Goal: Entertainment & Leisure: Browse casually

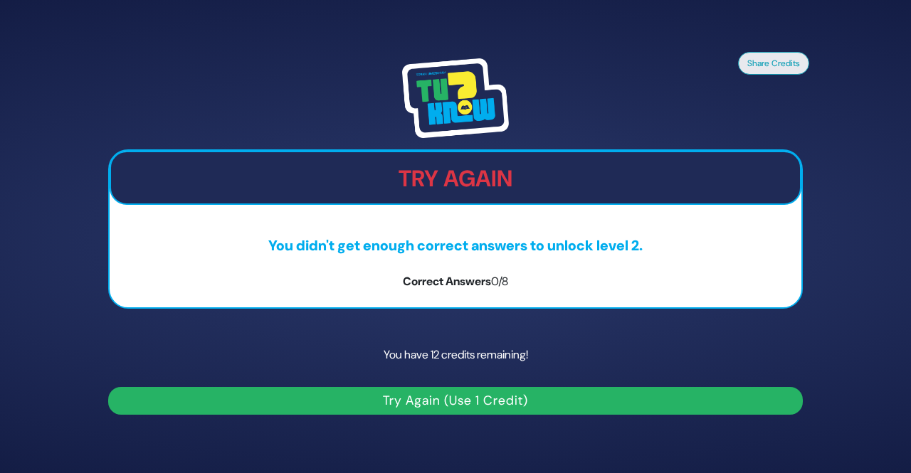
click at [494, 403] on button "Try Again (Use 1 Credit)" at bounding box center [455, 401] width 695 height 28
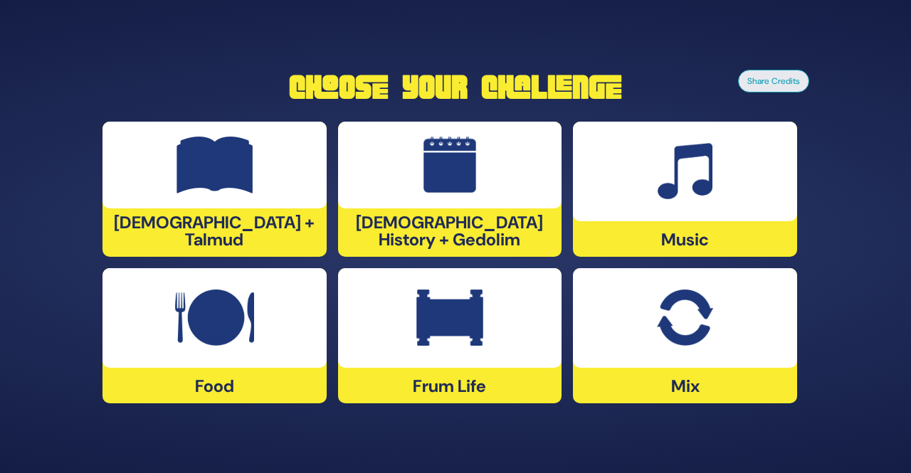
click at [725, 222] on div "Music" at bounding box center [685, 189] width 224 height 135
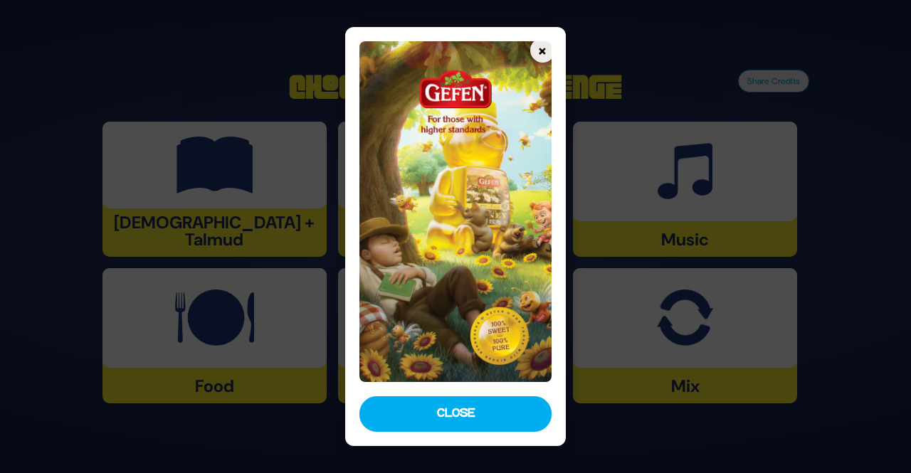
click at [454, 432] on div "× Close" at bounding box center [455, 236] width 220 height 419
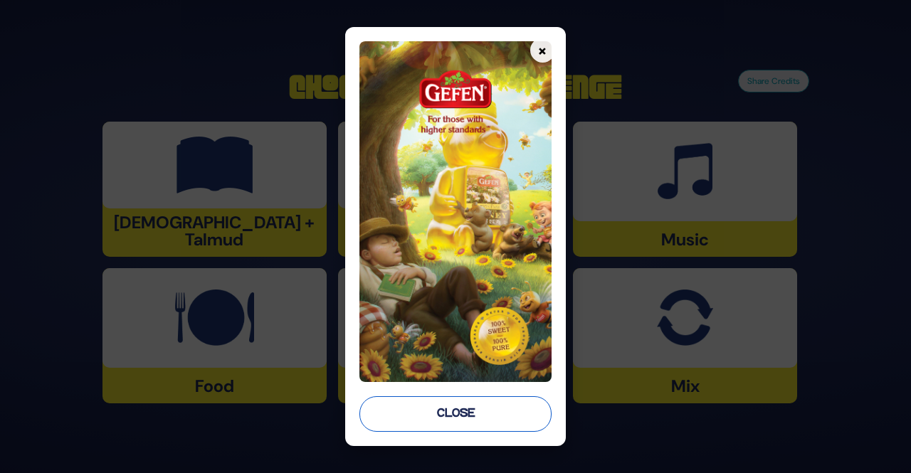
click at [445, 418] on button "Close" at bounding box center [454, 414] width 191 height 36
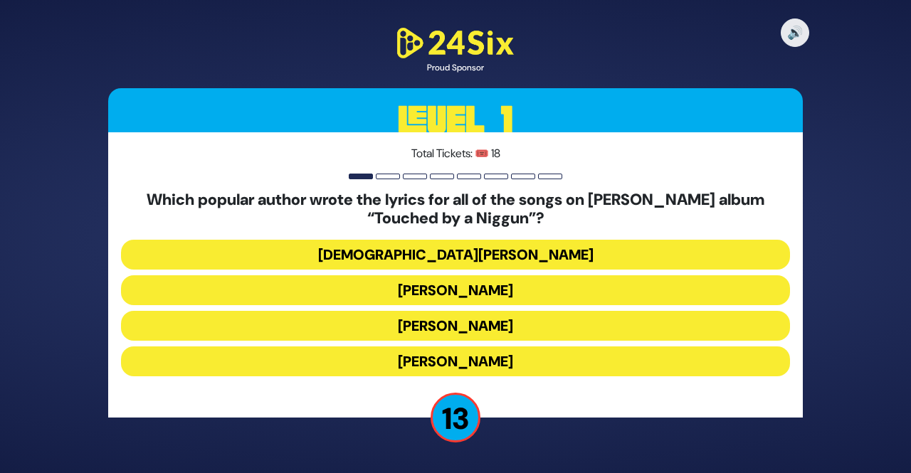
click at [427, 258] on button "Rabbi Yechiel Spero" at bounding box center [455, 255] width 669 height 30
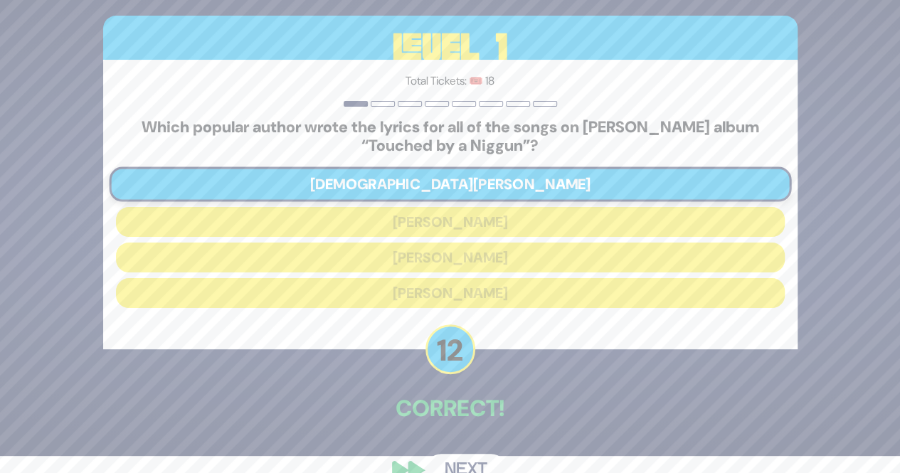
scroll to position [47, 0]
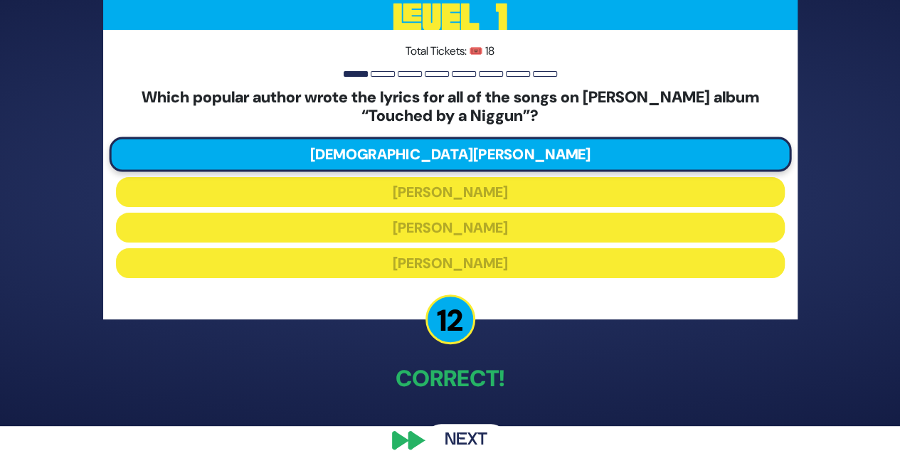
click at [451, 433] on button "Next" at bounding box center [466, 440] width 83 height 33
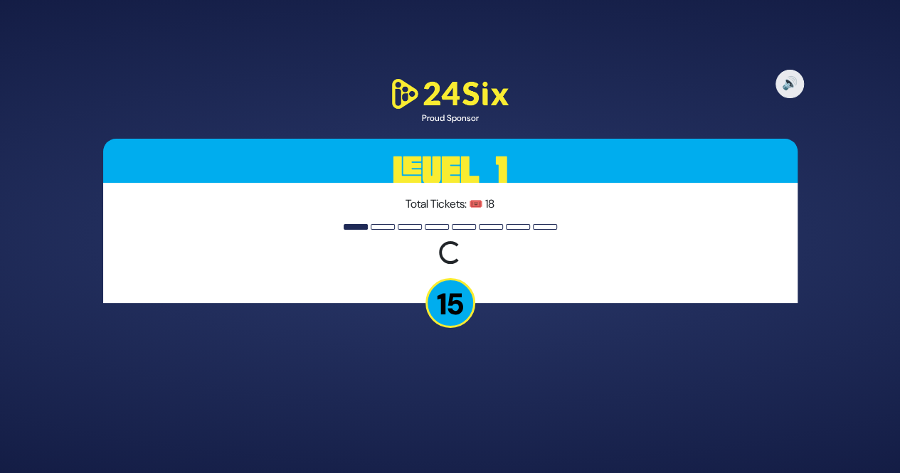
scroll to position [0, 0]
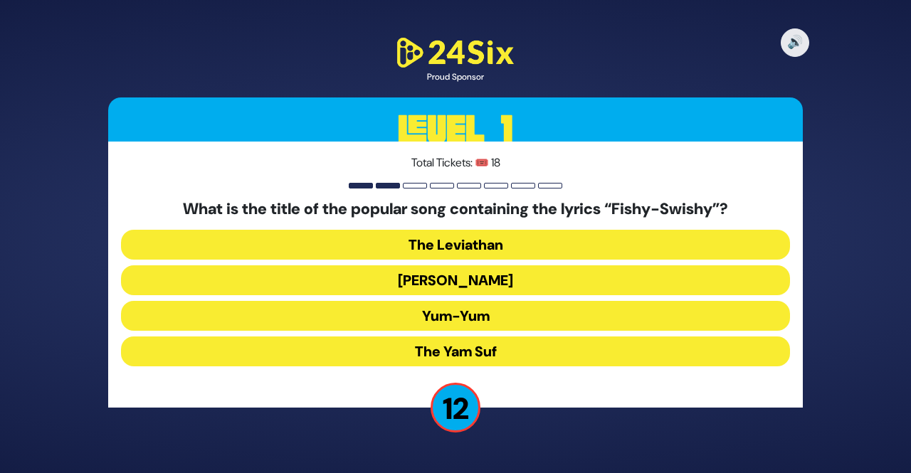
click at [438, 308] on button "Yum-Yum" at bounding box center [455, 316] width 669 height 30
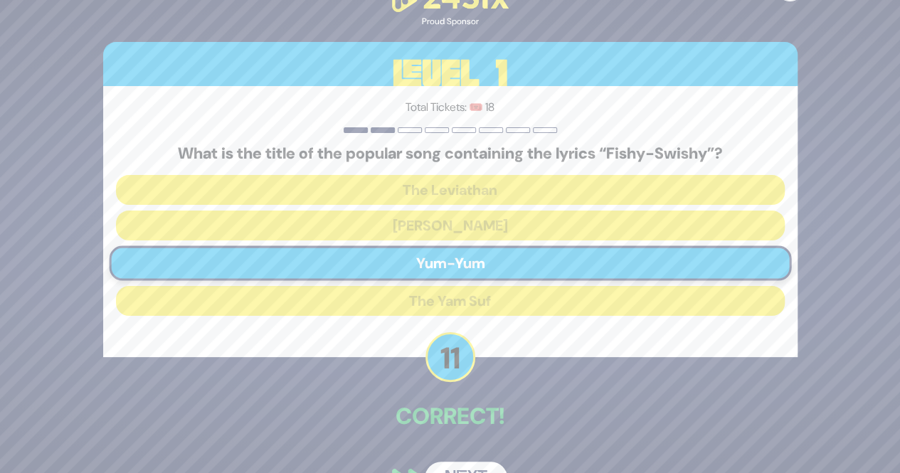
scroll to position [36, 0]
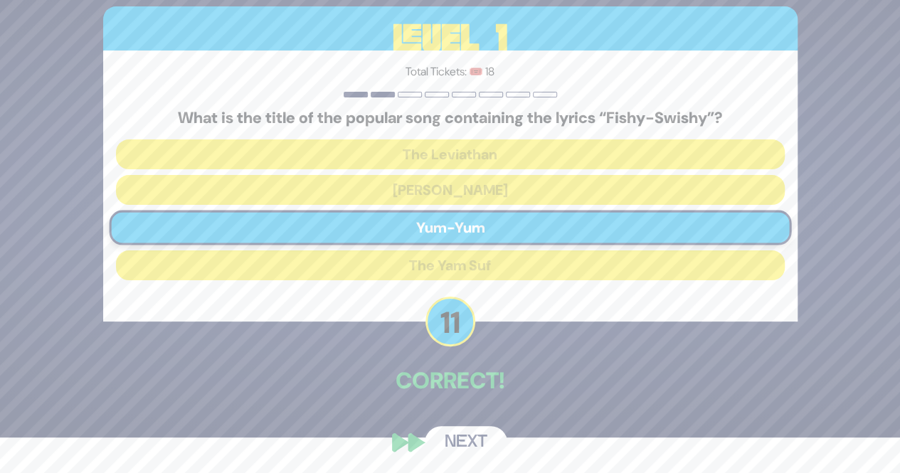
click at [452, 426] on button "Next" at bounding box center [466, 442] width 83 height 33
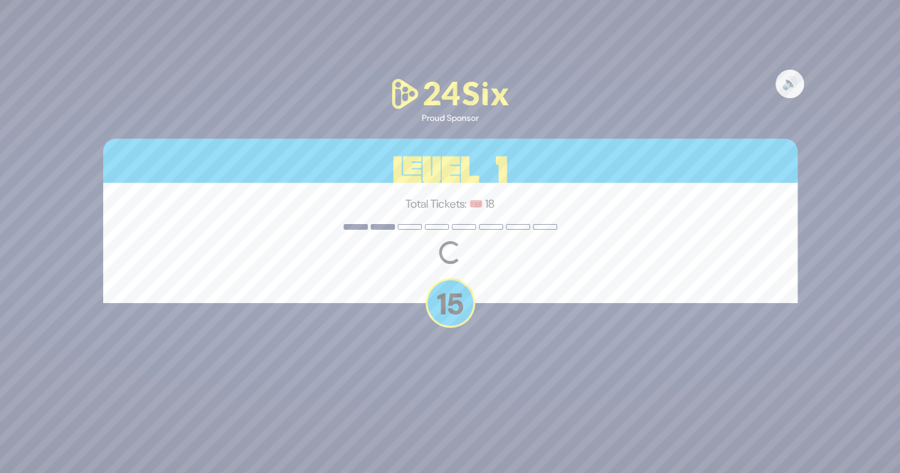
scroll to position [0, 0]
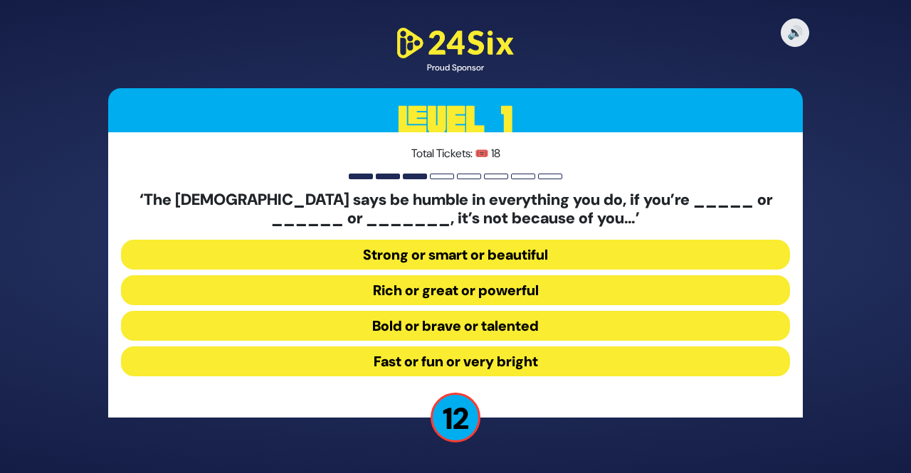
click at [478, 257] on button "Strong or smart or beautiful" at bounding box center [455, 255] width 669 height 30
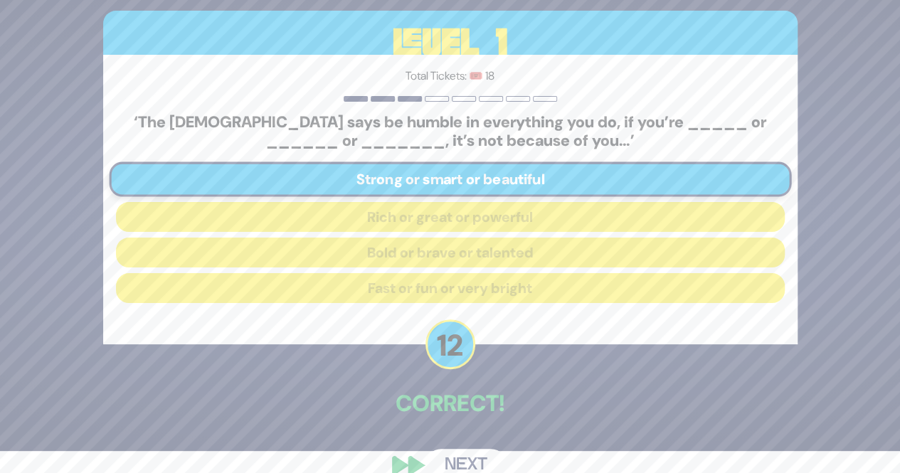
scroll to position [47, 0]
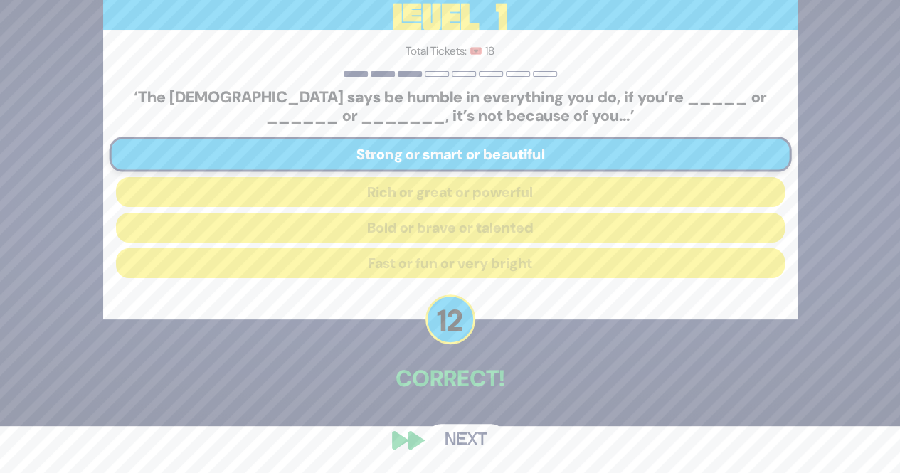
click at [452, 424] on button "Next" at bounding box center [466, 440] width 83 height 33
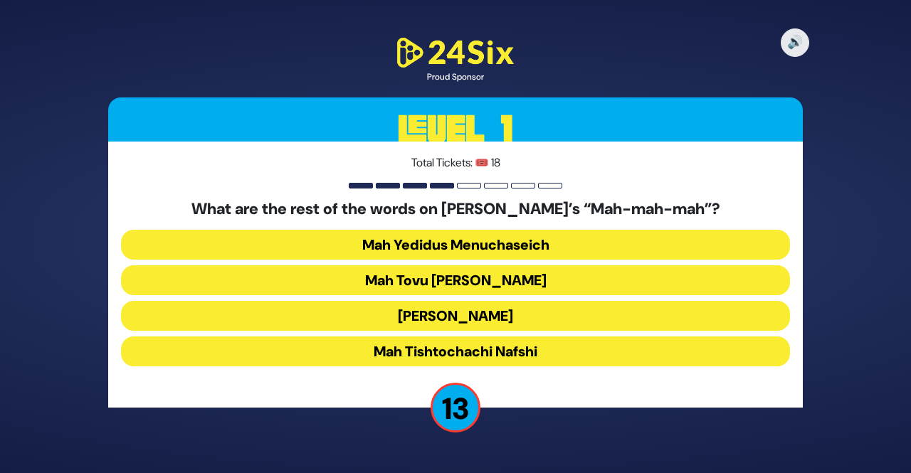
click at [462, 278] on button "Mah Tovu Ohalecha Yaakov" at bounding box center [455, 280] width 669 height 30
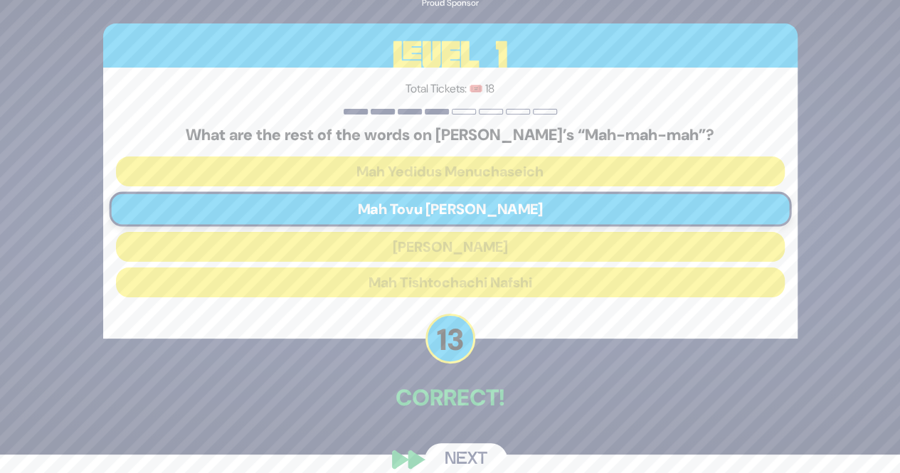
scroll to position [19, 0]
click at [445, 463] on button "Next" at bounding box center [466, 459] width 83 height 33
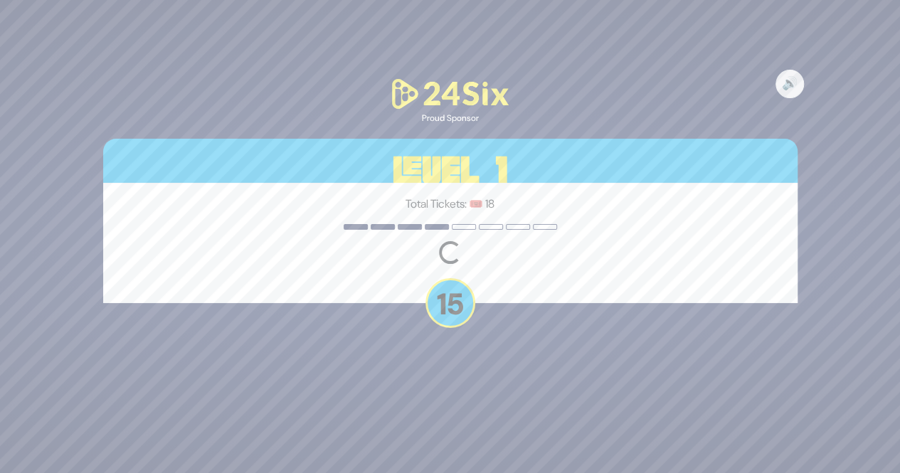
scroll to position [0, 0]
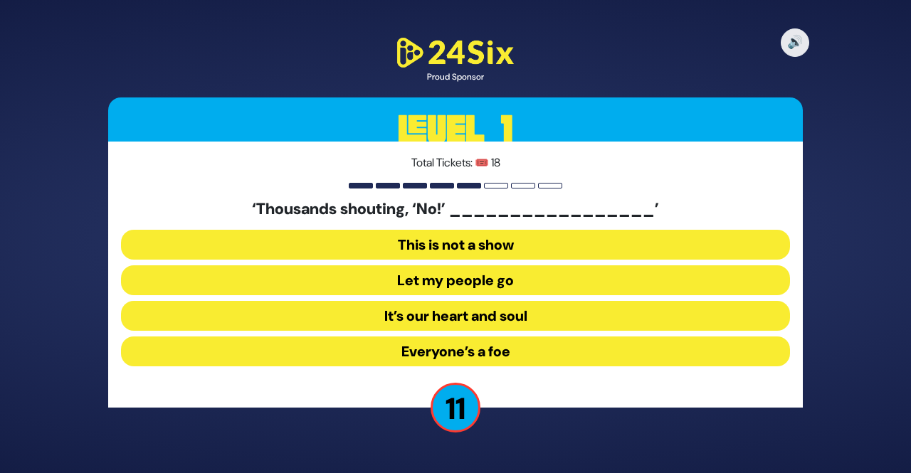
click at [412, 284] on button "Let my people go" at bounding box center [455, 280] width 669 height 30
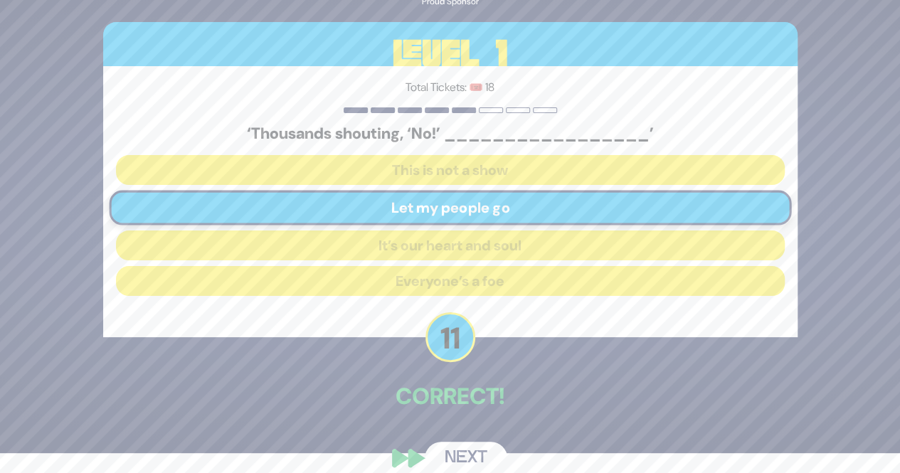
scroll to position [38, 0]
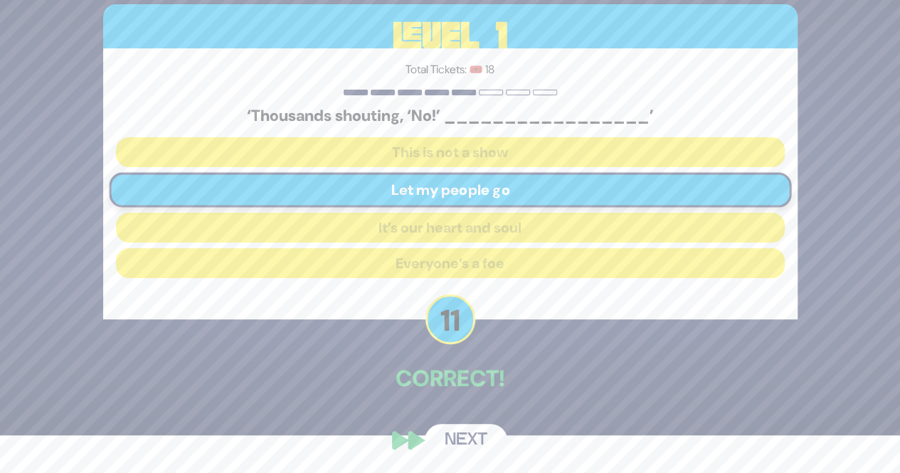
click at [466, 428] on button "Next" at bounding box center [466, 440] width 83 height 33
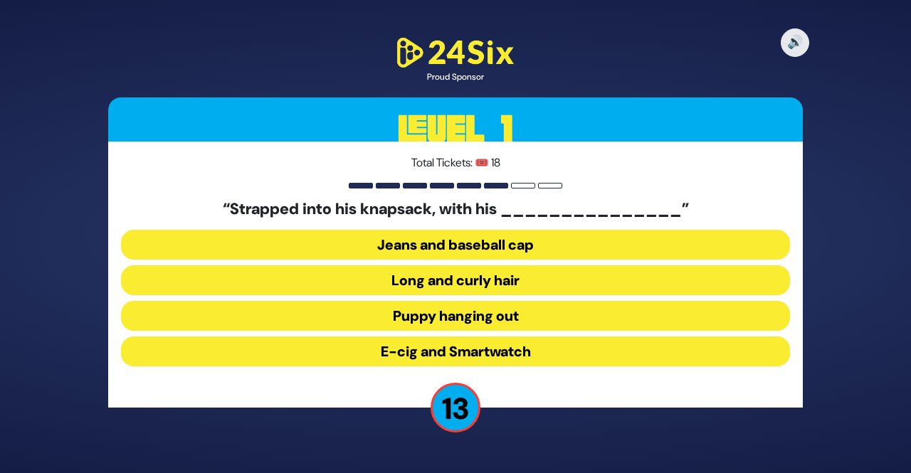
click at [484, 273] on button "Long and curly hair" at bounding box center [455, 280] width 669 height 30
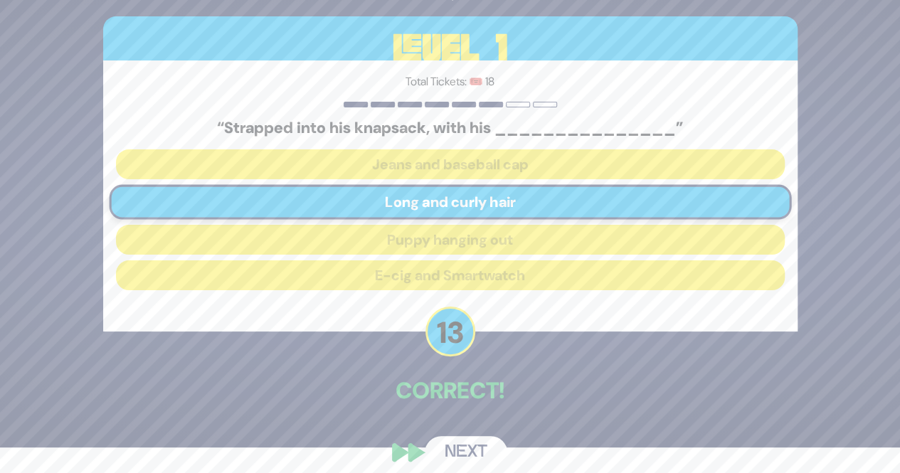
scroll to position [38, 0]
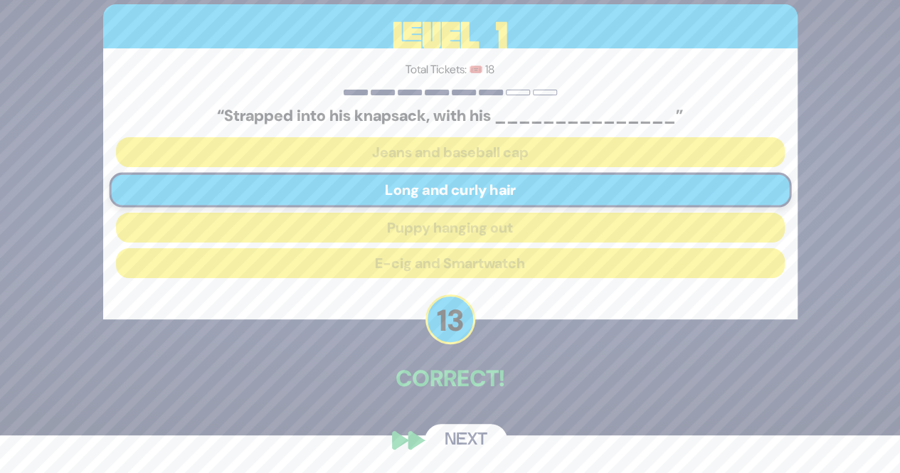
click at [459, 448] on button "Next" at bounding box center [466, 440] width 83 height 33
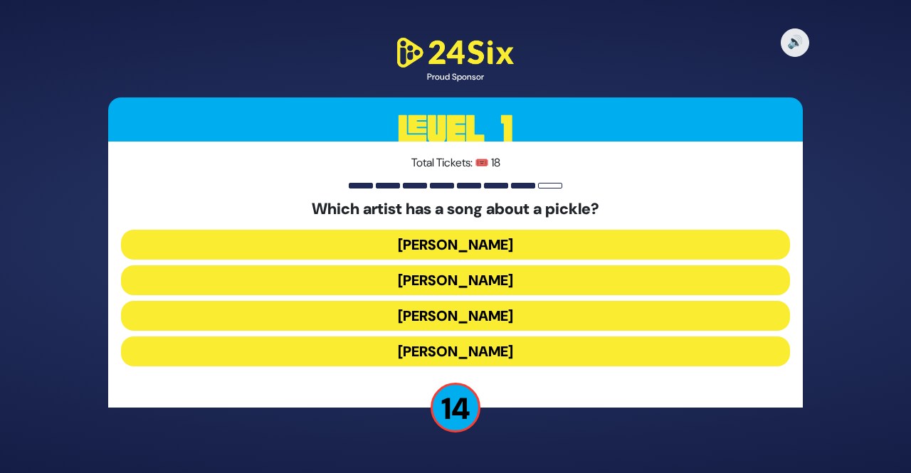
click at [484, 248] on button "Joey Newcomb" at bounding box center [455, 245] width 669 height 30
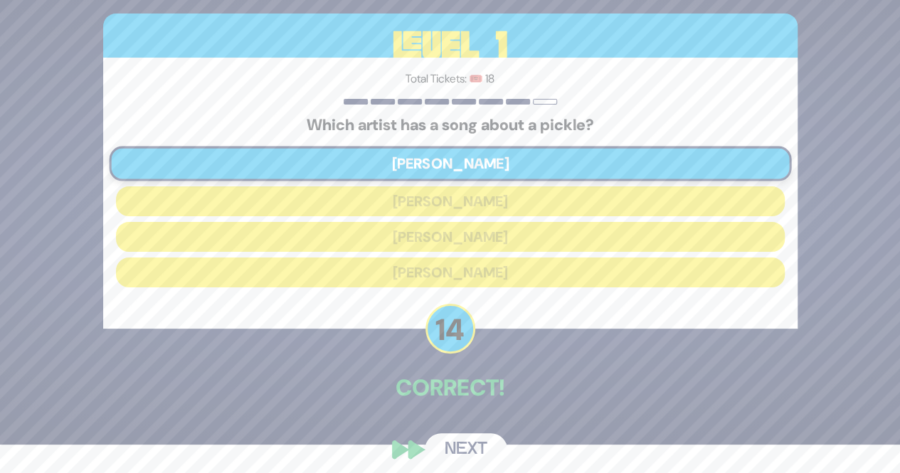
scroll to position [38, 0]
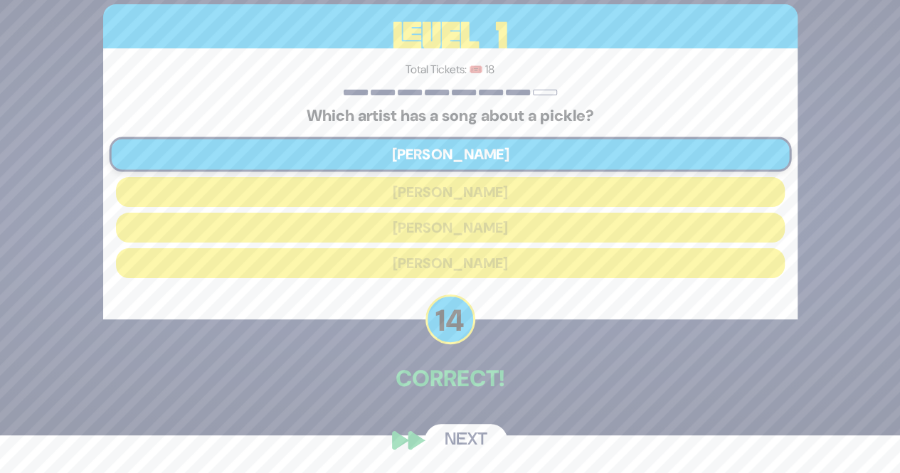
click at [448, 434] on button "Next" at bounding box center [466, 440] width 83 height 33
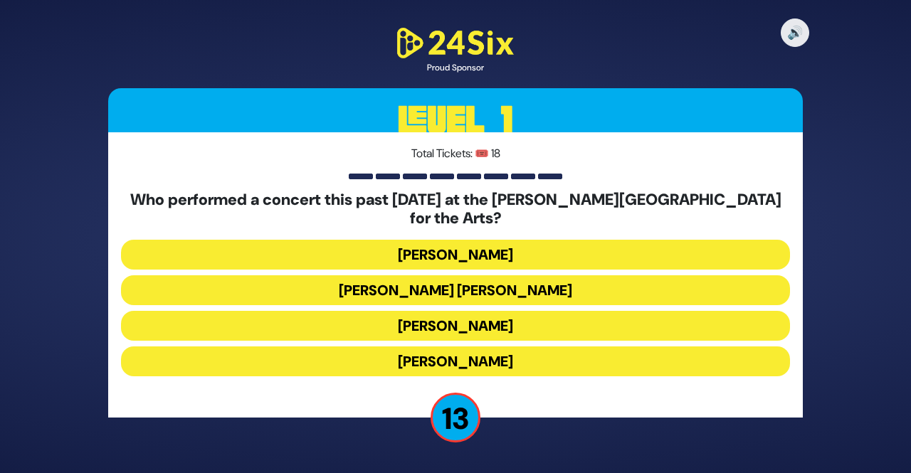
click at [472, 348] on button "Ishay Ribo" at bounding box center [455, 362] width 669 height 30
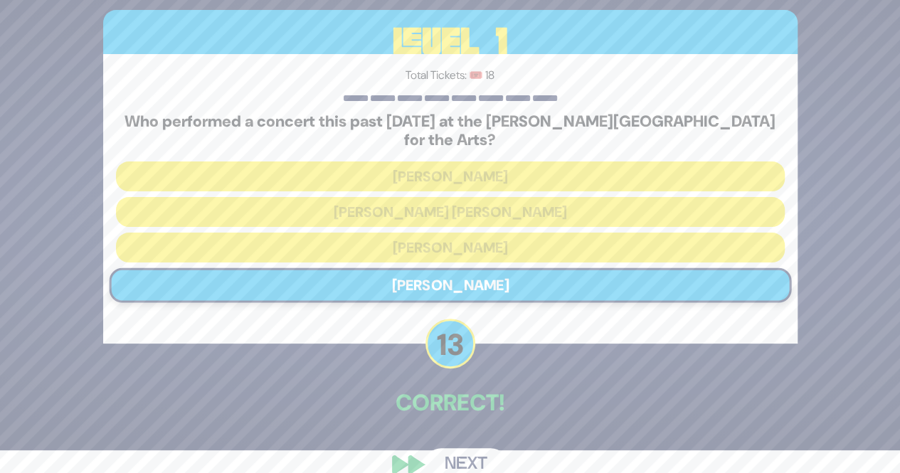
scroll to position [38, 0]
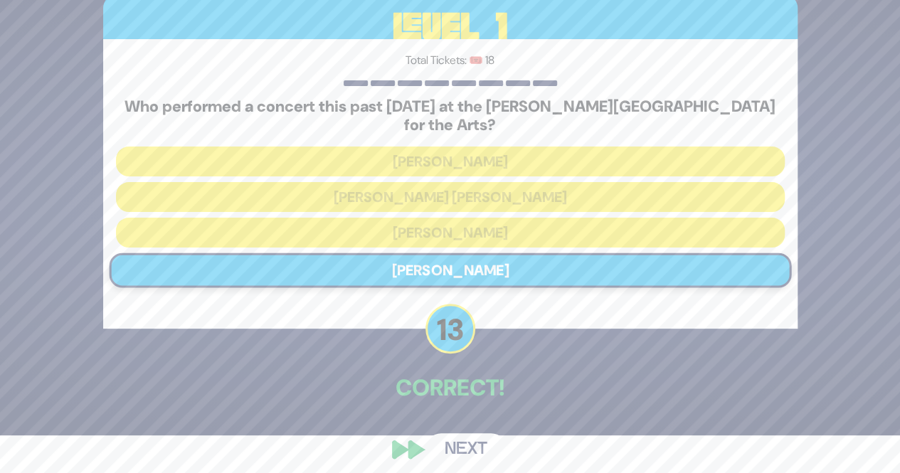
click at [460, 445] on button "Next" at bounding box center [466, 449] width 83 height 33
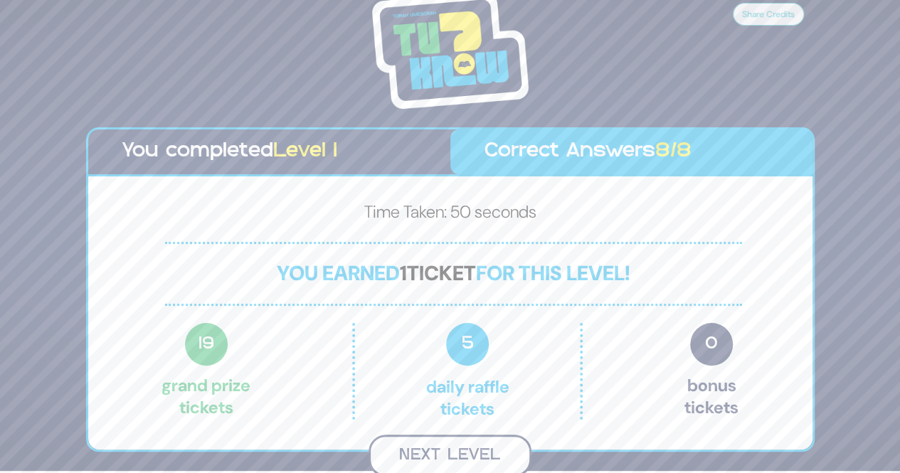
scroll to position [4, 0]
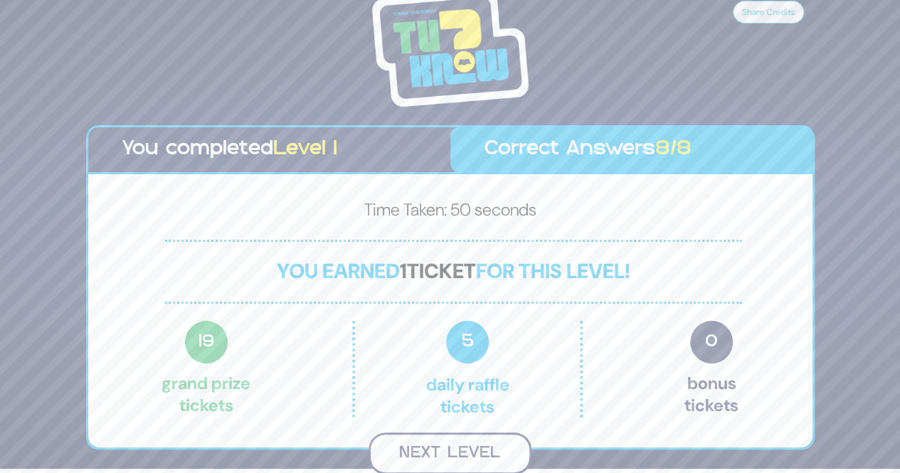
click at [418, 452] on button "Next Level" at bounding box center [450, 454] width 163 height 42
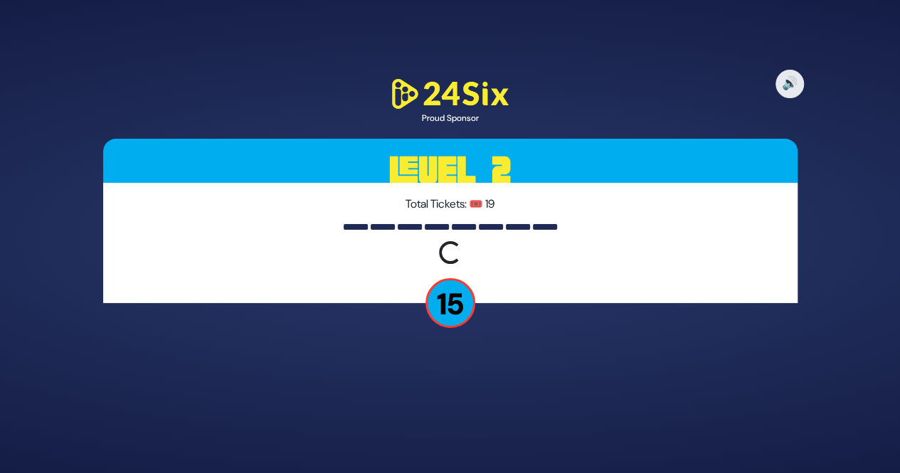
scroll to position [0, 0]
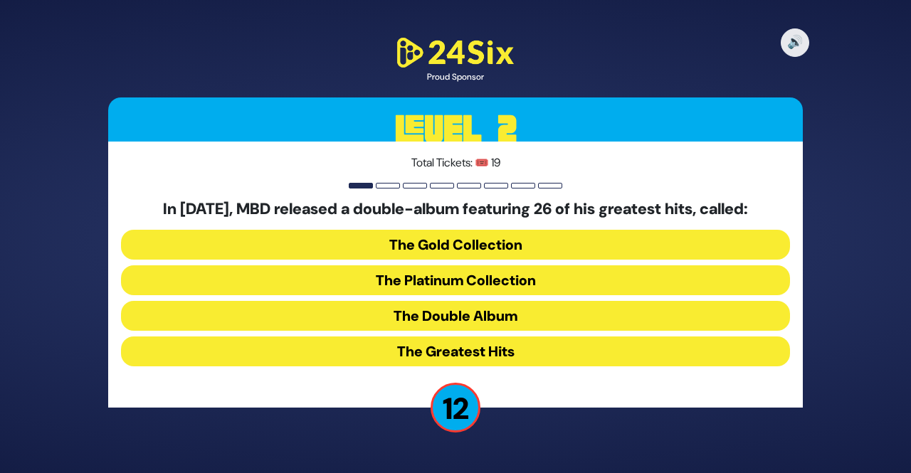
click at [423, 285] on button "The Platinum Collection" at bounding box center [455, 280] width 669 height 30
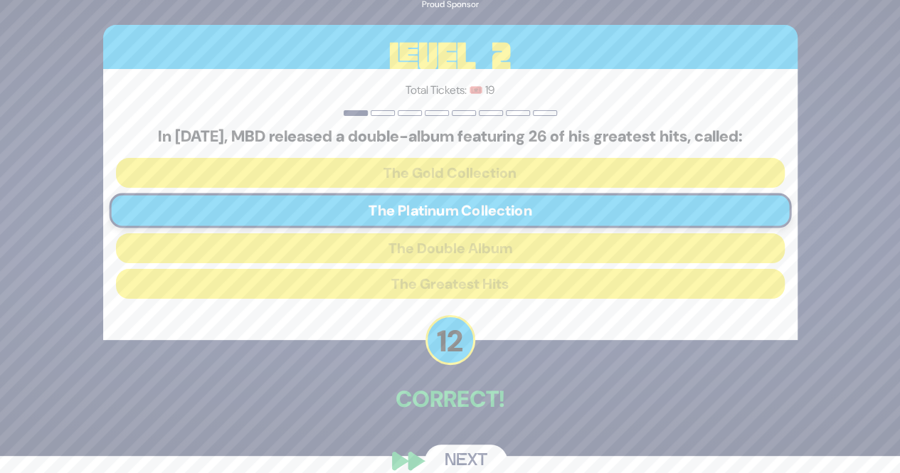
scroll to position [38, 0]
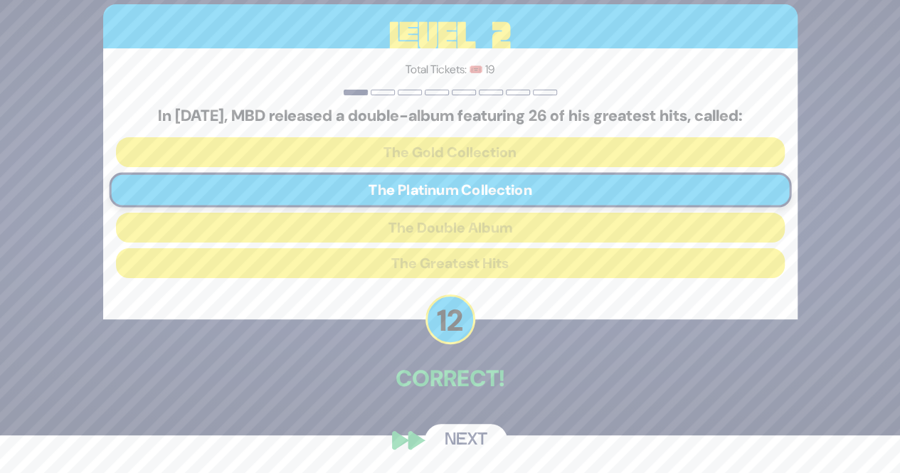
click at [449, 432] on button "Next" at bounding box center [466, 440] width 83 height 33
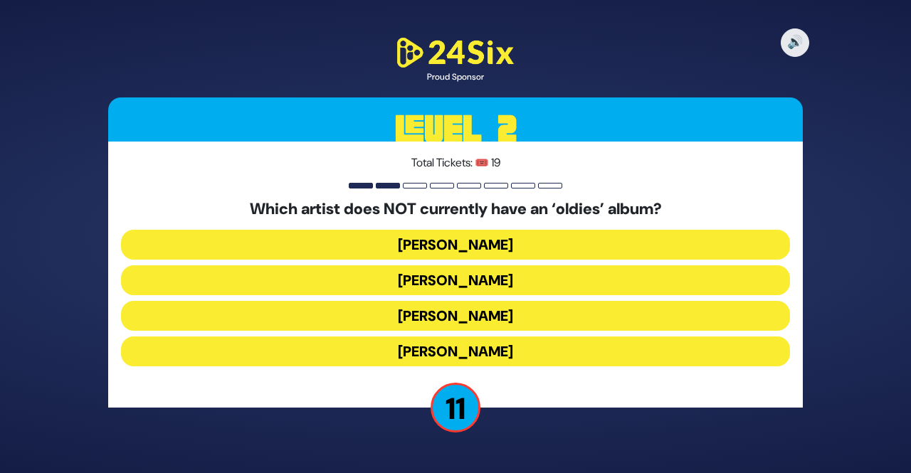
click at [457, 277] on button "Mordechai Shapiro" at bounding box center [455, 280] width 669 height 30
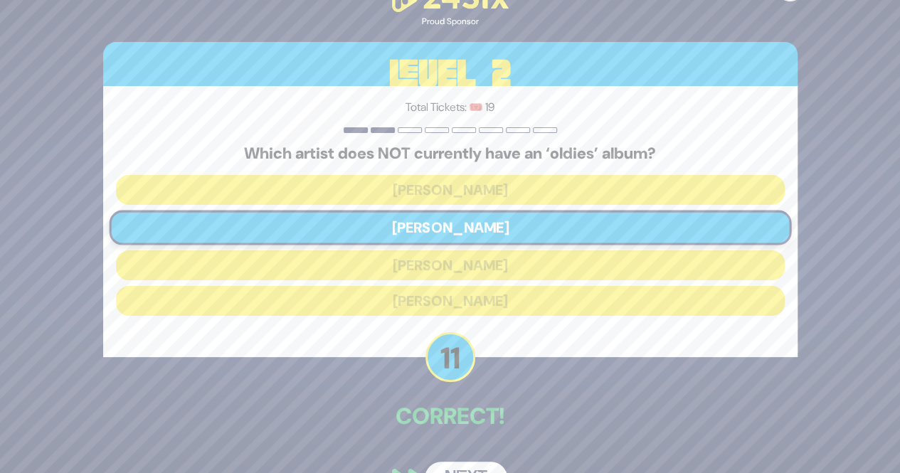
scroll to position [38, 0]
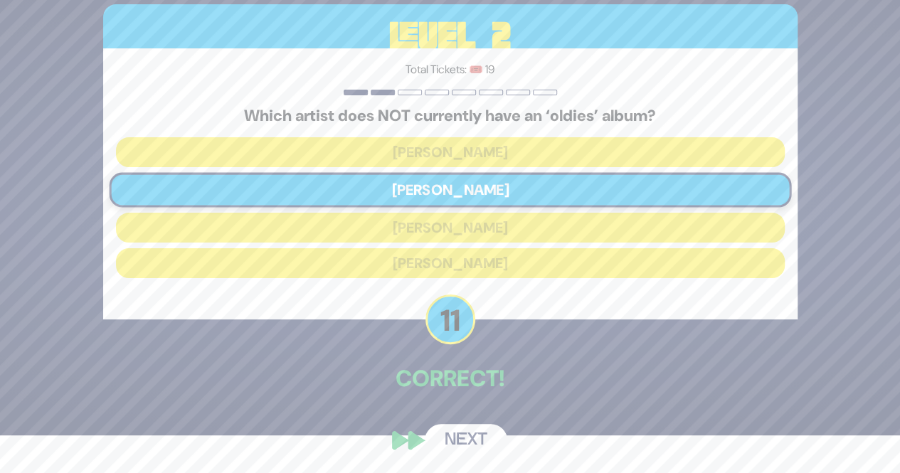
click at [469, 435] on button "Next" at bounding box center [466, 440] width 83 height 33
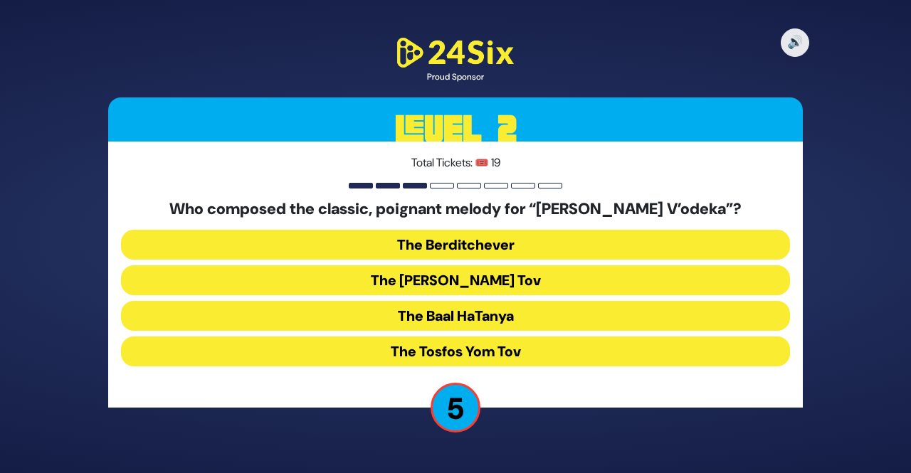
click at [393, 317] on button "The Baal HaTanya" at bounding box center [455, 316] width 669 height 30
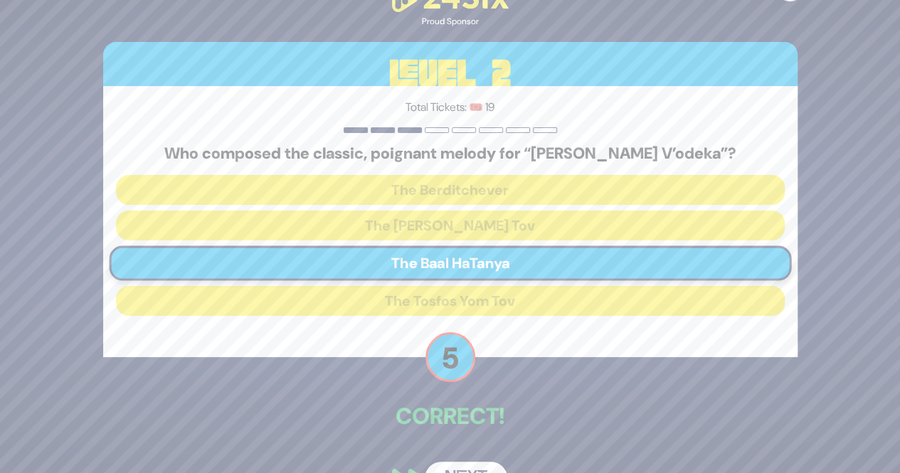
scroll to position [38, 0]
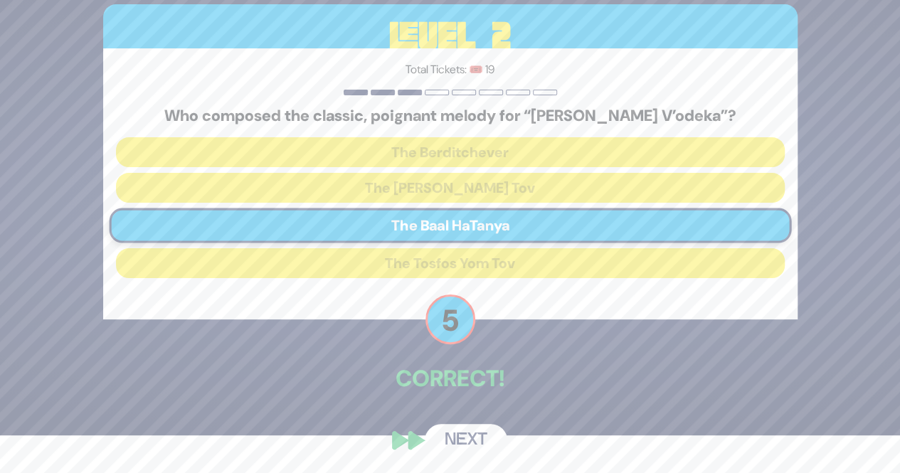
click at [472, 436] on button "Next" at bounding box center [466, 440] width 83 height 33
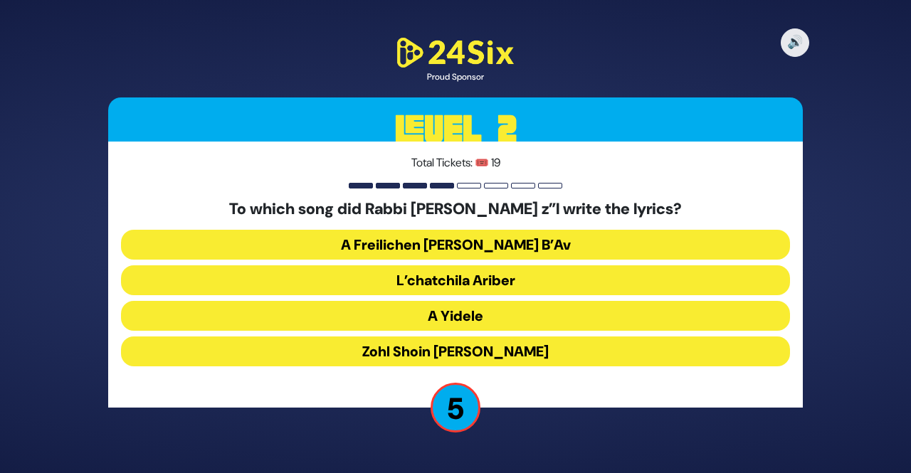
click at [413, 318] on button "A Yidele" at bounding box center [455, 316] width 669 height 30
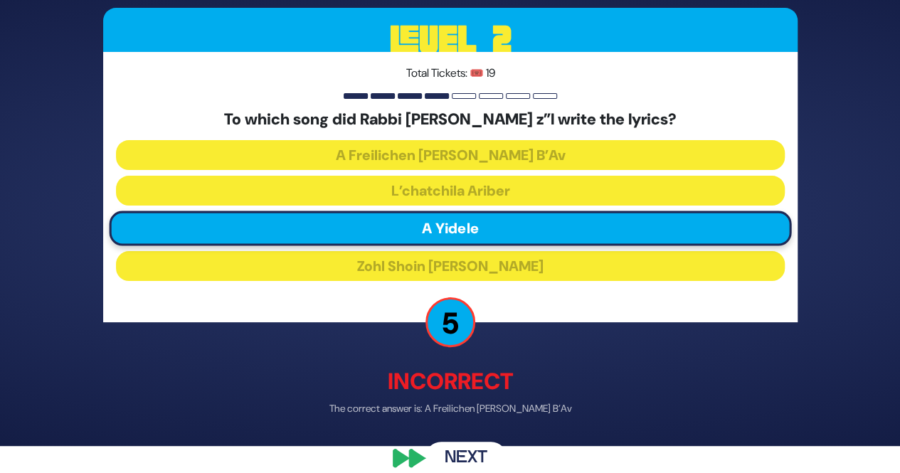
scroll to position [45, 0]
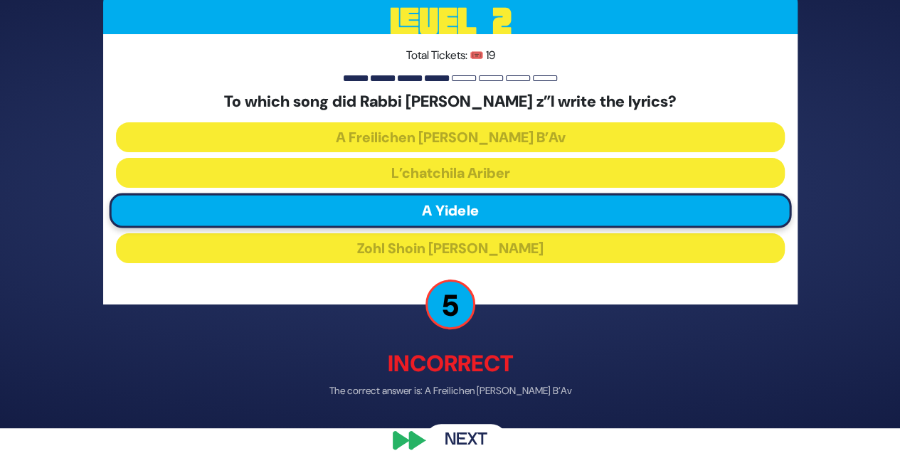
click at [452, 450] on button "Next" at bounding box center [466, 440] width 83 height 33
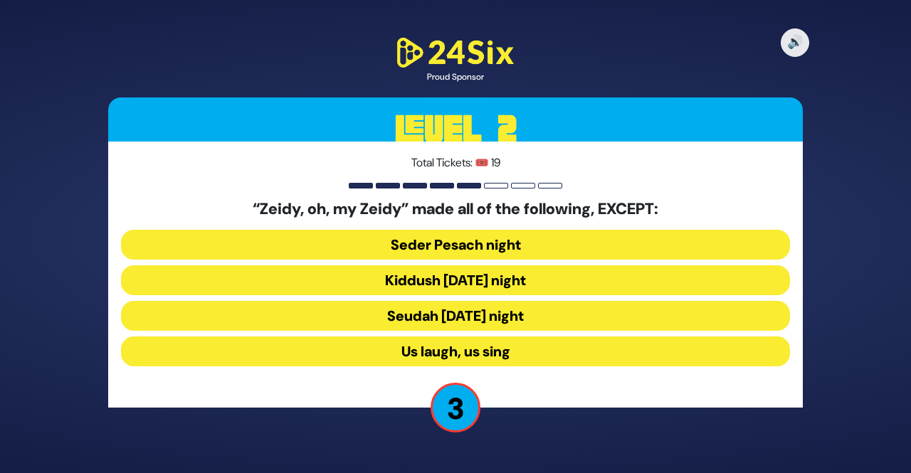
click at [427, 244] on button "Seder Pesach night" at bounding box center [455, 245] width 669 height 30
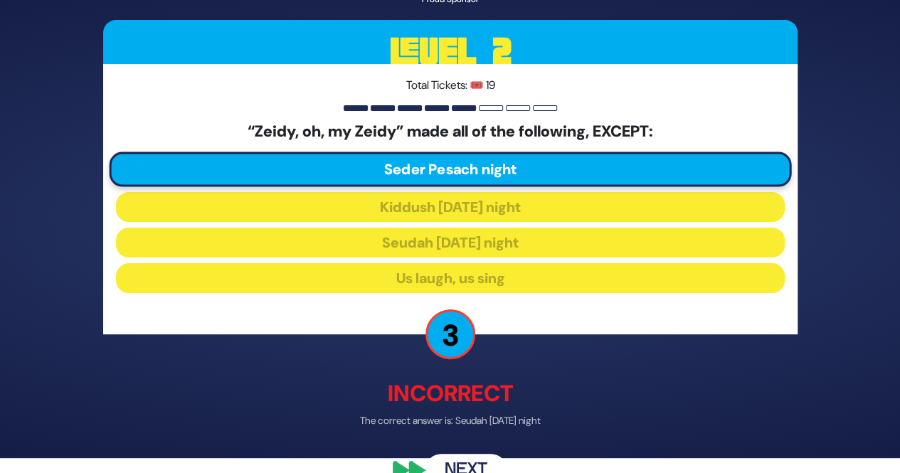
scroll to position [45, 0]
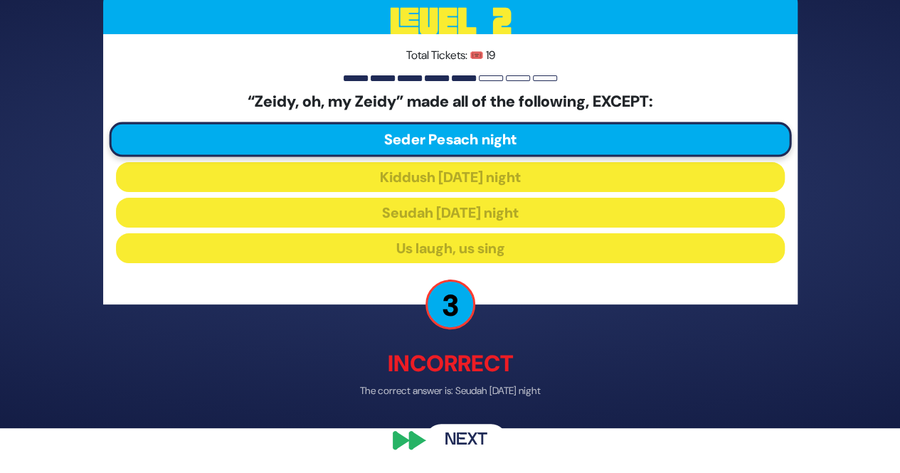
click at [438, 427] on button "Next" at bounding box center [466, 440] width 83 height 33
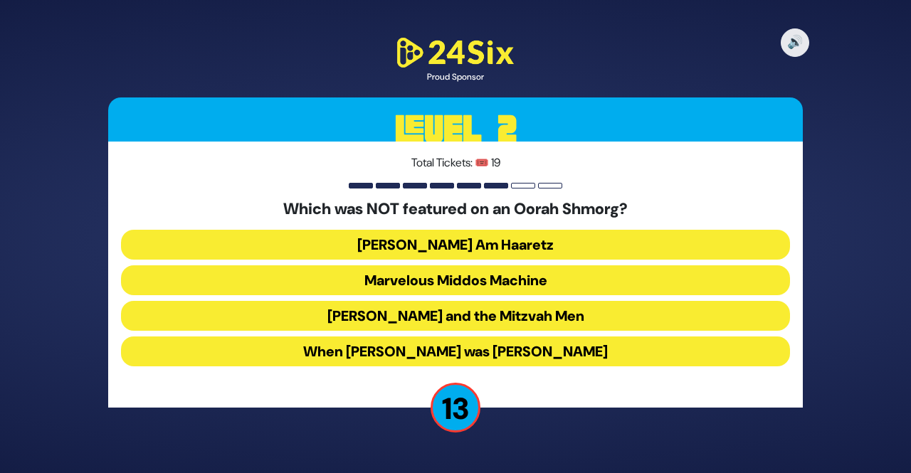
click at [421, 317] on button "Uncle Moishy and the Mitzvah Men" at bounding box center [455, 316] width 669 height 30
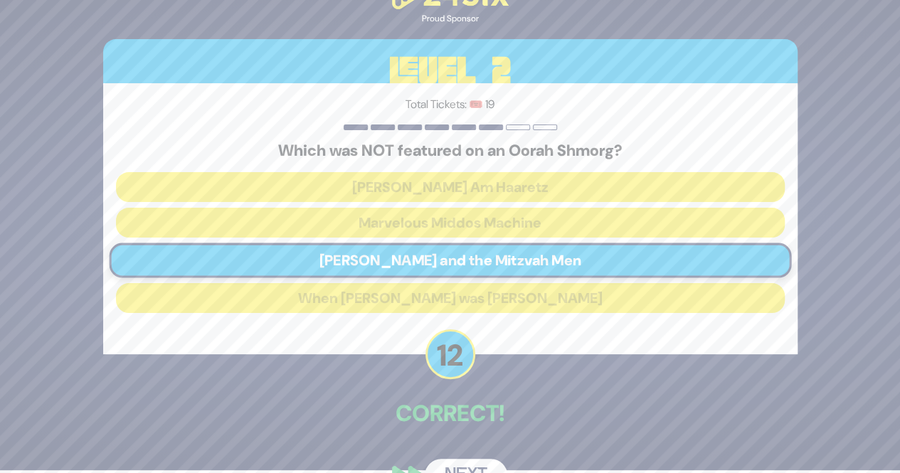
click at [847, 394] on div "🔊 Proud Sponsor Level 2 Total Tickets: 🎟️ 19 Which was NOT featured on an Oorah…" at bounding box center [450, 233] width 900 height 473
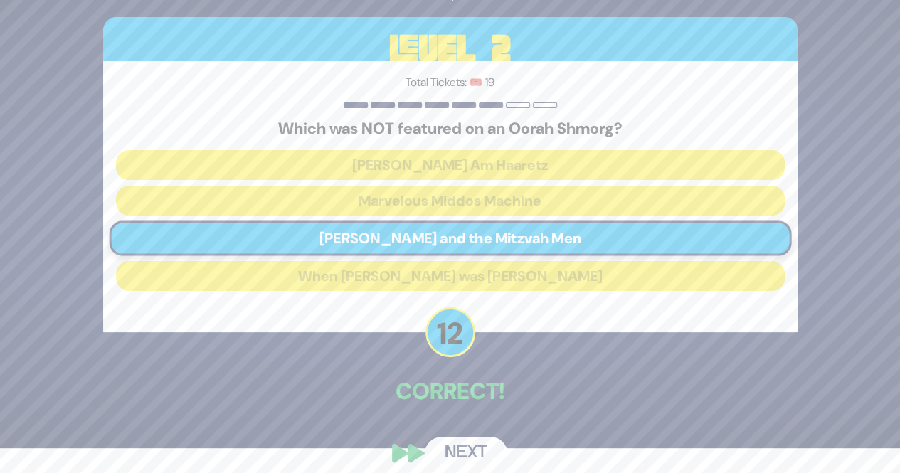
scroll to position [38, 0]
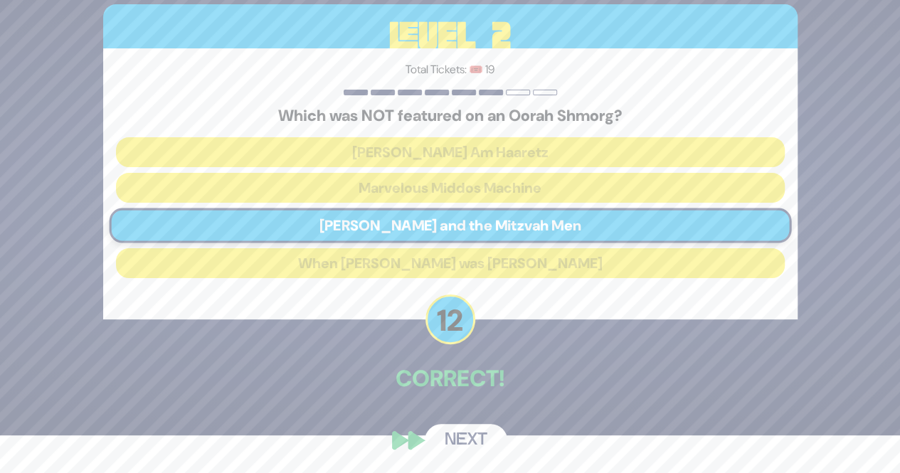
click at [453, 424] on button "Next" at bounding box center [466, 440] width 83 height 33
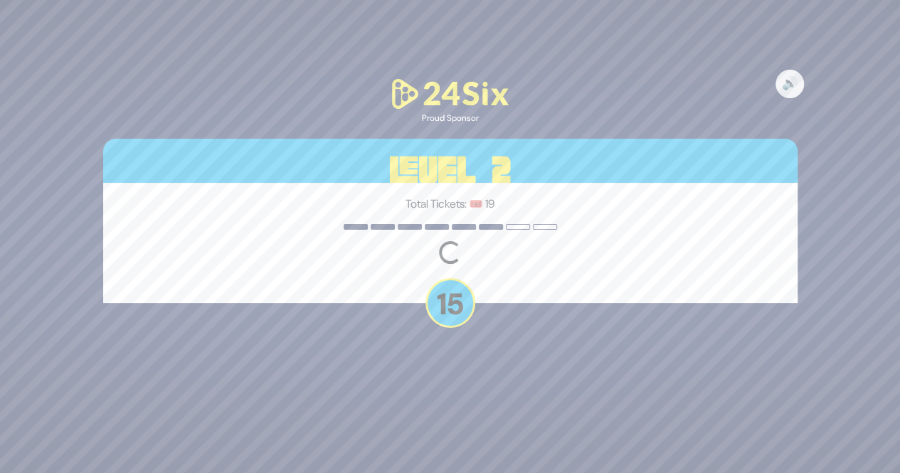
scroll to position [0, 0]
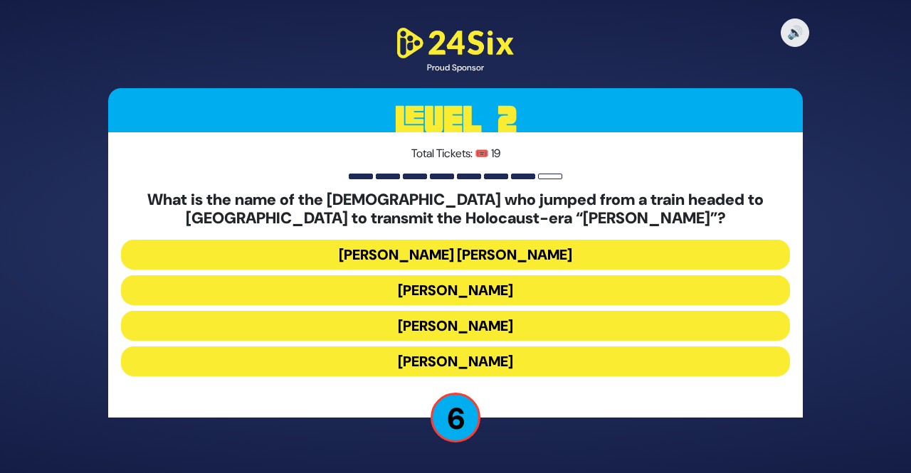
click at [411, 298] on button "Mordechai Fastag" at bounding box center [455, 290] width 669 height 30
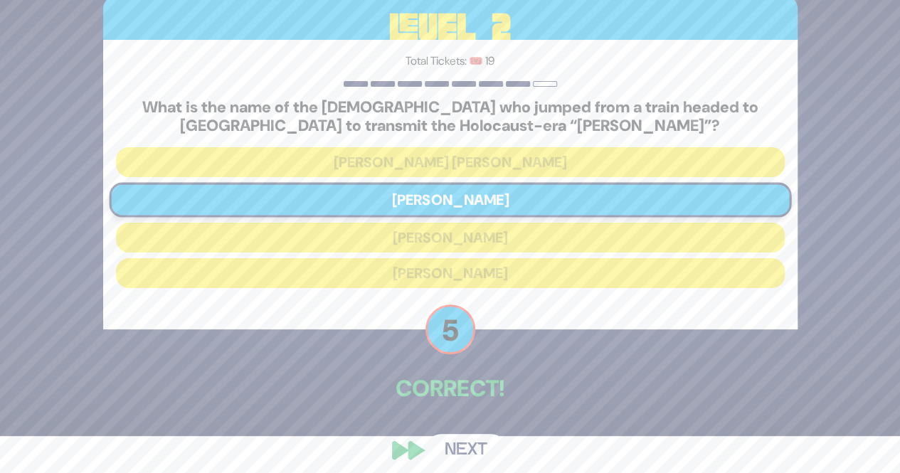
scroll to position [47, 0]
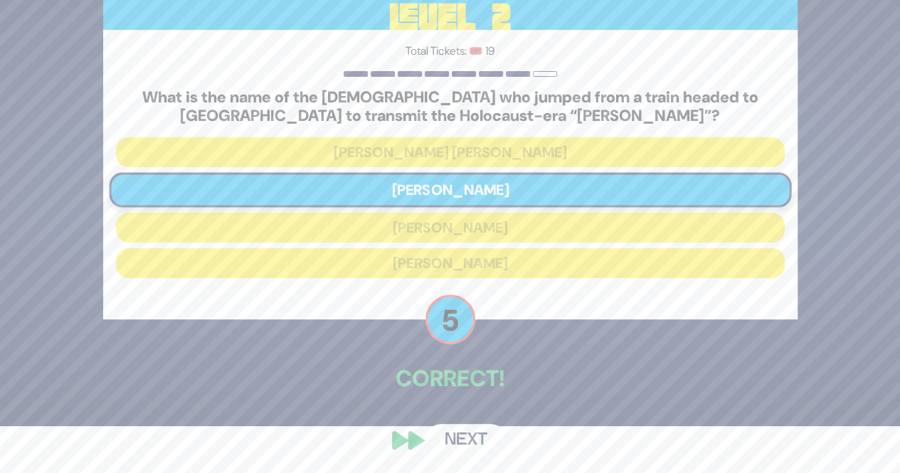
click at [453, 428] on button "Next" at bounding box center [466, 440] width 83 height 33
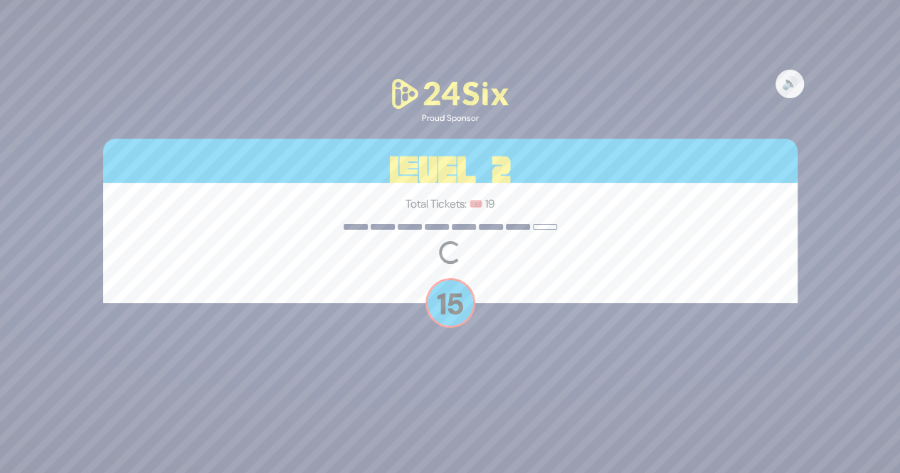
scroll to position [0, 0]
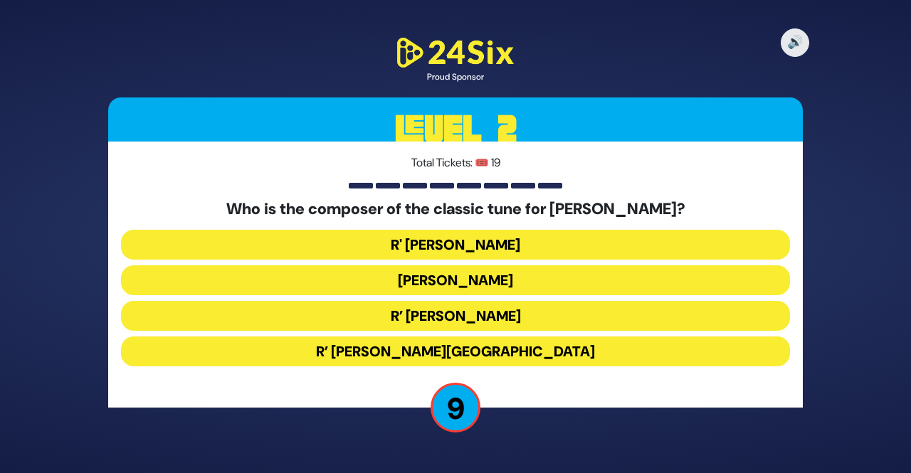
click at [389, 322] on button "R’ Moshe Goldman" at bounding box center [455, 316] width 669 height 30
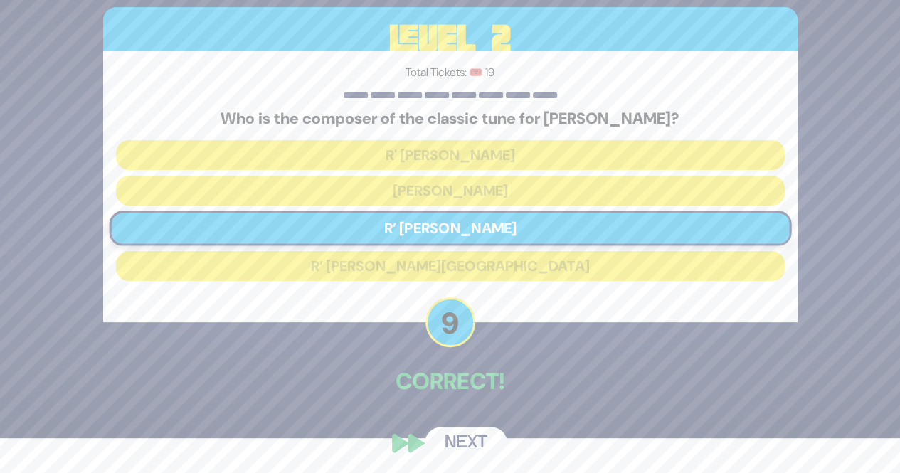
scroll to position [38, 0]
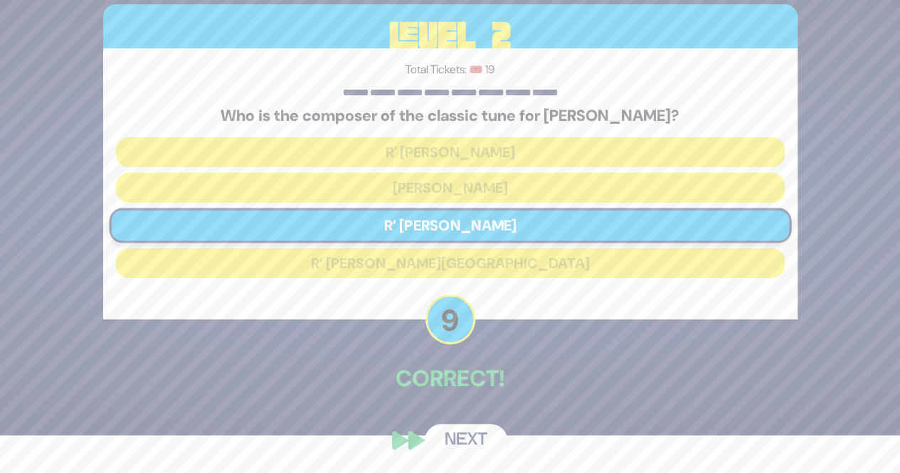
click at [447, 431] on button "Next" at bounding box center [466, 440] width 83 height 33
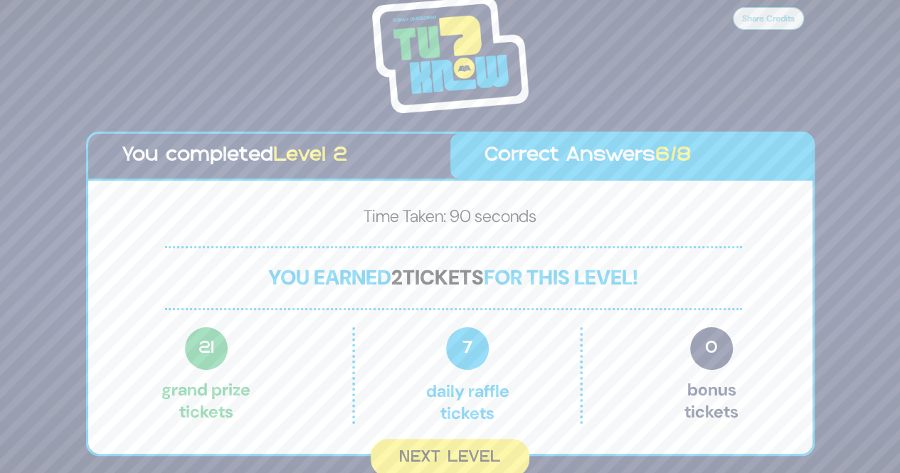
scroll to position [2, 0]
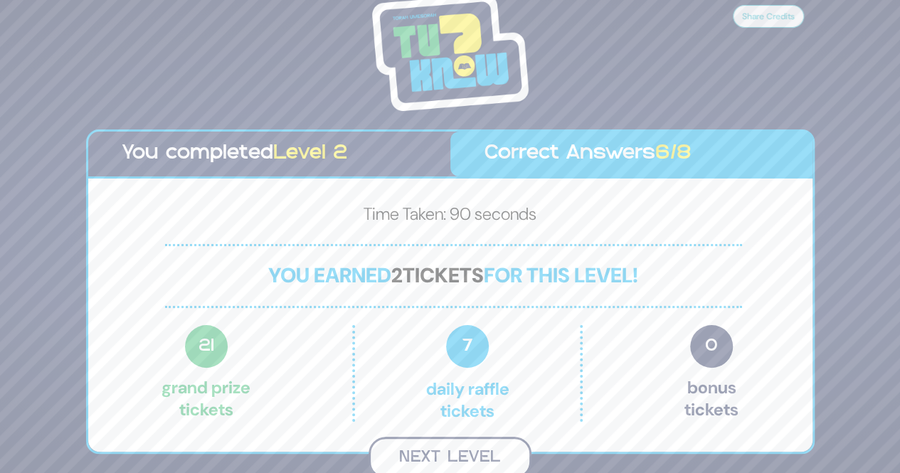
click at [458, 451] on button "Next Level" at bounding box center [450, 458] width 163 height 42
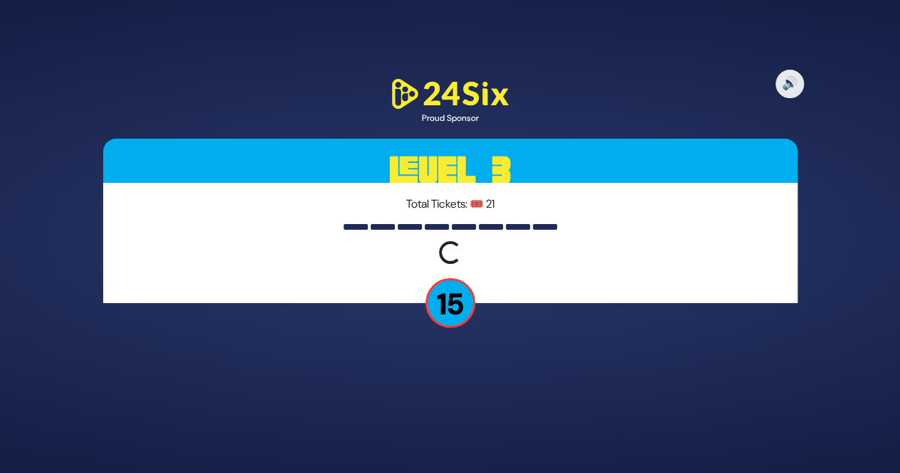
scroll to position [0, 0]
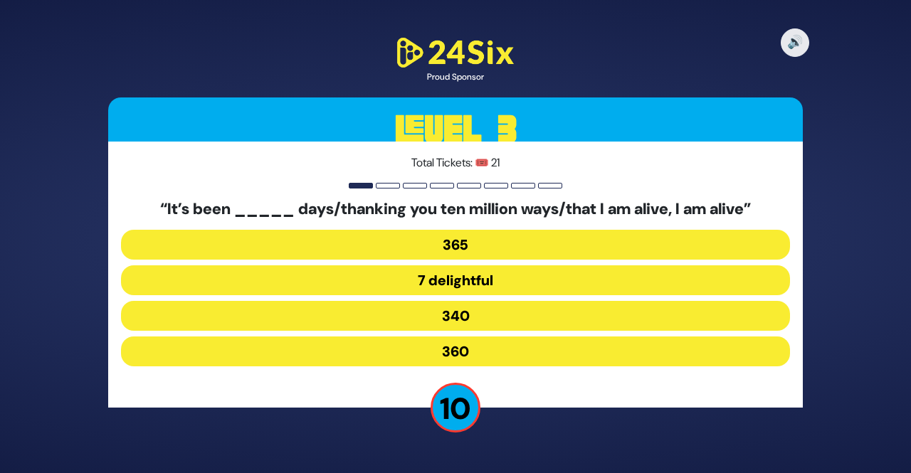
click at [421, 242] on button "365" at bounding box center [455, 245] width 669 height 30
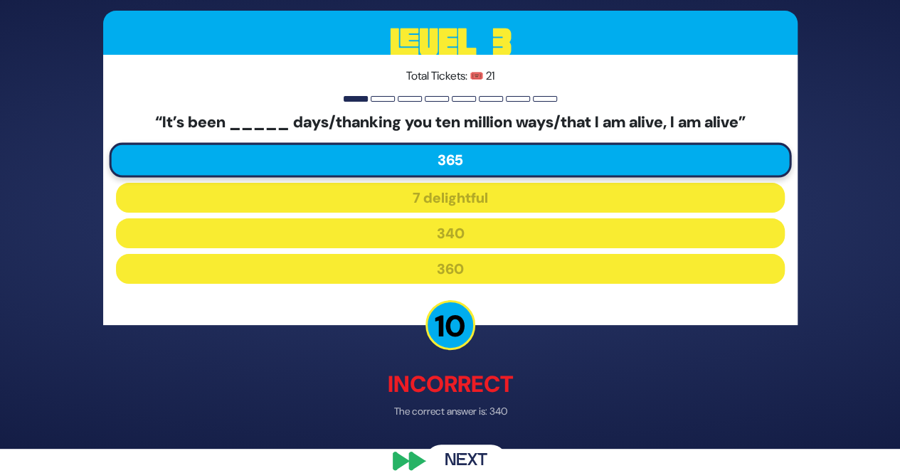
scroll to position [45, 0]
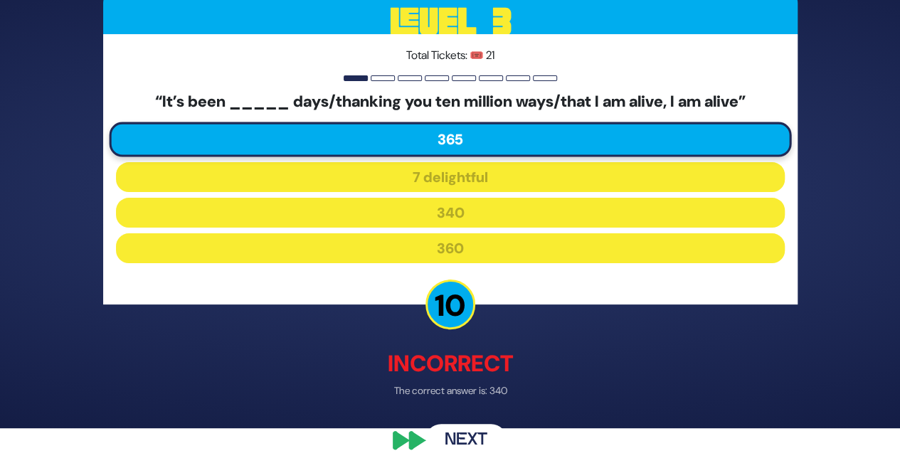
click at [457, 446] on button "Next" at bounding box center [466, 440] width 83 height 33
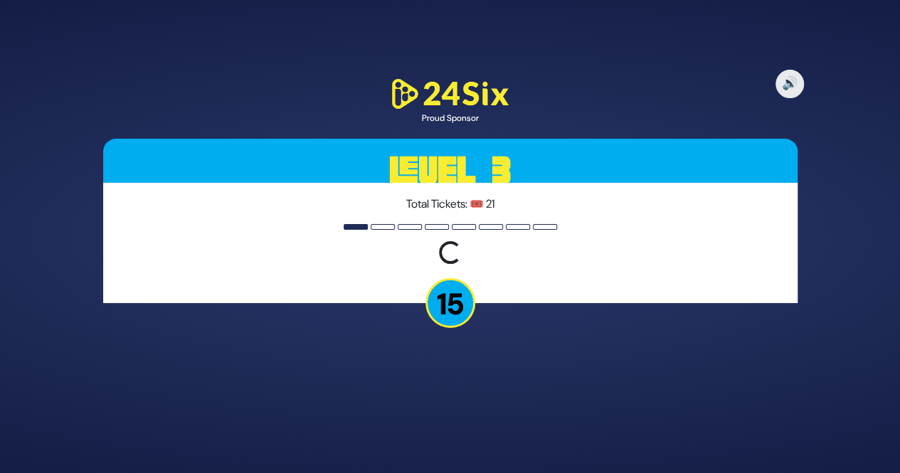
scroll to position [0, 0]
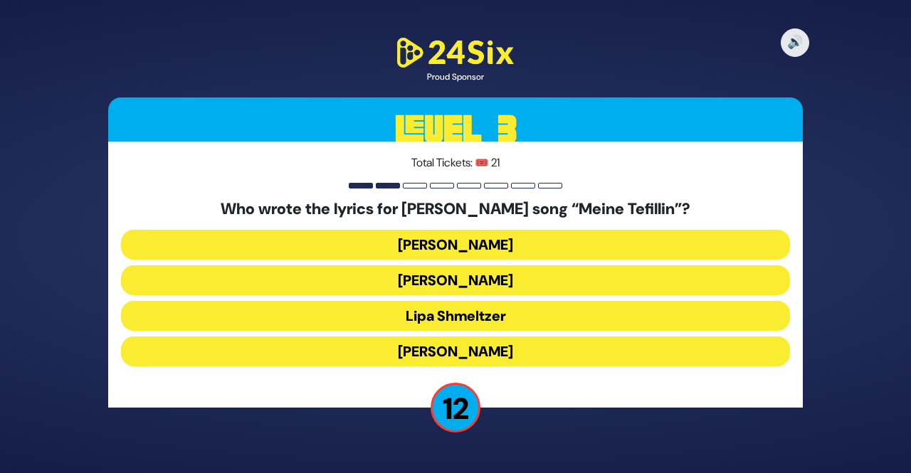
click at [386, 354] on button "Pinky Weber" at bounding box center [455, 352] width 669 height 30
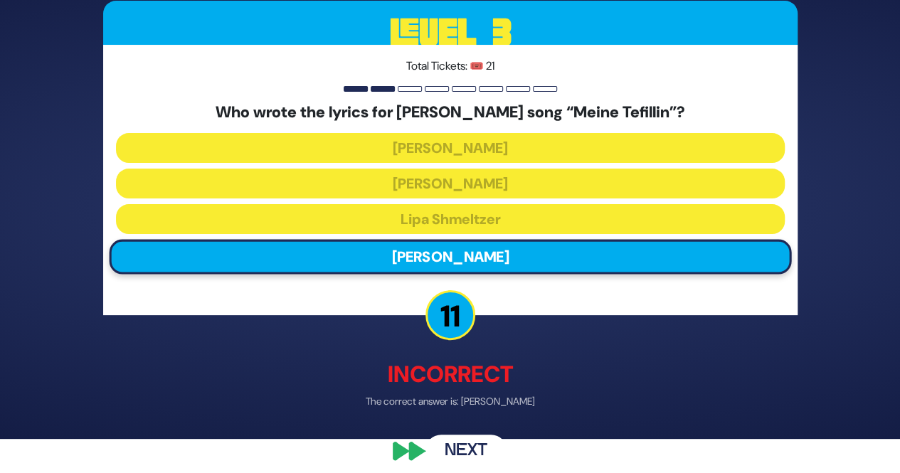
scroll to position [45, 0]
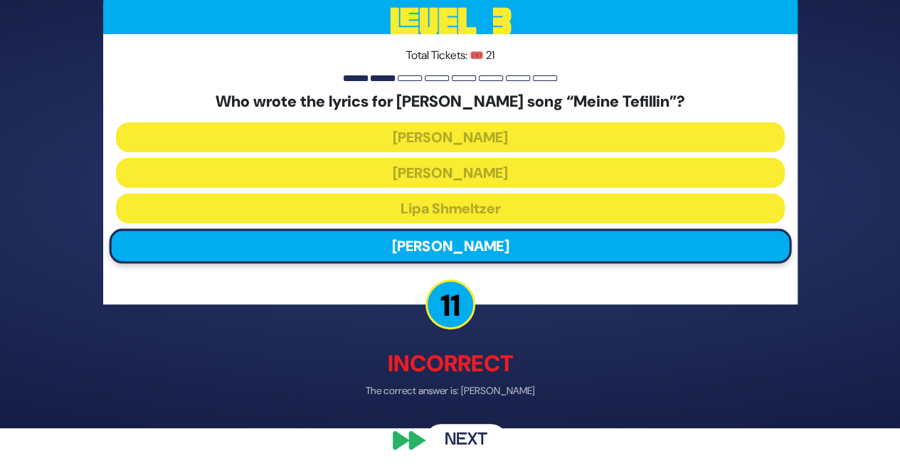
click at [461, 446] on button "Next" at bounding box center [466, 440] width 83 height 33
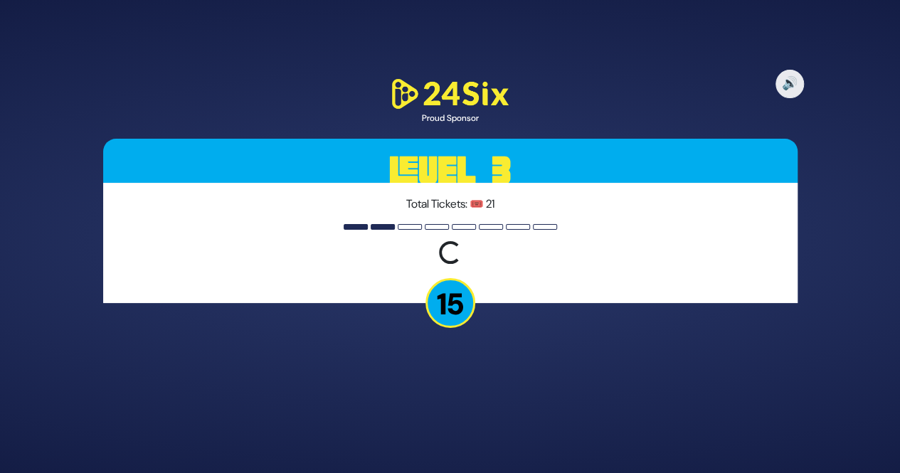
scroll to position [0, 0]
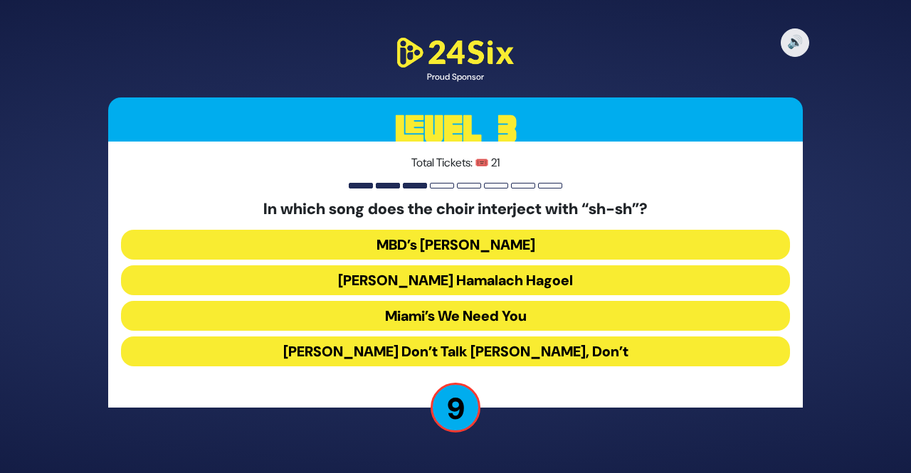
click at [245, 352] on button "Country Yossi’s Don’t Talk Lashon Hara, Don’t" at bounding box center [455, 352] width 669 height 30
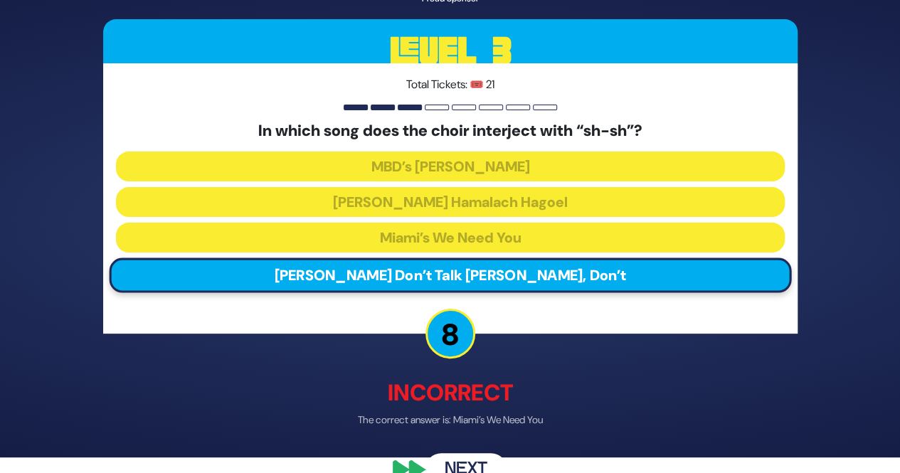
scroll to position [45, 0]
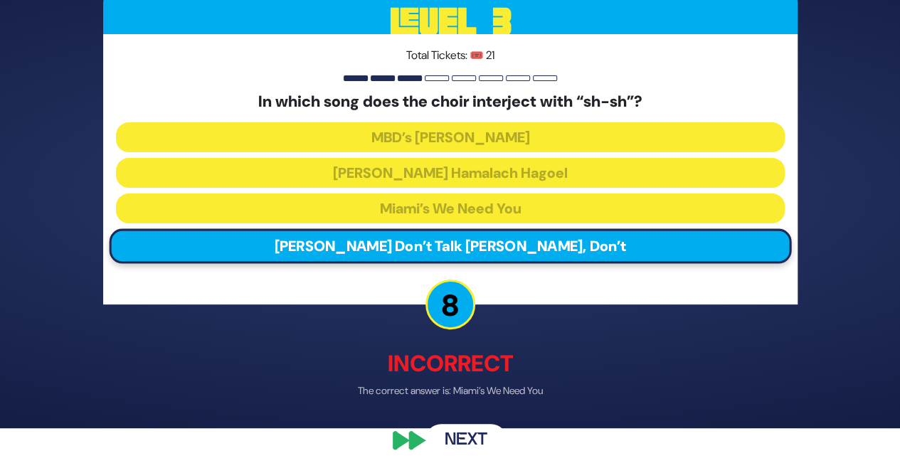
click at [441, 426] on button "Next" at bounding box center [466, 440] width 83 height 33
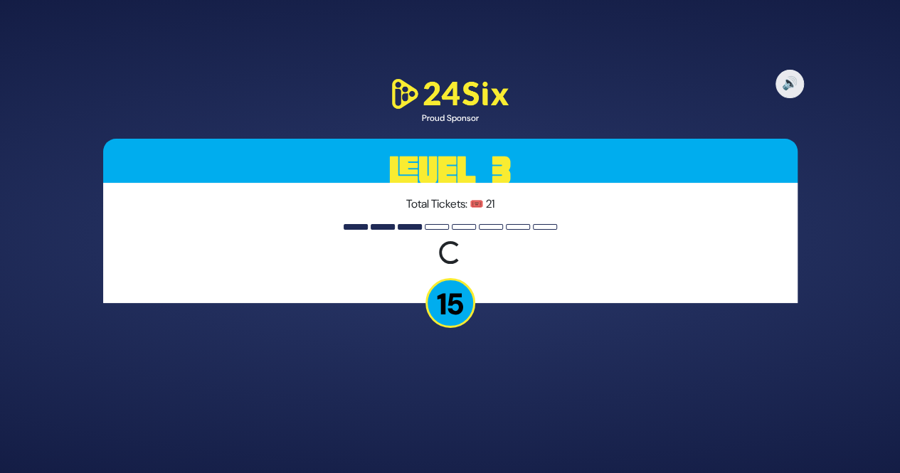
scroll to position [0, 0]
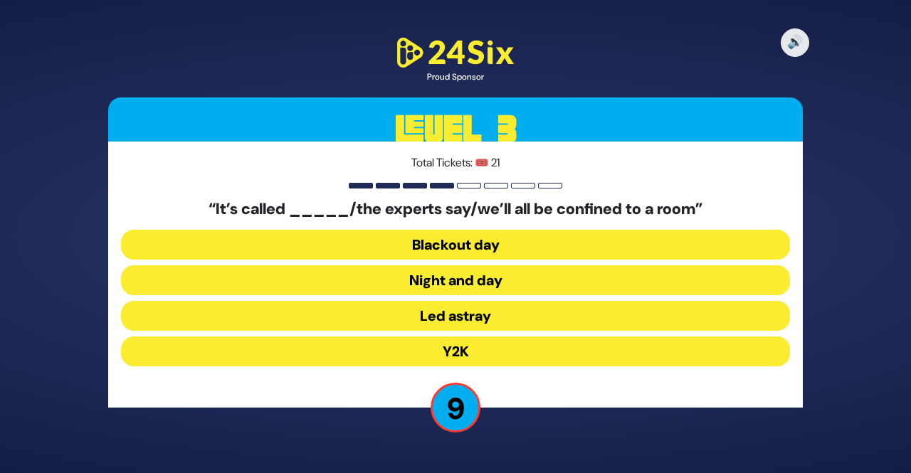
click at [438, 349] on button "Y2K" at bounding box center [455, 352] width 669 height 30
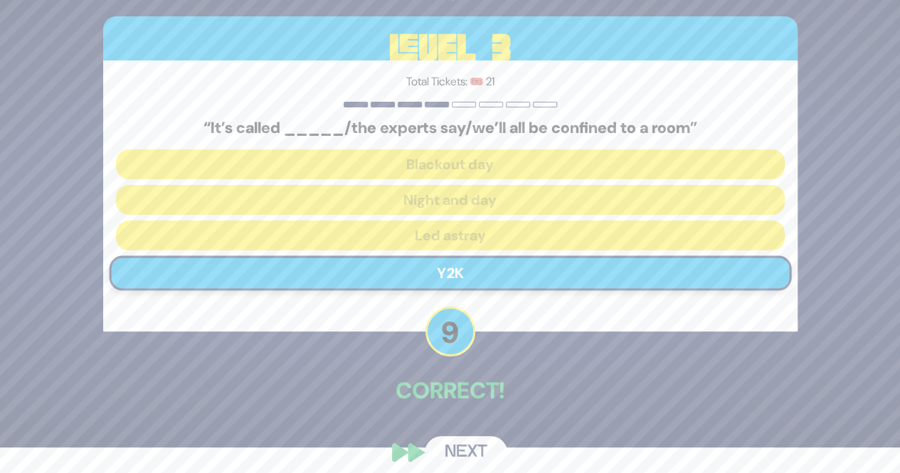
scroll to position [38, 0]
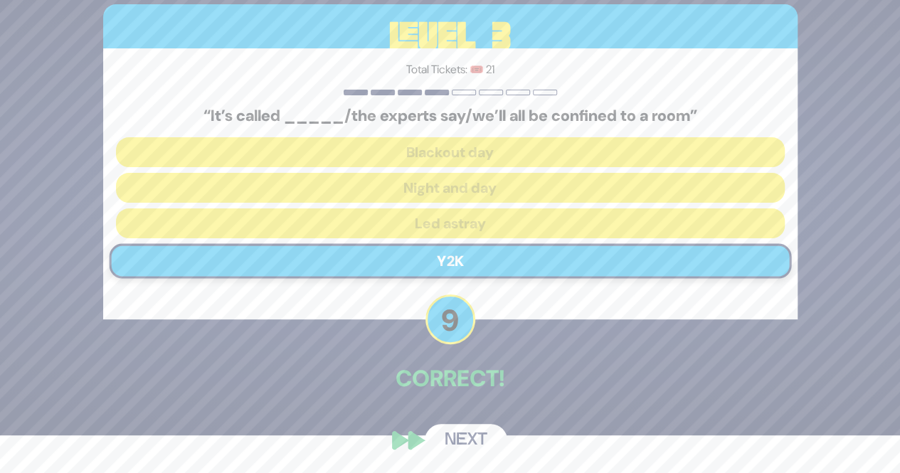
click at [460, 438] on button "Next" at bounding box center [466, 440] width 83 height 33
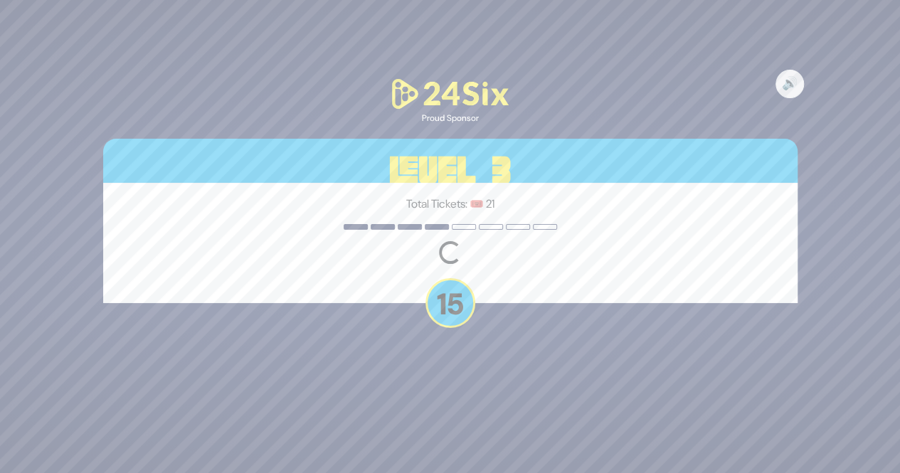
scroll to position [0, 0]
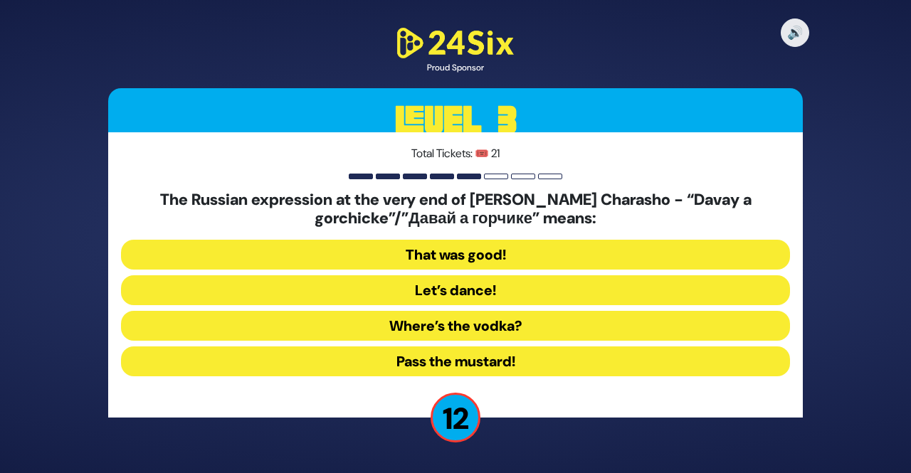
click at [467, 319] on button "Where’s the vodka?" at bounding box center [455, 326] width 669 height 30
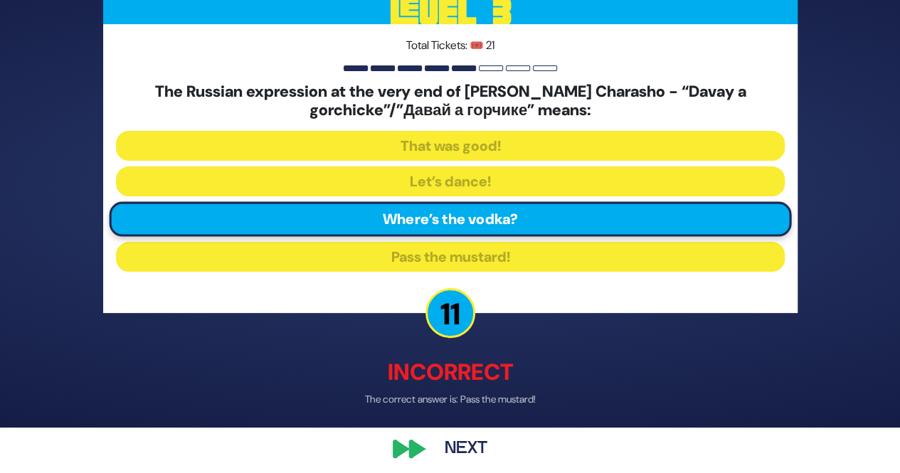
scroll to position [54, 0]
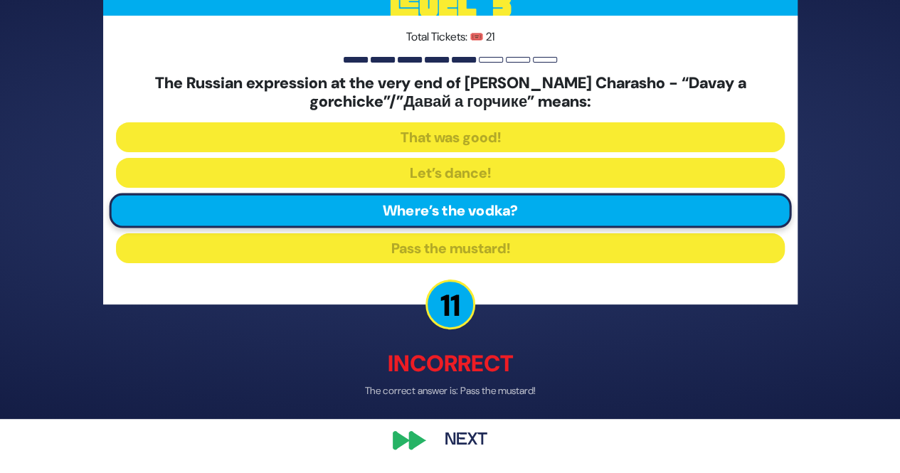
click at [466, 433] on button "Next" at bounding box center [466, 440] width 83 height 33
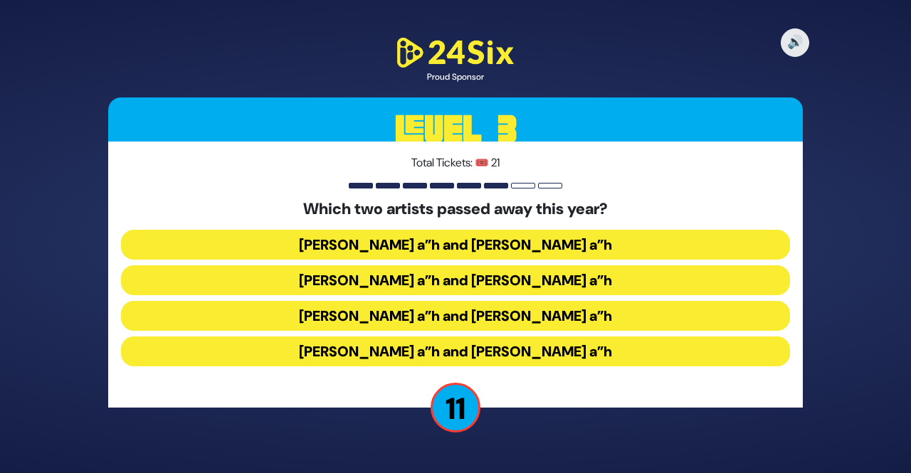
click at [477, 244] on button "Yigal Calek a”h and Avi Piamenta a”h" at bounding box center [455, 245] width 669 height 30
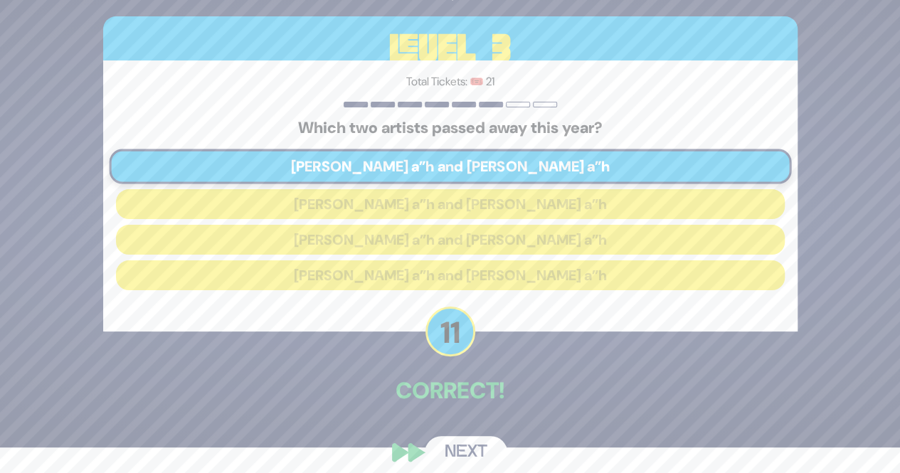
scroll to position [38, 0]
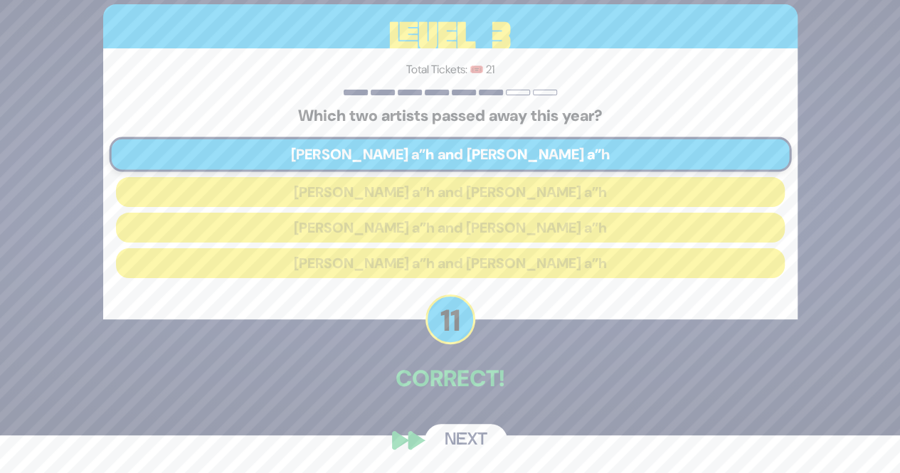
click at [462, 424] on button "Next" at bounding box center [466, 440] width 83 height 33
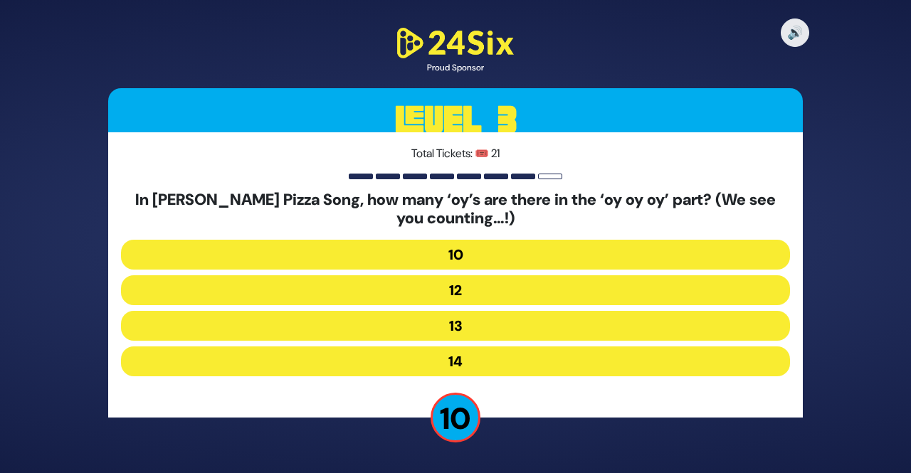
click at [439, 276] on button "12" at bounding box center [455, 290] width 669 height 30
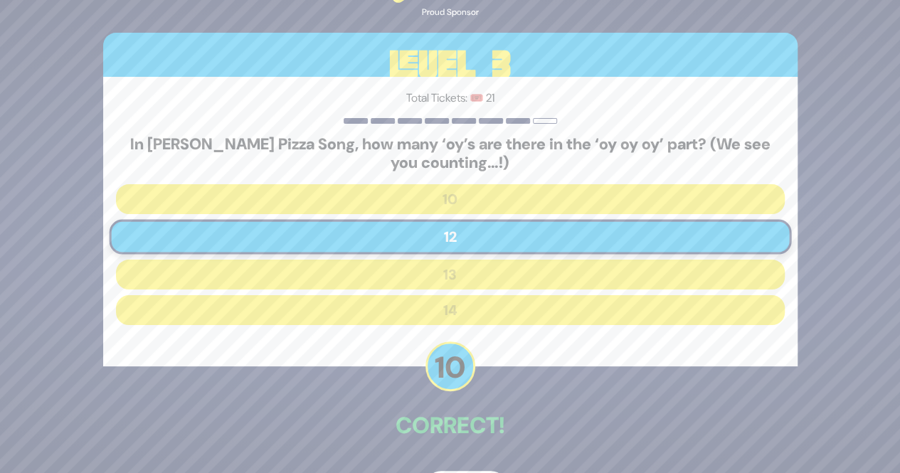
scroll to position [47, 0]
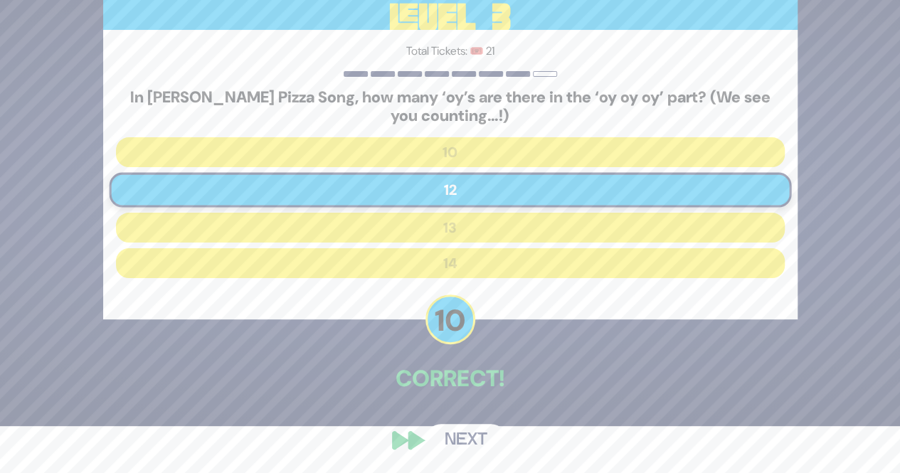
click at [463, 430] on button "Next" at bounding box center [466, 440] width 83 height 33
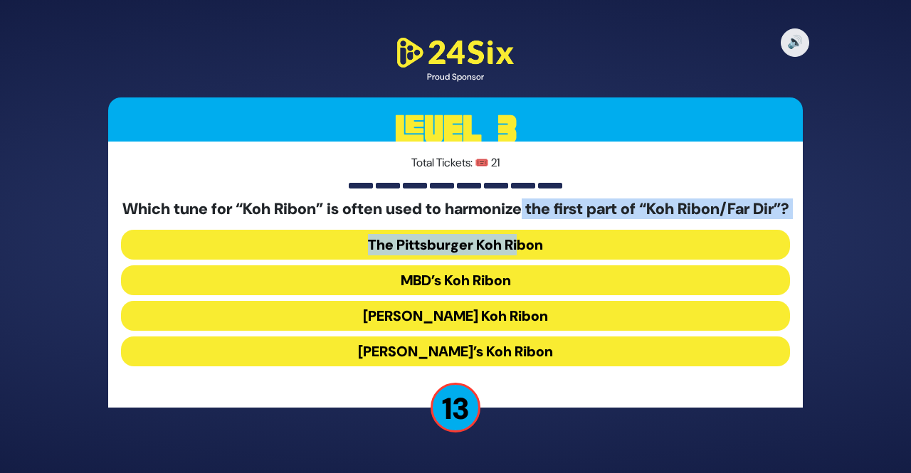
drag, startPoint x: 545, startPoint y: 208, endPoint x: 523, endPoint y: 248, distance: 45.5
click at [523, 248] on div "Which tune for “Koh Ribon” is often used to harmonize the first part of “Koh Ri…" at bounding box center [455, 286] width 669 height 172
click at [554, 247] on button "The Pittsburger Koh Ribon" at bounding box center [455, 245] width 669 height 30
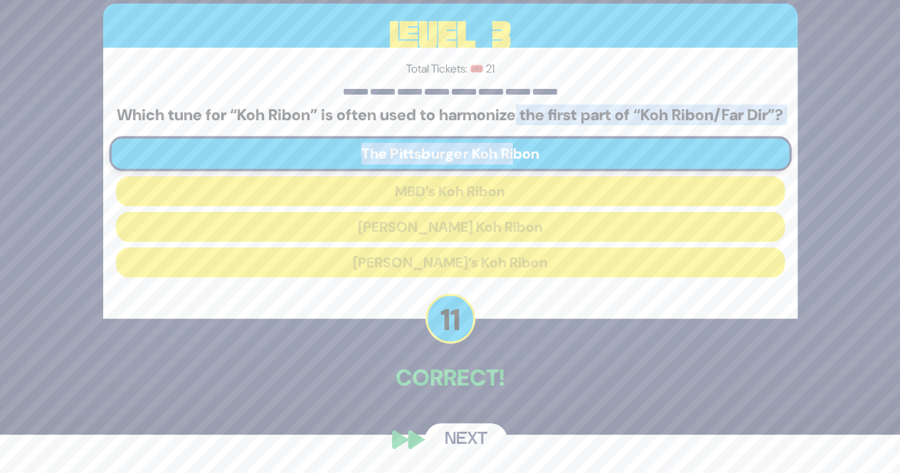
scroll to position [47, 0]
click at [460, 429] on button "Next" at bounding box center [466, 439] width 83 height 33
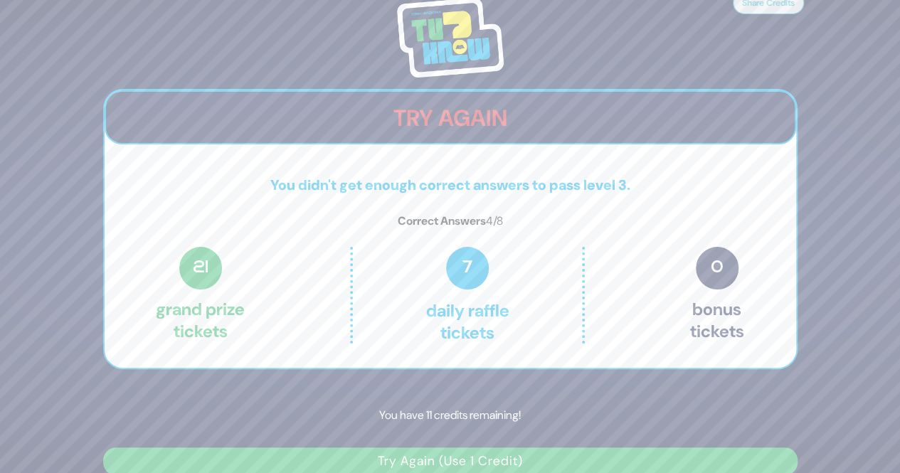
scroll to position [19, 0]
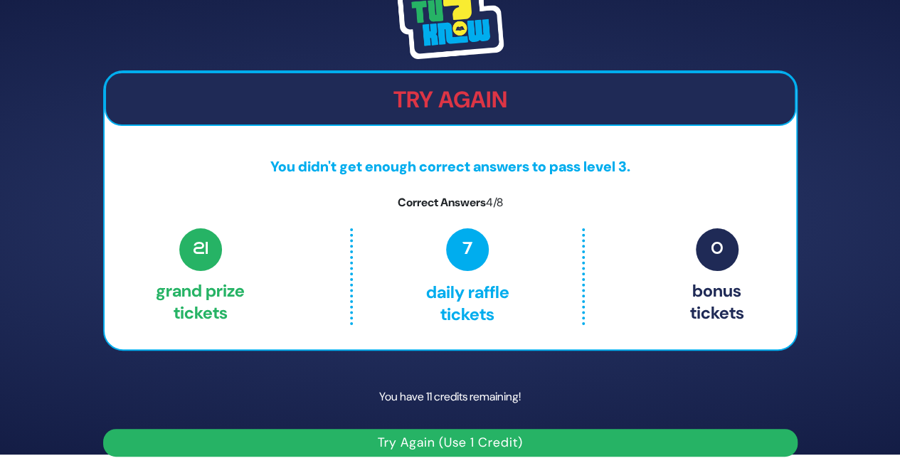
click at [403, 442] on button "Try Again (Use 1 Credit)" at bounding box center [450, 443] width 695 height 28
click at [404, 443] on button "Try Again (Use 1 Credit)" at bounding box center [450, 443] width 695 height 28
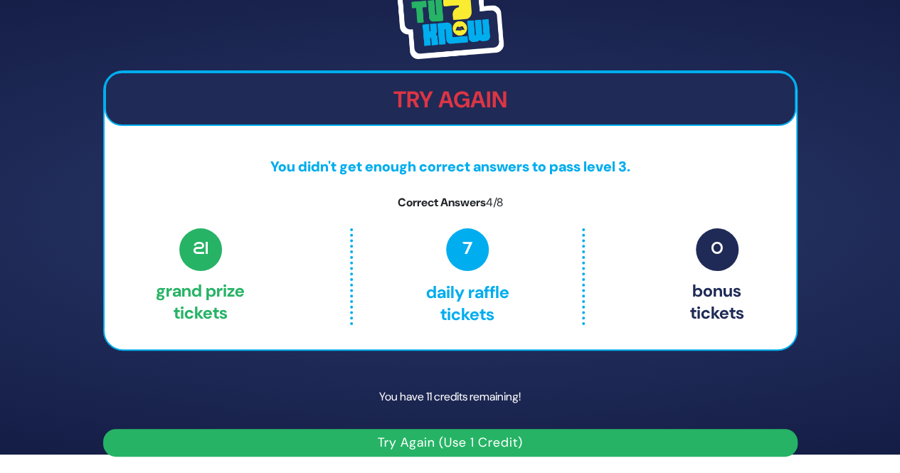
click at [404, 443] on button "Try Again (Use 1 Credit)" at bounding box center [450, 443] width 695 height 28
click at [471, 449] on button "Try Again (Use 1 Credit)" at bounding box center [450, 443] width 695 height 28
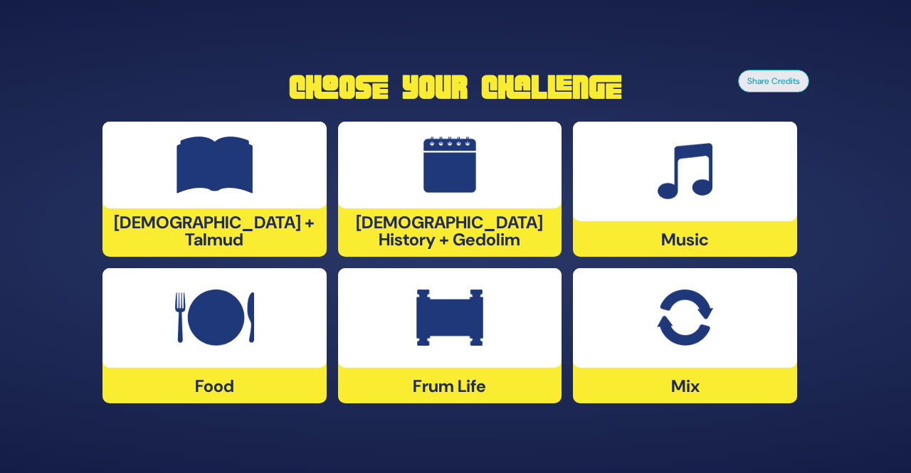
click at [660, 349] on div at bounding box center [685, 318] width 224 height 100
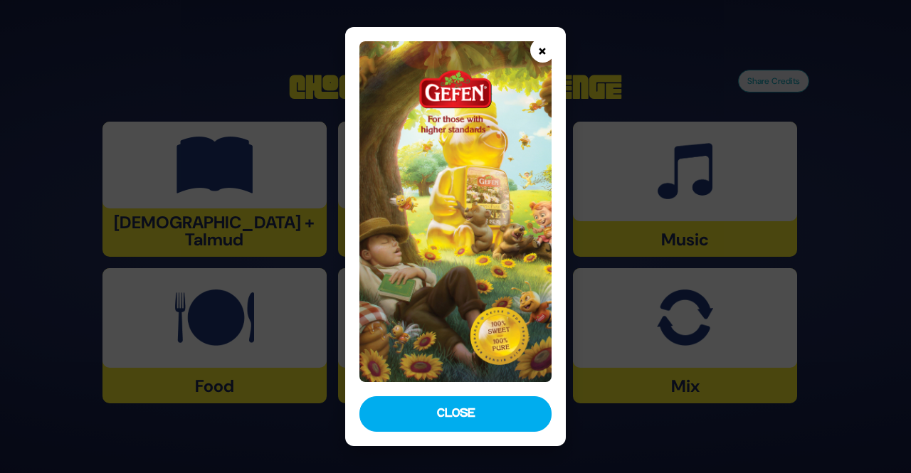
click at [547, 58] on button "×" at bounding box center [542, 50] width 25 height 25
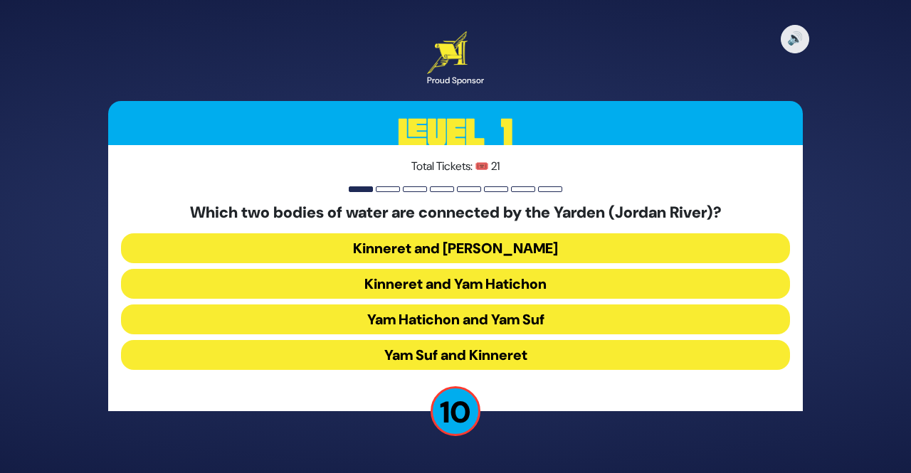
click at [398, 319] on button "Yam Hatichon and Yam Suf" at bounding box center [455, 320] width 669 height 30
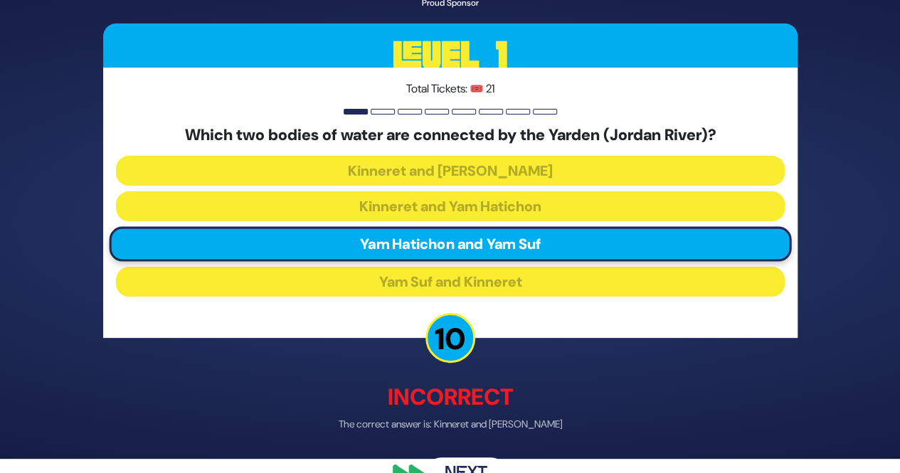
scroll to position [48, 0]
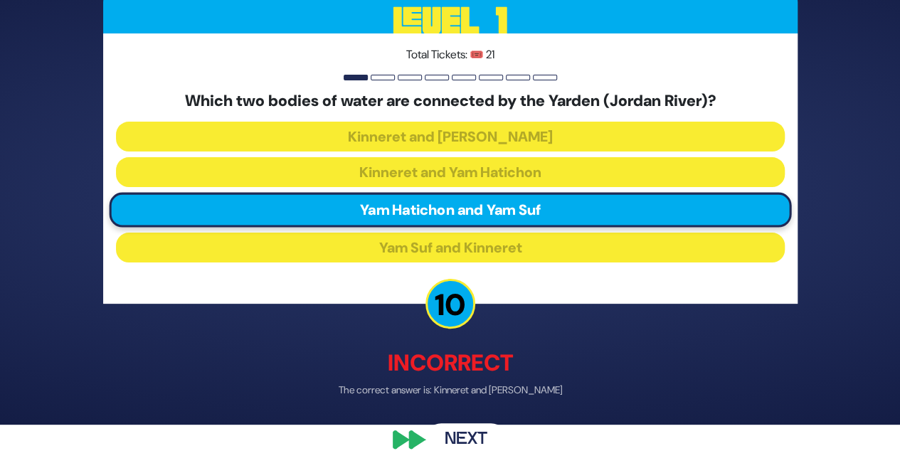
click at [464, 435] on button "Next" at bounding box center [466, 440] width 83 height 33
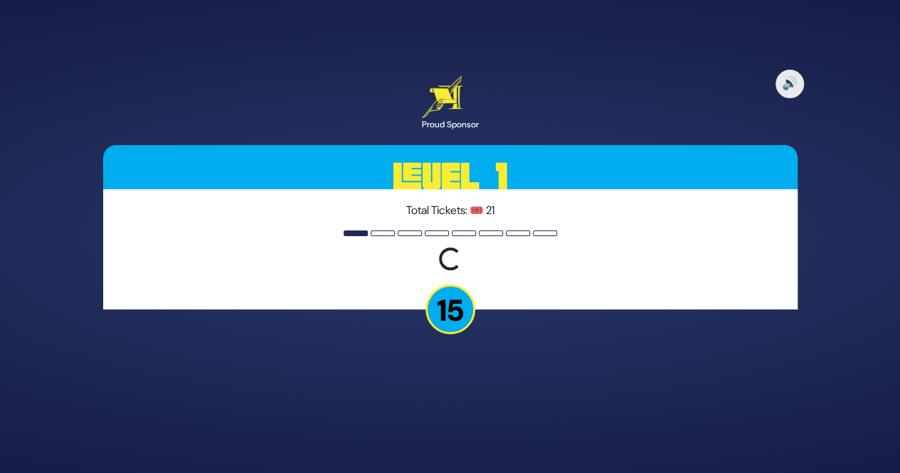
scroll to position [0, 0]
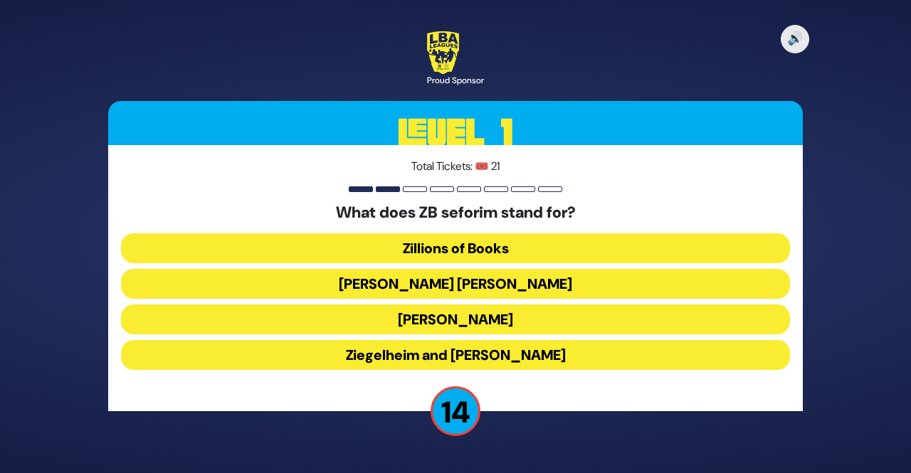
click at [471, 283] on button "Zundel Berman" at bounding box center [455, 284] width 669 height 30
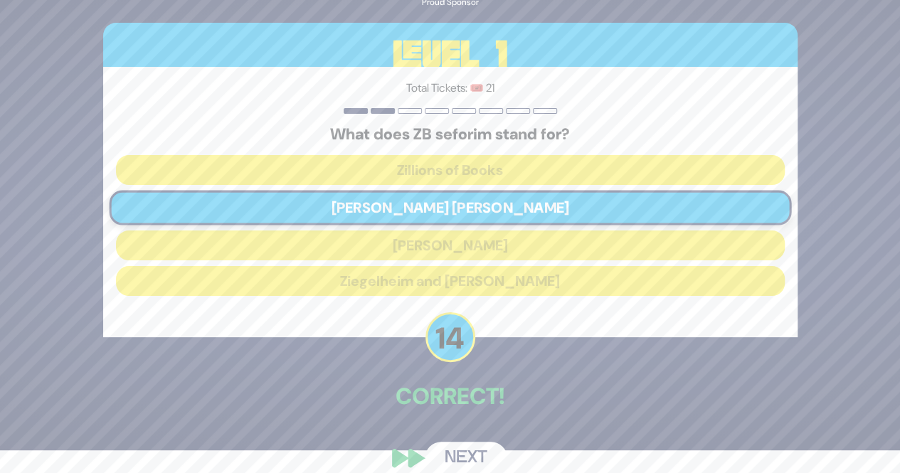
scroll to position [41, 0]
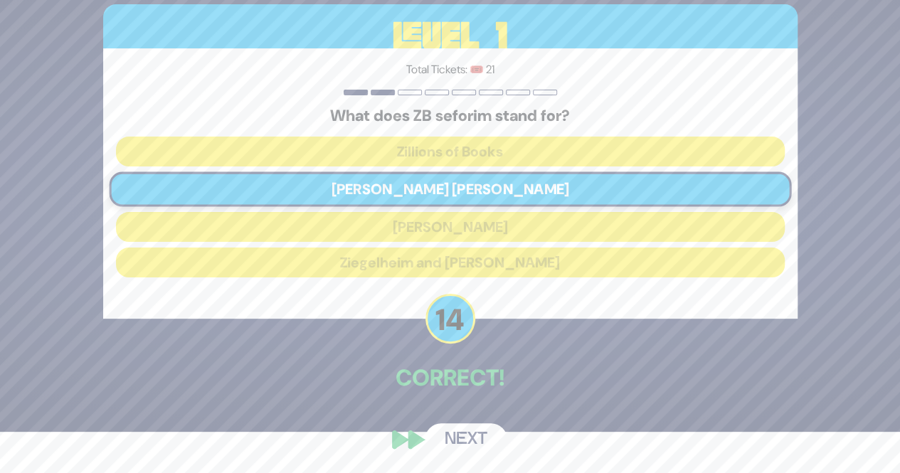
click at [454, 430] on button "Next" at bounding box center [466, 439] width 83 height 33
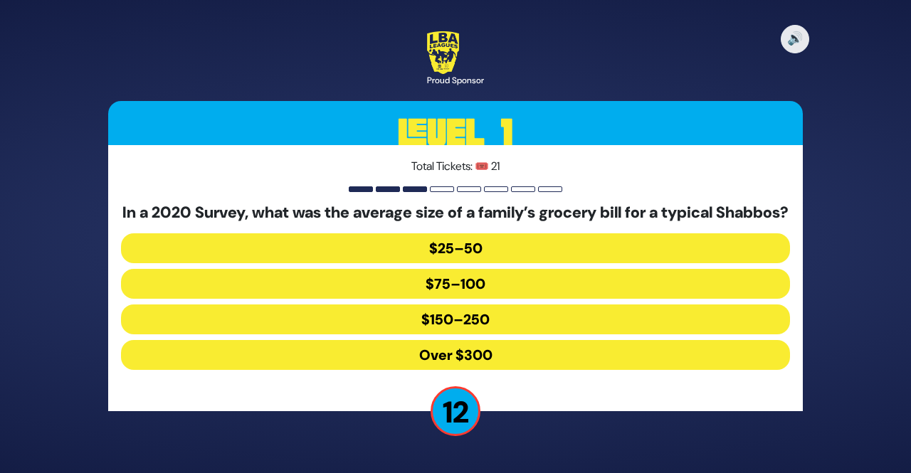
click at [449, 355] on button "Over $300" at bounding box center [455, 355] width 669 height 30
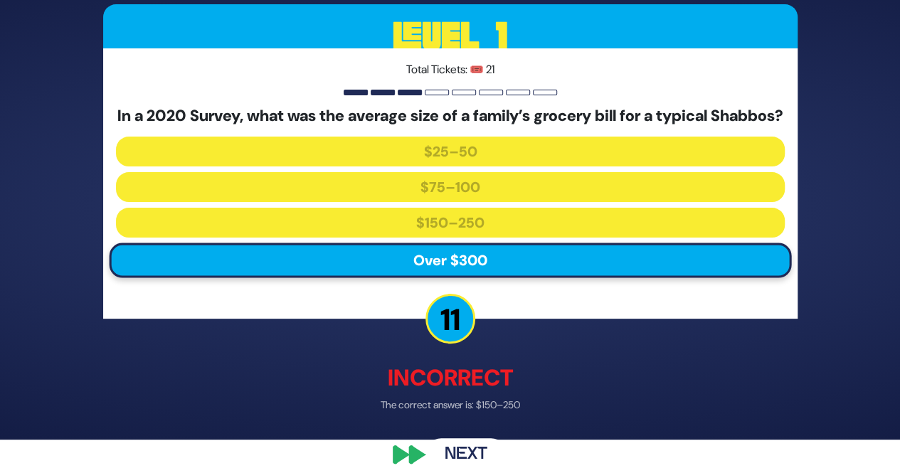
scroll to position [58, 0]
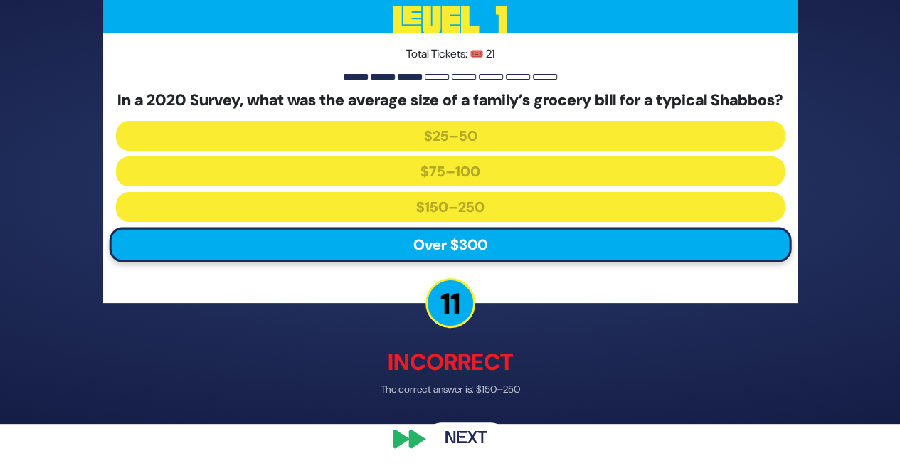
click at [455, 429] on button "Next" at bounding box center [466, 439] width 83 height 33
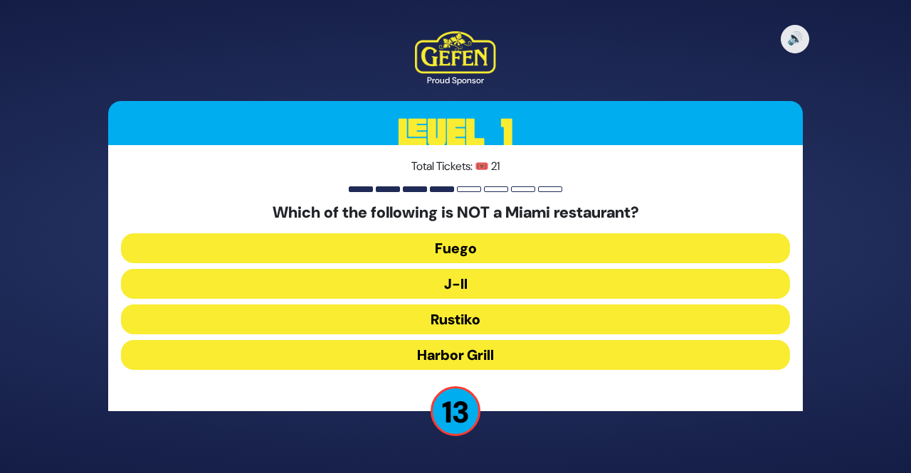
click at [457, 282] on button "J-II" at bounding box center [455, 284] width 669 height 30
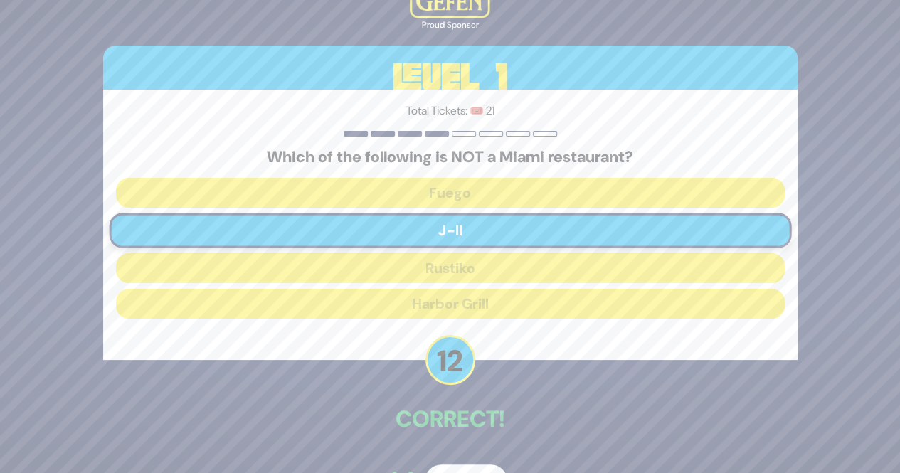
scroll to position [41, 0]
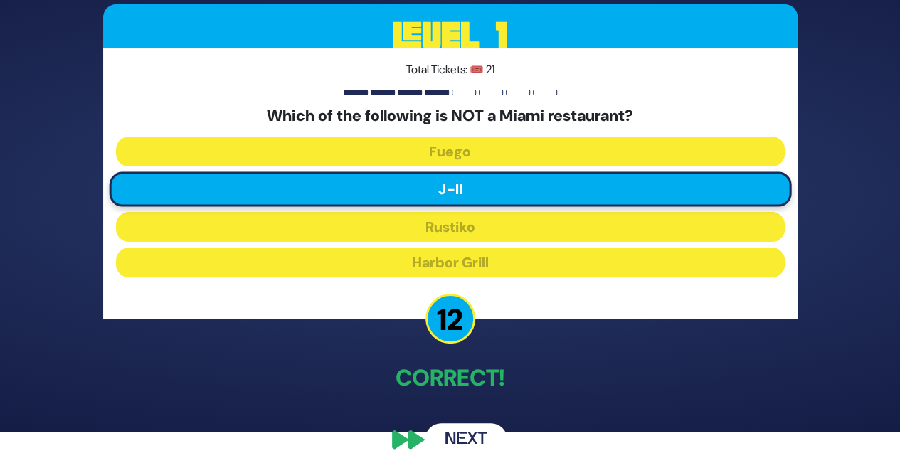
click at [455, 428] on button "Next" at bounding box center [466, 439] width 83 height 33
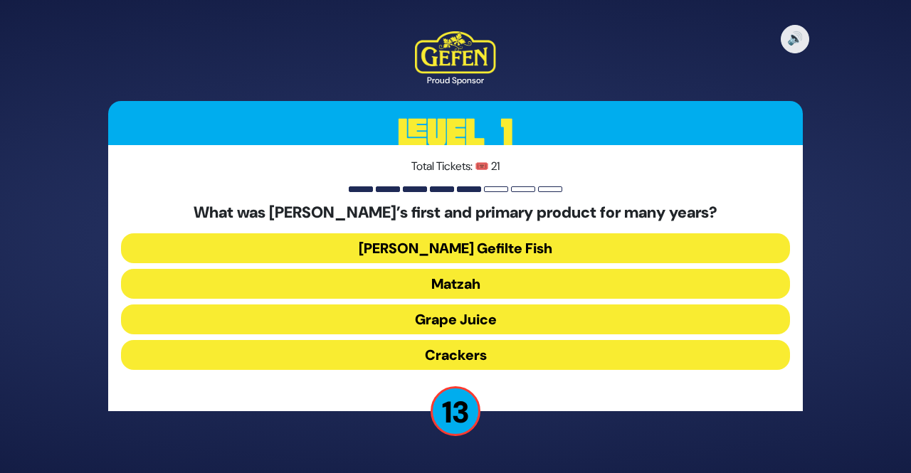
click at [472, 288] on button "Matzah" at bounding box center [455, 284] width 669 height 30
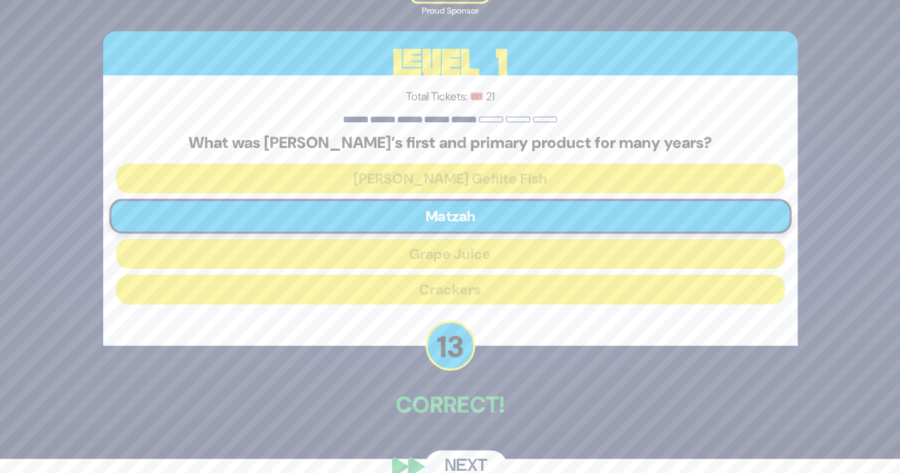
scroll to position [41, 0]
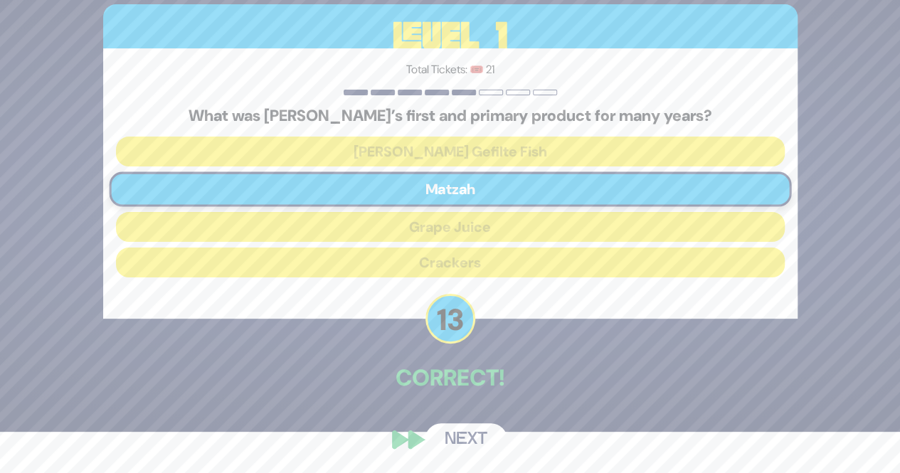
click at [460, 426] on button "Next" at bounding box center [466, 439] width 83 height 33
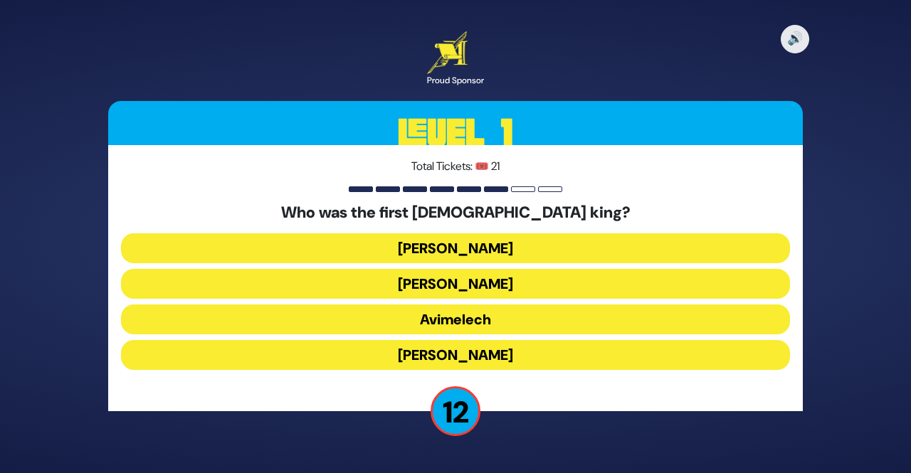
click at [460, 288] on button "Dovid" at bounding box center [455, 284] width 669 height 30
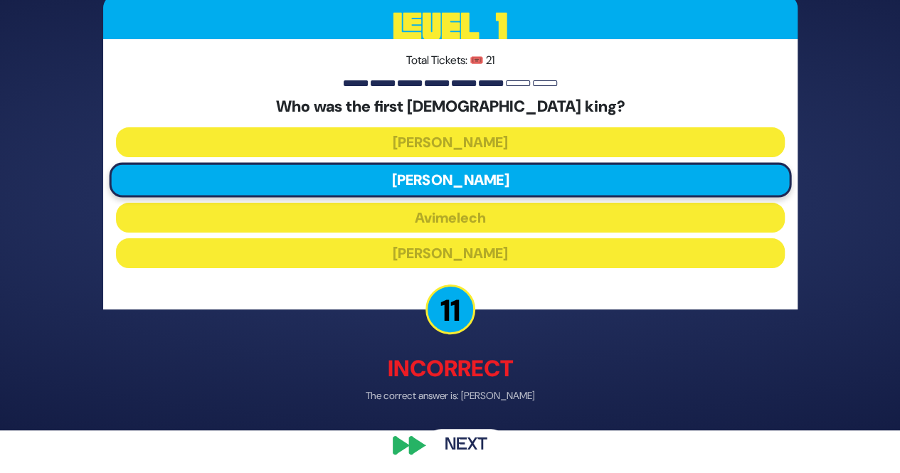
scroll to position [48, 0]
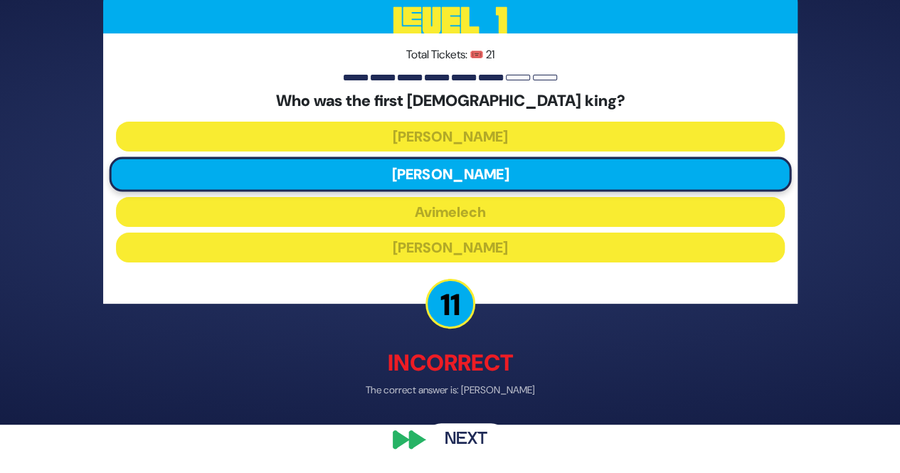
click at [458, 435] on button "Next" at bounding box center [466, 440] width 83 height 33
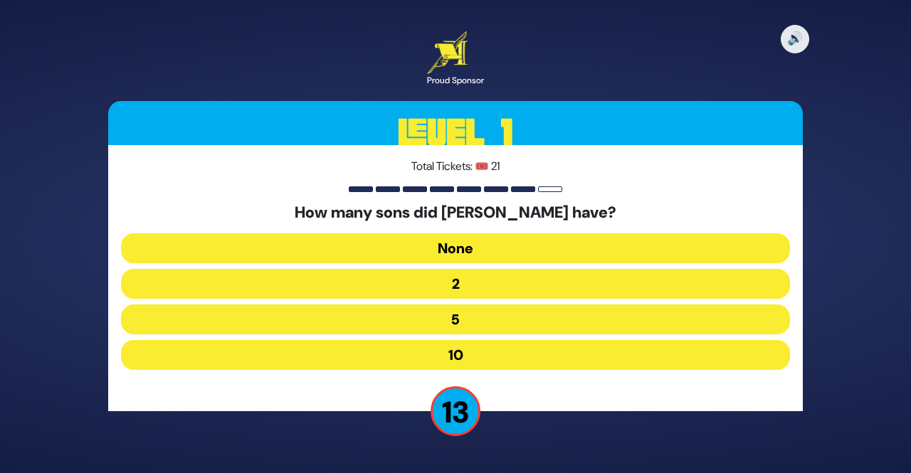
click at [440, 357] on button "10" at bounding box center [455, 355] width 669 height 30
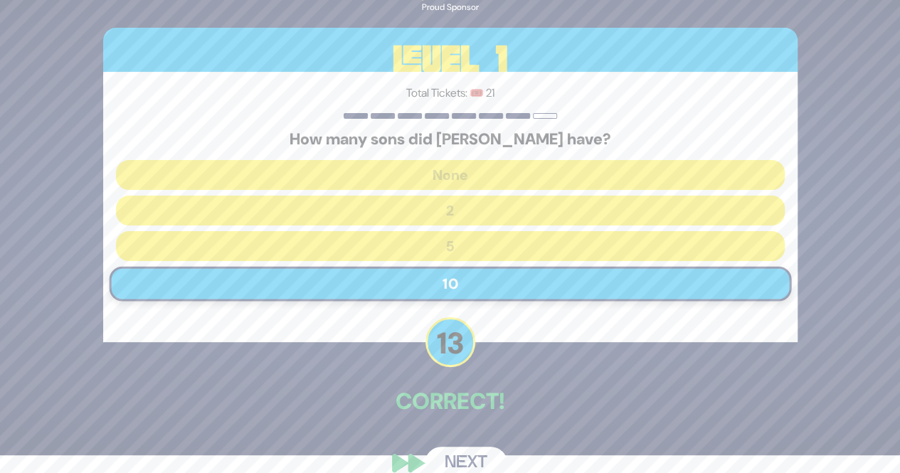
scroll to position [41, 0]
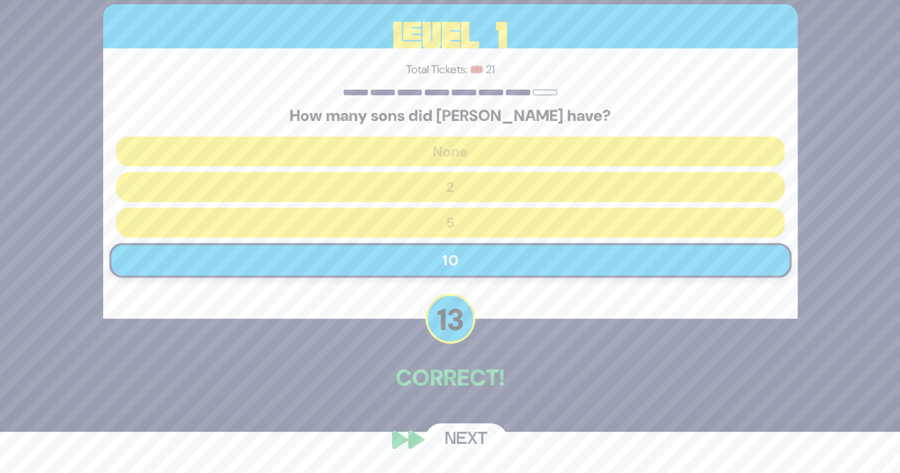
click at [449, 413] on div "🔊 Proud Sponsor Level 1 Total Tickets: 🎟️ 21 How many sons did Haman have? None…" at bounding box center [450, 195] width 729 height 556
click at [454, 442] on button "Next" at bounding box center [466, 439] width 83 height 33
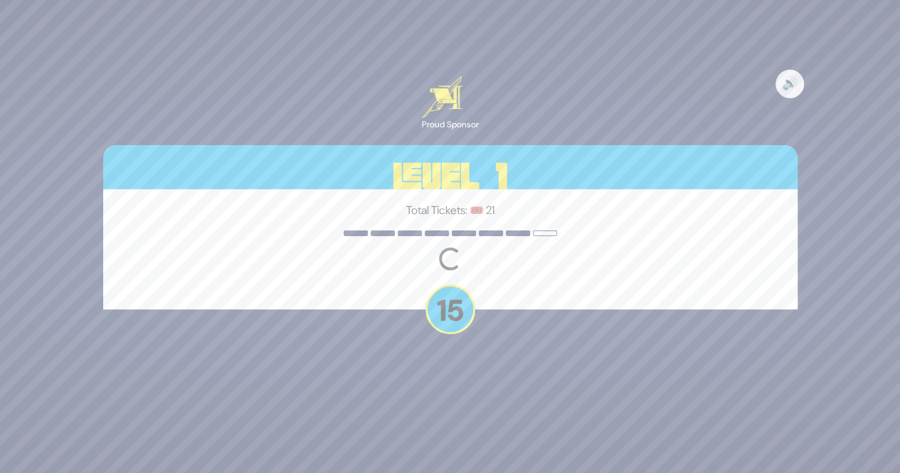
scroll to position [0, 0]
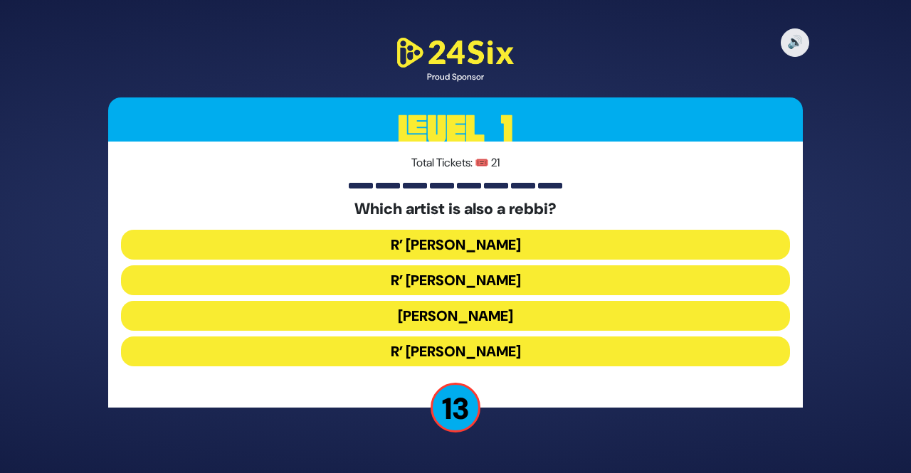
click at [444, 351] on button "R’ Baruch Levine" at bounding box center [455, 352] width 669 height 30
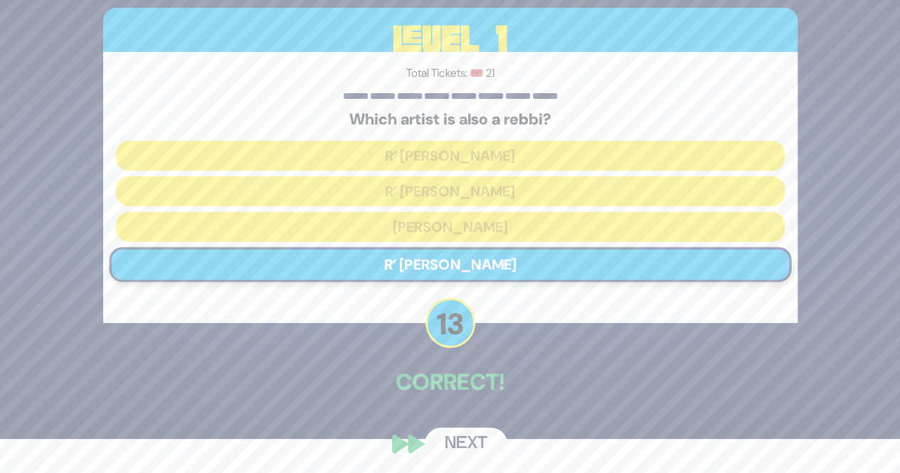
scroll to position [38, 0]
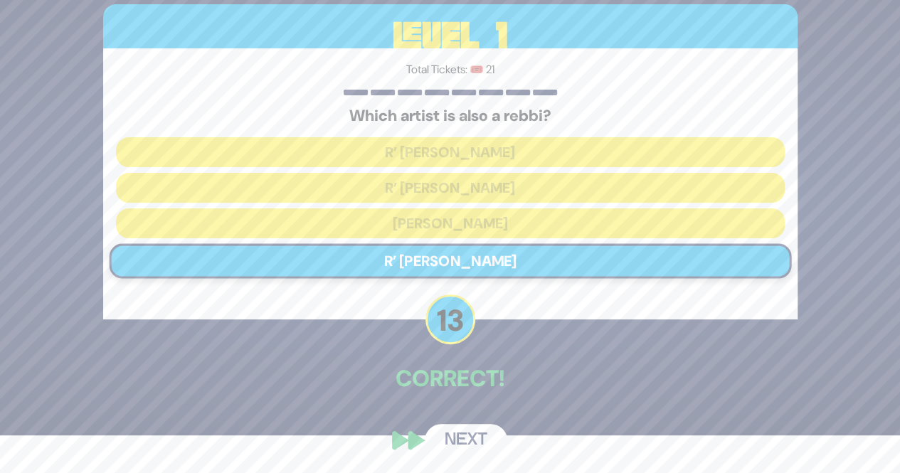
click at [450, 442] on button "Next" at bounding box center [466, 440] width 83 height 33
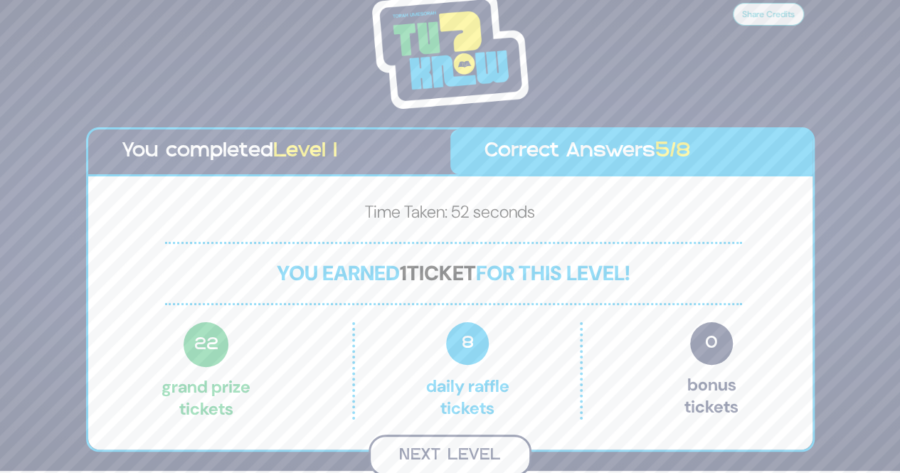
scroll to position [0, 0]
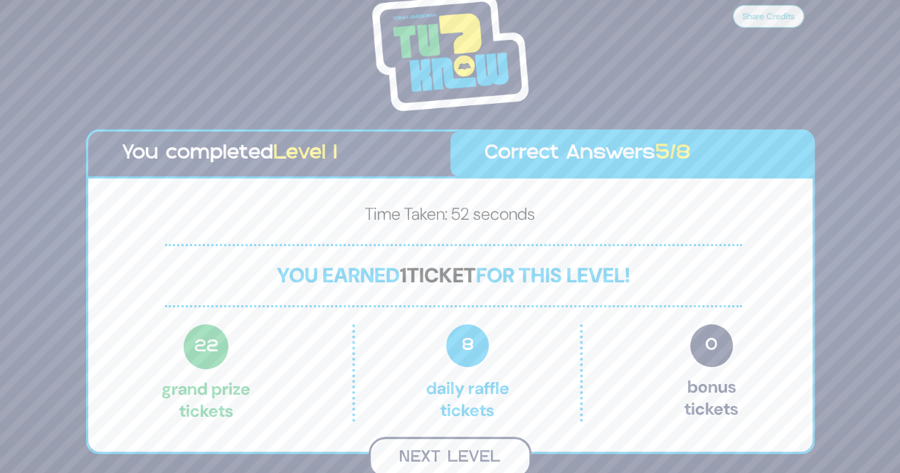
click at [453, 444] on button "Next Level" at bounding box center [450, 458] width 163 height 42
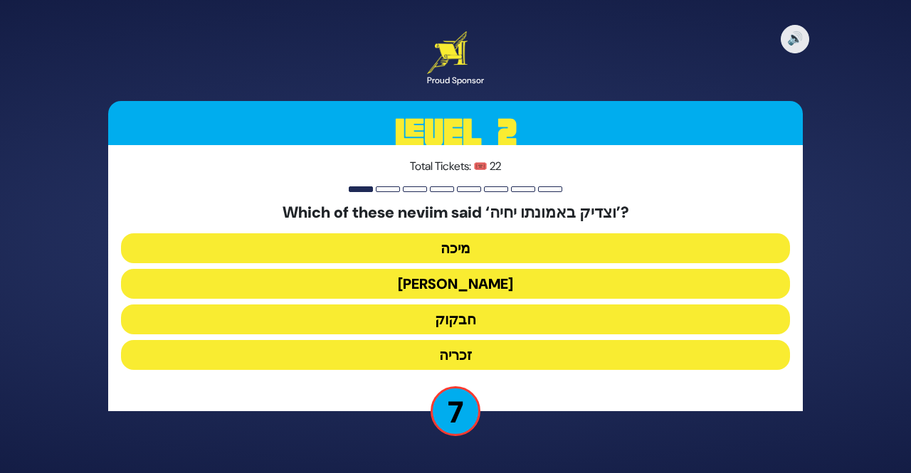
click at [472, 349] on button "זכריה" at bounding box center [455, 355] width 669 height 30
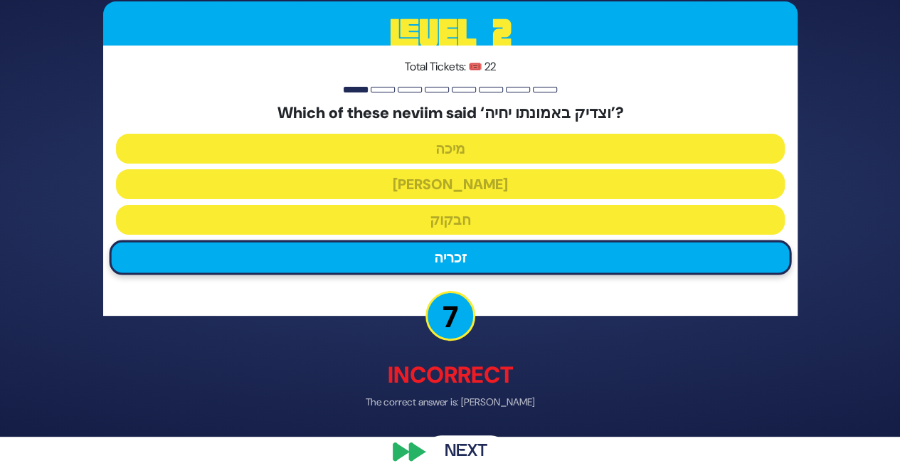
scroll to position [48, 0]
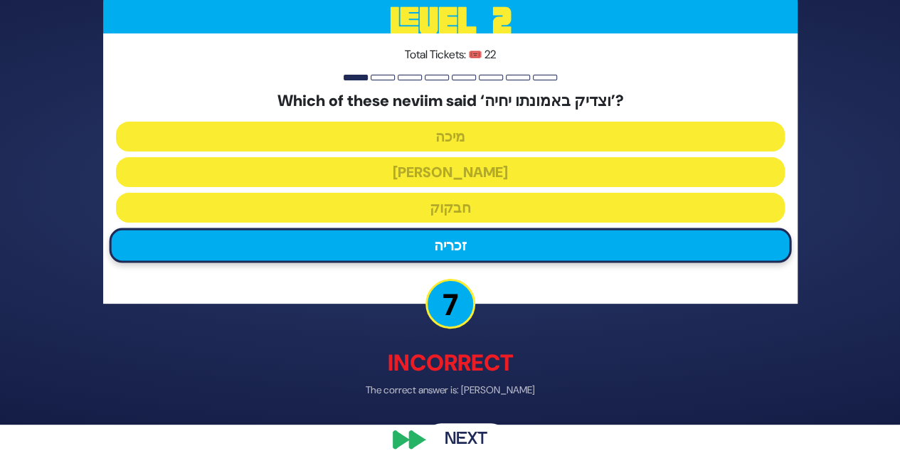
click at [466, 428] on button "Next" at bounding box center [466, 440] width 83 height 33
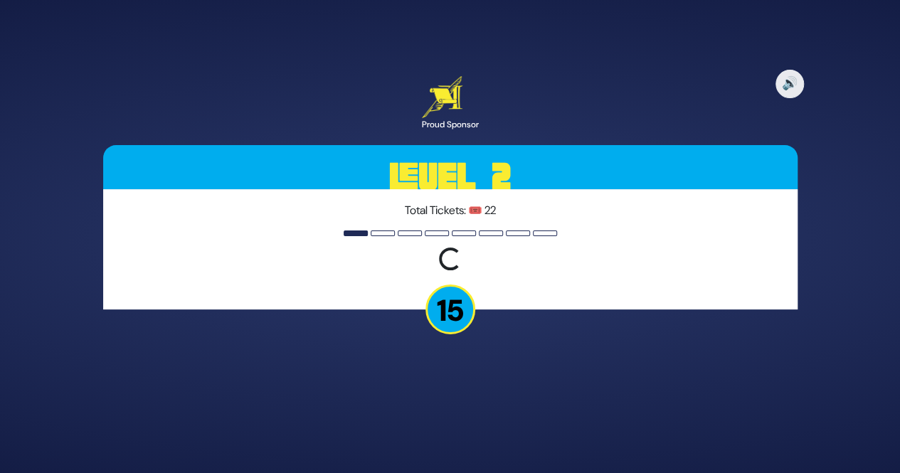
scroll to position [0, 0]
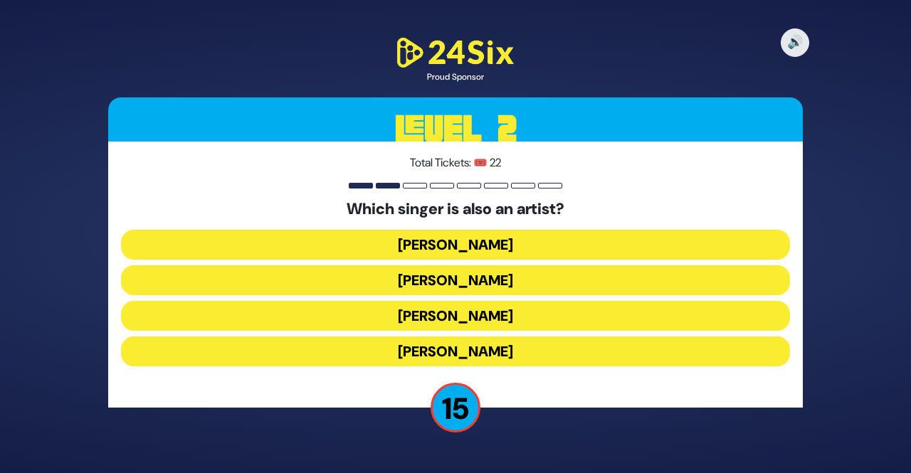
click at [507, 337] on button "Mordechai Shapiro" at bounding box center [455, 352] width 669 height 30
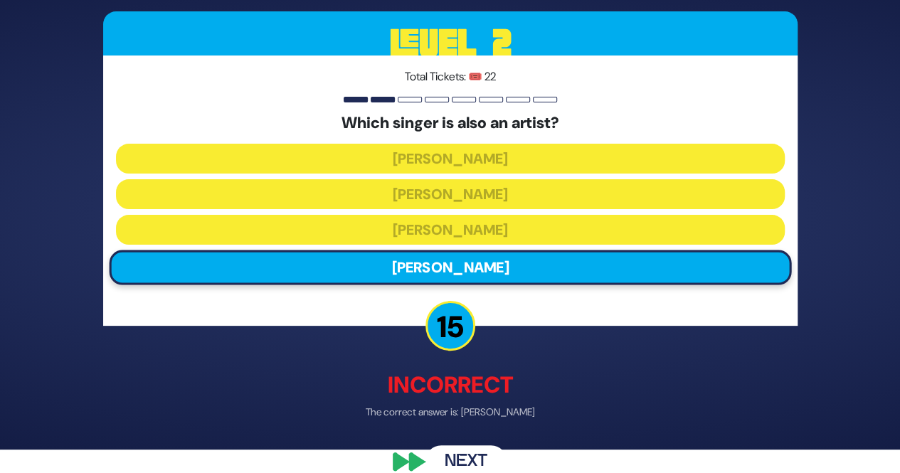
scroll to position [45, 0]
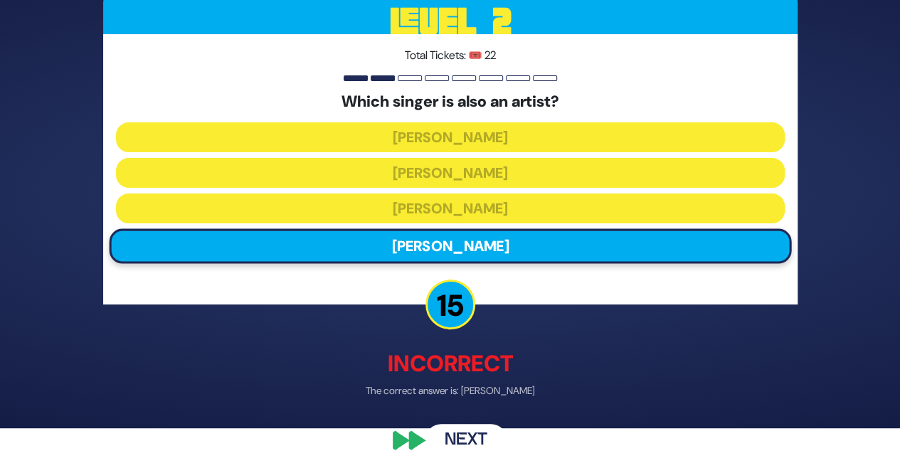
click at [428, 381] on div "🔊 Proud Sponsor Level 2 Total Tickets: 🎟️ 22 Which singer is also an artist? Av…" at bounding box center [450, 192] width 729 height 564
click at [454, 426] on button "Next" at bounding box center [466, 440] width 83 height 33
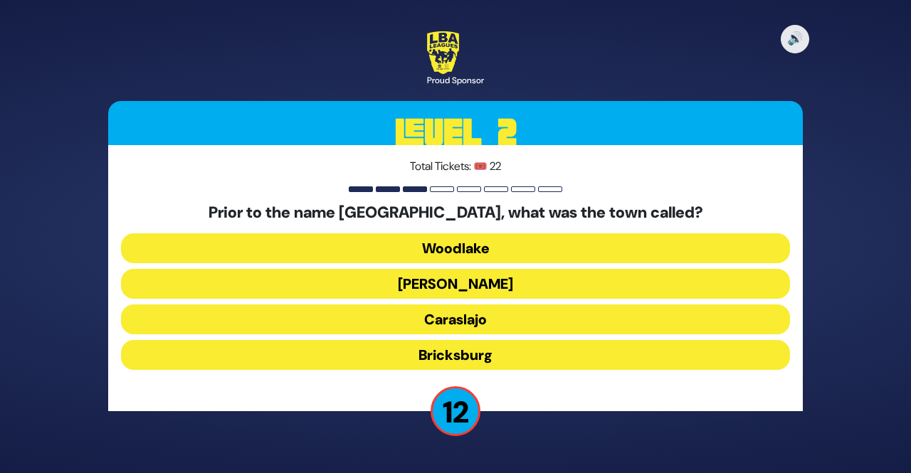
click at [445, 349] on button "Bricksburg" at bounding box center [455, 355] width 669 height 30
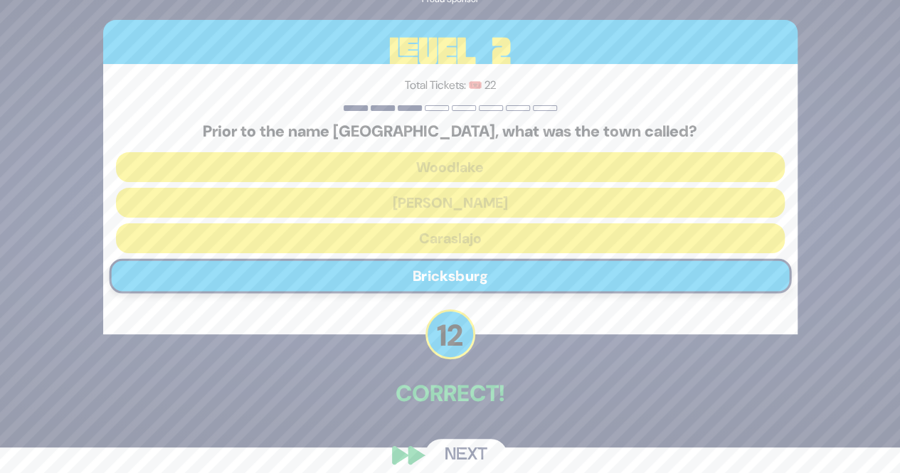
scroll to position [41, 0]
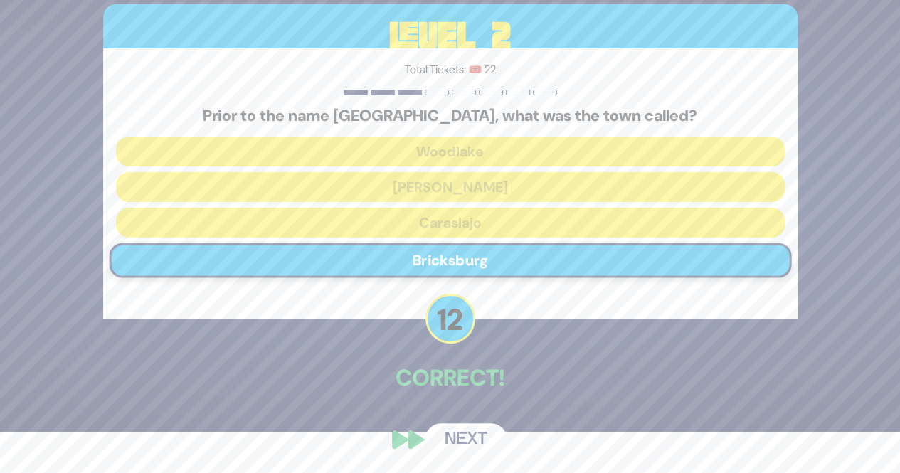
click at [456, 443] on button "Next" at bounding box center [466, 439] width 83 height 33
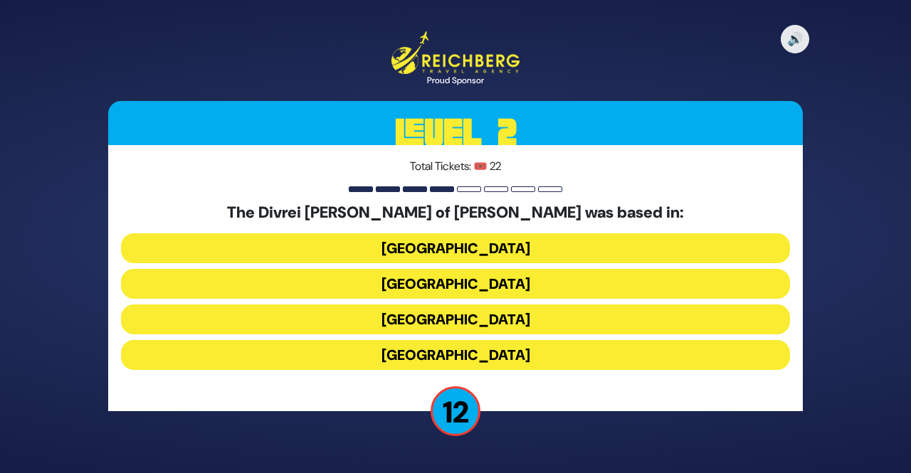
click at [408, 247] on button "Hungary" at bounding box center [455, 248] width 669 height 30
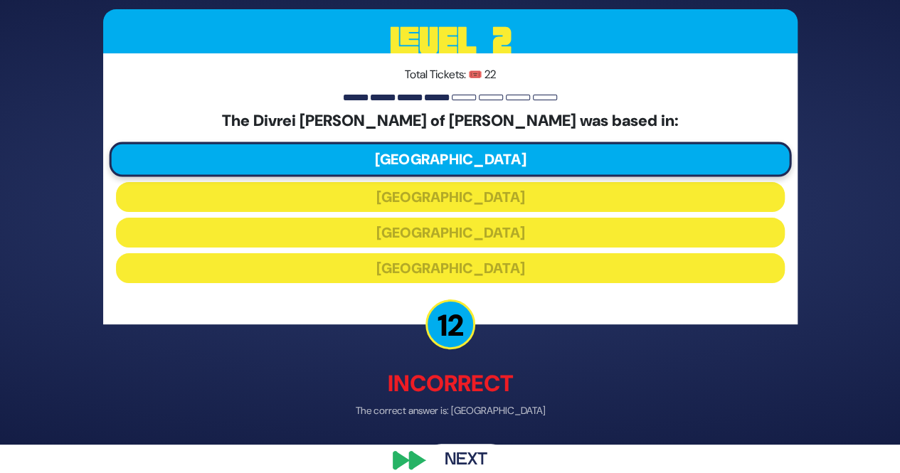
scroll to position [48, 0]
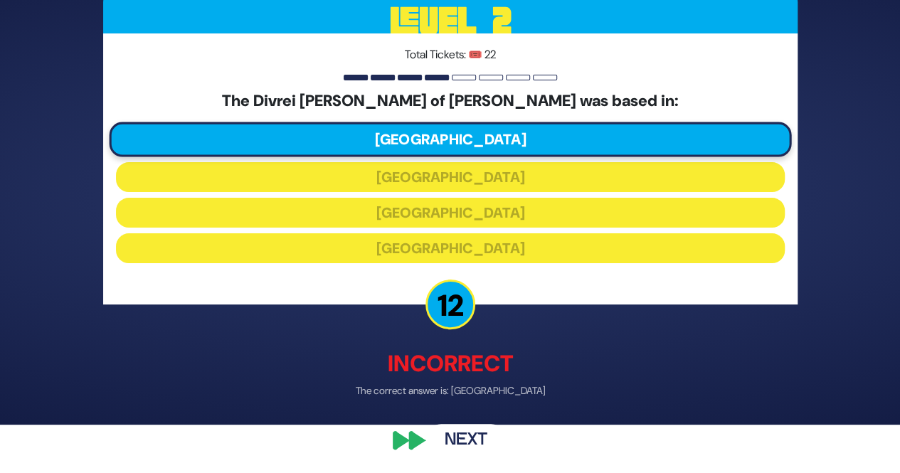
click at [468, 445] on button "Next" at bounding box center [466, 439] width 83 height 33
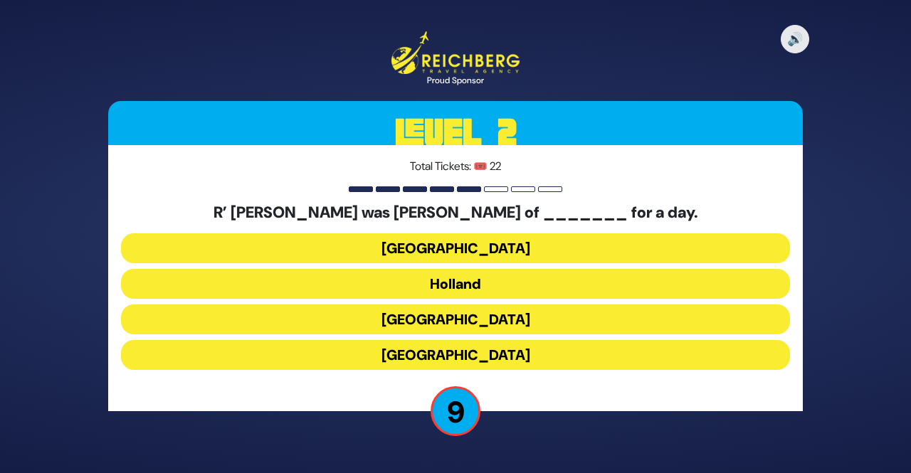
click at [455, 257] on button "Poland" at bounding box center [455, 248] width 669 height 30
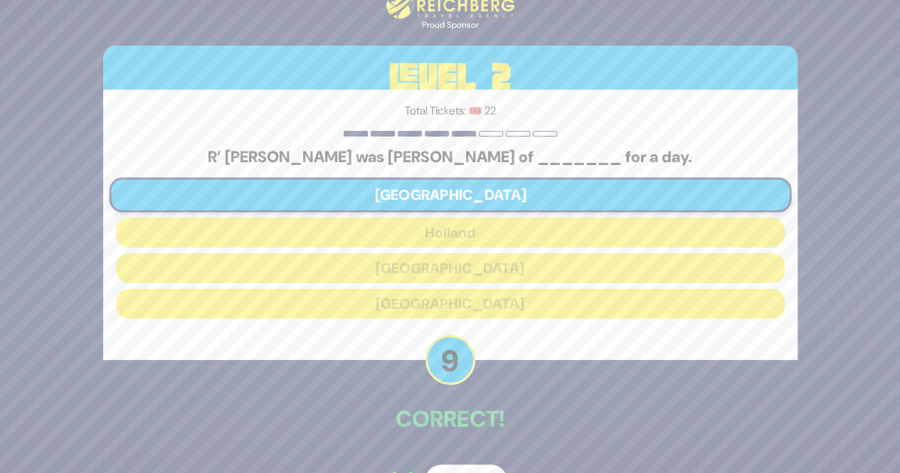
scroll to position [41, 0]
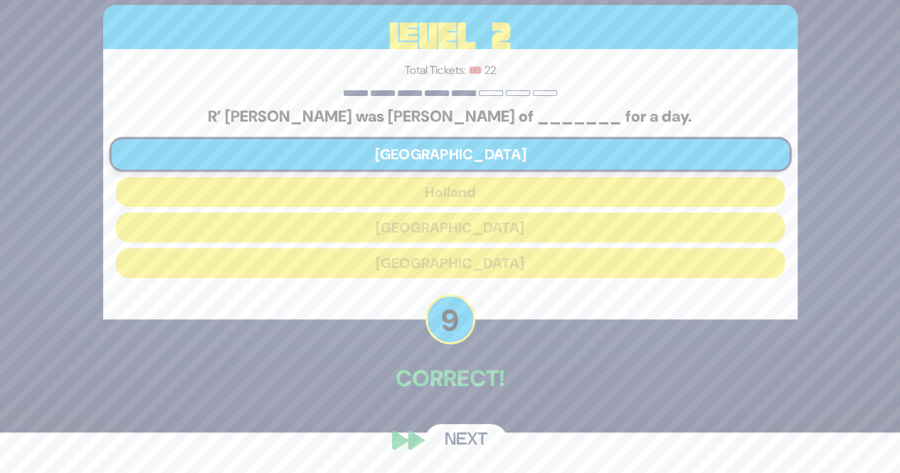
click at [468, 450] on button "Next" at bounding box center [466, 440] width 83 height 33
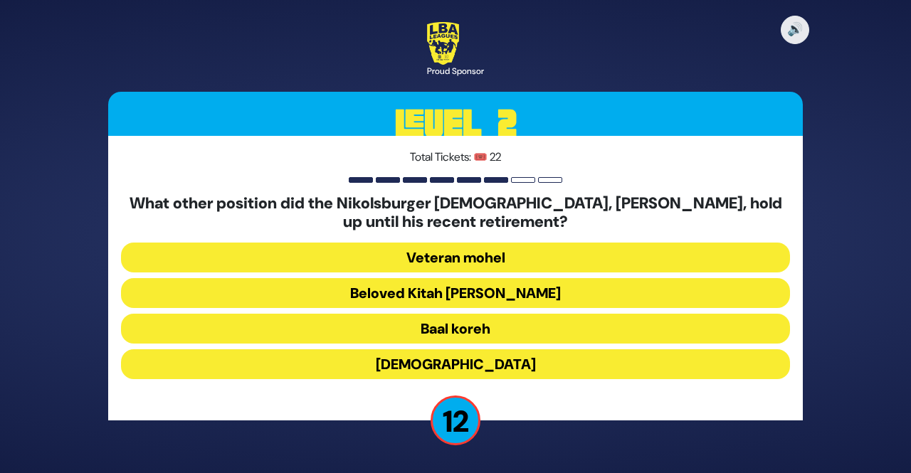
click at [334, 295] on button "Beloved Kitah Aleph Rebbi" at bounding box center [455, 293] width 669 height 30
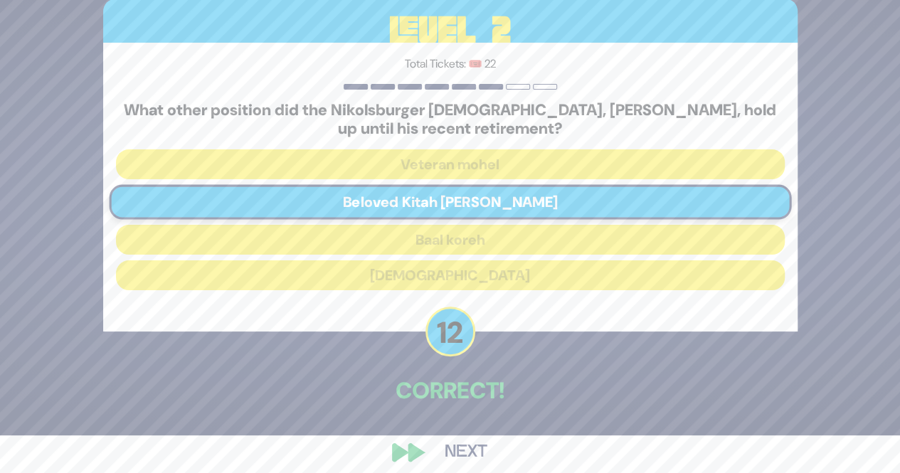
scroll to position [50, 0]
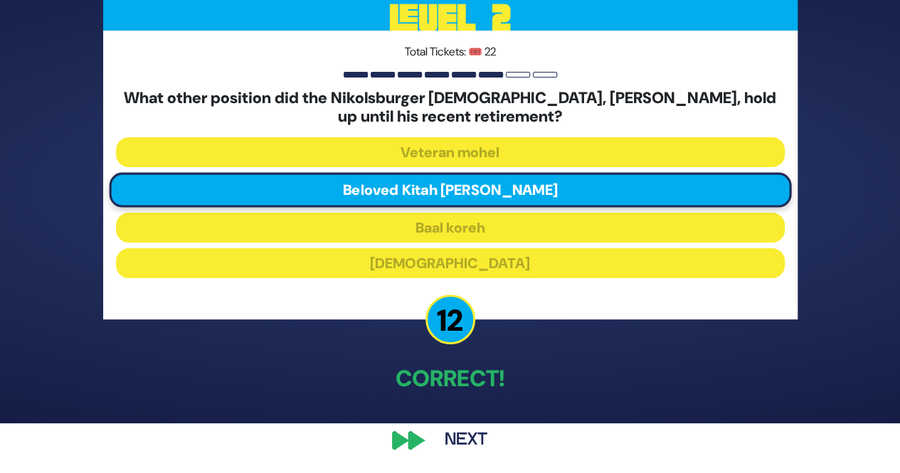
click at [458, 446] on button "Next" at bounding box center [466, 440] width 83 height 33
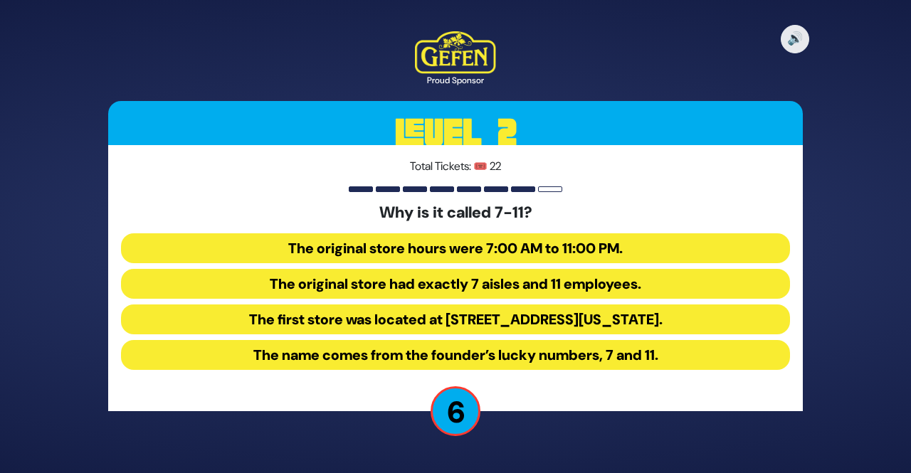
click at [400, 313] on button "The first store was located at 7 Eleventh Street in Dallas, Texas." at bounding box center [455, 320] width 669 height 30
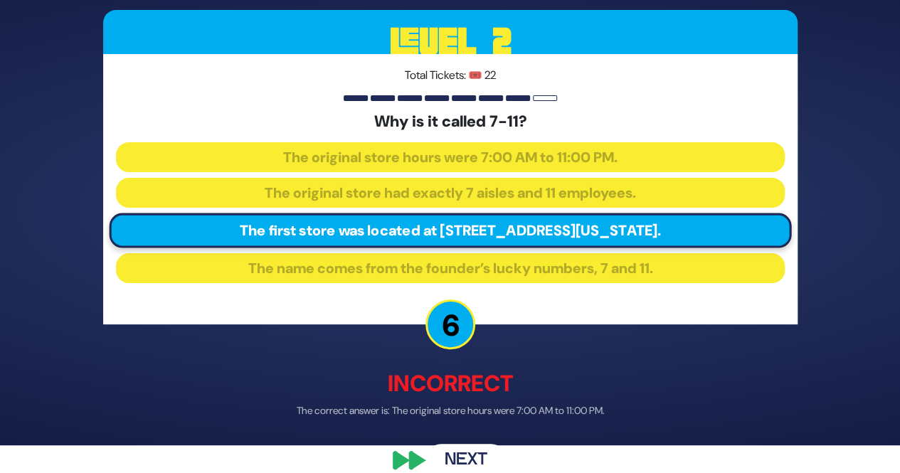
scroll to position [48, 0]
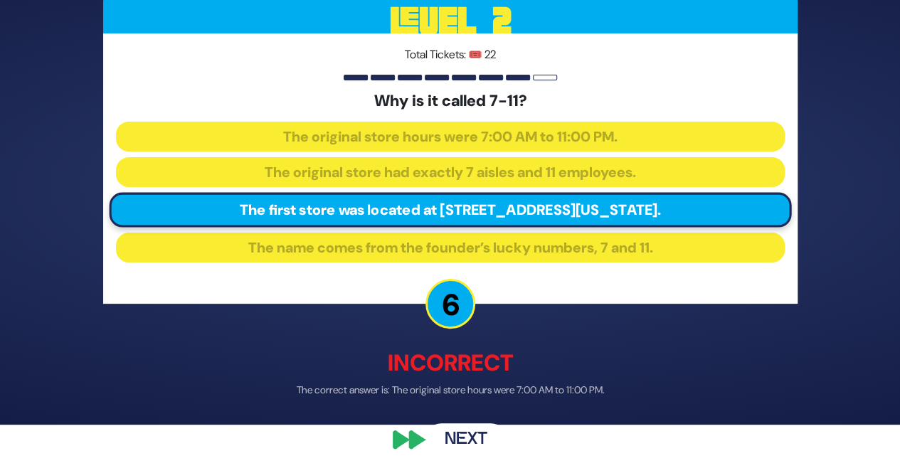
click at [458, 428] on button "Next" at bounding box center [466, 440] width 83 height 33
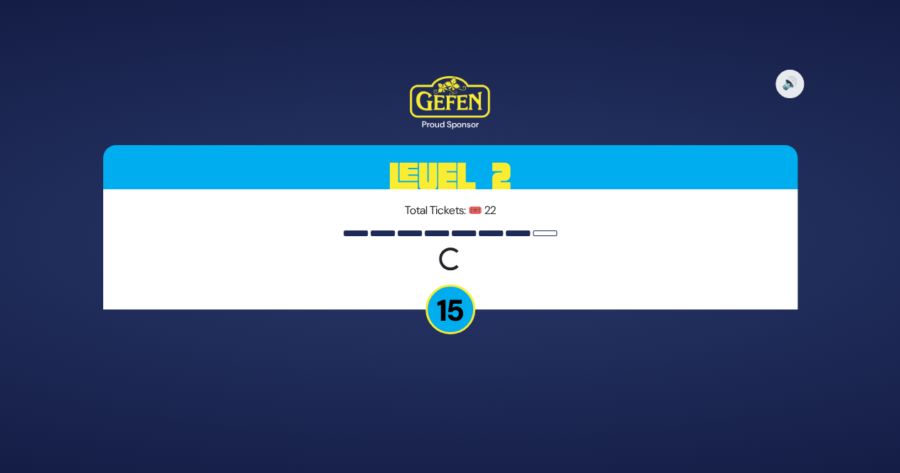
scroll to position [0, 0]
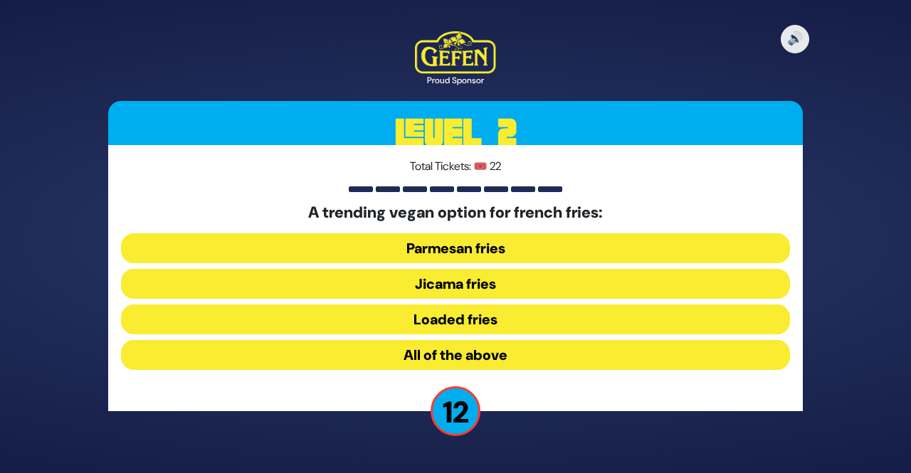
click at [448, 324] on button "Loaded fries" at bounding box center [455, 320] width 669 height 30
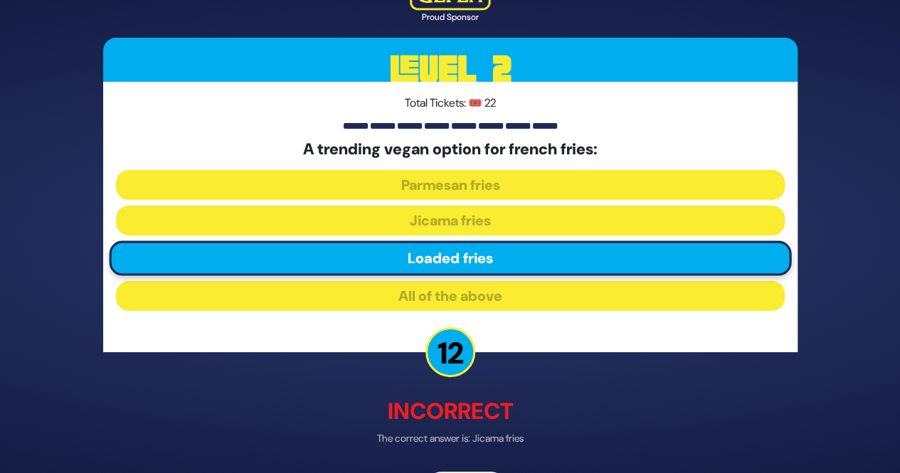
scroll to position [48, 0]
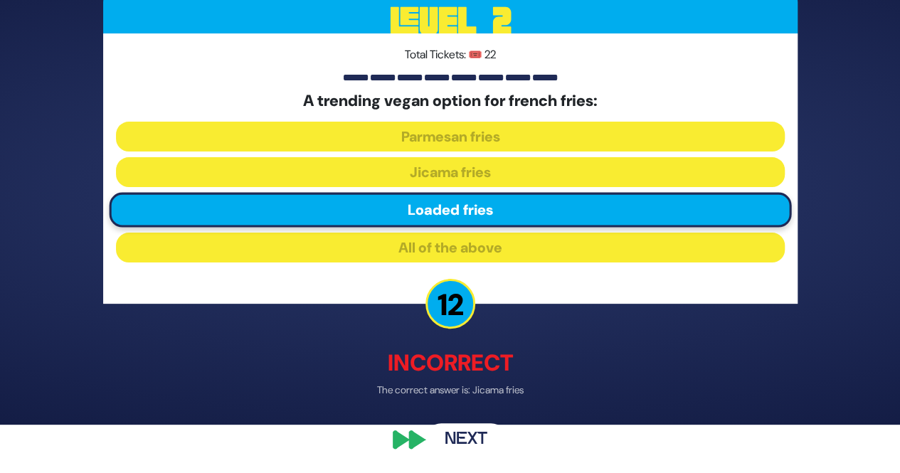
click at [450, 437] on button "Next" at bounding box center [466, 440] width 83 height 33
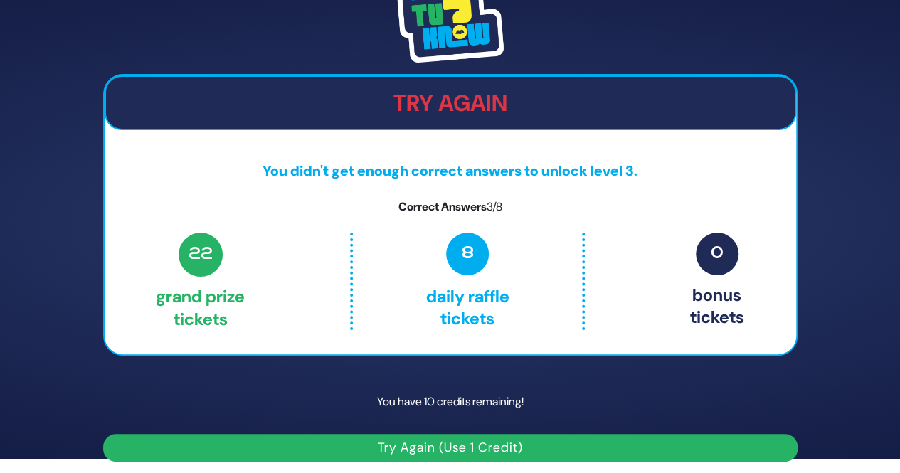
scroll to position [19, 0]
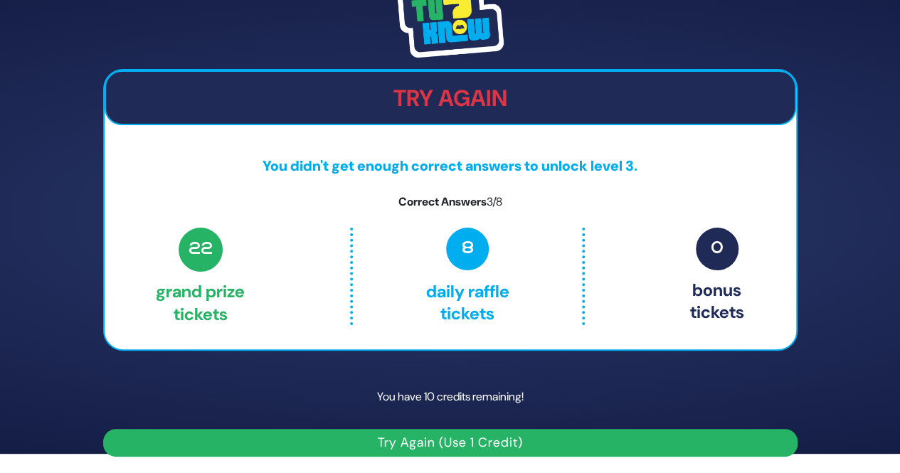
click at [412, 440] on button "Try Again (Use 1 Credit)" at bounding box center [450, 443] width 695 height 28
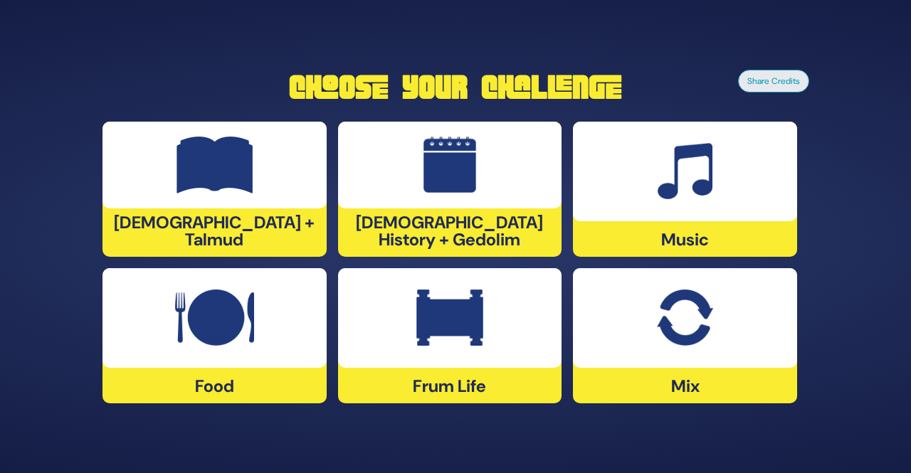
click at [382, 364] on div at bounding box center [450, 318] width 224 height 100
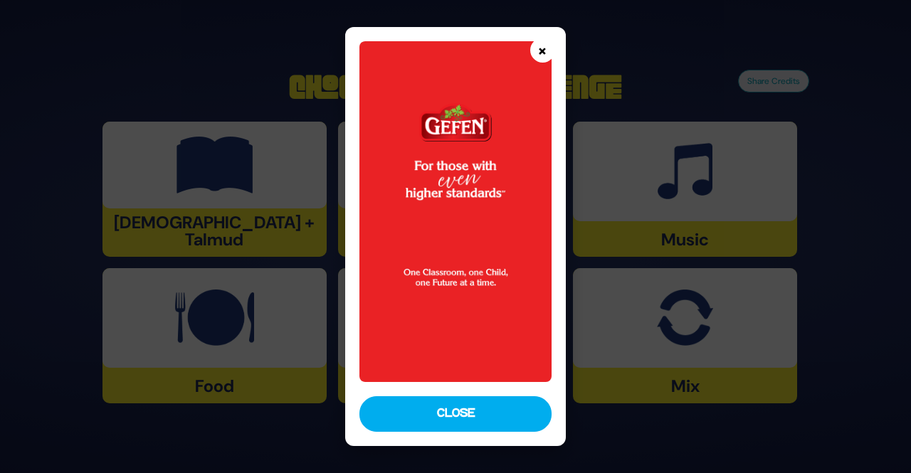
click at [542, 46] on button "×" at bounding box center [542, 50] width 25 height 25
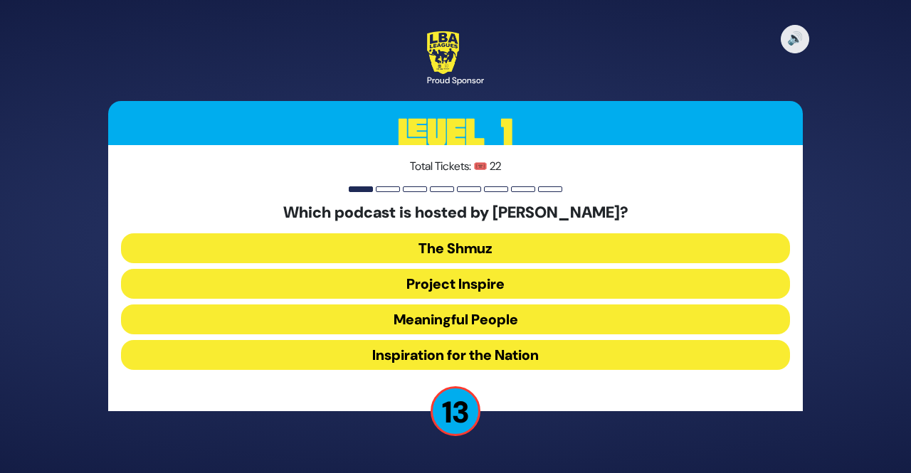
click at [374, 327] on button "Meaningful People" at bounding box center [455, 320] width 669 height 30
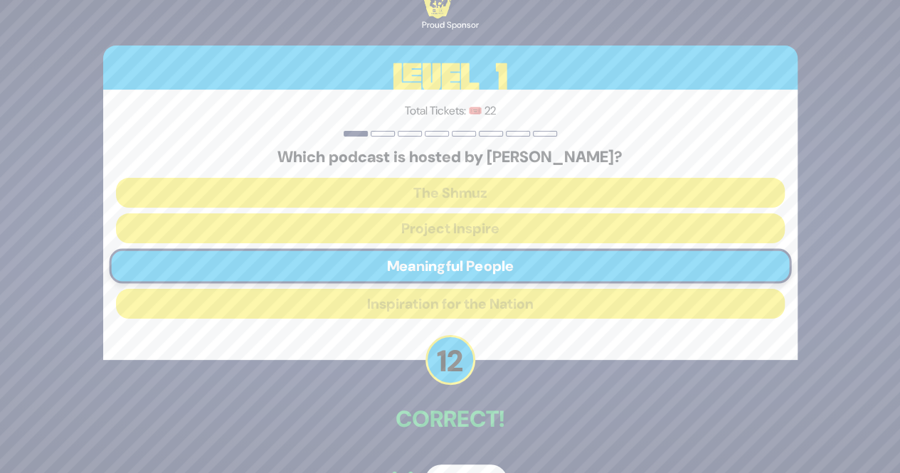
scroll to position [41, 0]
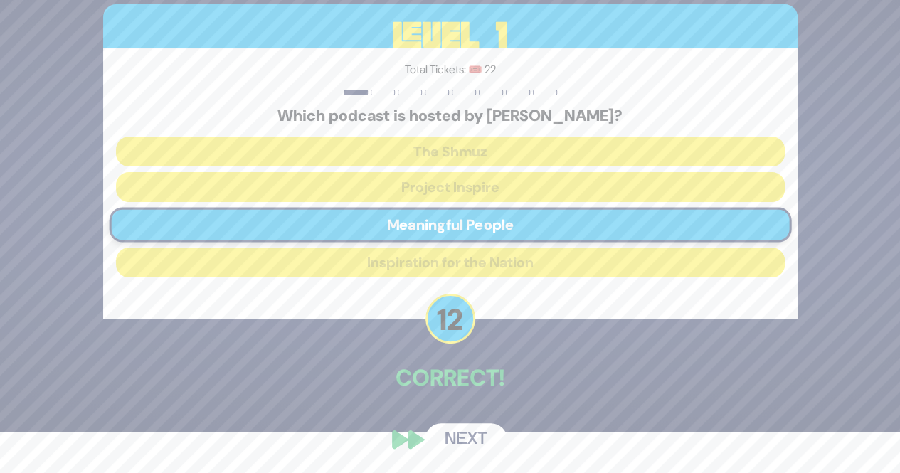
click at [452, 438] on button "Next" at bounding box center [466, 439] width 83 height 33
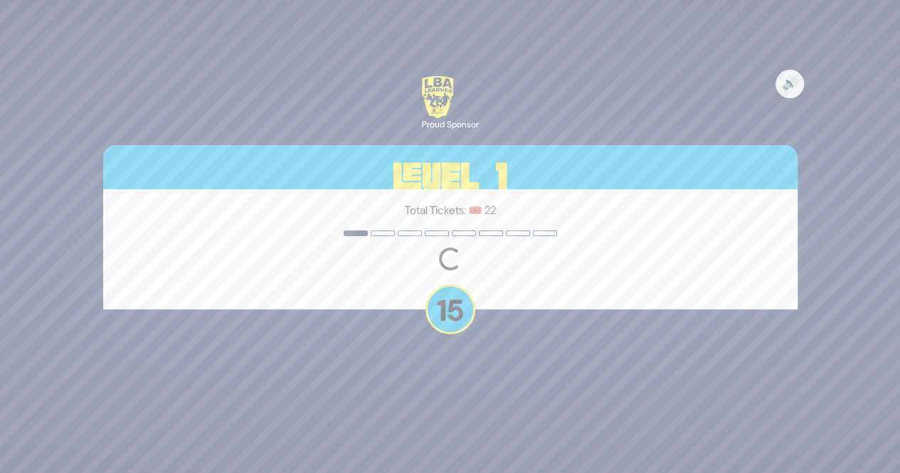
scroll to position [0, 0]
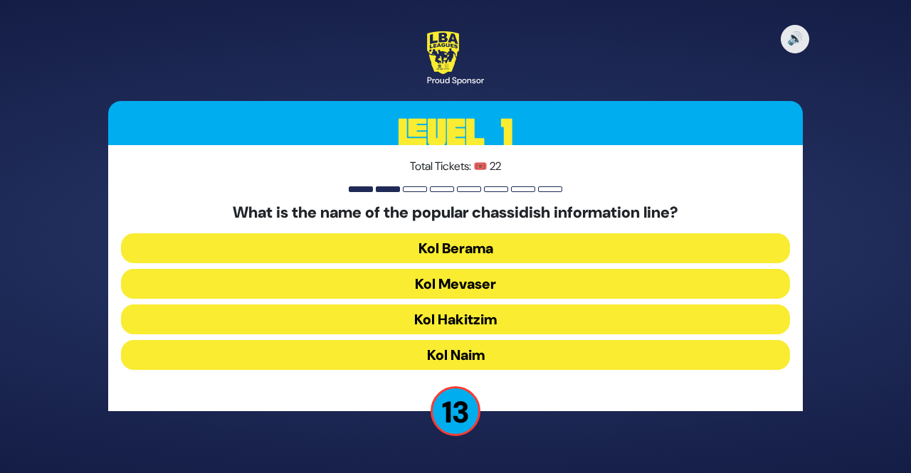
click at [440, 285] on button "Kol Mevaser" at bounding box center [455, 284] width 669 height 30
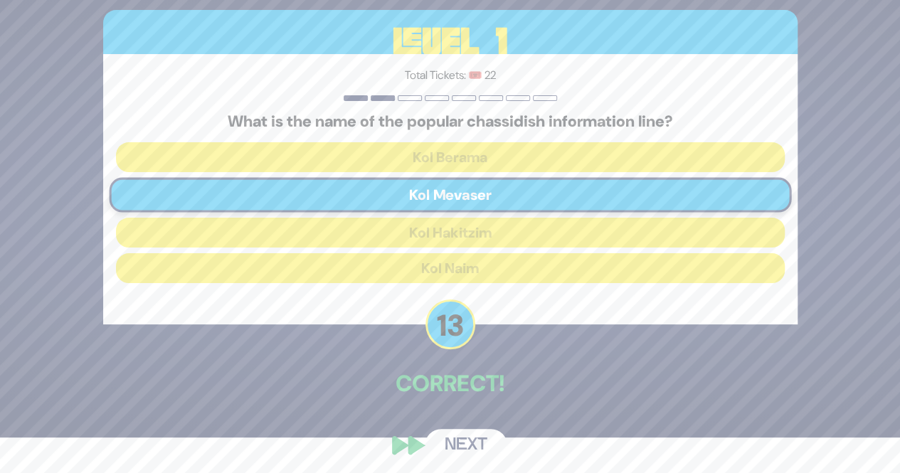
scroll to position [41, 0]
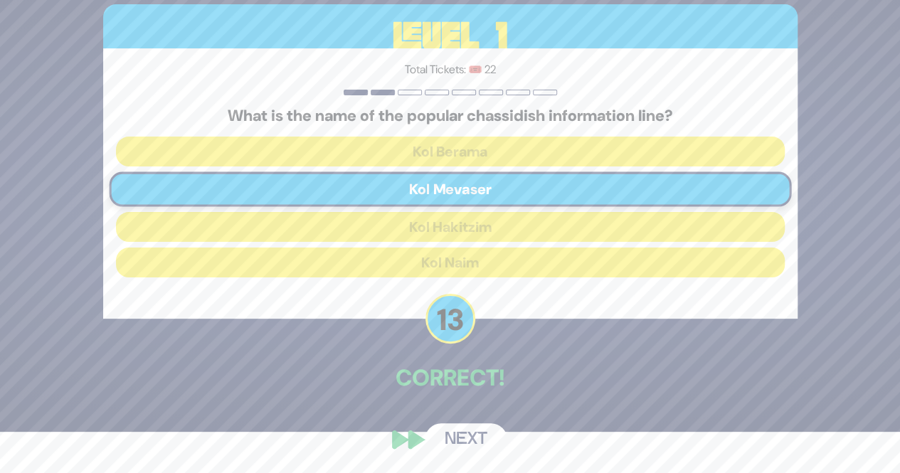
click at [463, 427] on button "Next" at bounding box center [466, 439] width 83 height 33
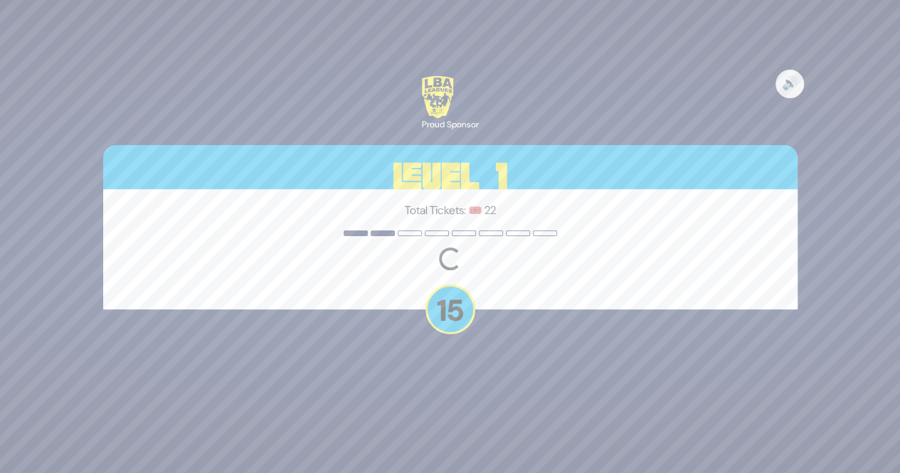
scroll to position [0, 0]
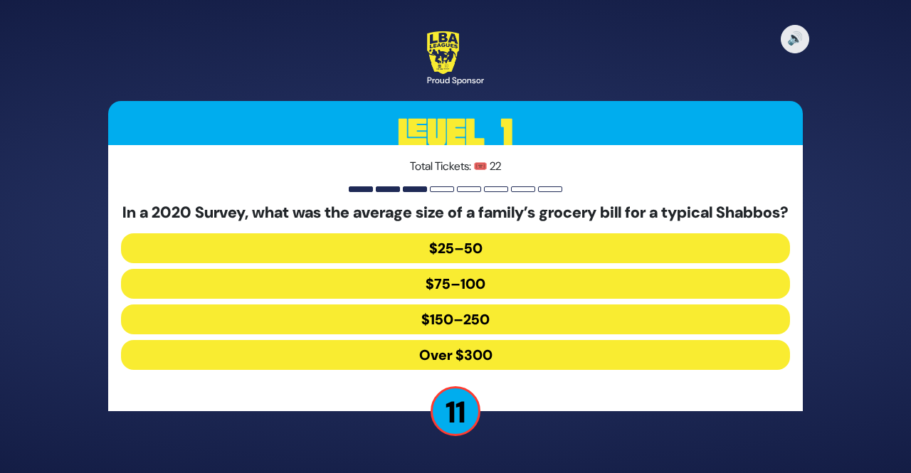
click at [416, 327] on button "$150–250" at bounding box center [455, 320] width 669 height 30
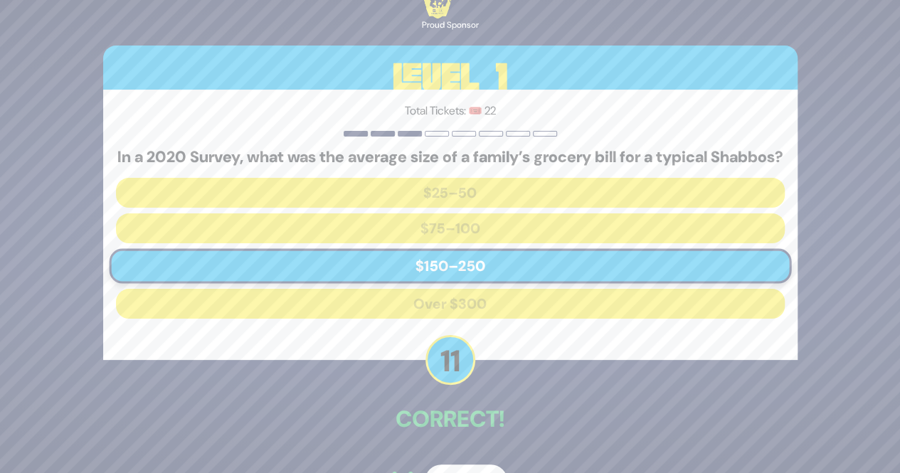
scroll to position [50, 0]
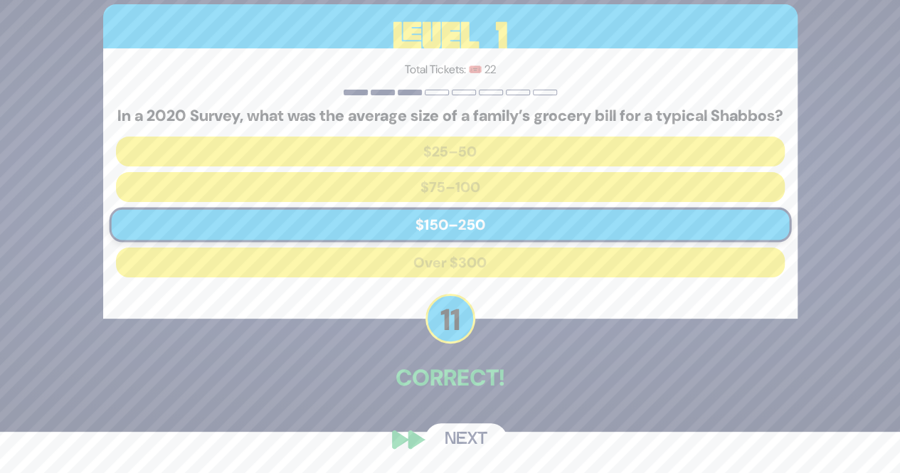
click at [464, 440] on button "Next" at bounding box center [466, 439] width 83 height 33
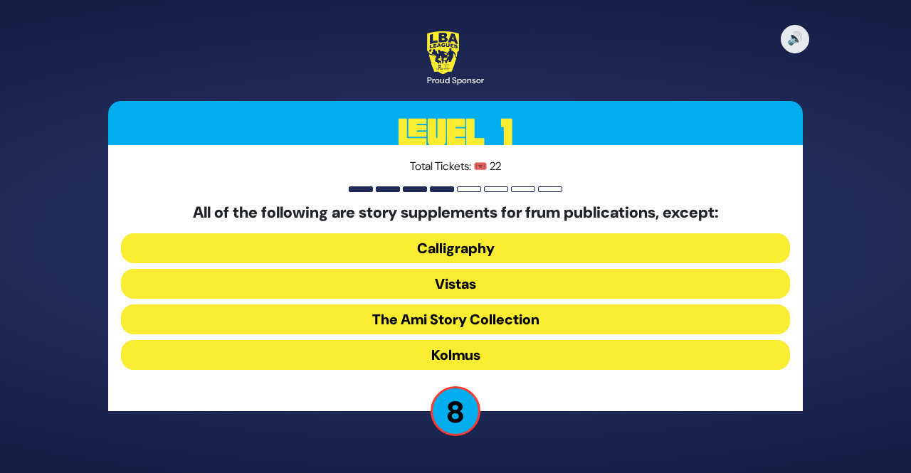
click at [386, 352] on button "Kolmus" at bounding box center [455, 355] width 669 height 30
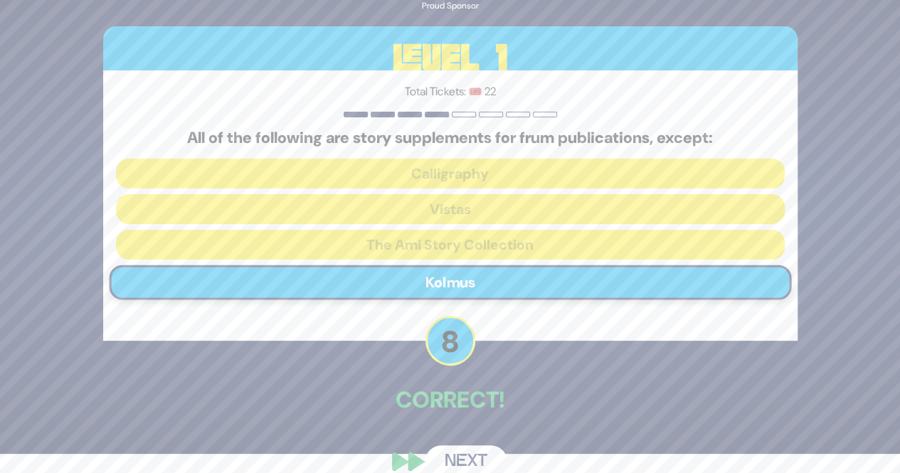
scroll to position [41, 0]
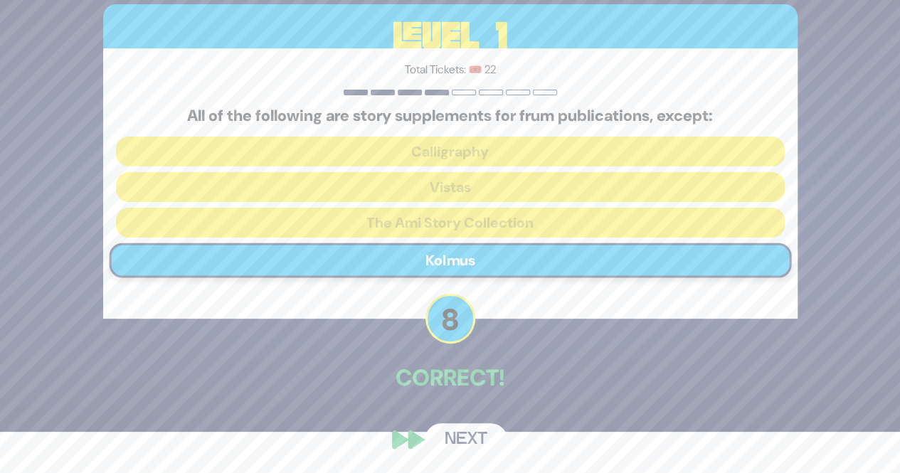
click at [459, 425] on button "Next" at bounding box center [466, 439] width 83 height 33
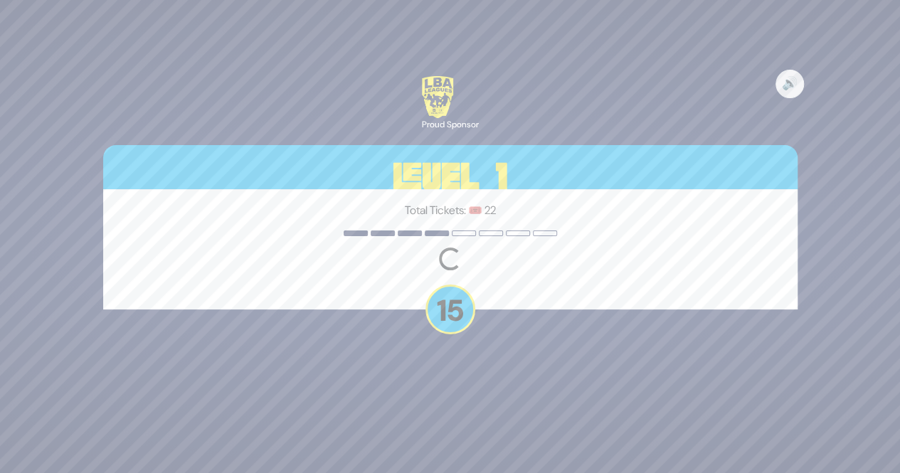
scroll to position [0, 0]
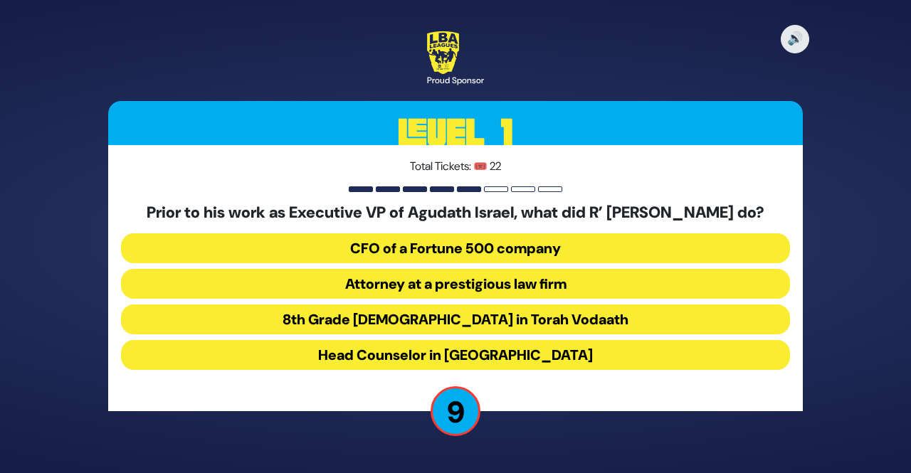
click at [443, 331] on button "8th Grade rebbe in Torah Vodaath" at bounding box center [455, 320] width 669 height 30
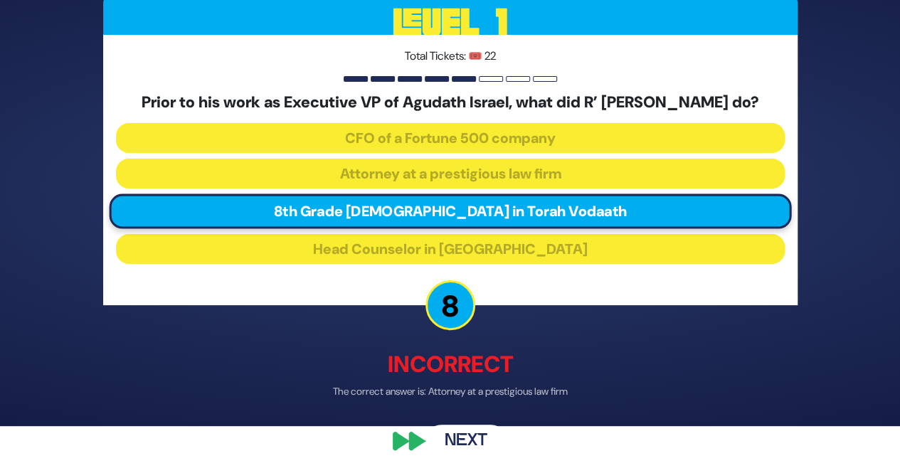
scroll to position [58, 0]
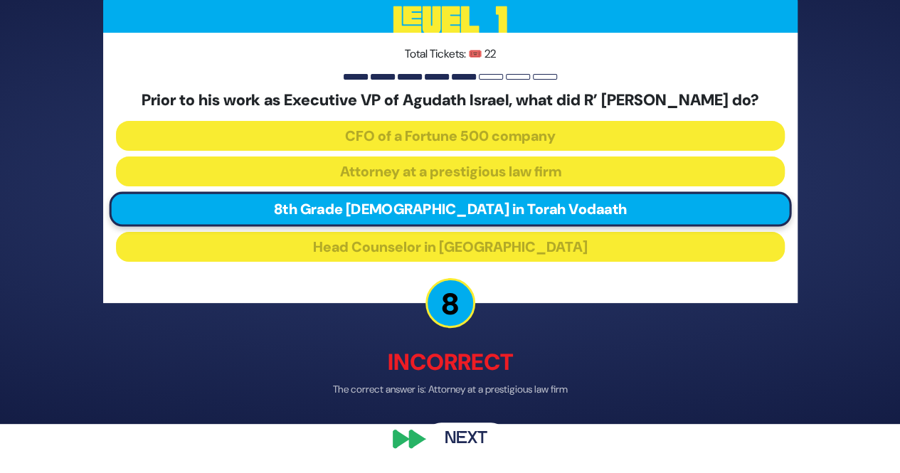
click at [456, 446] on button "Next" at bounding box center [466, 439] width 83 height 33
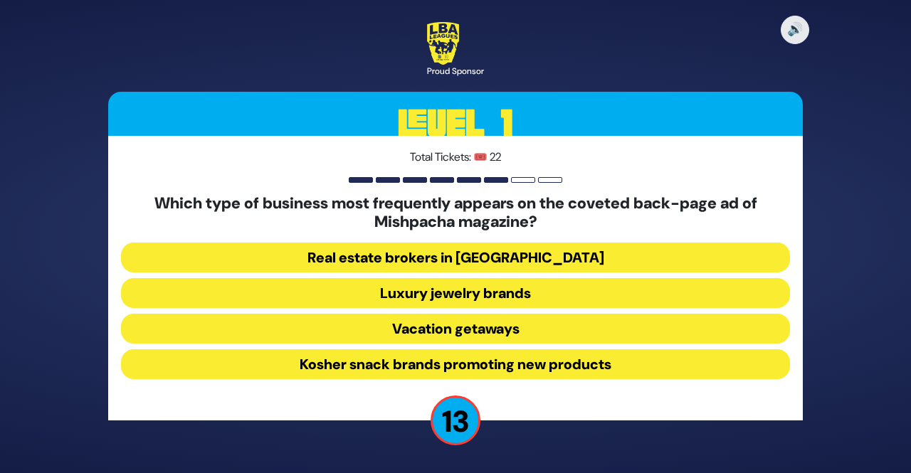
click at [406, 302] on button "Luxury jewelry brands" at bounding box center [455, 293] width 669 height 30
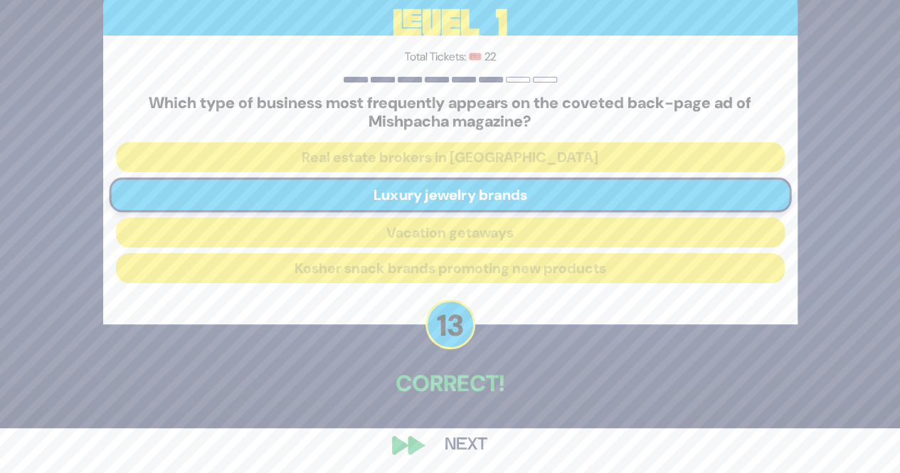
scroll to position [50, 0]
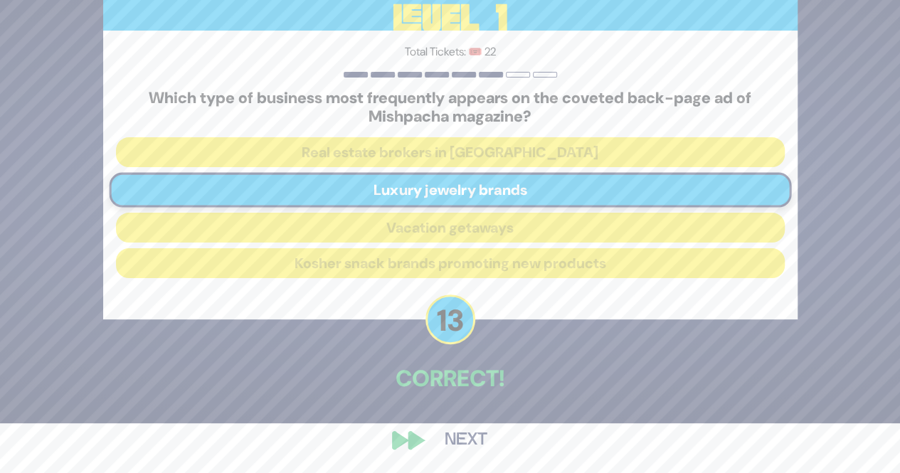
click at [457, 452] on button "Next" at bounding box center [466, 440] width 83 height 33
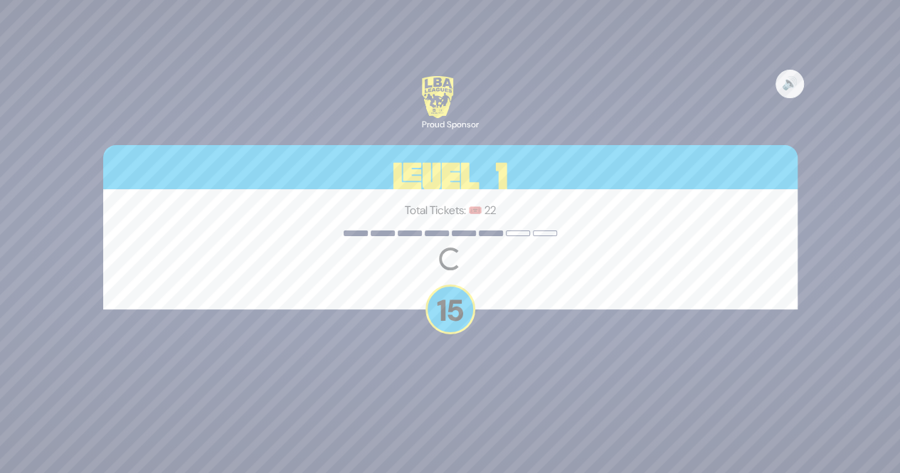
scroll to position [0, 0]
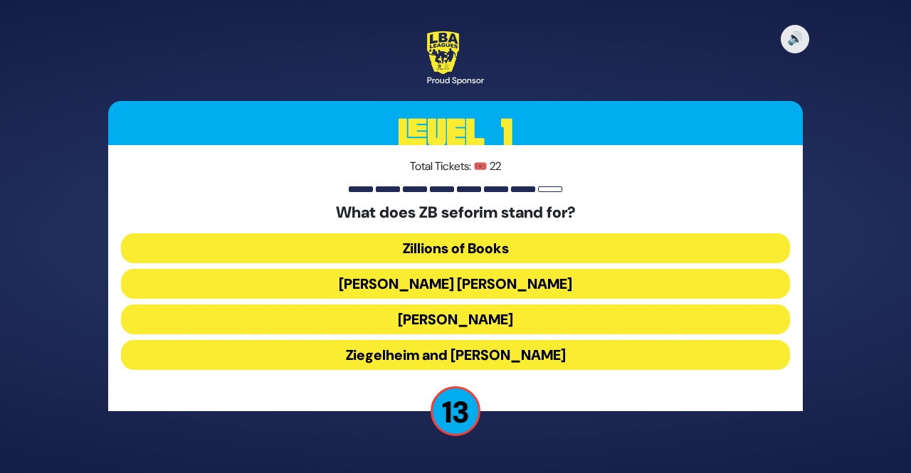
click at [453, 275] on button "Zundel Berman" at bounding box center [455, 284] width 669 height 30
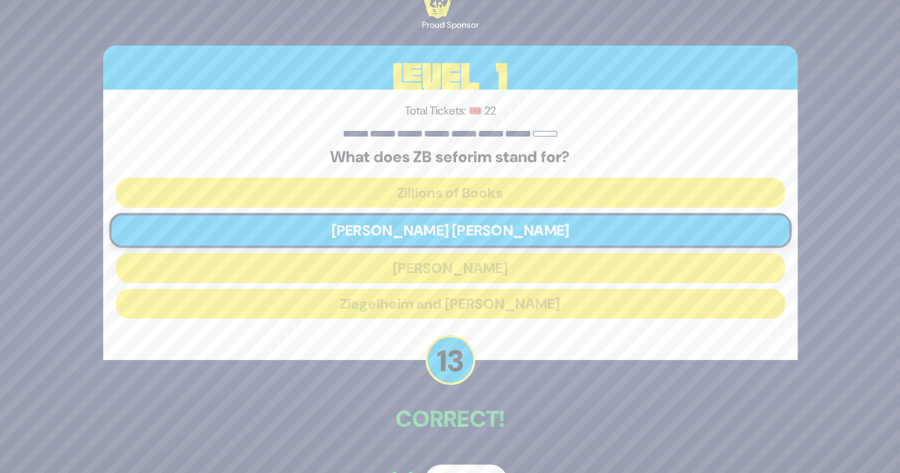
scroll to position [41, 0]
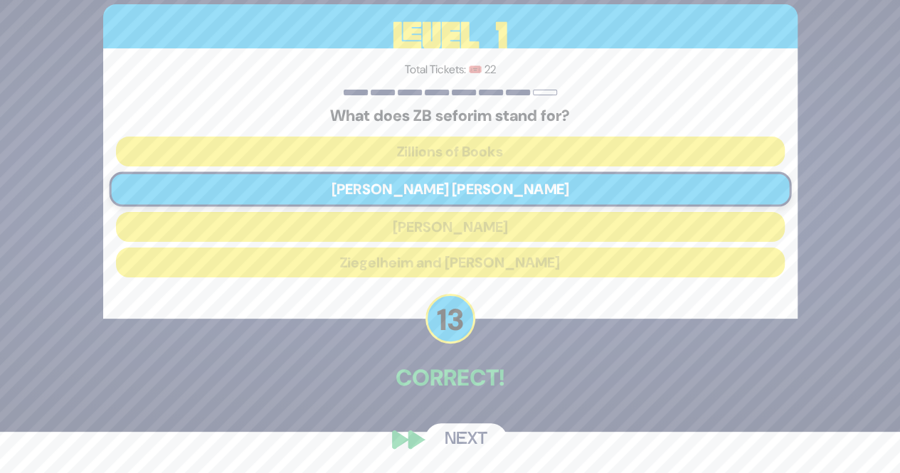
drag, startPoint x: 460, startPoint y: 422, endPoint x: 454, endPoint y: 429, distance: 9.6
click at [454, 429] on div "🔊 Proud Sponsor Level 1 Total Tickets: 🎟️ 22 What does ZB seforim stand for? Zi…" at bounding box center [450, 195] width 729 height 556
click at [451, 444] on button "Next" at bounding box center [466, 439] width 83 height 33
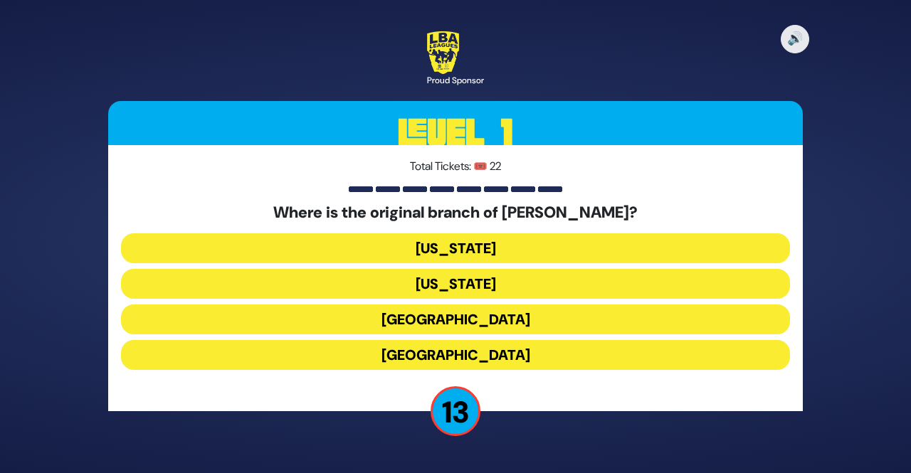
click at [381, 320] on button "London" at bounding box center [455, 320] width 669 height 30
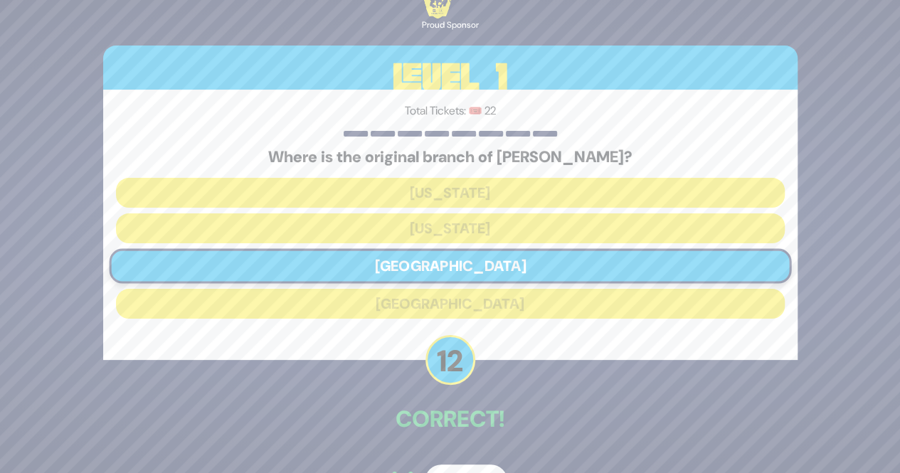
scroll to position [41, 0]
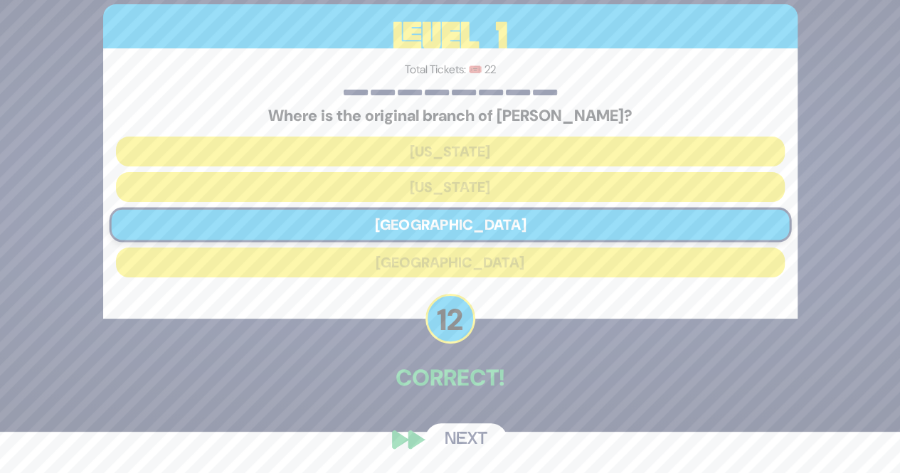
click at [465, 433] on button "Next" at bounding box center [466, 439] width 83 height 33
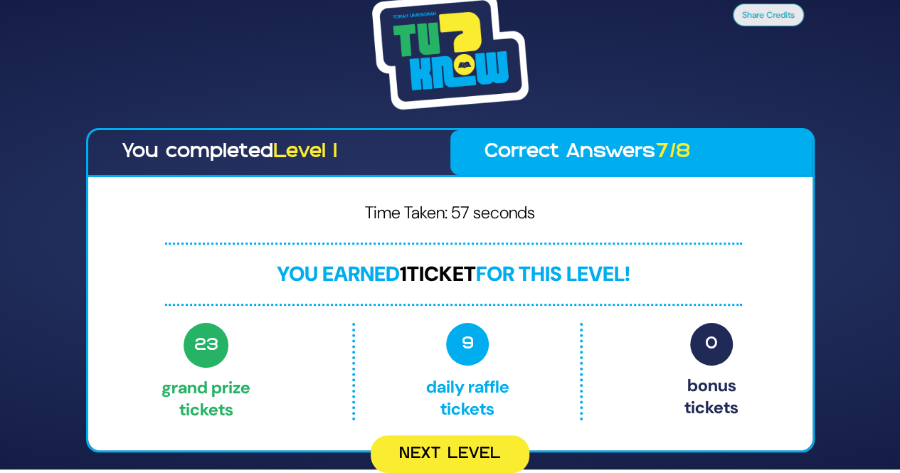
scroll to position [0, 0]
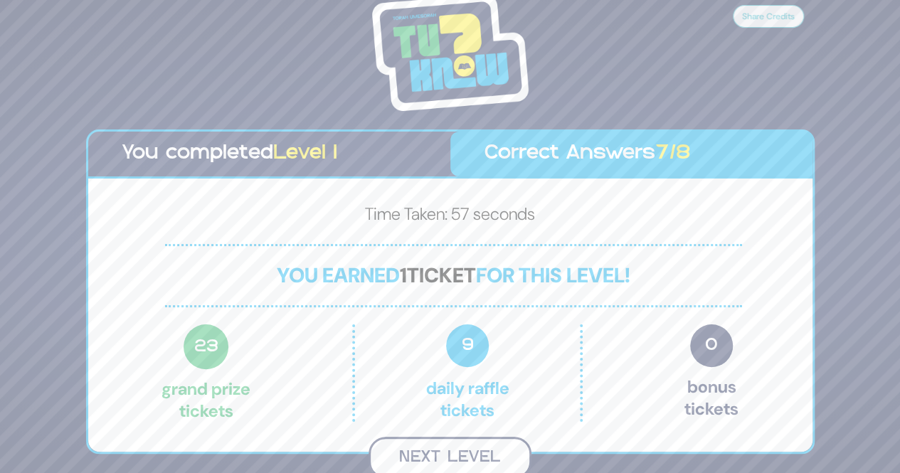
click at [460, 458] on button "Next Level" at bounding box center [450, 458] width 163 height 42
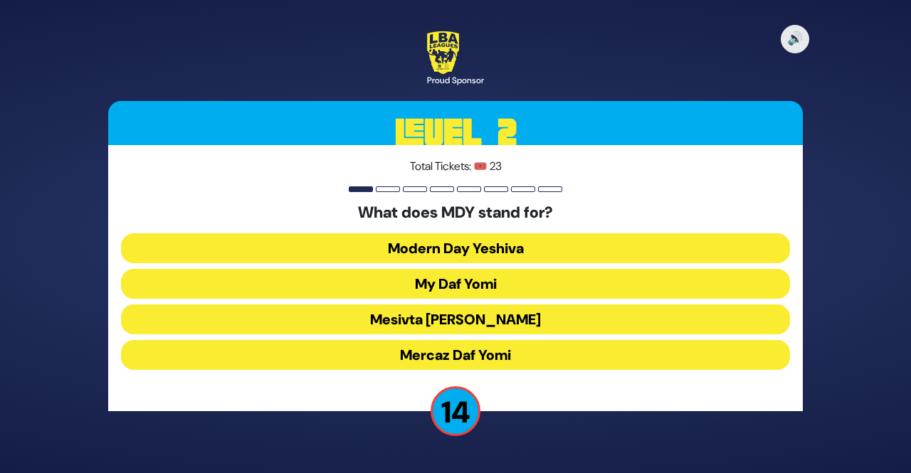
click at [443, 362] on button "Mercaz Daf Yomi" at bounding box center [455, 355] width 669 height 30
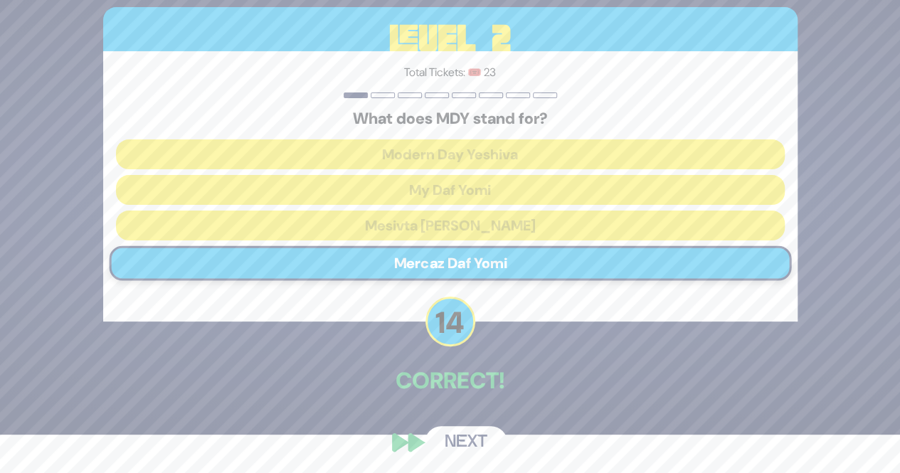
scroll to position [41, 0]
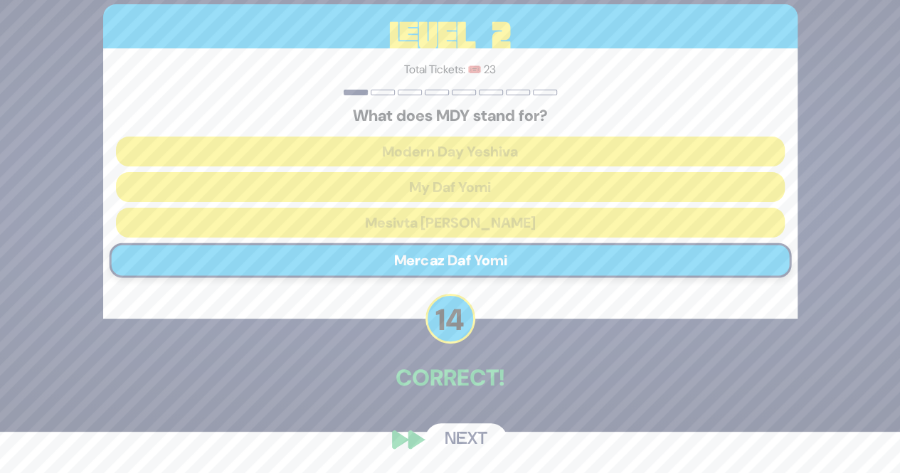
click at [454, 426] on button "Next" at bounding box center [466, 439] width 83 height 33
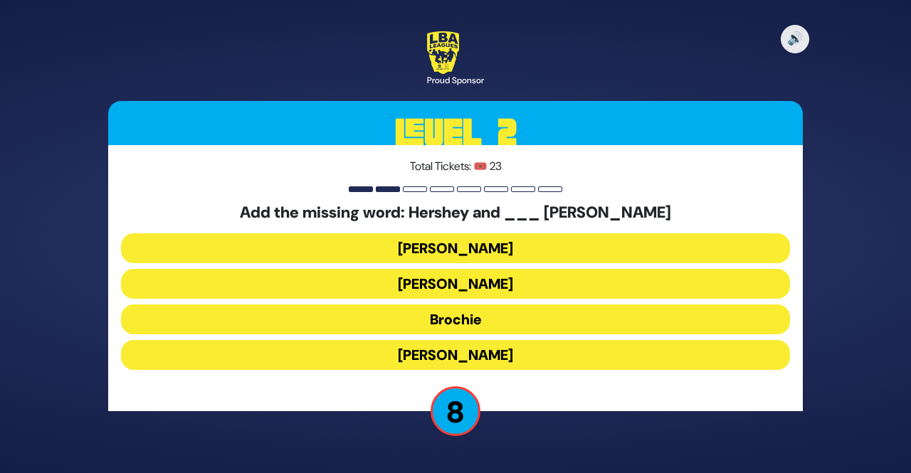
click at [423, 321] on button "Brochie" at bounding box center [455, 320] width 669 height 30
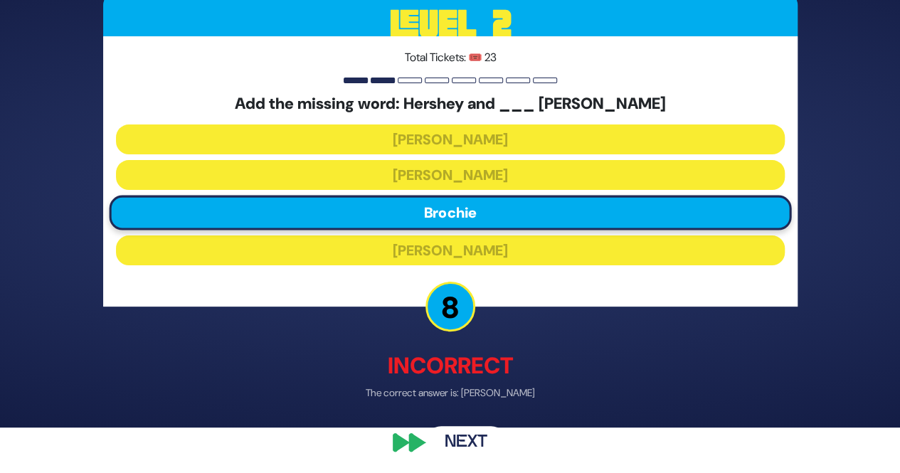
scroll to position [48, 0]
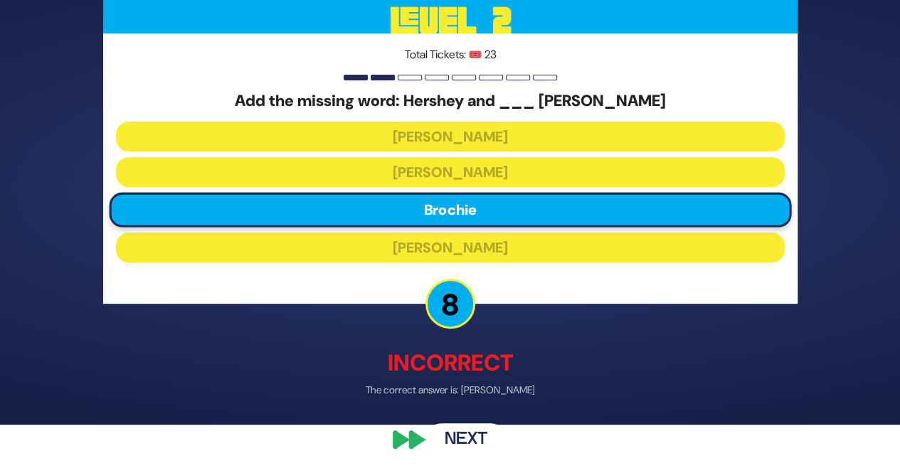
click at [468, 436] on button "Next" at bounding box center [466, 440] width 83 height 33
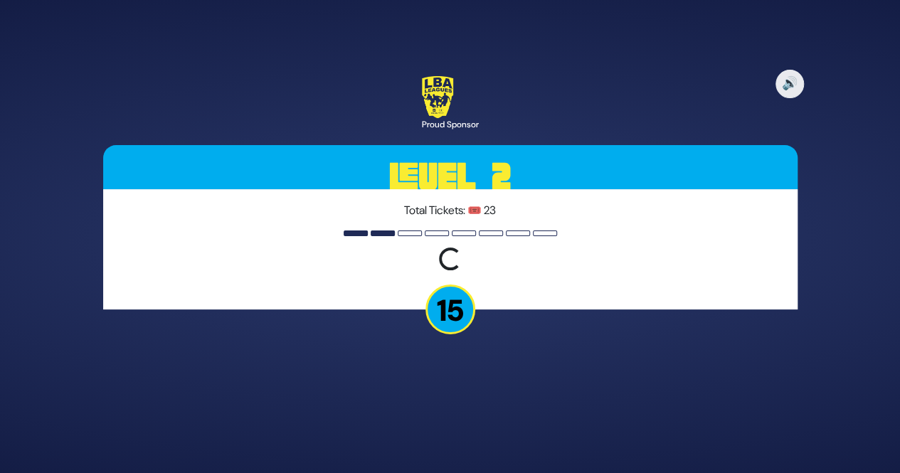
scroll to position [0, 0]
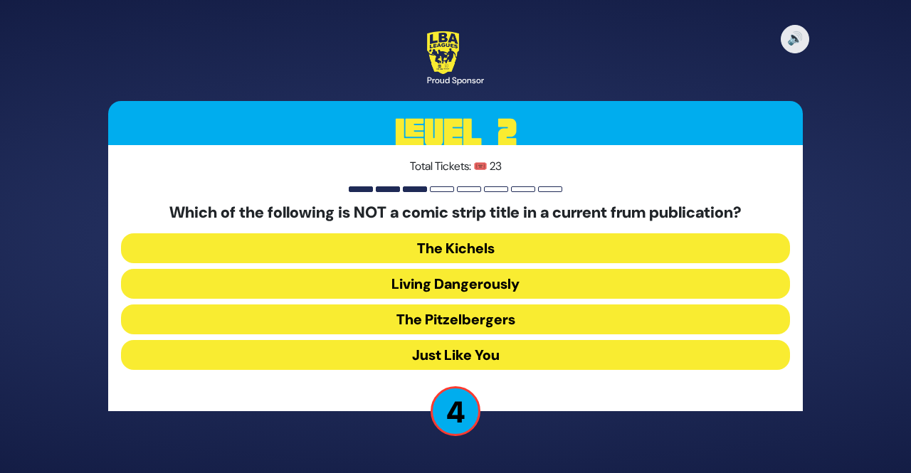
click at [428, 328] on button "The Pitzelbergers" at bounding box center [455, 320] width 669 height 30
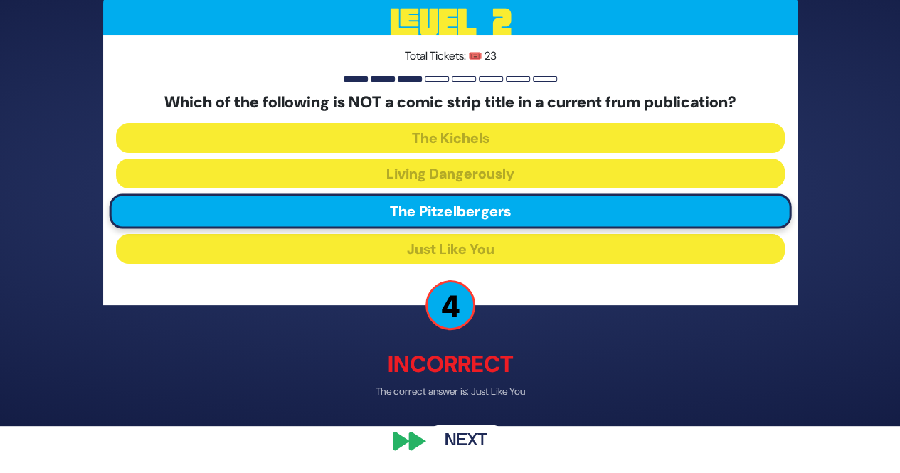
scroll to position [48, 0]
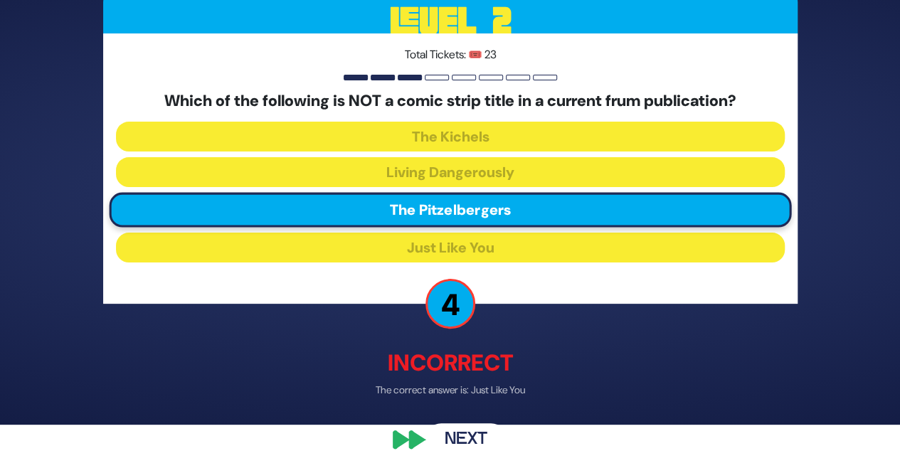
click at [459, 429] on button "Next" at bounding box center [466, 440] width 83 height 33
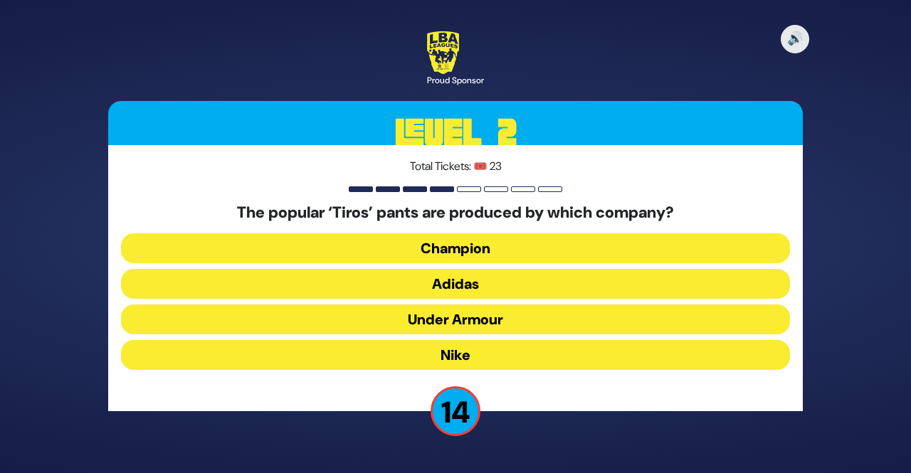
click at [485, 277] on button "Adidas" at bounding box center [455, 284] width 669 height 30
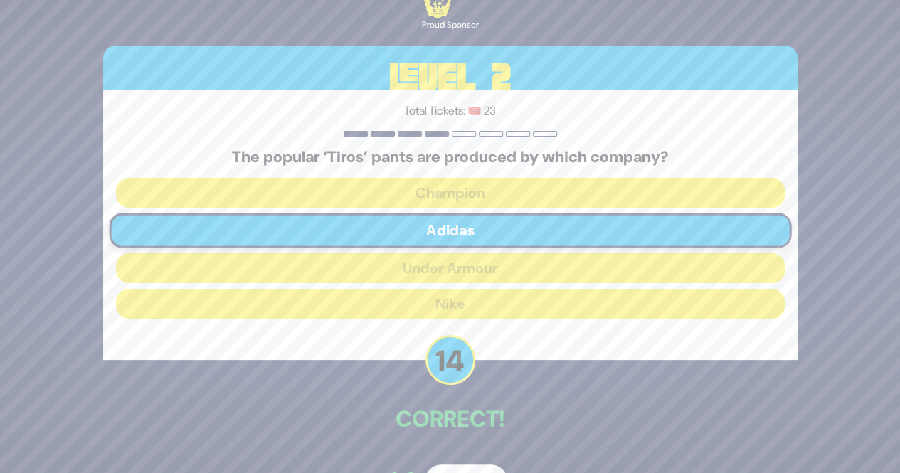
scroll to position [41, 0]
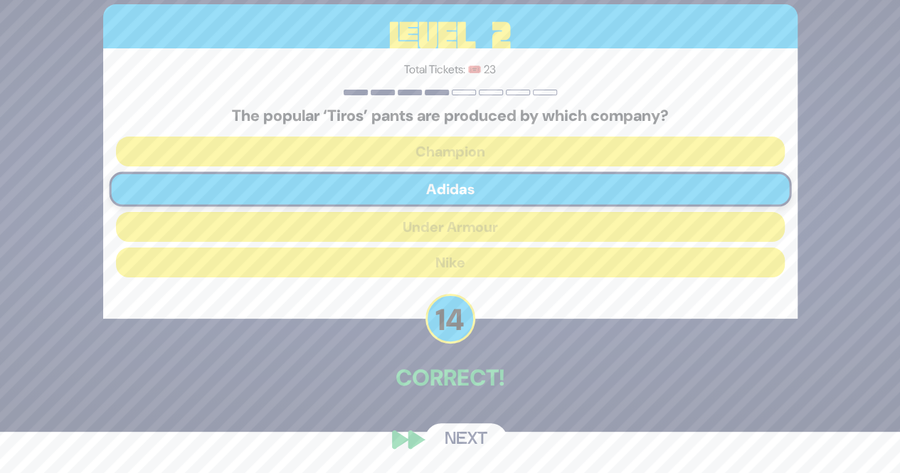
click at [468, 452] on button "Next" at bounding box center [466, 439] width 83 height 33
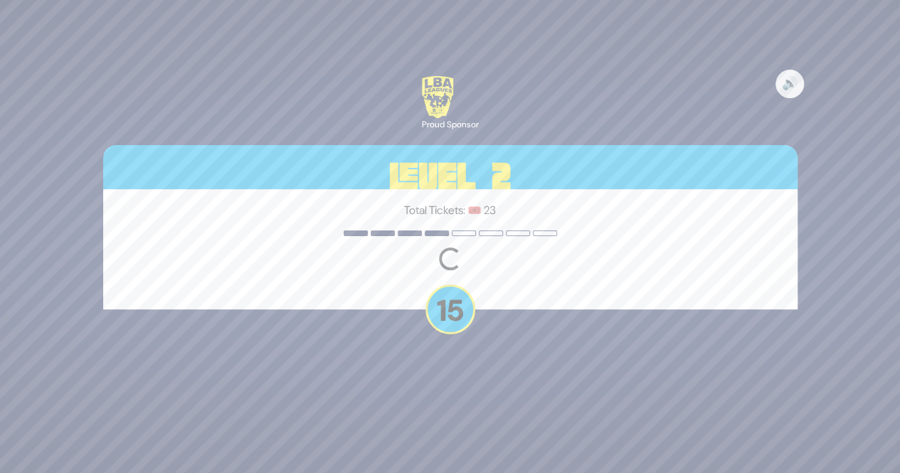
scroll to position [0, 0]
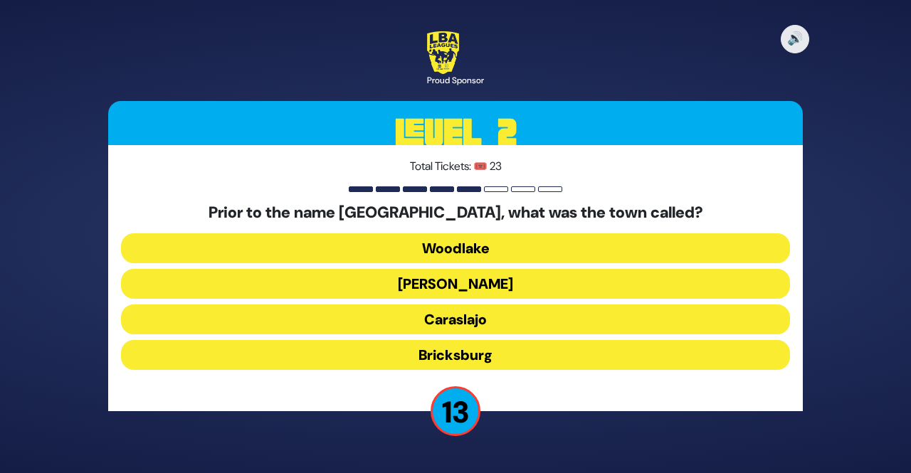
click at [441, 357] on button "Bricksburg" at bounding box center [455, 355] width 669 height 30
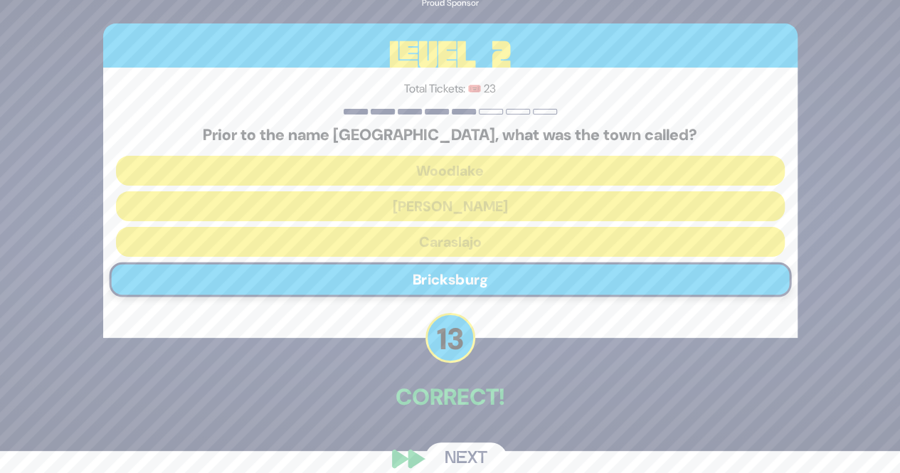
scroll to position [38, 0]
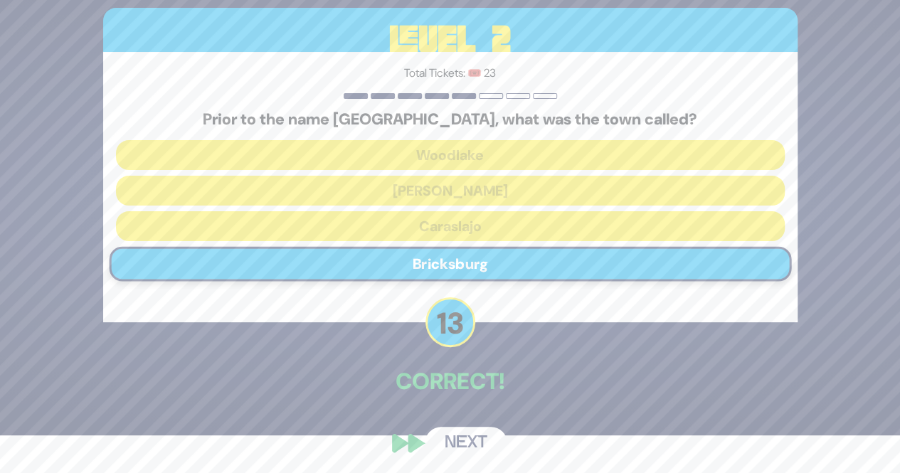
click at [449, 455] on button "Next" at bounding box center [466, 443] width 83 height 33
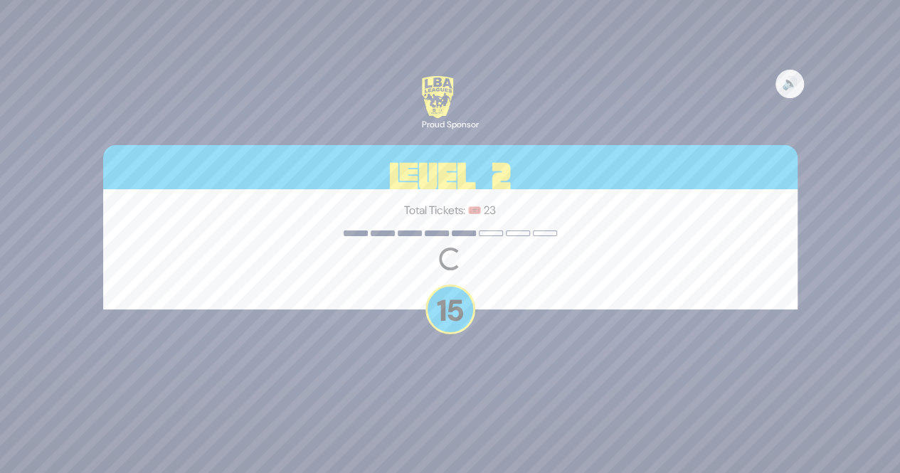
scroll to position [0, 0]
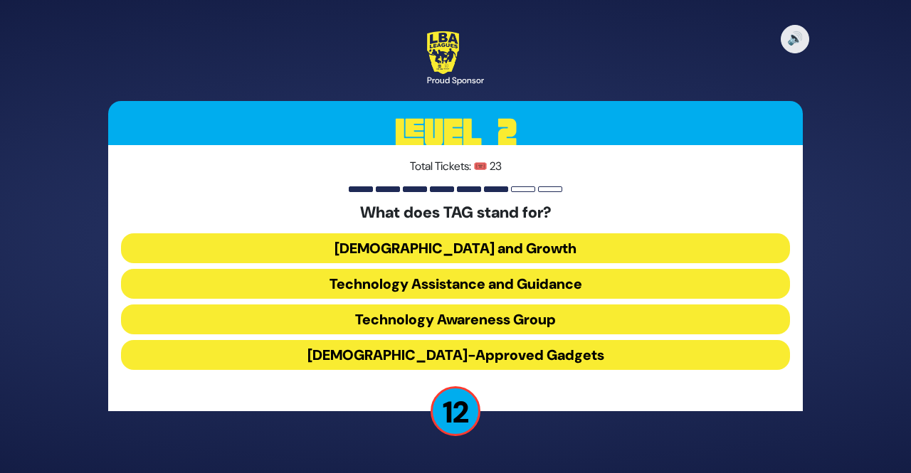
click at [364, 312] on button "Technology Awareness Group" at bounding box center [455, 320] width 669 height 30
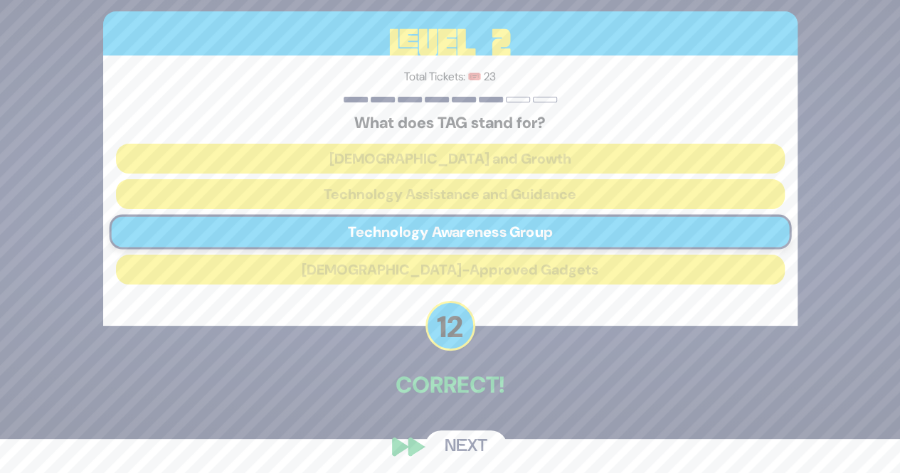
scroll to position [41, 0]
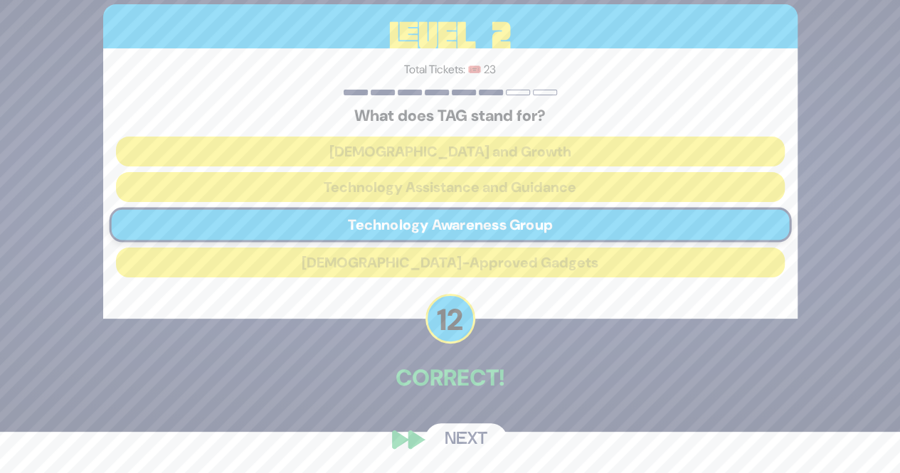
click at [463, 439] on button "Next" at bounding box center [466, 439] width 83 height 33
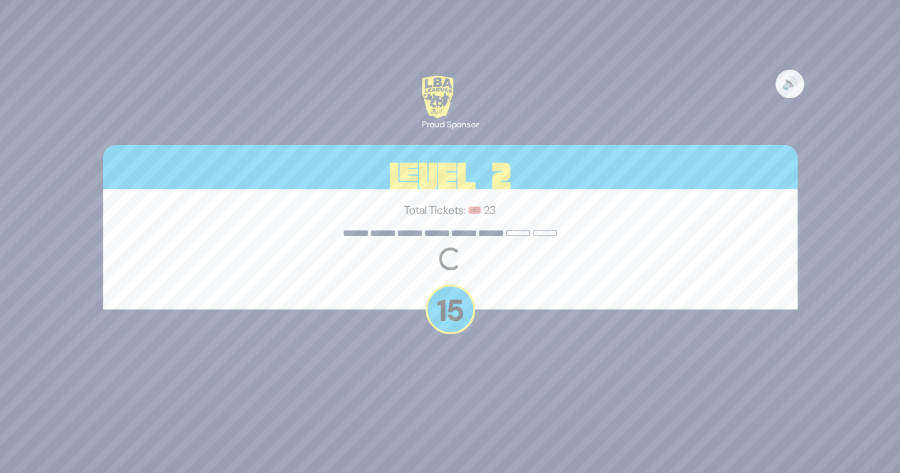
scroll to position [0, 0]
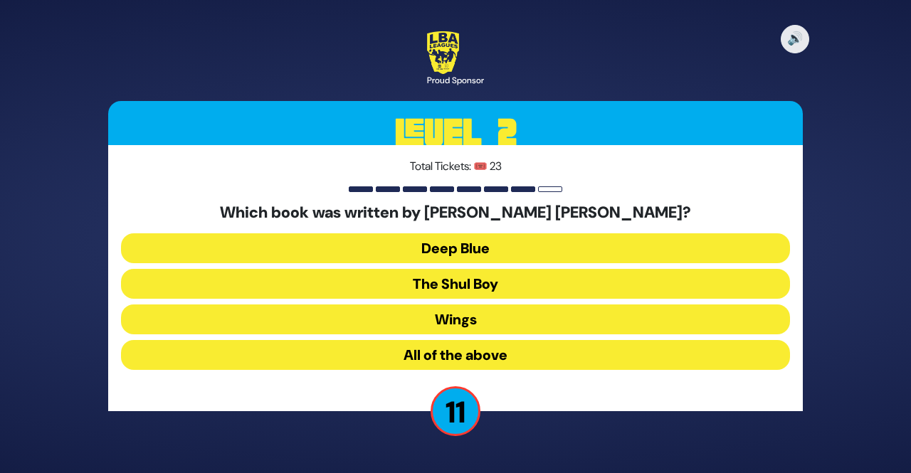
click at [413, 348] on button "All of the above" at bounding box center [455, 355] width 669 height 30
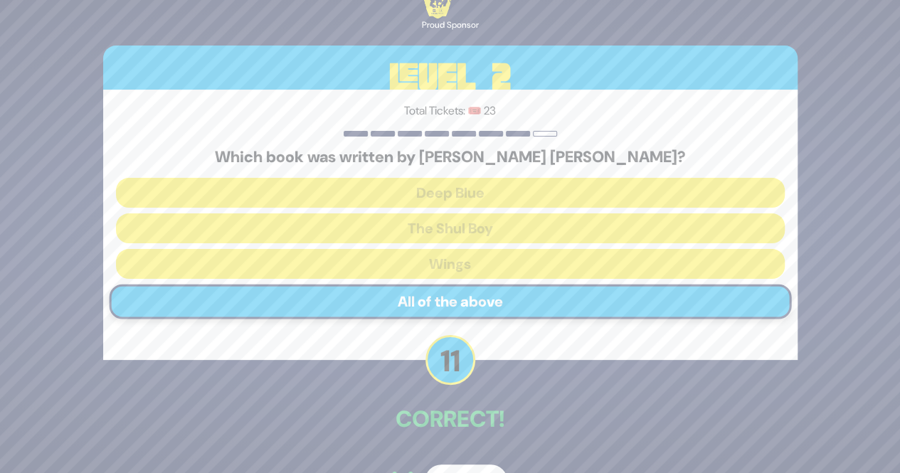
scroll to position [41, 0]
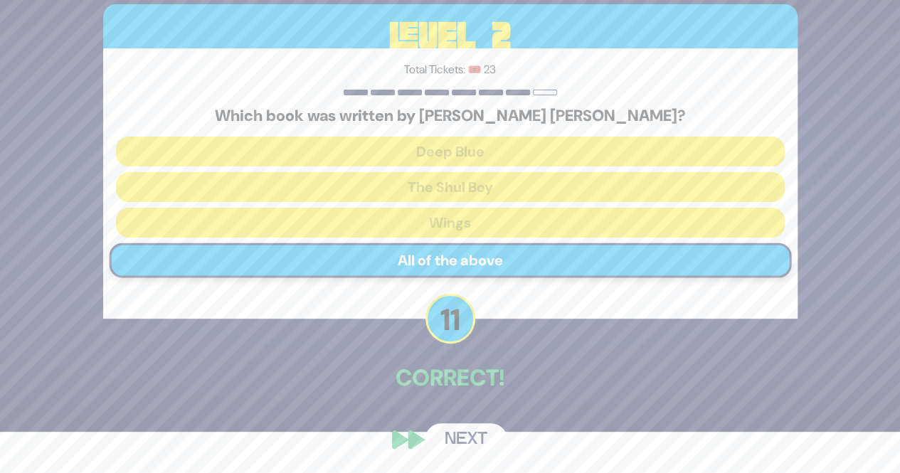
click at [455, 449] on button "Next" at bounding box center [466, 439] width 83 height 33
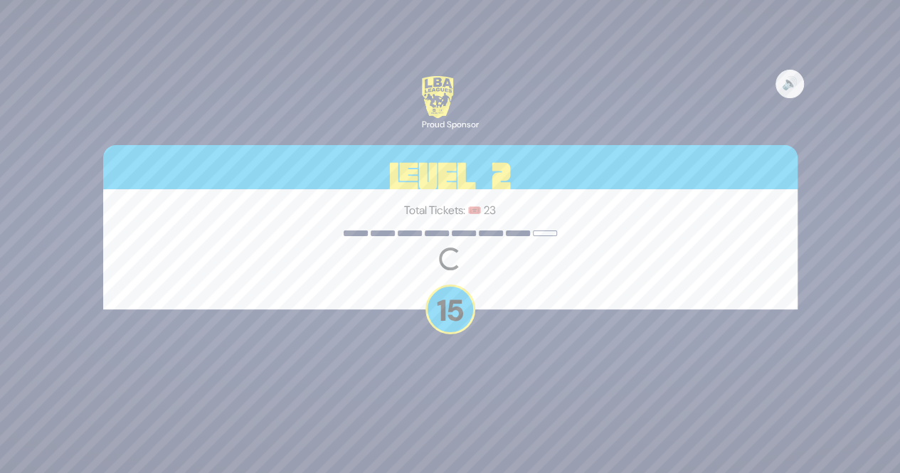
scroll to position [0, 0]
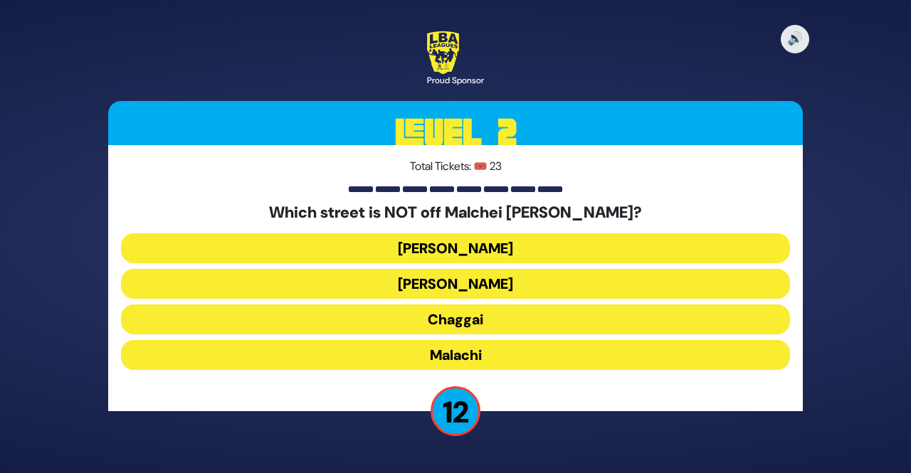
click at [417, 322] on button "Chaggai" at bounding box center [455, 320] width 669 height 30
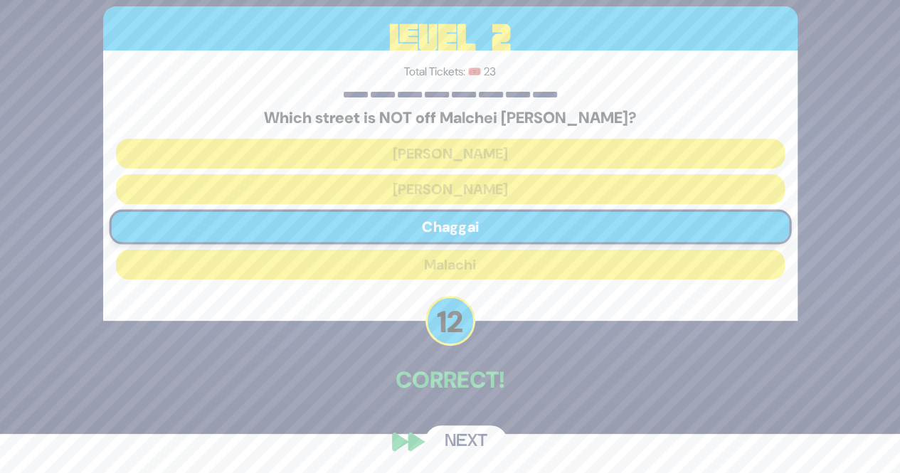
scroll to position [41, 0]
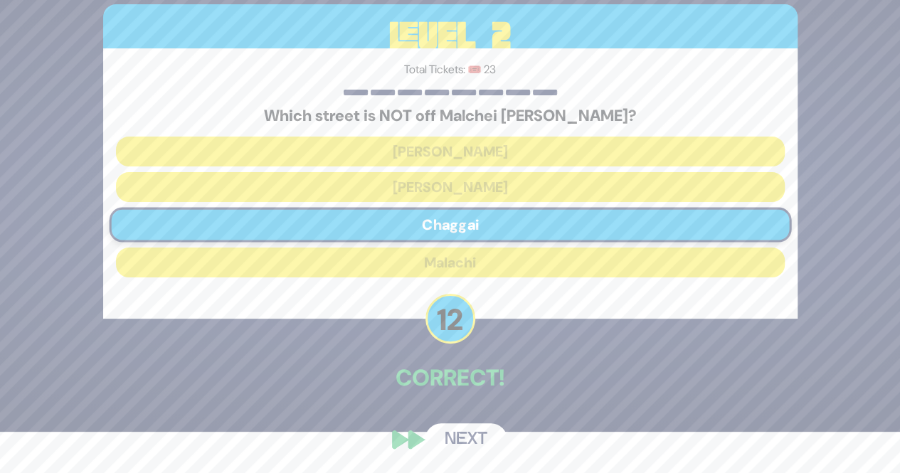
click at [450, 440] on button "Next" at bounding box center [466, 439] width 83 height 33
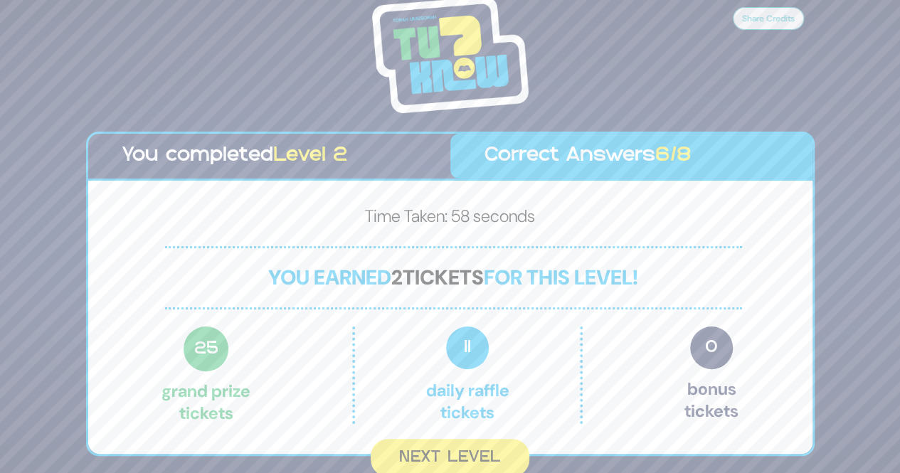
scroll to position [2, 0]
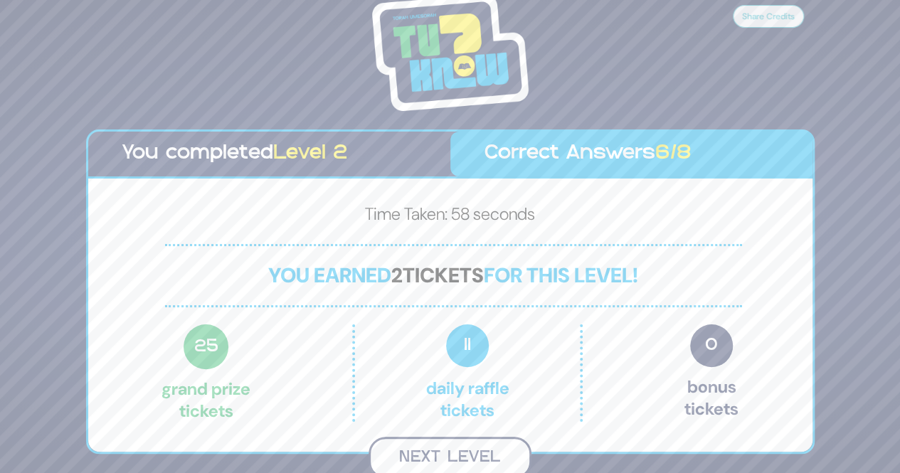
click at [435, 450] on button "Next Level" at bounding box center [450, 458] width 163 height 42
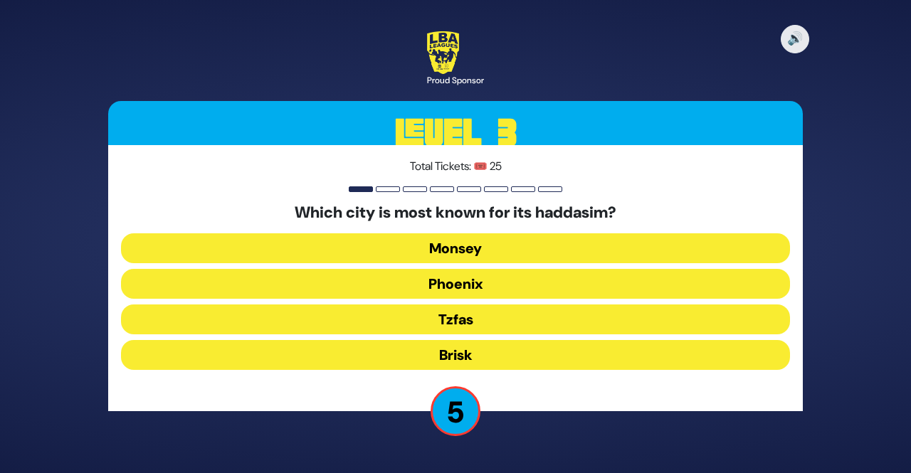
click at [423, 352] on button "Brisk" at bounding box center [455, 355] width 669 height 30
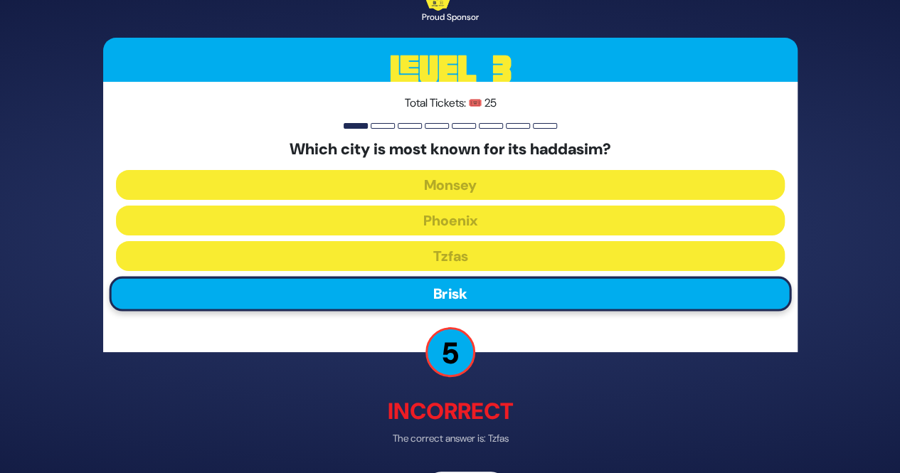
scroll to position [48, 0]
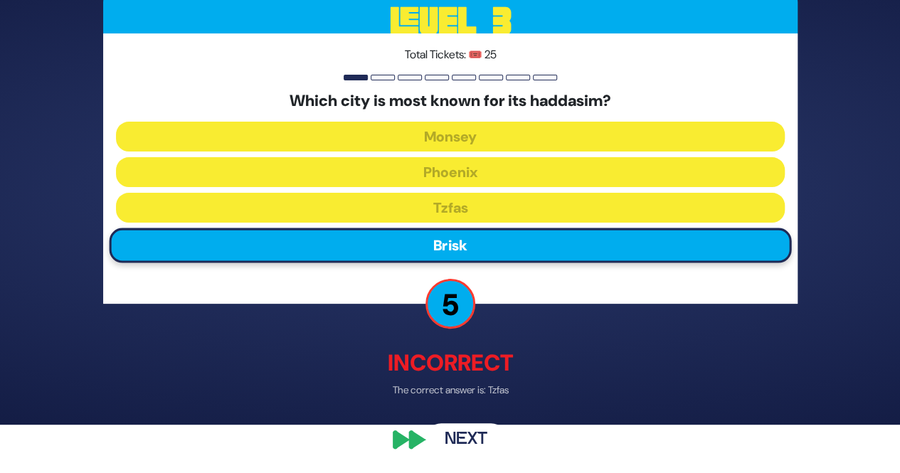
click at [457, 426] on button "Next" at bounding box center [466, 440] width 83 height 33
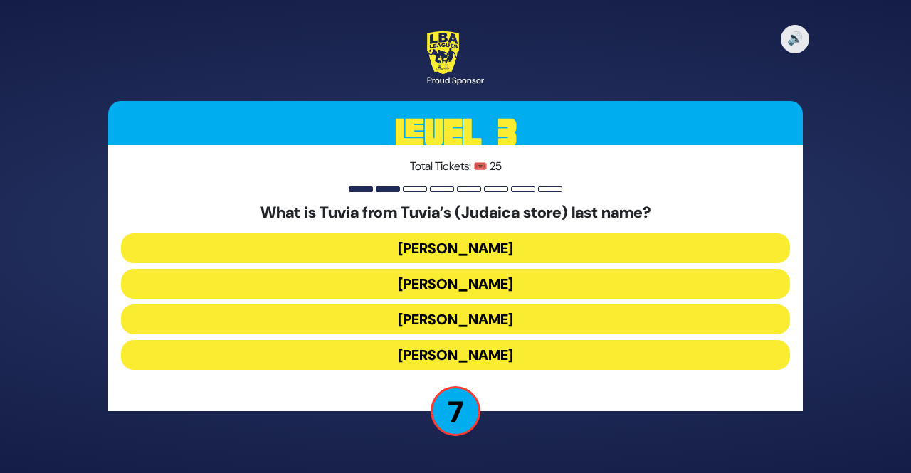
click at [408, 292] on button "Cohen" at bounding box center [455, 284] width 669 height 30
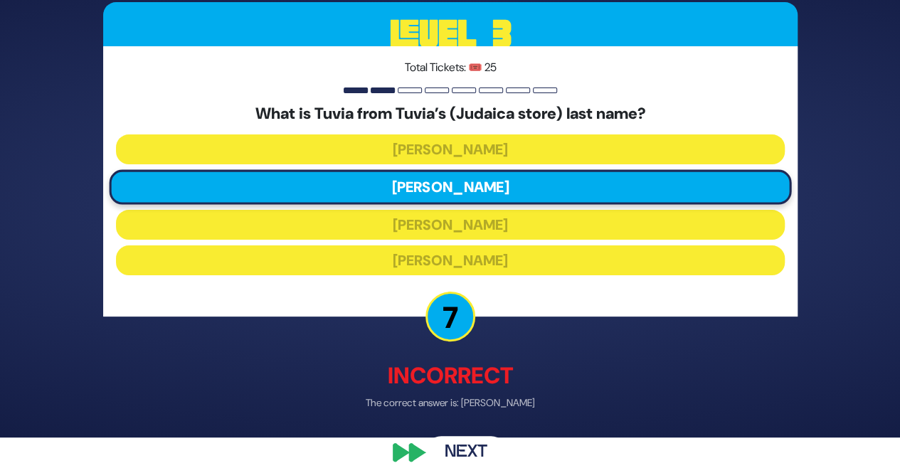
scroll to position [48, 0]
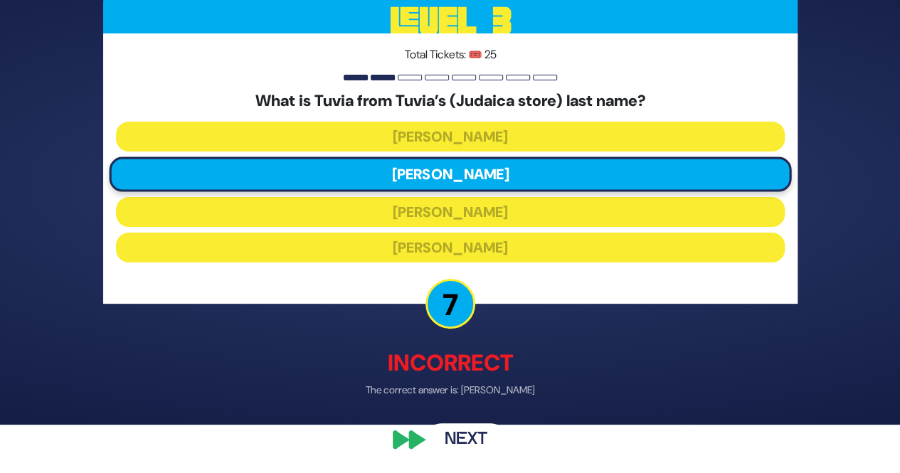
click at [445, 450] on button "Next" at bounding box center [466, 440] width 83 height 33
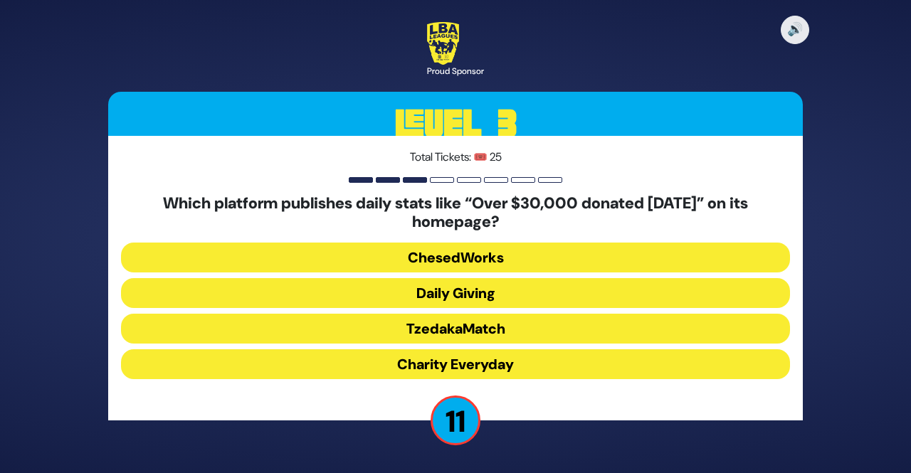
click at [409, 295] on button "Daily Giving" at bounding box center [455, 293] width 669 height 30
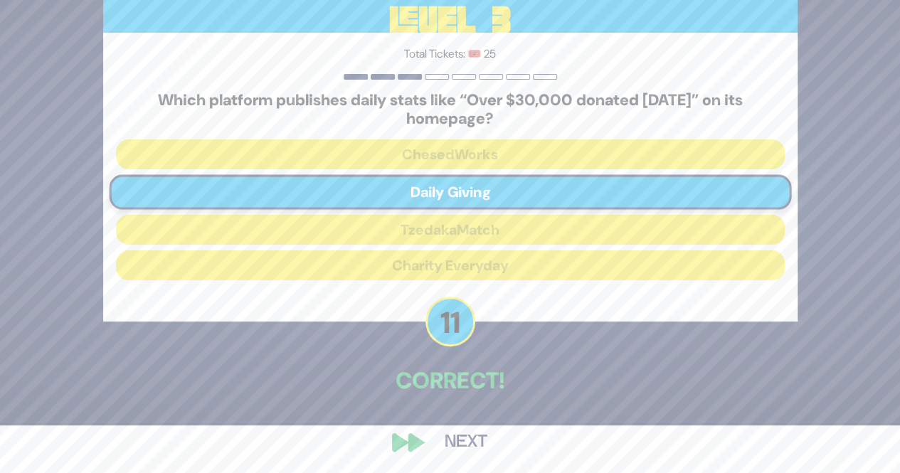
scroll to position [50, 0]
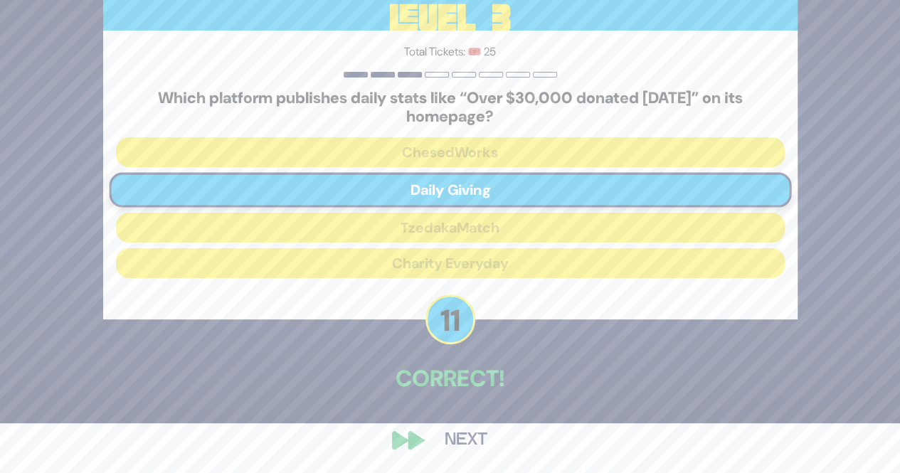
click at [475, 450] on button "Next" at bounding box center [466, 440] width 83 height 33
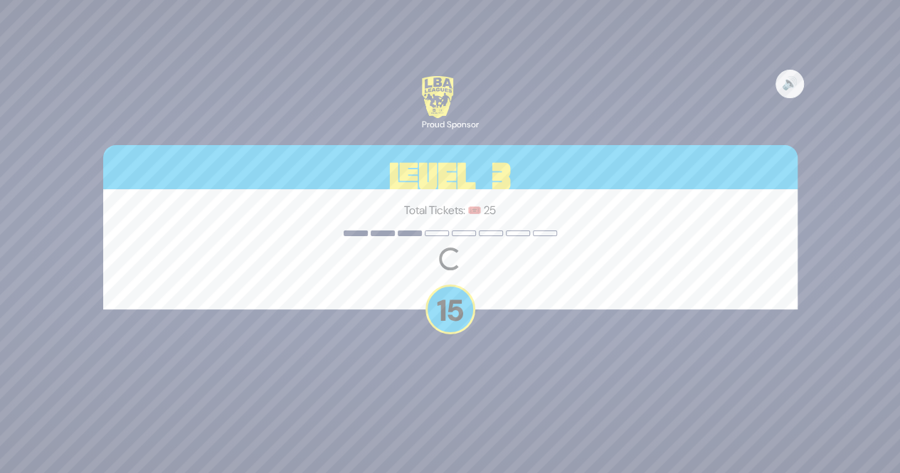
scroll to position [0, 0]
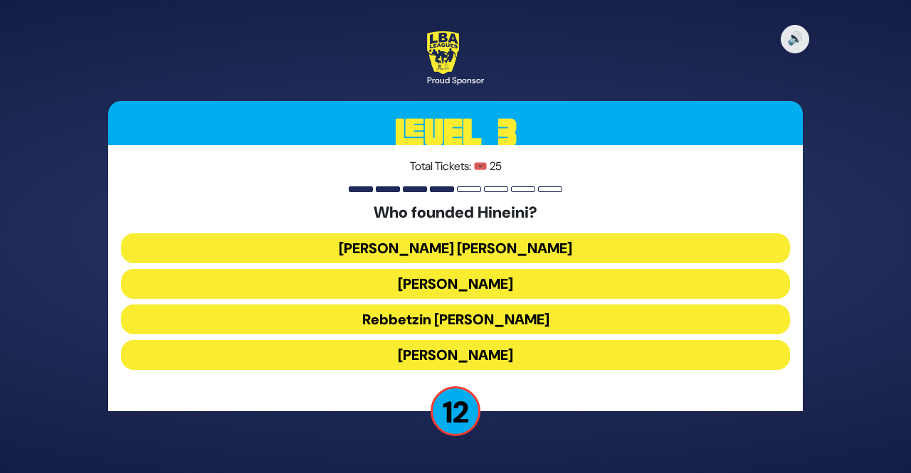
click at [397, 284] on button "Rebbetzin Esther Jungreis" at bounding box center [455, 284] width 669 height 30
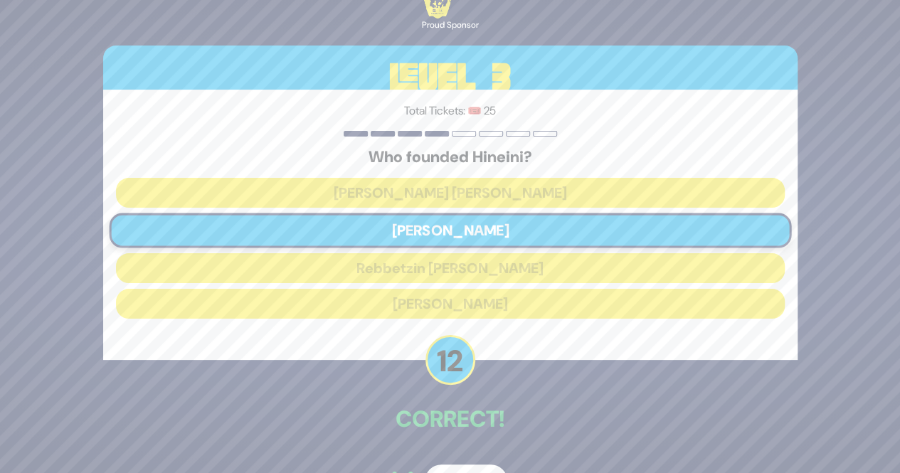
scroll to position [41, 0]
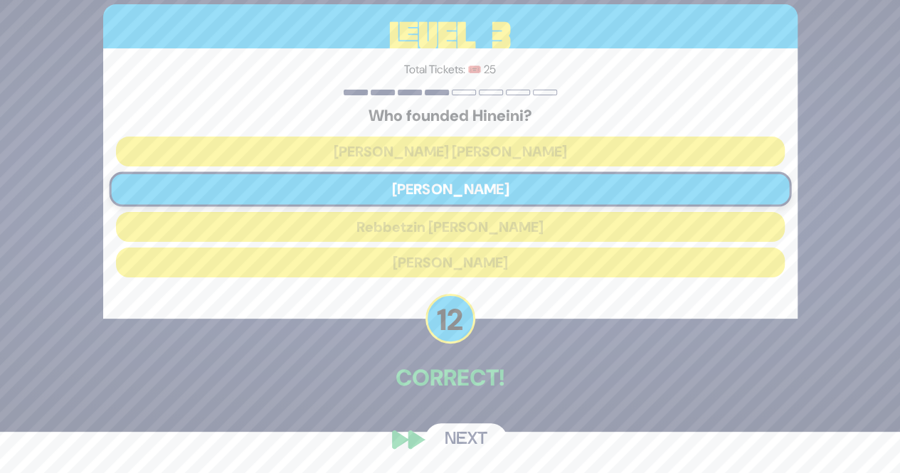
click at [453, 443] on button "Next" at bounding box center [466, 439] width 83 height 33
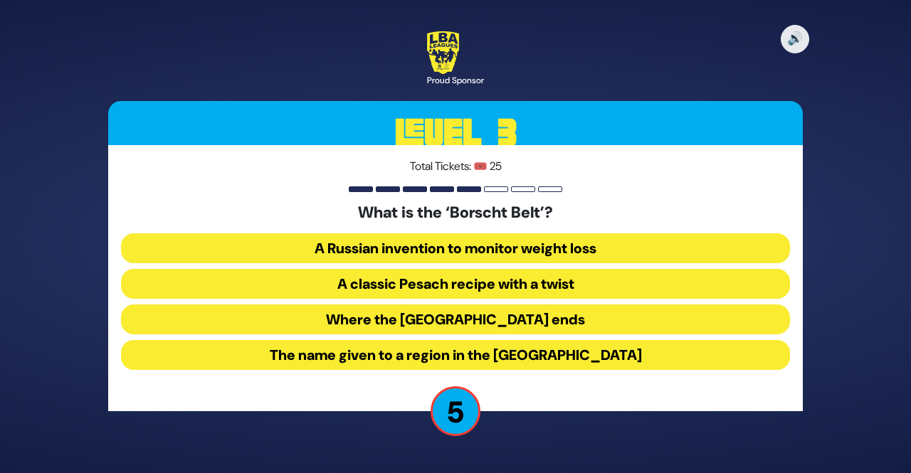
click at [396, 288] on button "A classic Pesach recipe with a twist" at bounding box center [455, 284] width 669 height 30
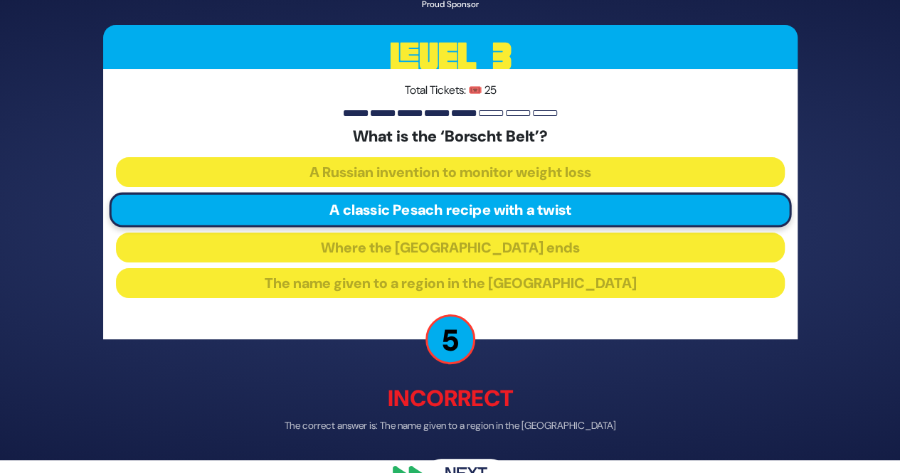
scroll to position [48, 0]
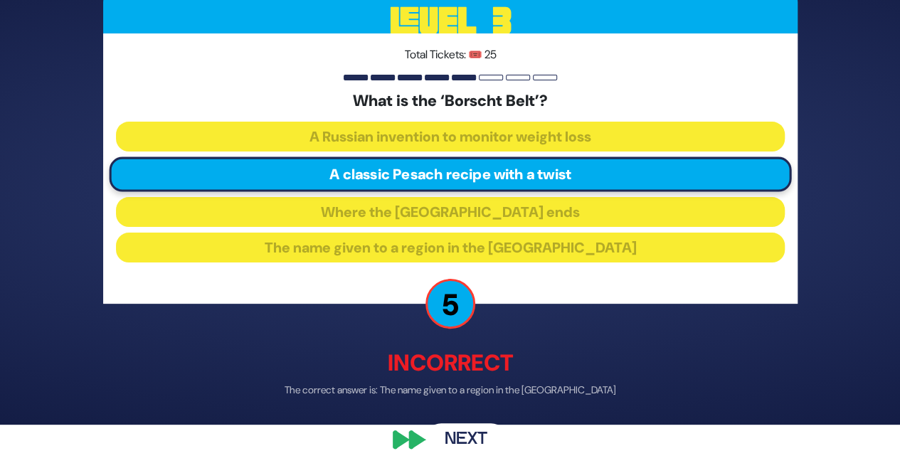
click at [468, 428] on button "Next" at bounding box center [466, 440] width 83 height 33
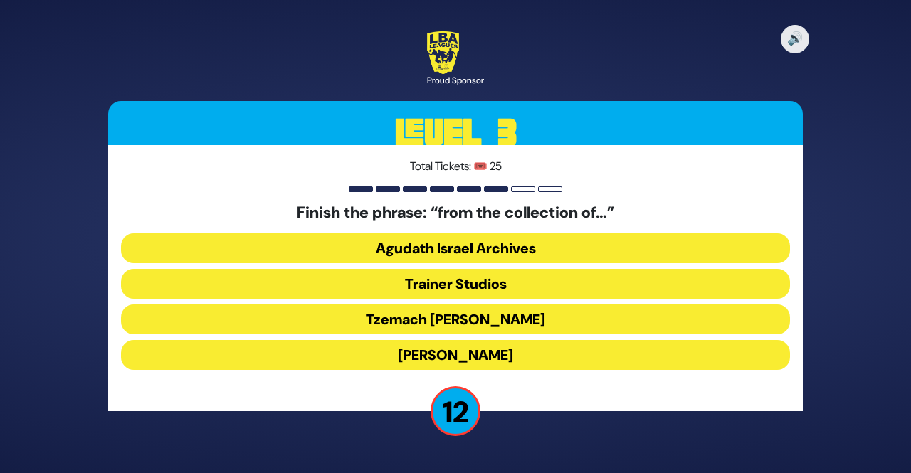
click at [423, 351] on button "Moshe D. Yarmish" at bounding box center [455, 355] width 669 height 30
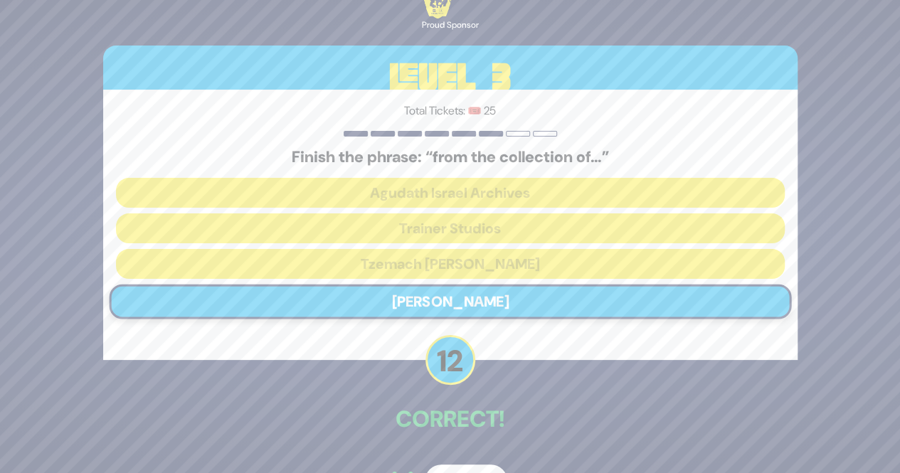
scroll to position [41, 0]
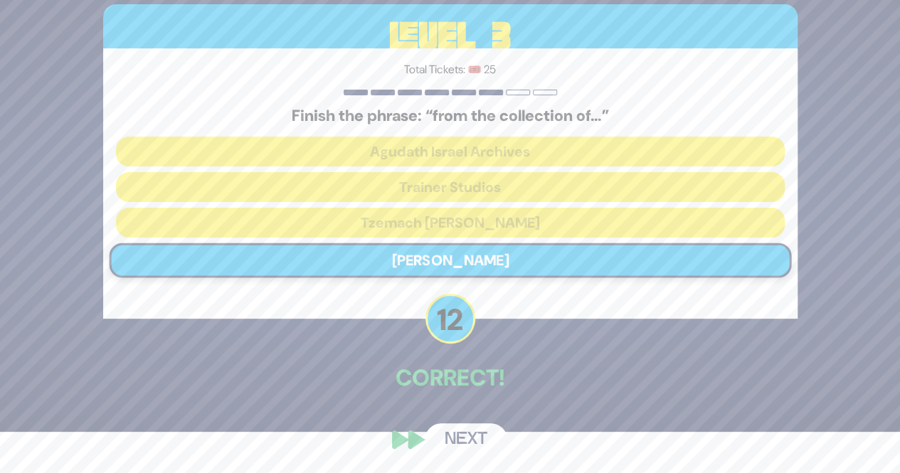
click at [461, 439] on button "Next" at bounding box center [466, 439] width 83 height 33
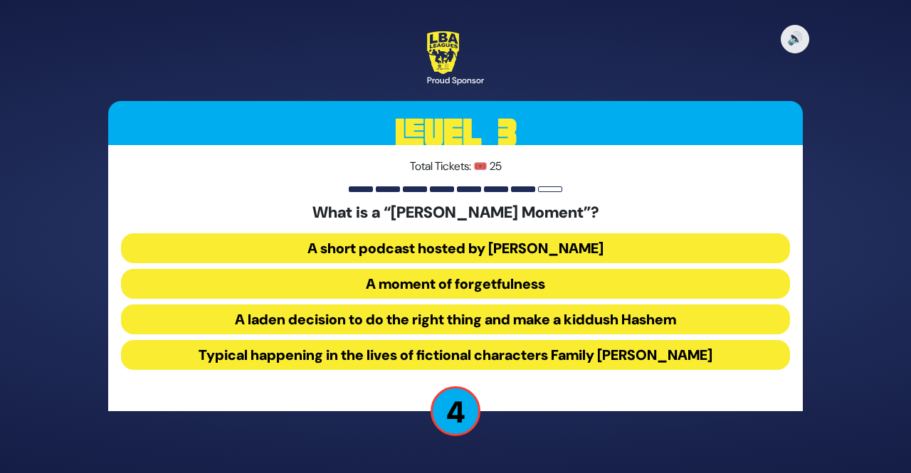
click at [389, 253] on button "A short podcast hosted by Benny Muroff" at bounding box center [455, 248] width 669 height 30
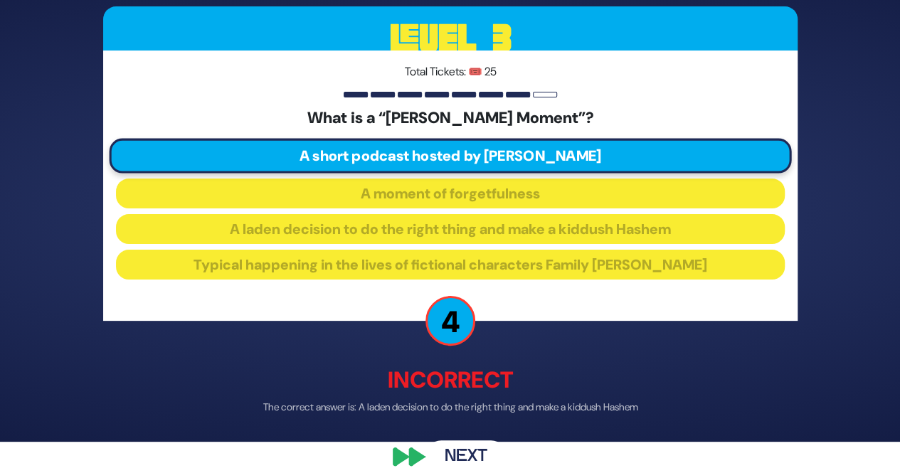
scroll to position [48, 0]
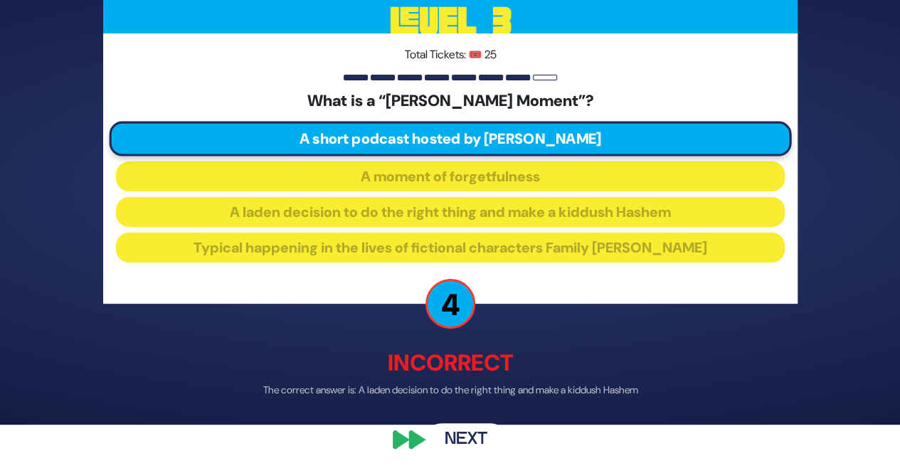
click at [451, 436] on button "Next" at bounding box center [466, 440] width 83 height 33
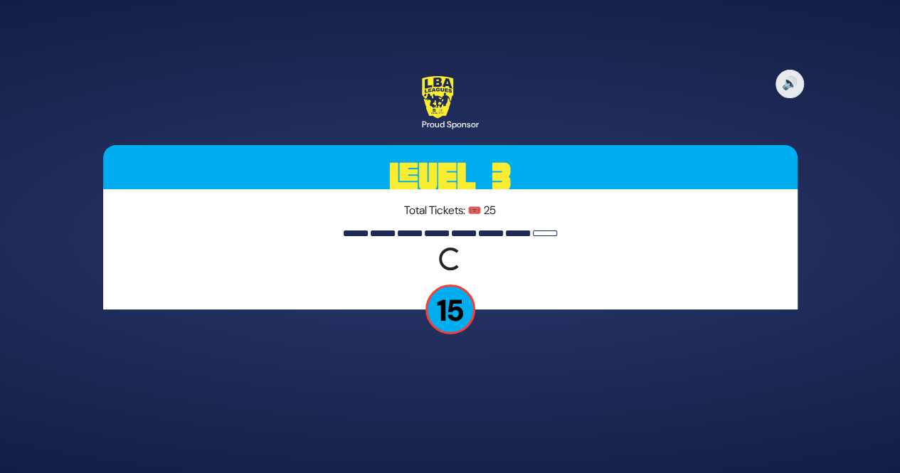
scroll to position [0, 0]
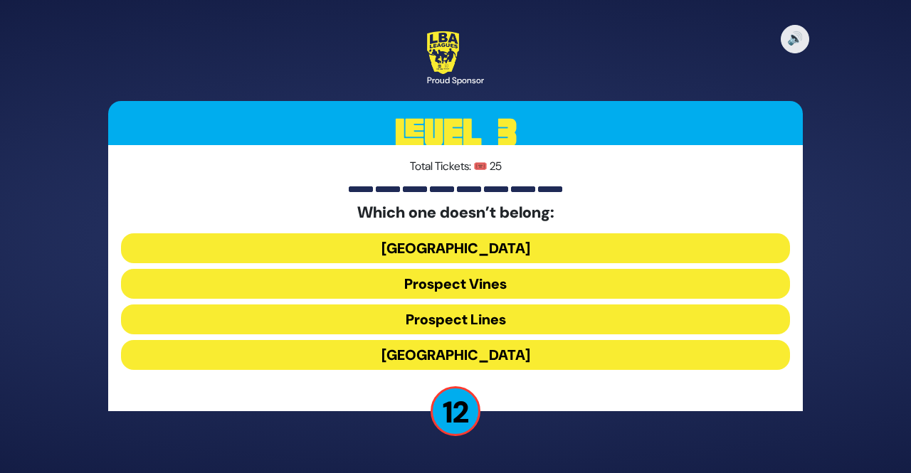
click at [454, 317] on button "Prospect Lines" at bounding box center [455, 320] width 669 height 30
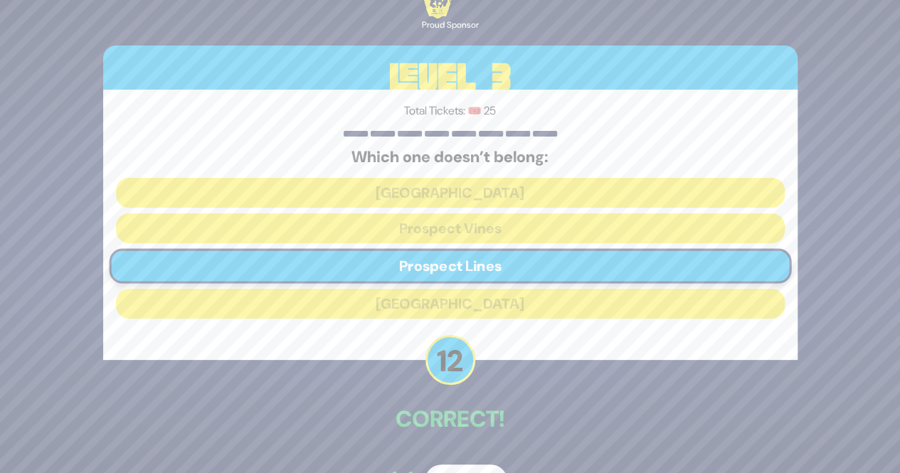
scroll to position [41, 0]
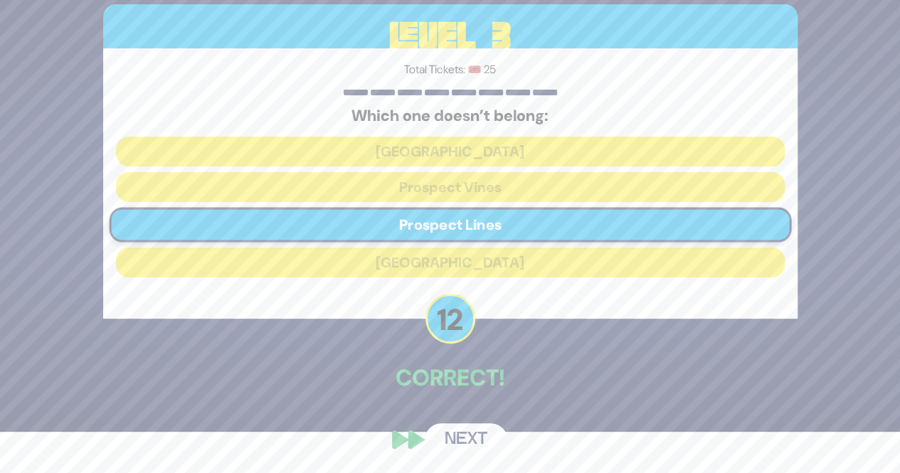
click at [458, 425] on button "Next" at bounding box center [466, 439] width 83 height 33
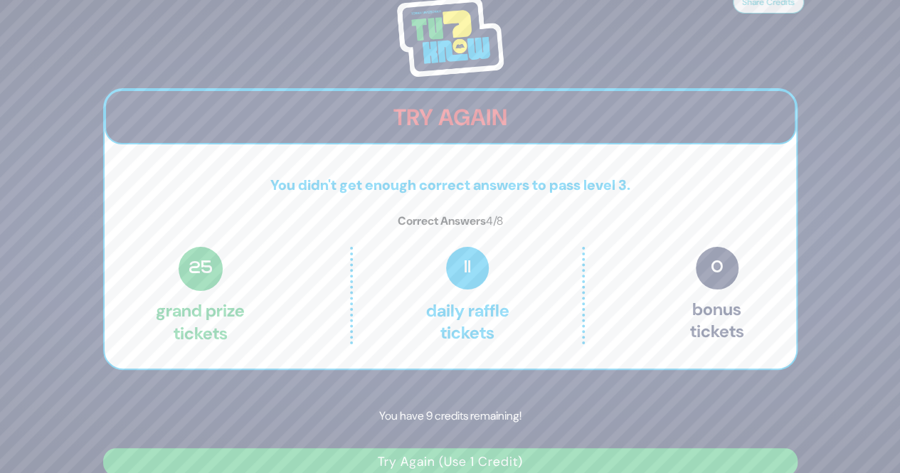
scroll to position [19, 0]
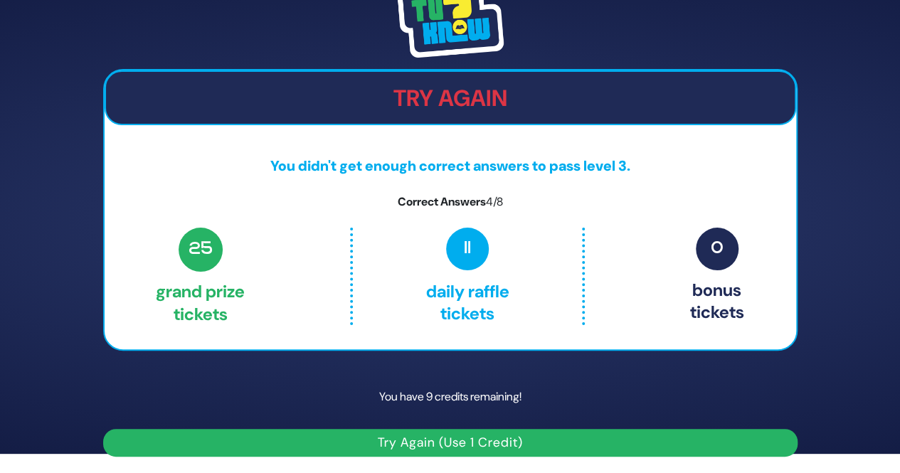
click at [347, 437] on button "Try Again (Use 1 Credit)" at bounding box center [450, 443] width 695 height 28
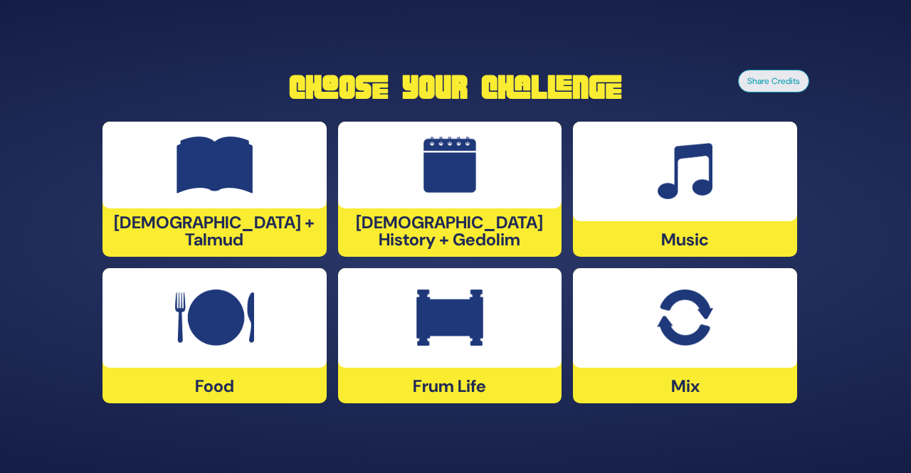
click at [242, 333] on img at bounding box center [214, 318] width 79 height 57
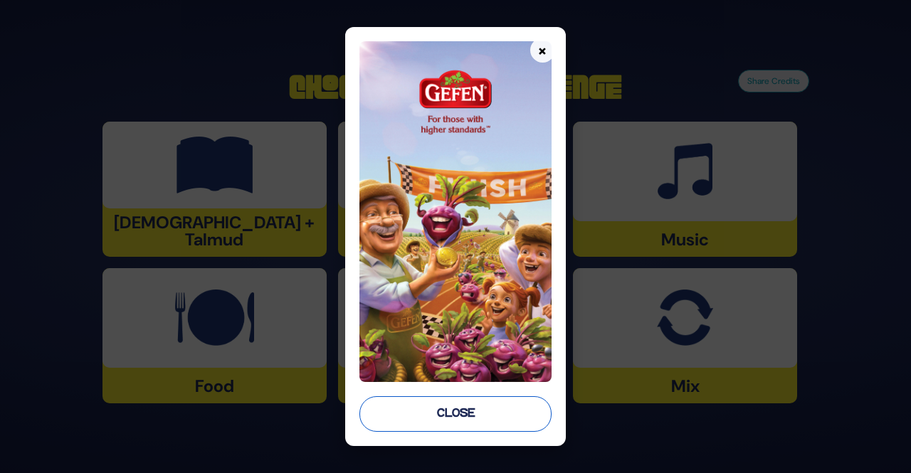
click at [417, 410] on button "Close" at bounding box center [454, 414] width 191 height 36
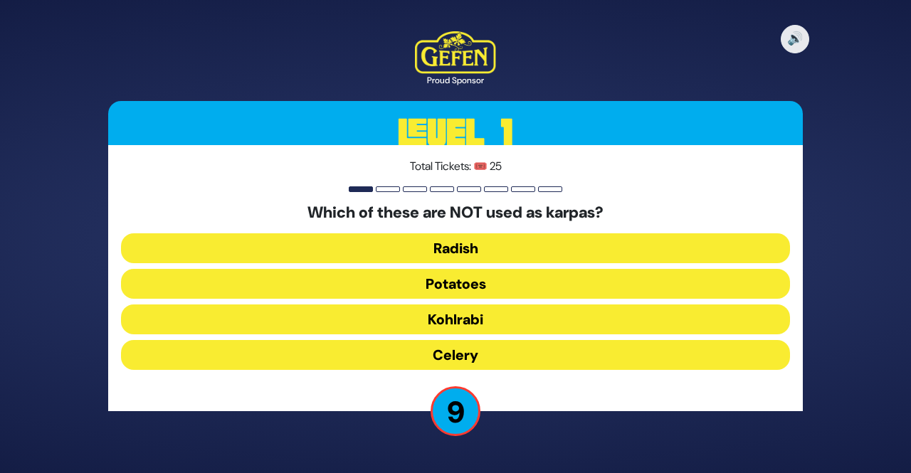
click at [425, 324] on button "Kohlrabi" at bounding box center [455, 320] width 669 height 30
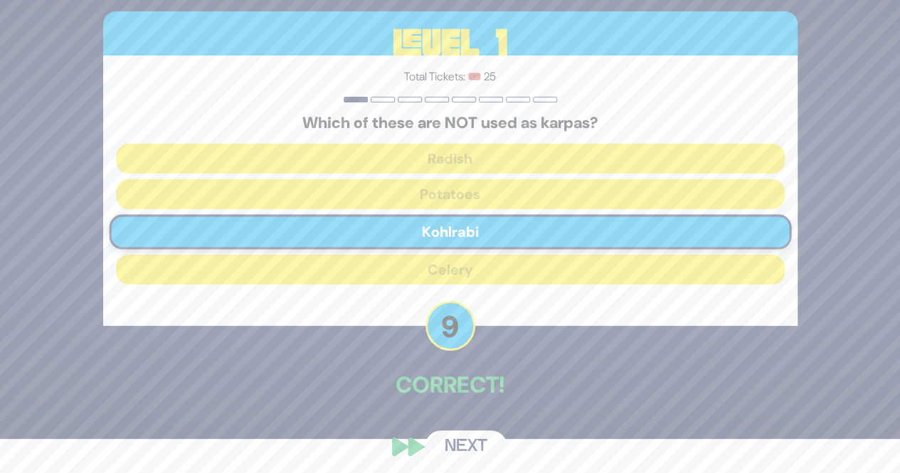
scroll to position [41, 0]
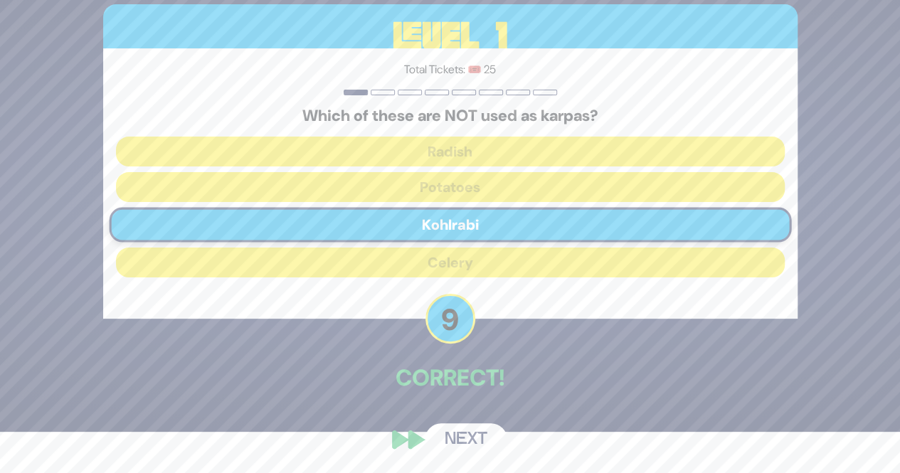
click at [465, 443] on button "Next" at bounding box center [466, 439] width 83 height 33
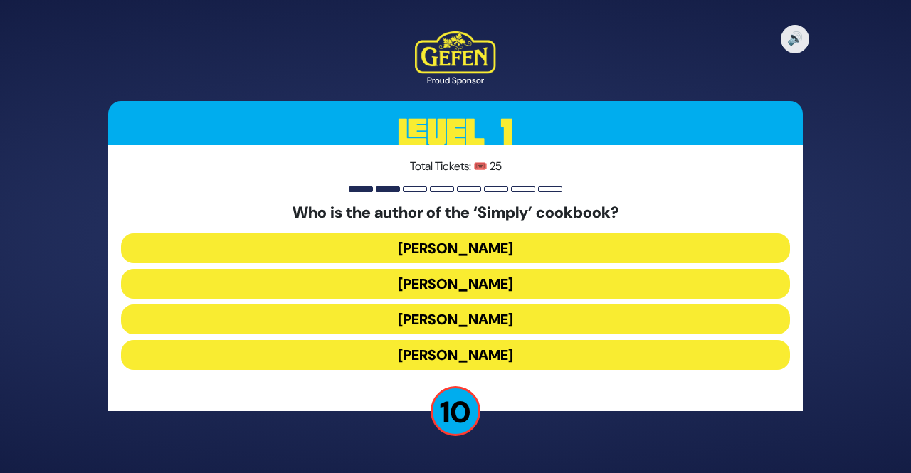
click at [412, 359] on button "[PERSON_NAME]" at bounding box center [455, 355] width 669 height 30
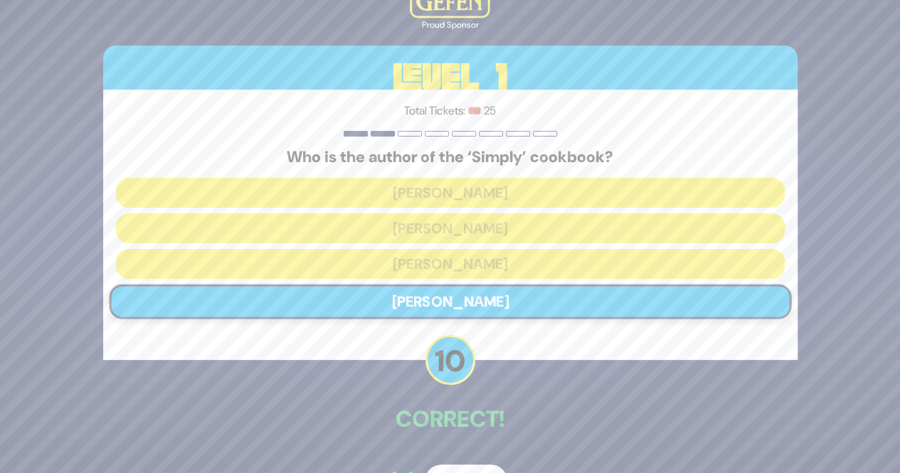
scroll to position [41, 0]
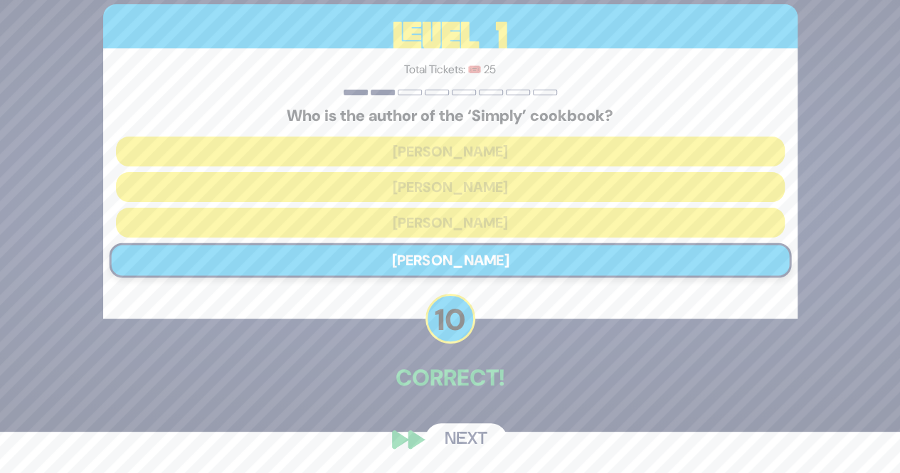
click at [453, 433] on button "Next" at bounding box center [466, 439] width 83 height 33
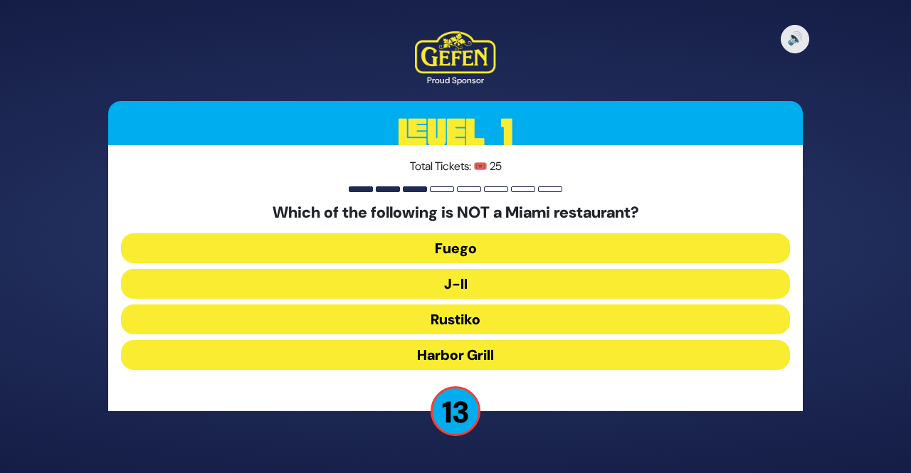
click at [428, 285] on button "J-II" at bounding box center [455, 284] width 669 height 30
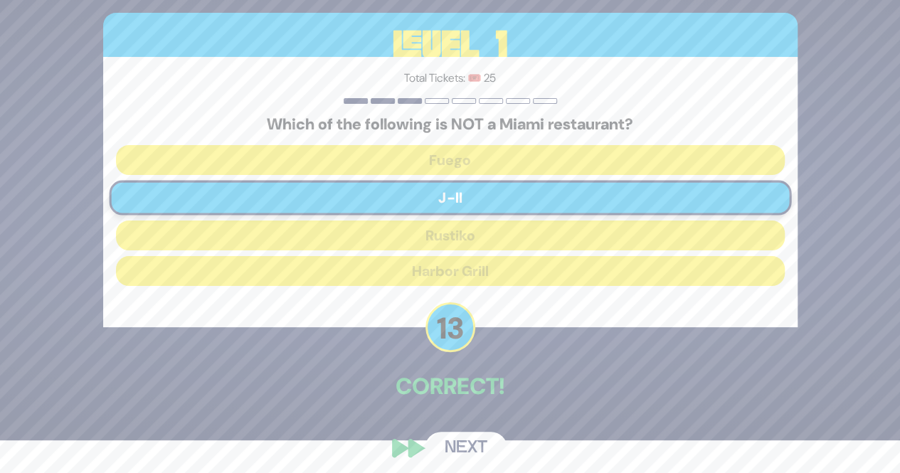
scroll to position [33, 0]
click at [465, 450] on button "Next" at bounding box center [466, 447] width 83 height 33
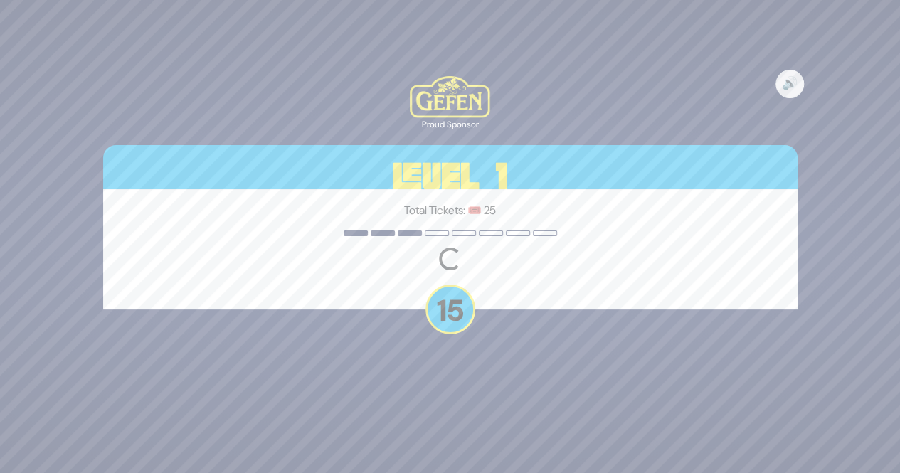
scroll to position [0, 0]
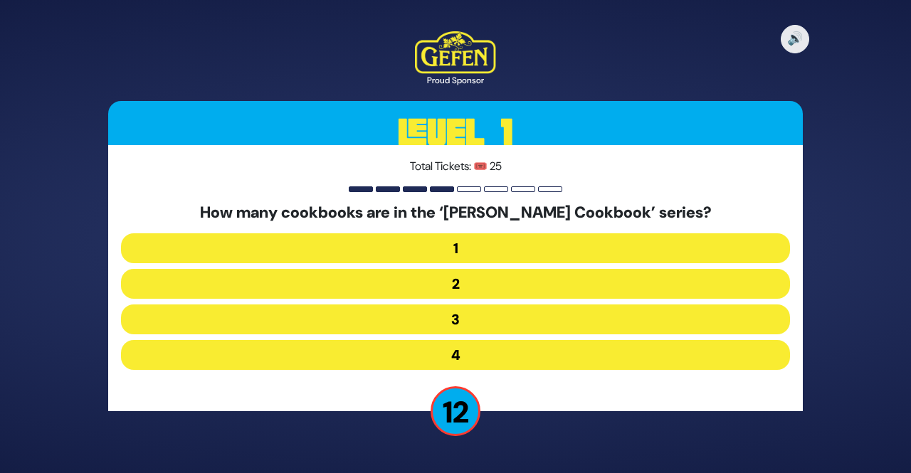
click at [437, 291] on button "2" at bounding box center [455, 284] width 669 height 30
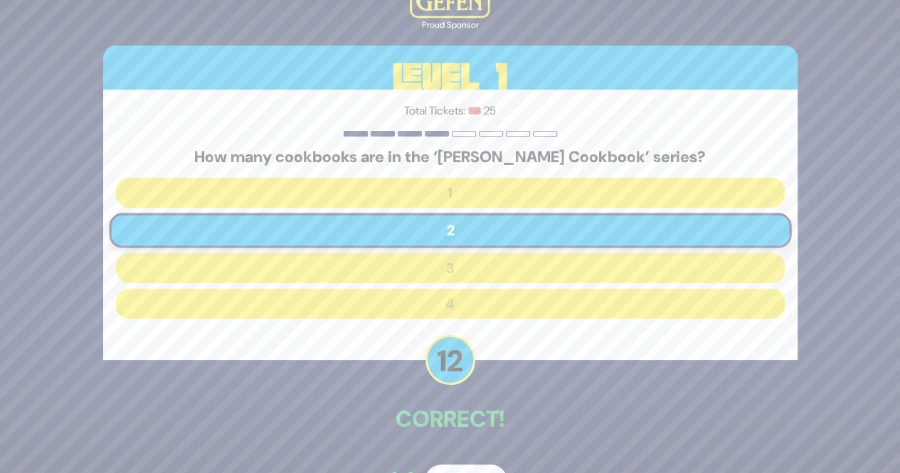
scroll to position [41, 0]
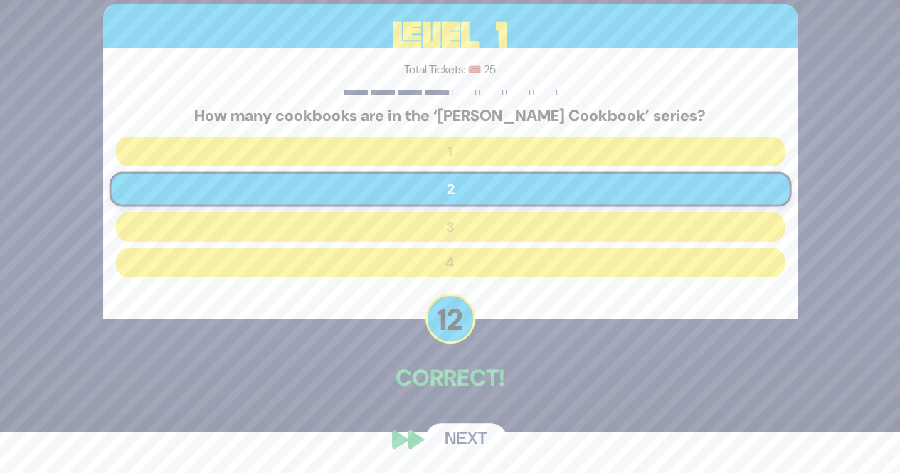
click at [464, 436] on button "Next" at bounding box center [466, 439] width 83 height 33
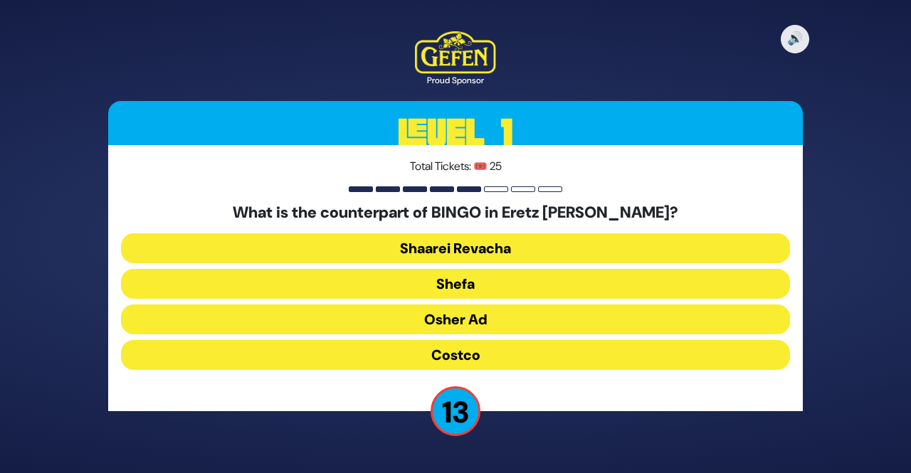
click at [412, 322] on button "Osher Ad" at bounding box center [455, 320] width 669 height 30
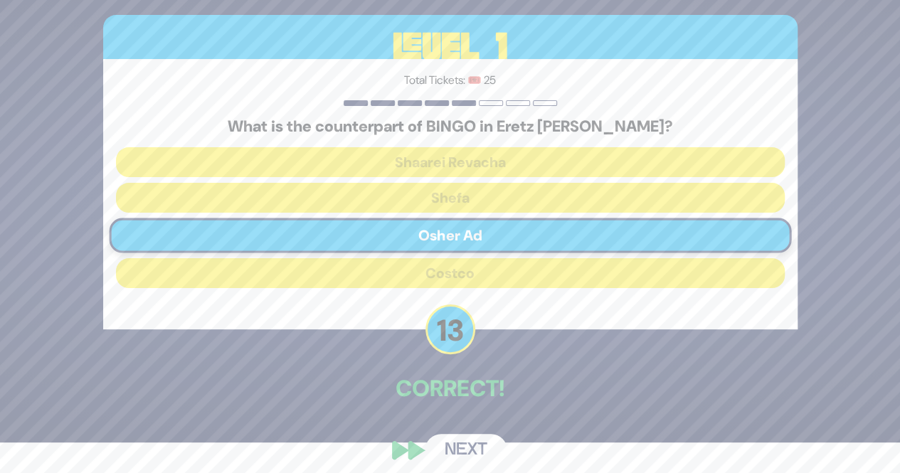
scroll to position [41, 0]
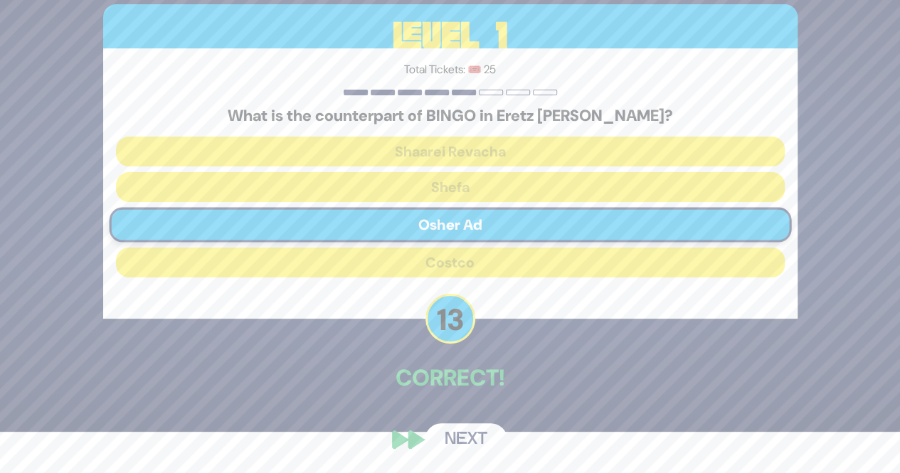
click at [450, 432] on button "Next" at bounding box center [466, 439] width 83 height 33
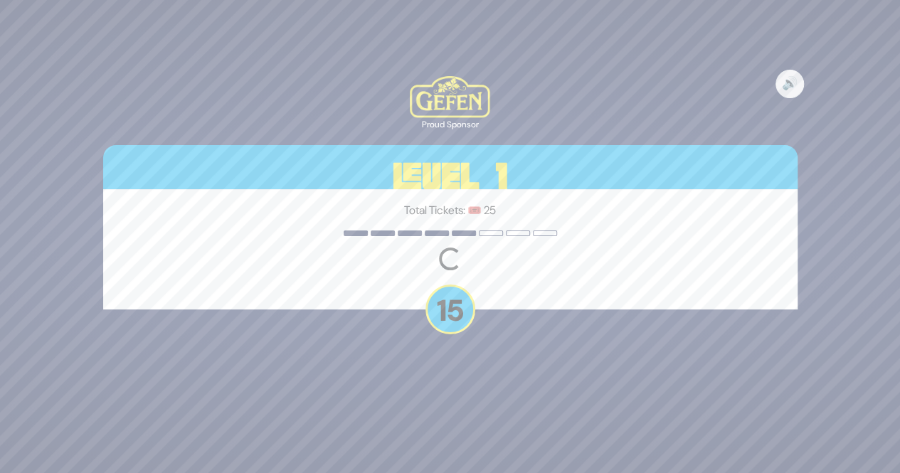
scroll to position [0, 0]
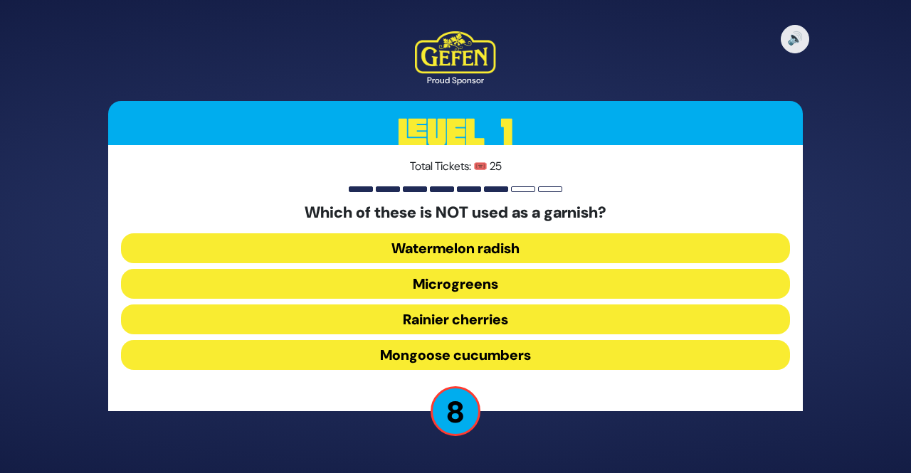
click at [425, 248] on button "Watermelon radish" at bounding box center [455, 248] width 669 height 30
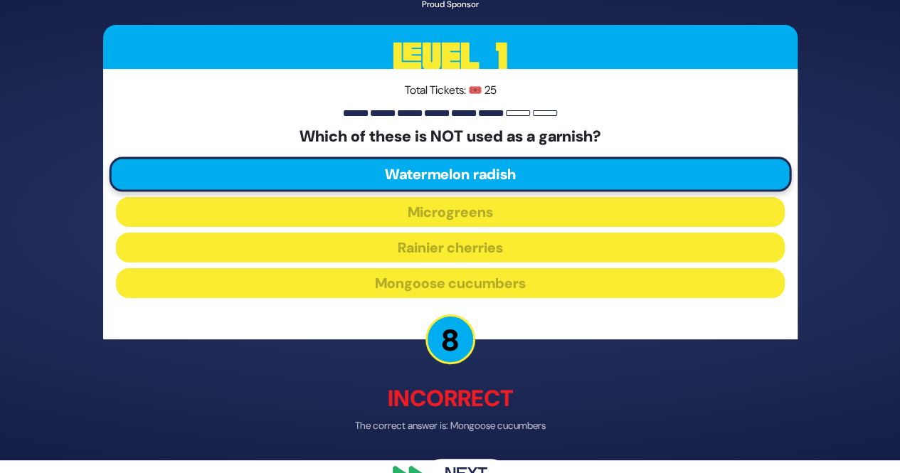
scroll to position [48, 0]
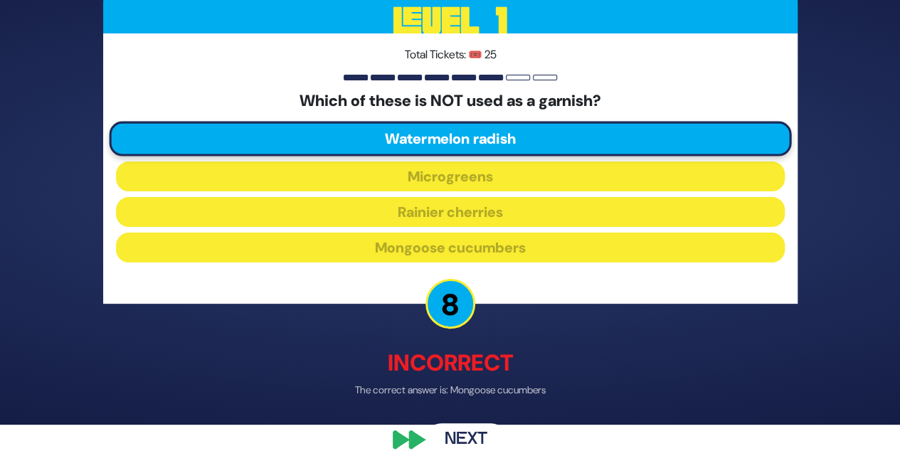
click at [482, 442] on button "Next" at bounding box center [466, 440] width 83 height 33
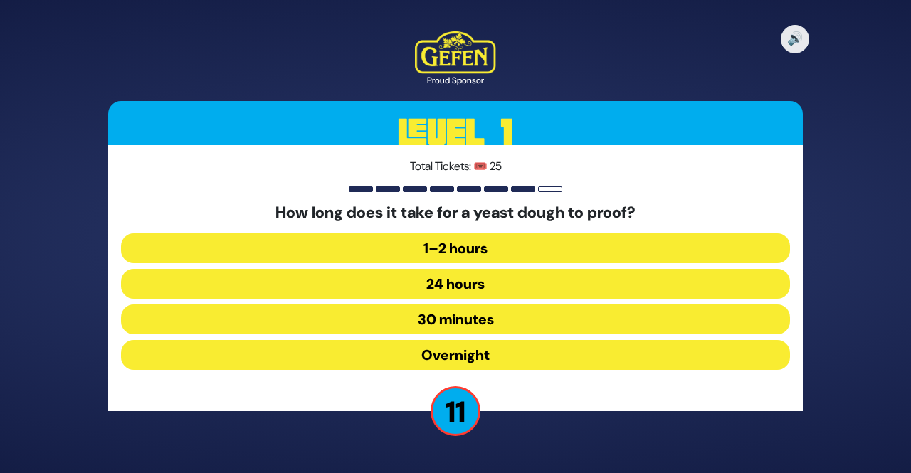
click at [472, 250] on button "1–2 hours" at bounding box center [455, 248] width 669 height 30
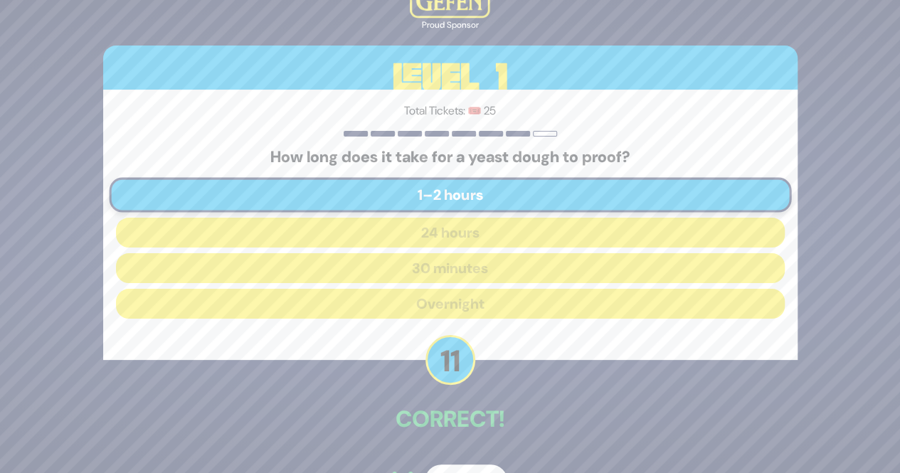
scroll to position [41, 0]
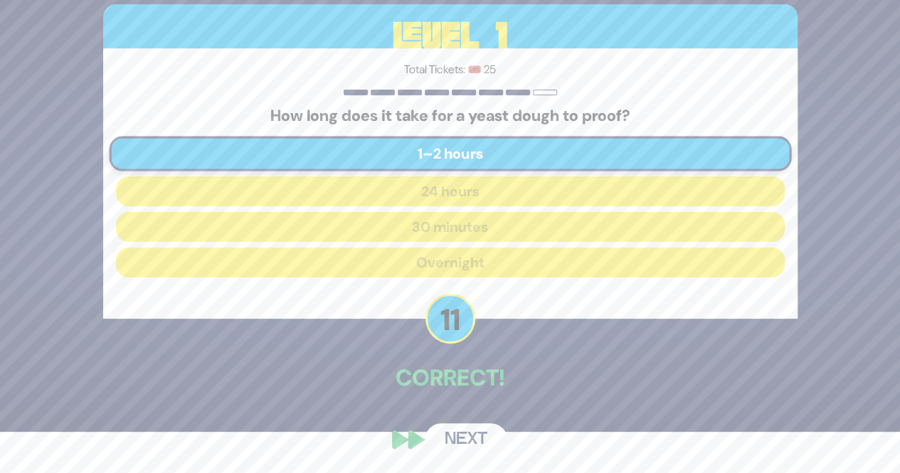
click at [456, 458] on div "🔊 Proud Sponsor Level 1 Total Tickets: 🎟️ 25 How long does it take for a yeast …" at bounding box center [450, 195] width 729 height 556
click at [453, 442] on button "Next" at bounding box center [466, 439] width 83 height 33
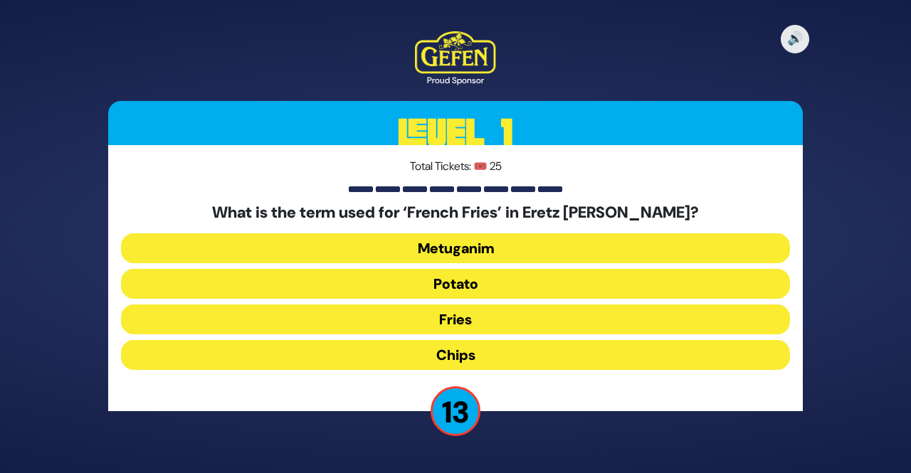
click at [440, 359] on button "Chips" at bounding box center [455, 355] width 669 height 30
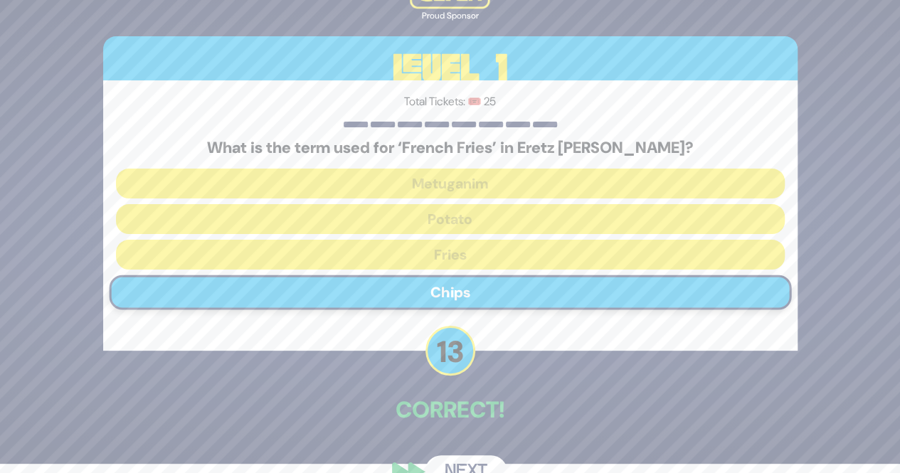
scroll to position [41, 0]
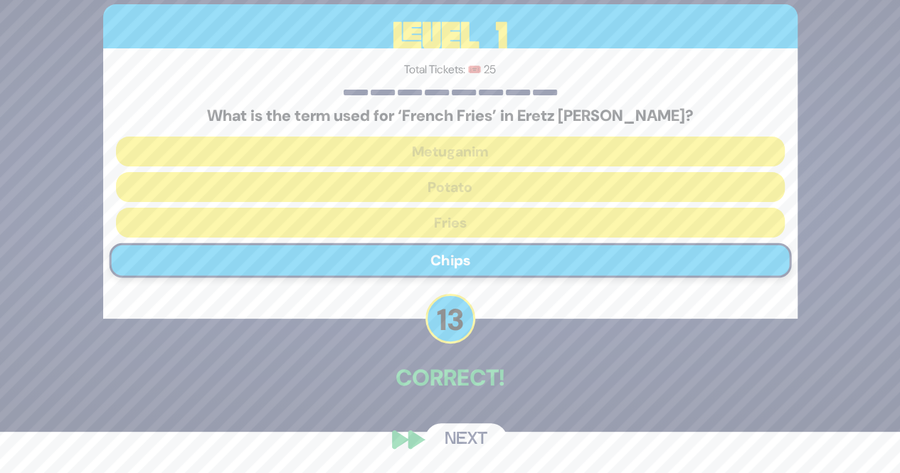
click at [468, 453] on button "Next" at bounding box center [466, 439] width 83 height 33
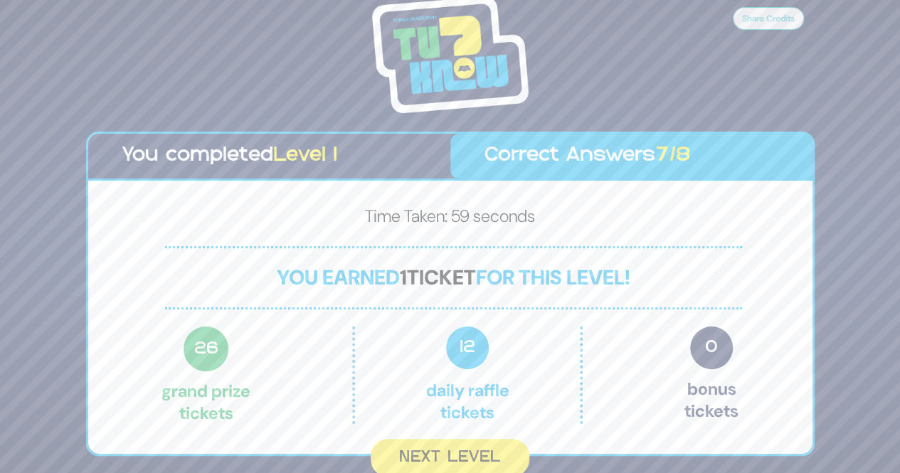
click at [468, 453] on button "Next Level" at bounding box center [450, 458] width 159 height 38
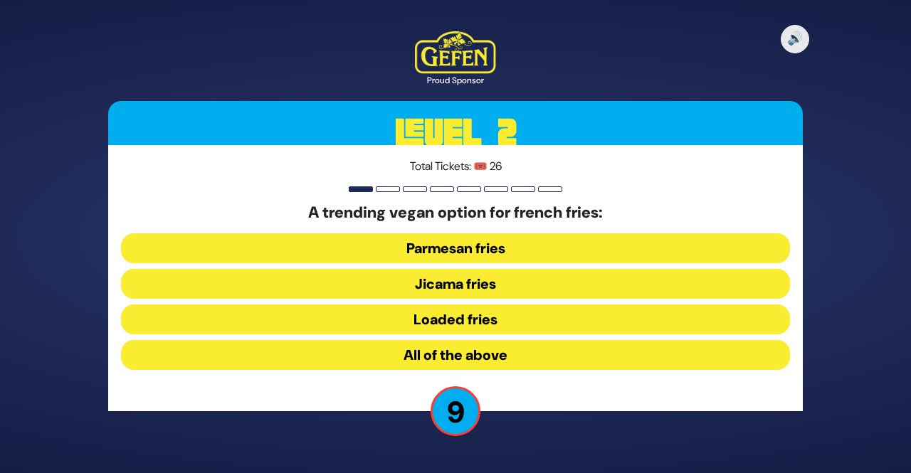
click at [448, 287] on button "Jicama fries" at bounding box center [455, 284] width 669 height 30
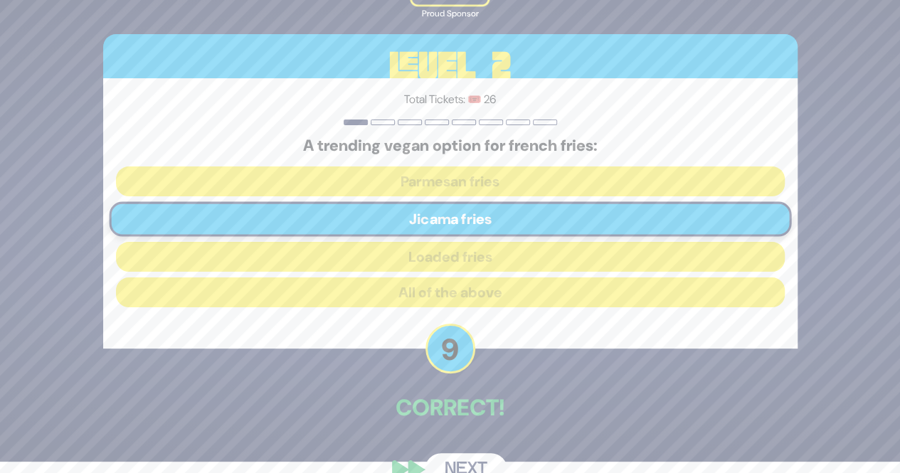
scroll to position [41, 0]
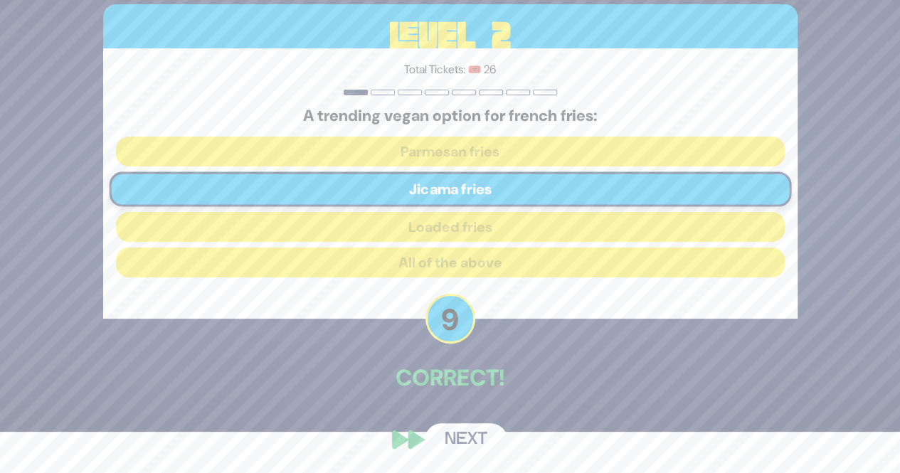
click at [445, 432] on button "Next" at bounding box center [466, 439] width 83 height 33
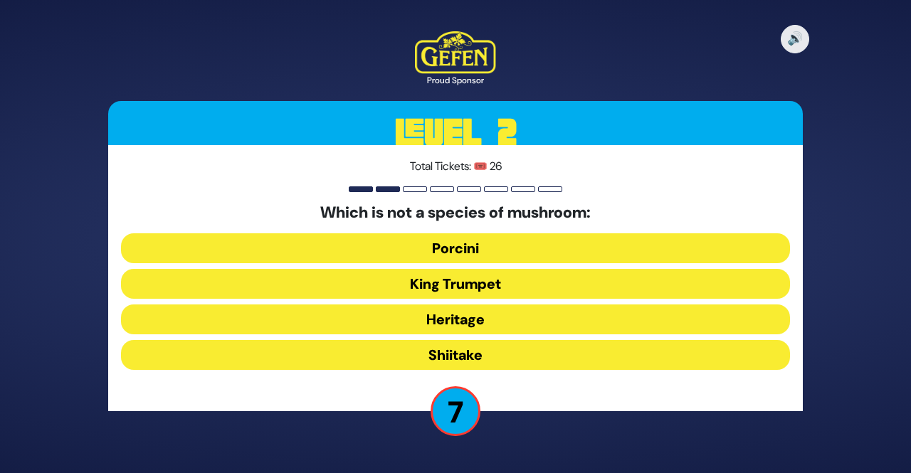
click at [438, 317] on button "Heritage" at bounding box center [455, 320] width 669 height 30
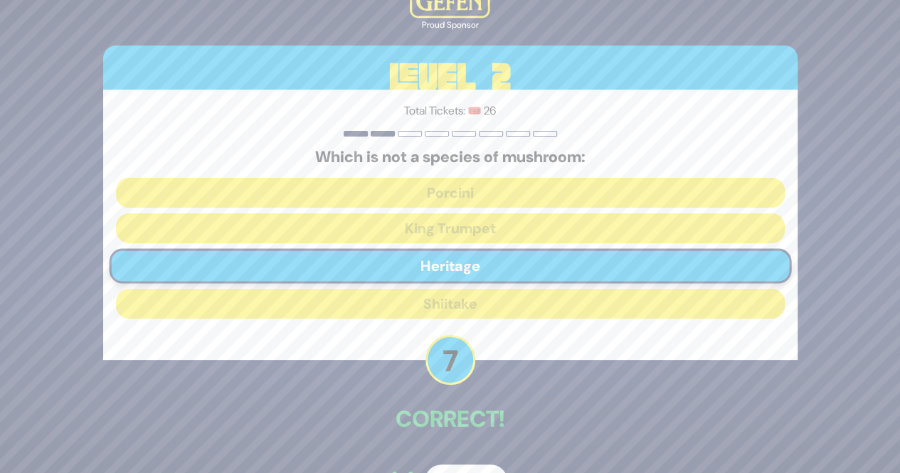
scroll to position [41, 0]
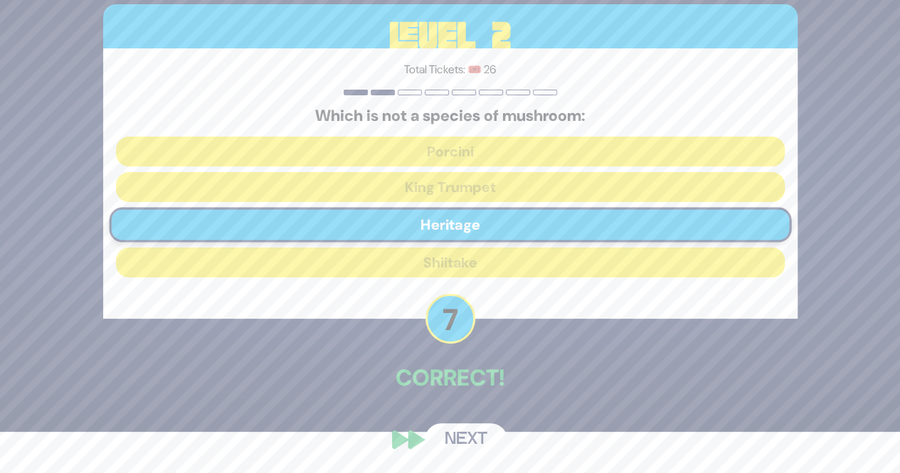
click at [455, 440] on button "Next" at bounding box center [466, 439] width 83 height 33
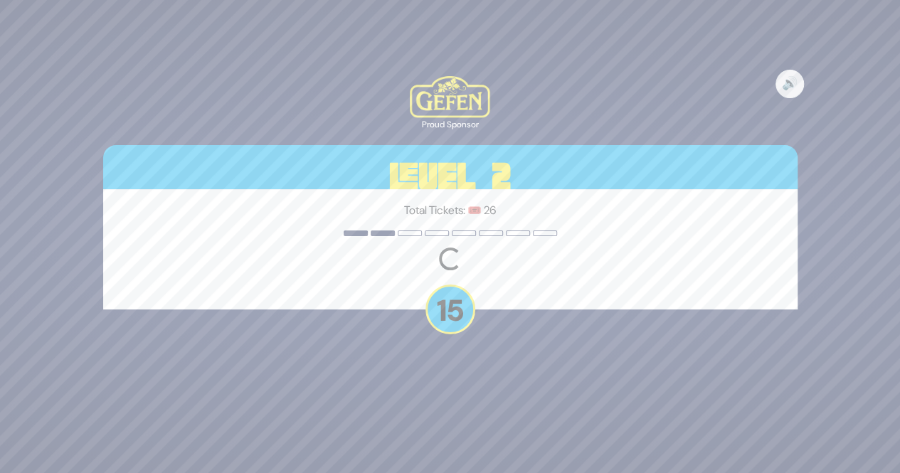
scroll to position [0, 0]
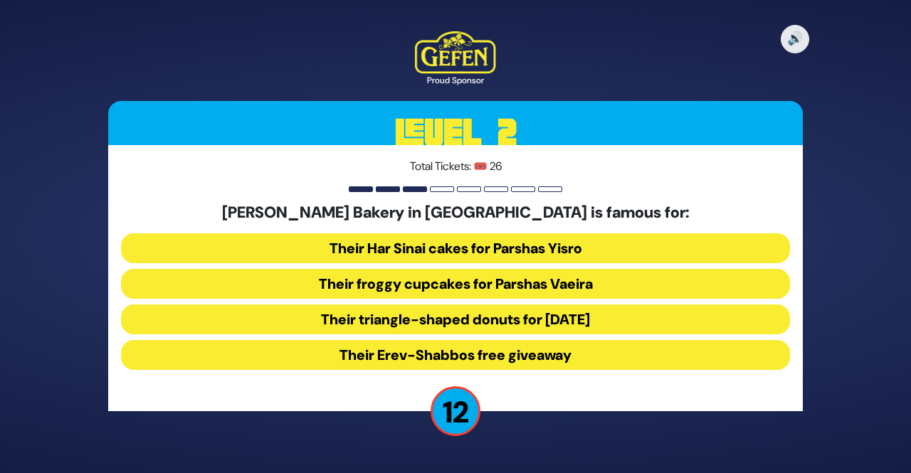
click at [525, 295] on button "Their froggy cupcakes for Parshas Vaeira" at bounding box center [455, 284] width 669 height 30
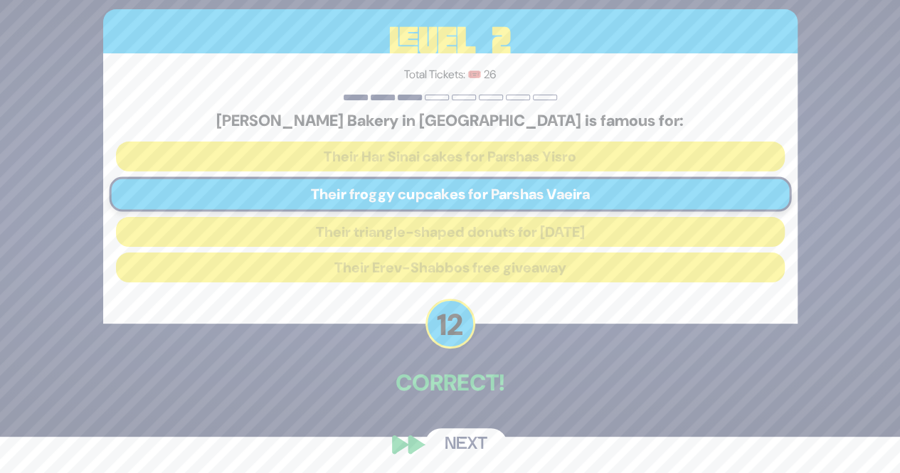
scroll to position [41, 0]
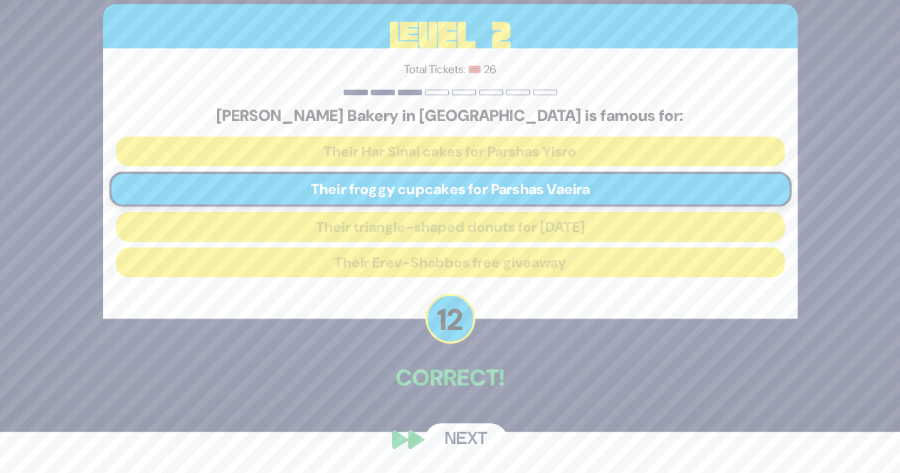
click at [450, 453] on button "Next" at bounding box center [466, 439] width 83 height 33
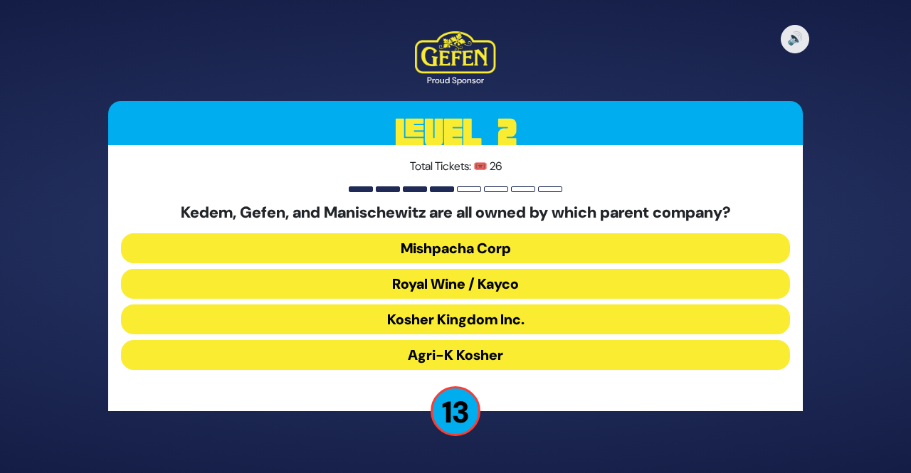
click at [413, 295] on button "Royal Wine / Kayco" at bounding box center [455, 284] width 669 height 30
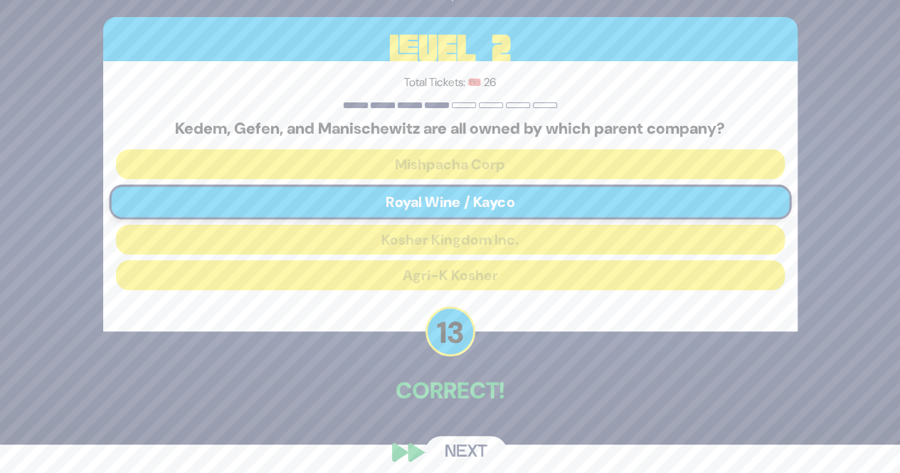
scroll to position [41, 0]
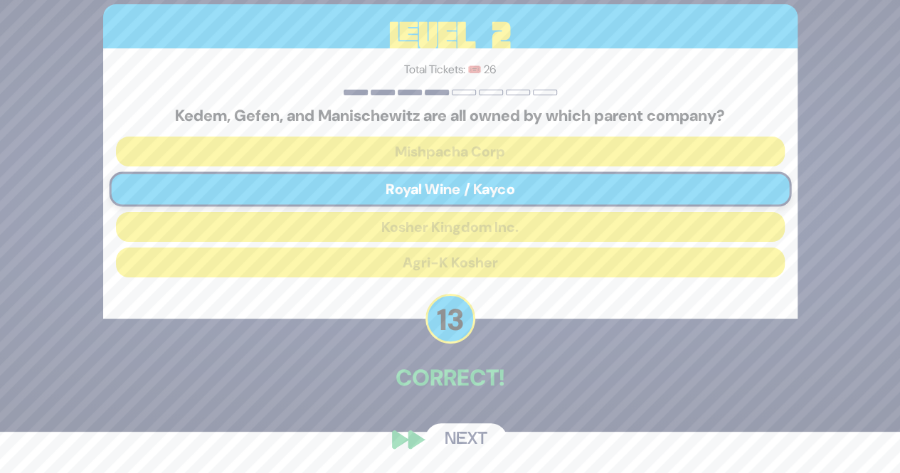
click at [448, 446] on button "Next" at bounding box center [466, 439] width 83 height 33
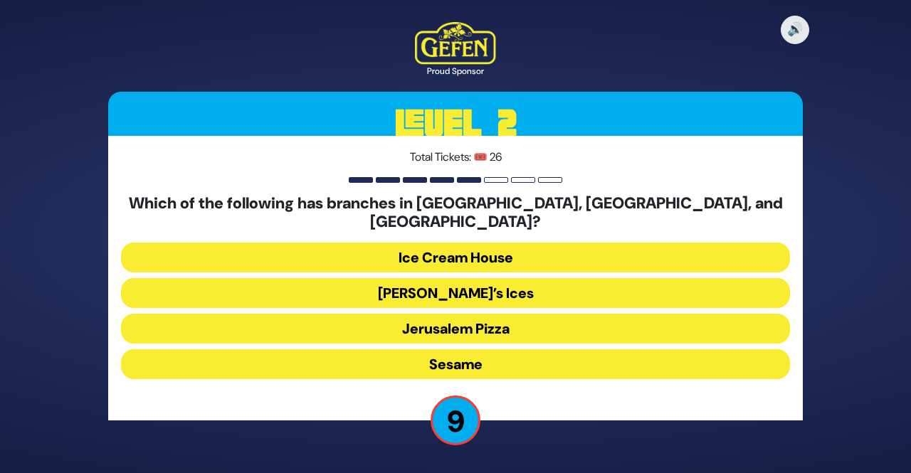
click at [416, 360] on button "Sesame" at bounding box center [455, 364] width 669 height 30
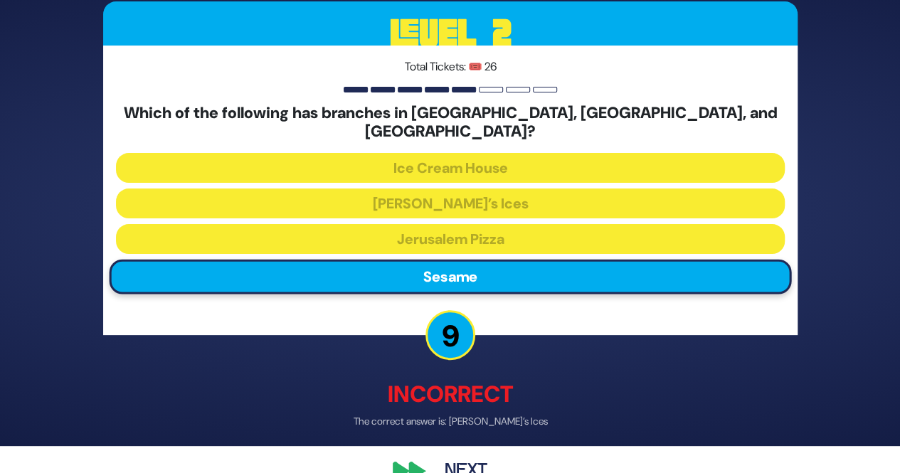
scroll to position [48, 0]
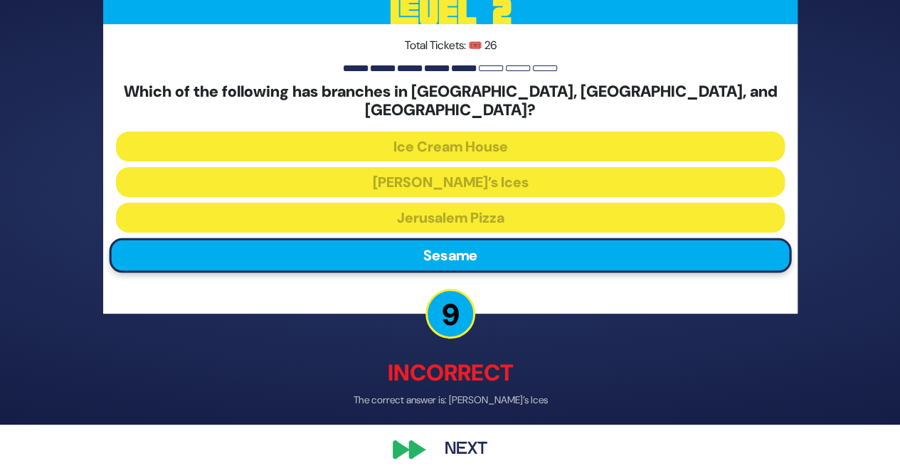
click at [477, 433] on button "Next" at bounding box center [466, 449] width 83 height 33
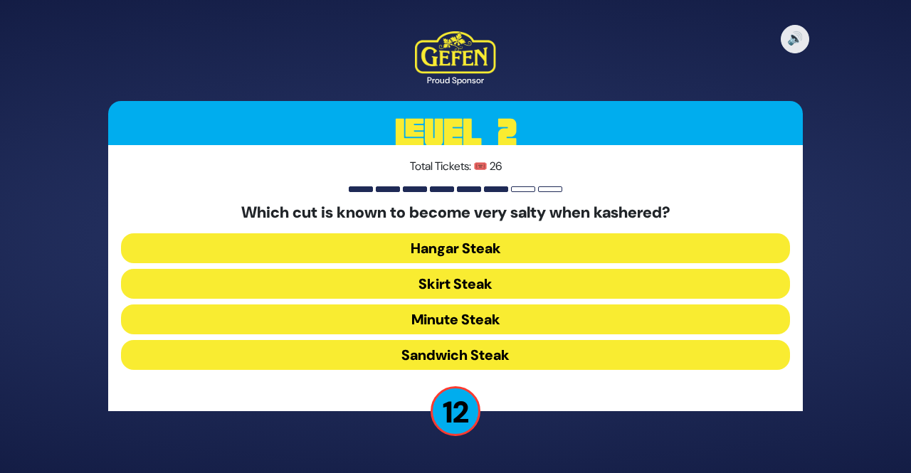
click at [448, 284] on button "Skirt Steak" at bounding box center [455, 284] width 669 height 30
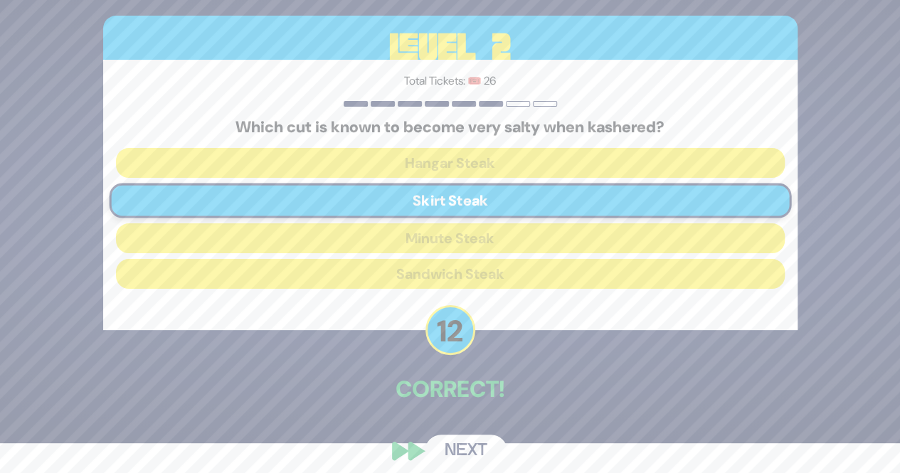
scroll to position [41, 0]
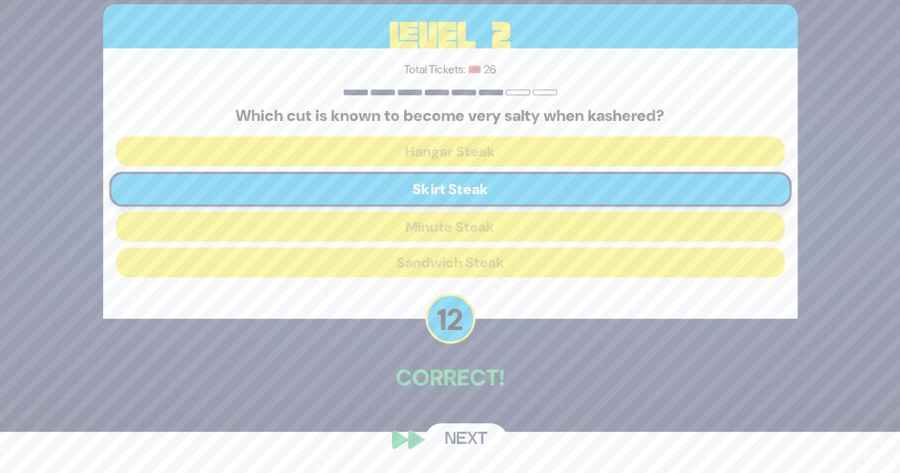
click at [453, 433] on button "Next" at bounding box center [466, 439] width 83 height 33
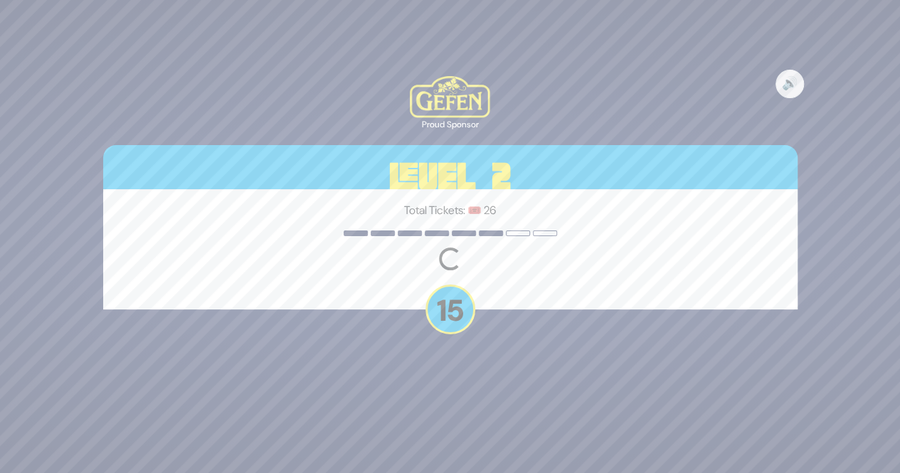
scroll to position [0, 0]
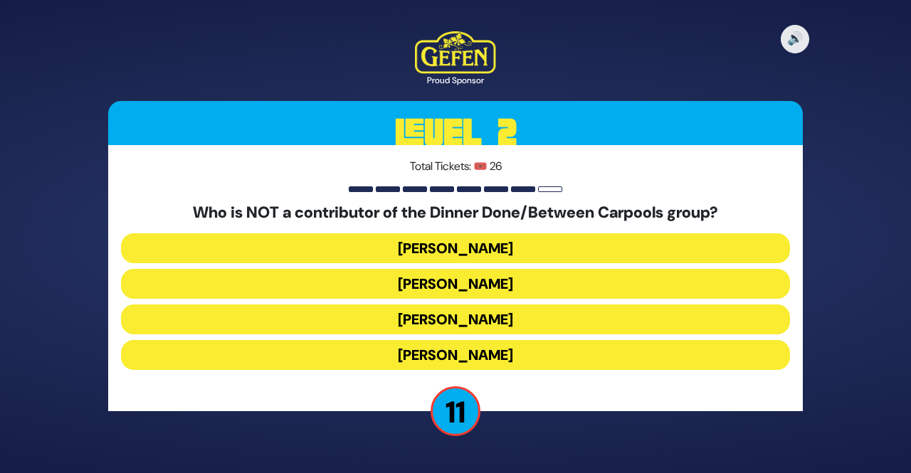
click at [435, 356] on button "Danielle Renov" at bounding box center [455, 355] width 669 height 30
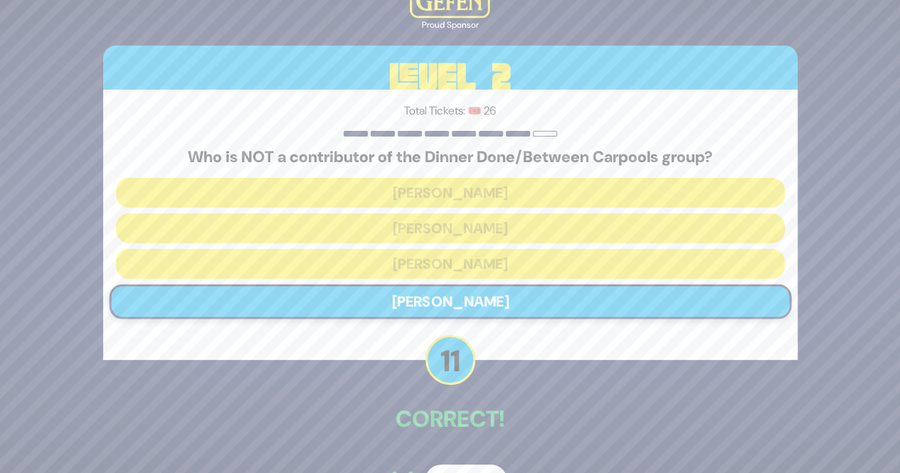
scroll to position [29, 0]
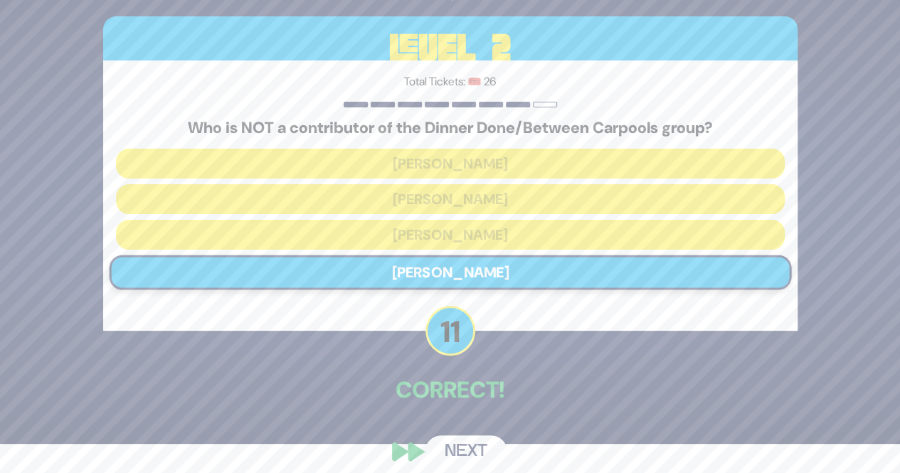
click at [455, 439] on button "Next" at bounding box center [466, 451] width 83 height 33
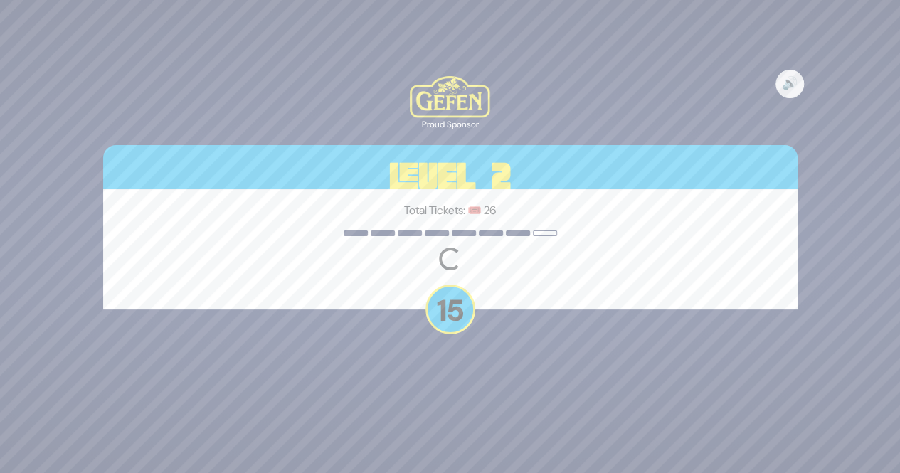
scroll to position [0, 0]
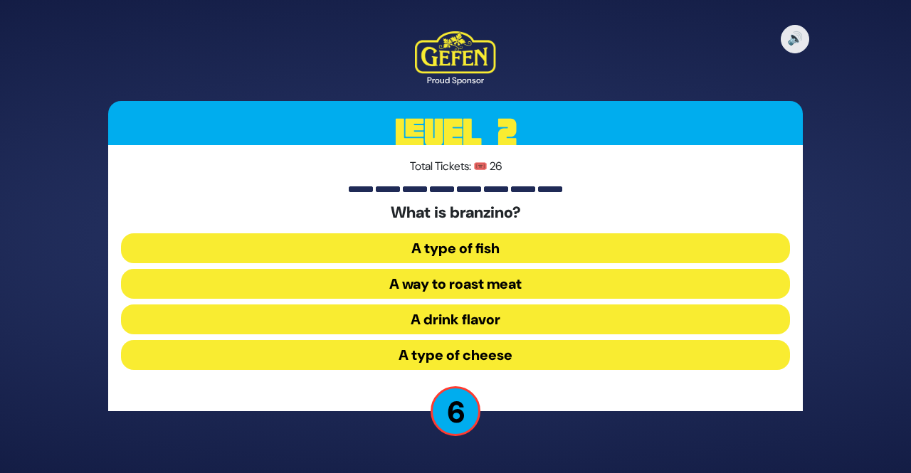
click at [403, 247] on button "A type of fish" at bounding box center [455, 248] width 669 height 30
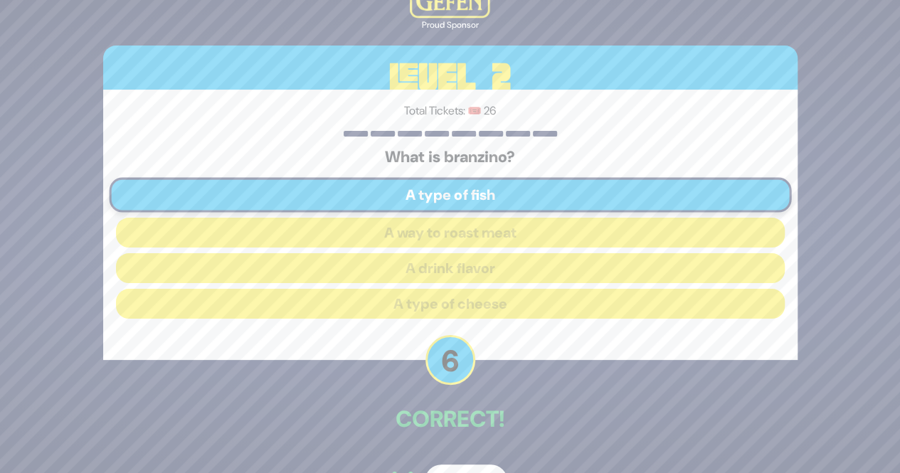
click at [860, 408] on div "🔊 Proud Sponsor Level 2 Total Tickets: 🎟️ 26 What is branzino? A type of fish A…" at bounding box center [450, 236] width 900 height 473
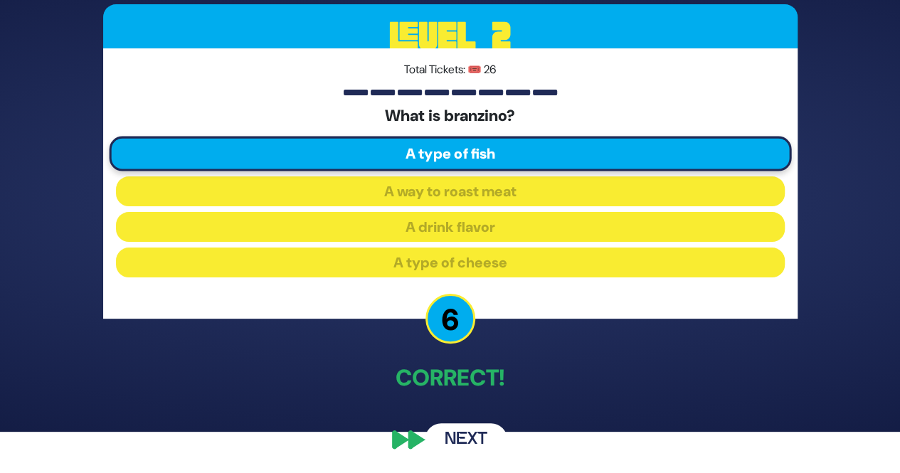
click at [474, 445] on button "Next" at bounding box center [466, 439] width 83 height 33
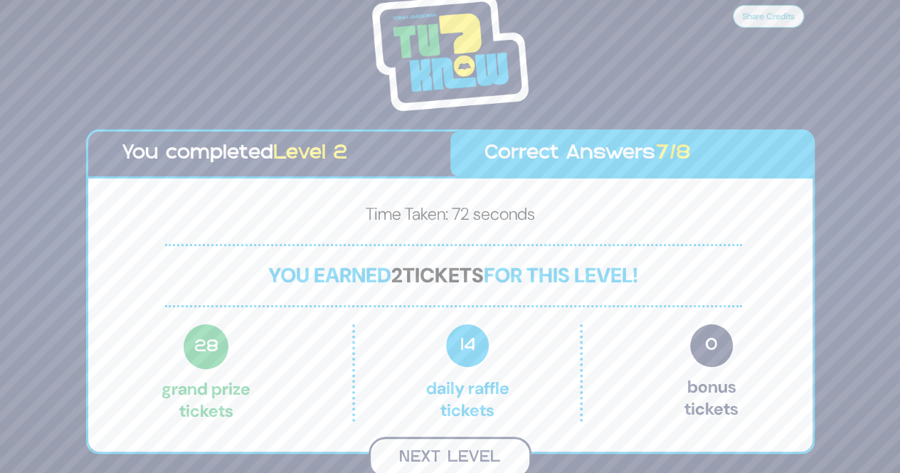
click at [425, 448] on button "Next Level" at bounding box center [450, 458] width 163 height 42
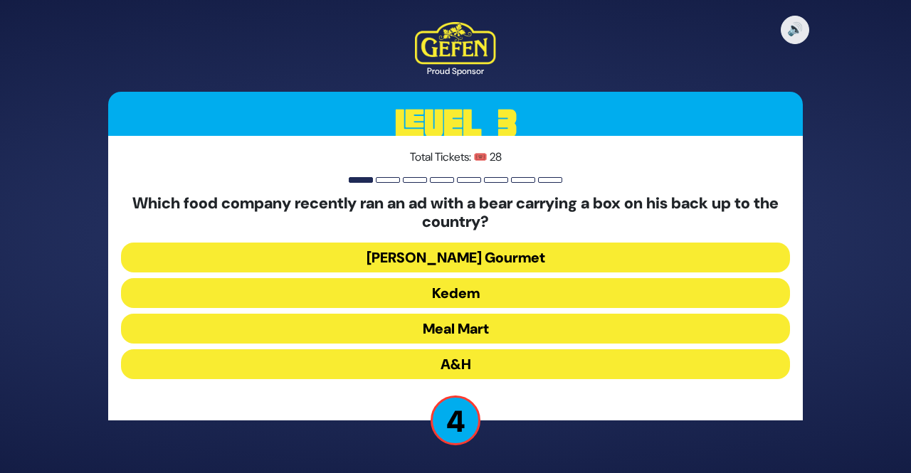
click at [428, 328] on button "Meal Mart" at bounding box center [455, 329] width 669 height 30
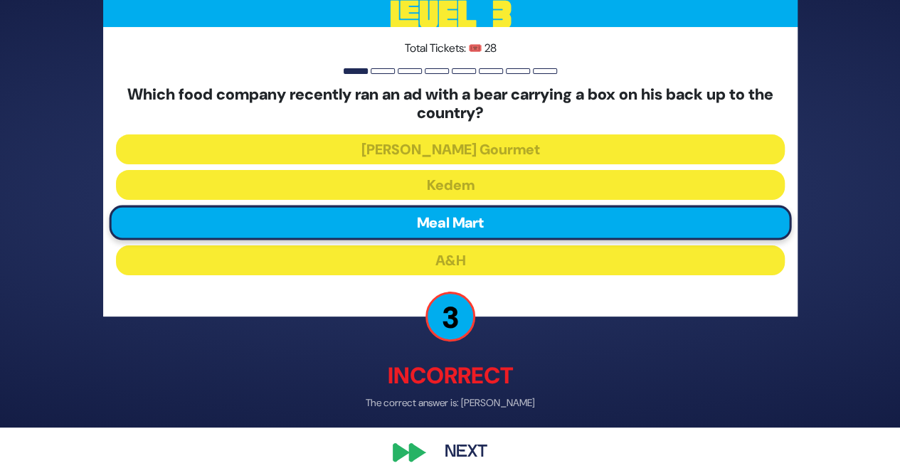
scroll to position [58, 0]
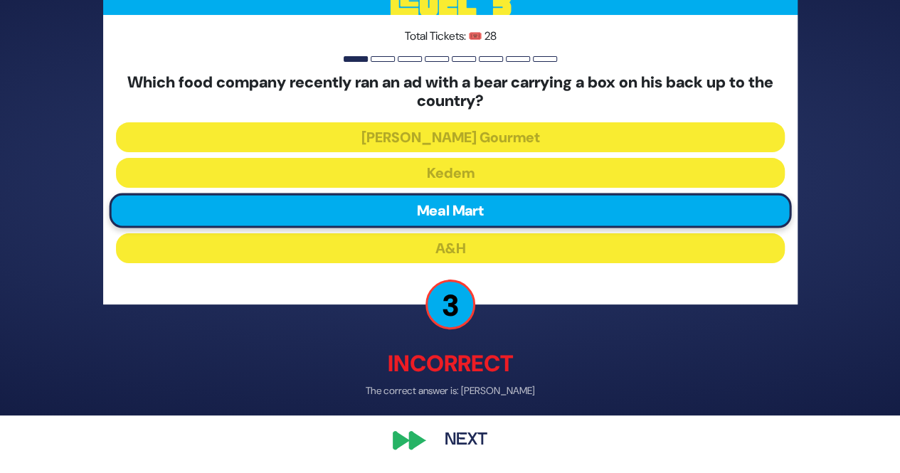
click at [458, 446] on button "Next" at bounding box center [466, 440] width 83 height 33
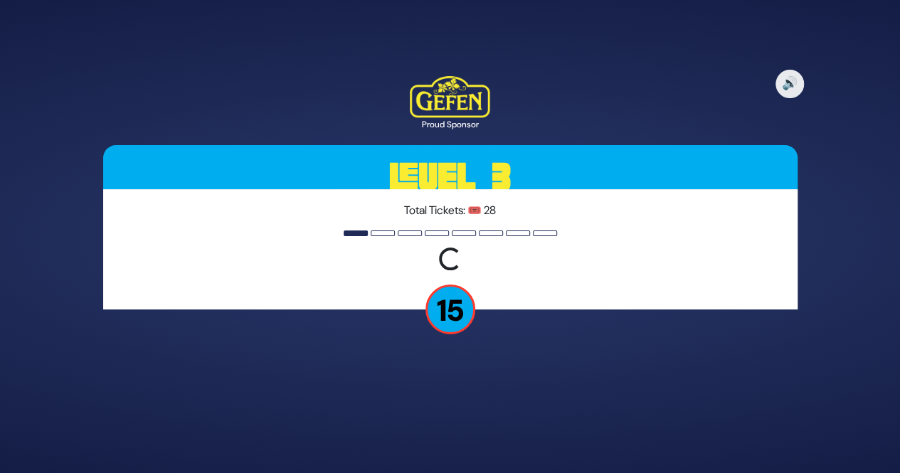
scroll to position [0, 0]
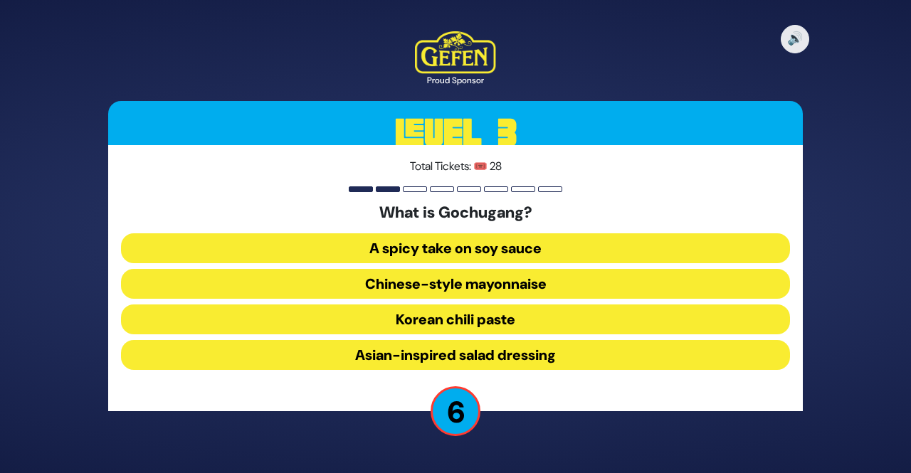
click at [393, 295] on button "Chinese-style mayonnaise" at bounding box center [455, 284] width 669 height 30
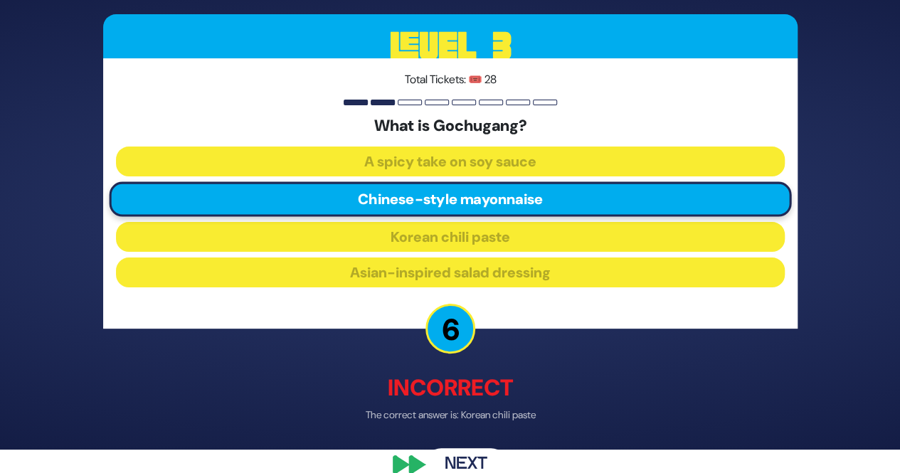
scroll to position [48, 0]
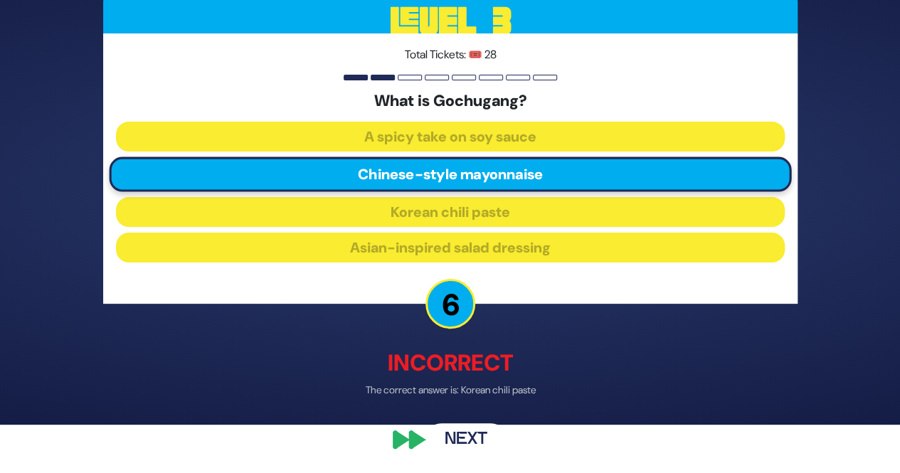
click at [475, 436] on button "Next" at bounding box center [466, 440] width 83 height 33
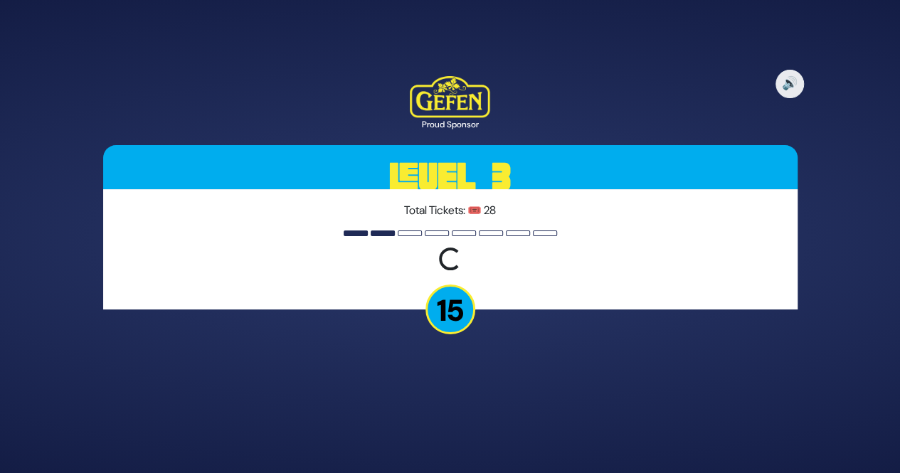
scroll to position [0, 0]
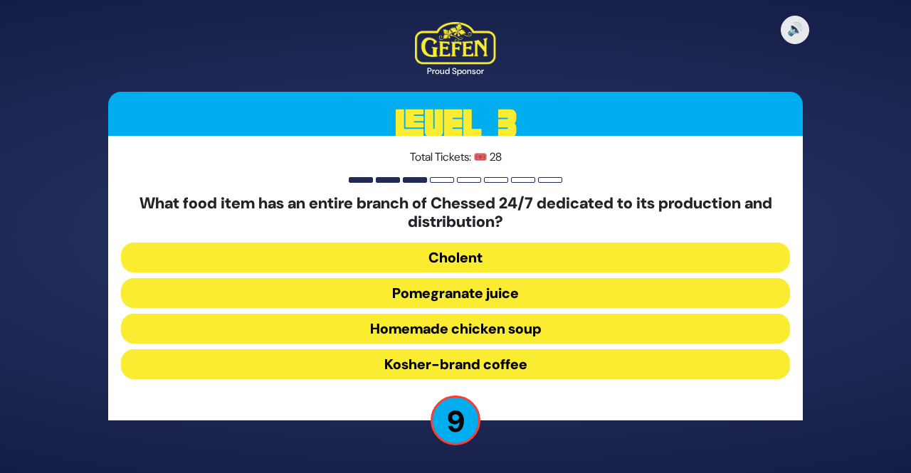
click at [470, 325] on button "Homemade chicken soup" at bounding box center [455, 329] width 669 height 30
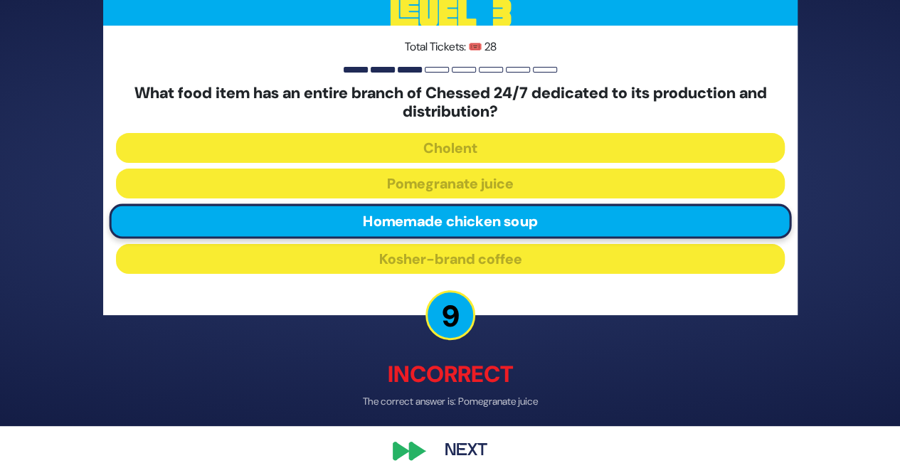
scroll to position [58, 0]
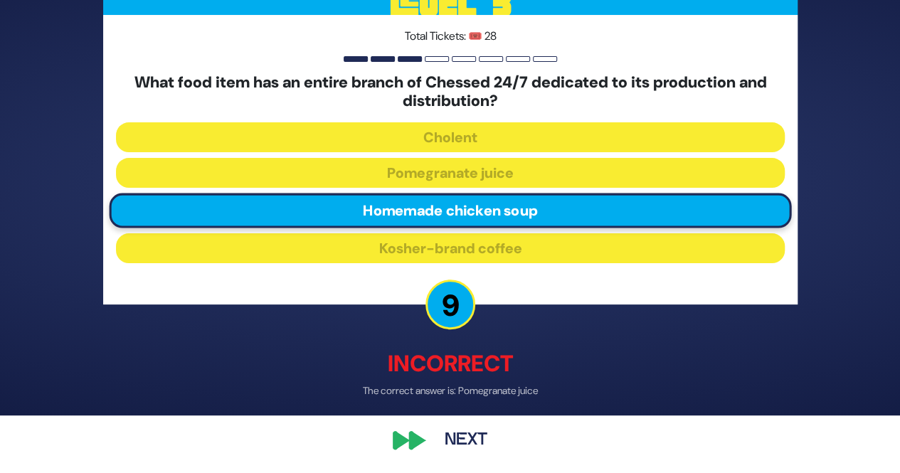
click at [452, 427] on button "Next" at bounding box center [466, 440] width 83 height 33
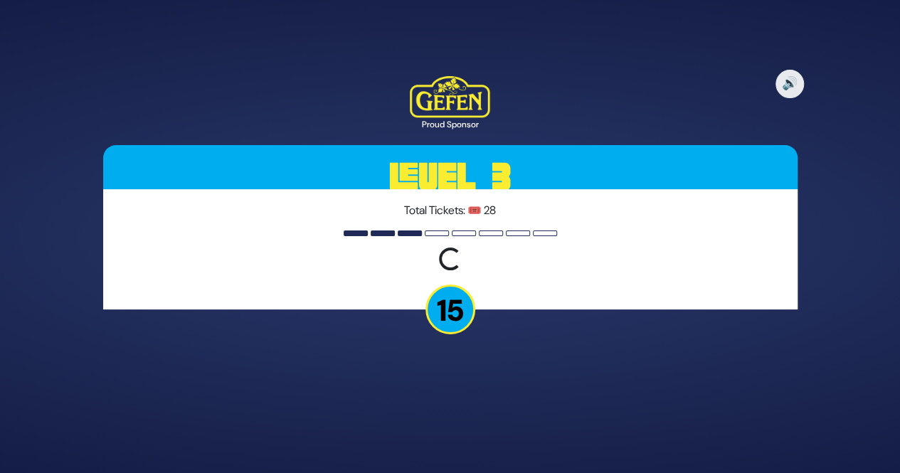
scroll to position [0, 0]
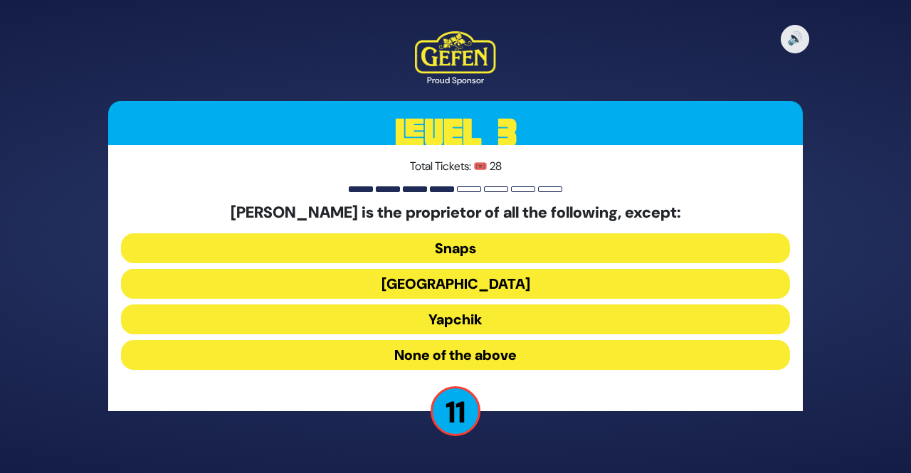
click at [433, 309] on button "Yapchik" at bounding box center [455, 320] width 669 height 30
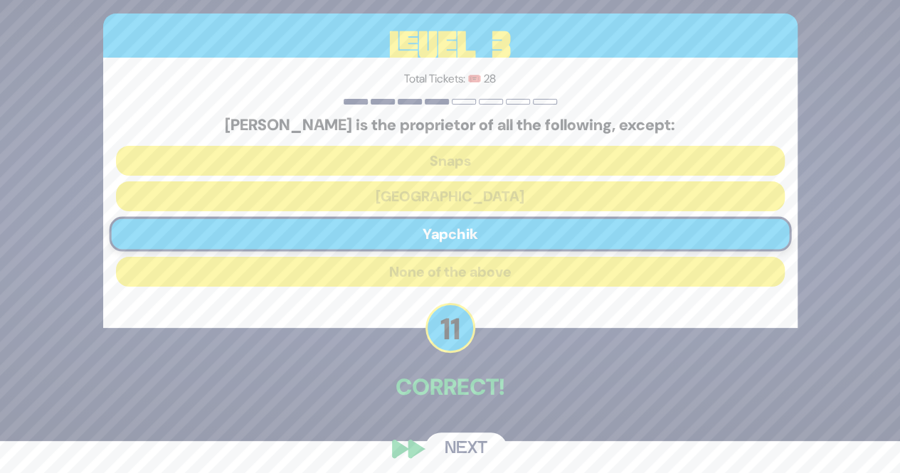
scroll to position [41, 0]
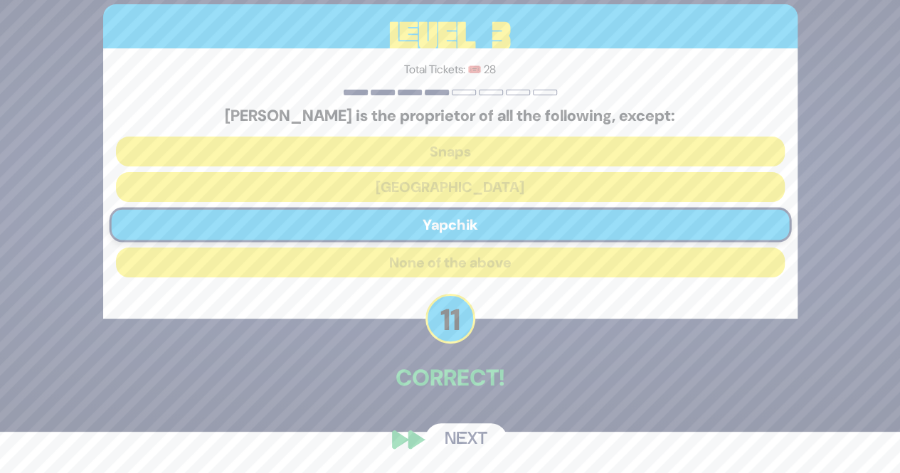
click at [451, 439] on button "Next" at bounding box center [466, 439] width 83 height 33
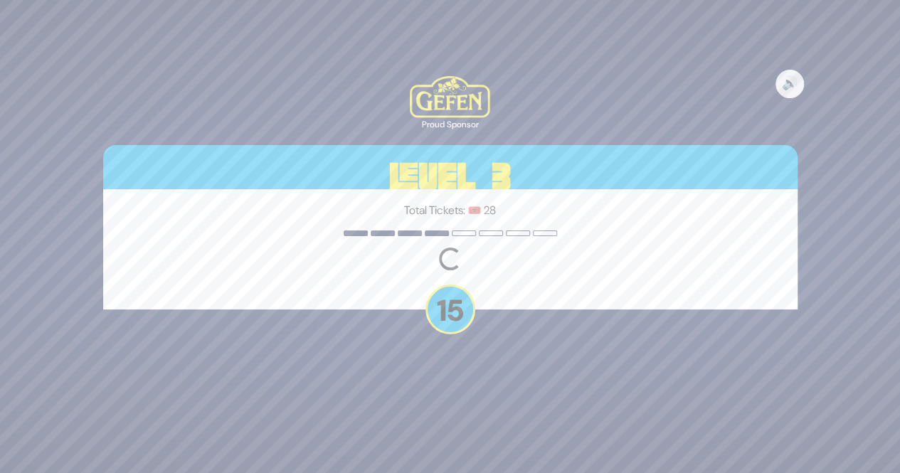
scroll to position [0, 0]
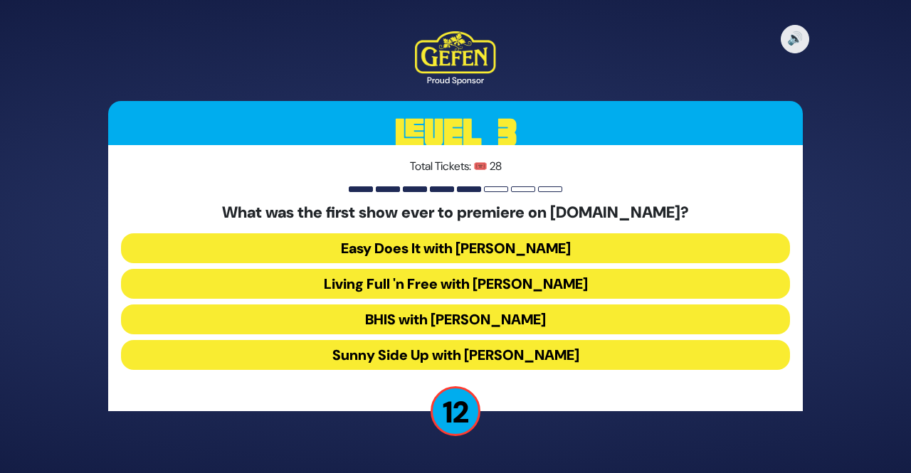
click at [427, 324] on button "BHIS with Yussi Weisz" at bounding box center [455, 320] width 669 height 30
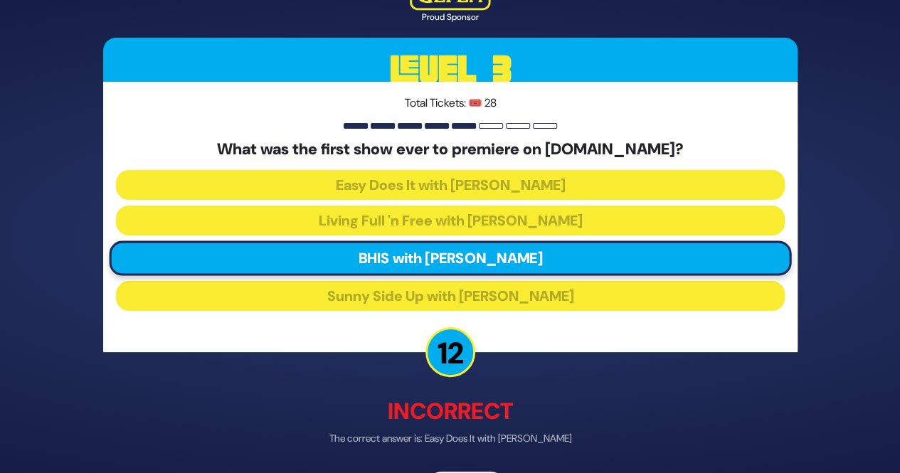
scroll to position [48, 0]
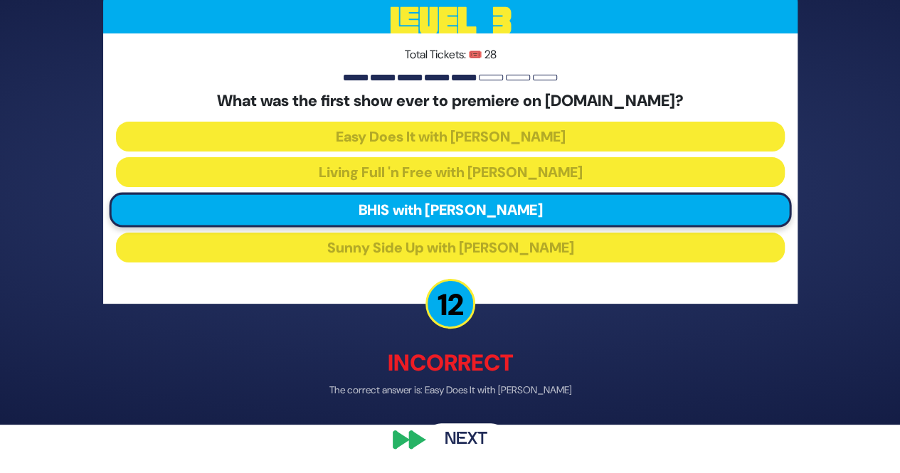
click at [461, 429] on button "Next" at bounding box center [466, 440] width 83 height 33
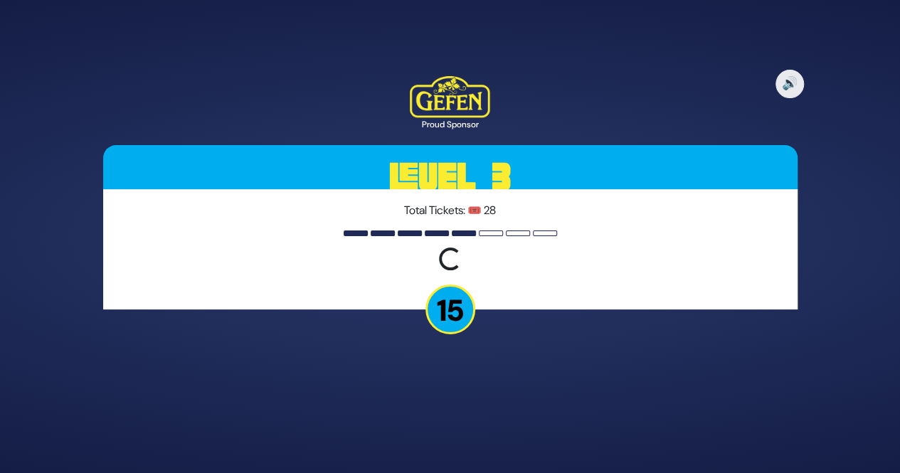
scroll to position [0, 0]
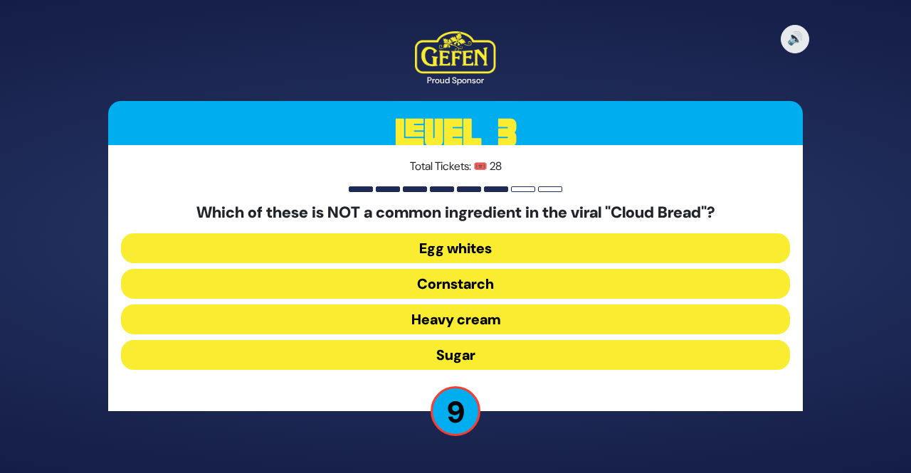
click at [413, 310] on button "Heavy cream" at bounding box center [455, 320] width 669 height 30
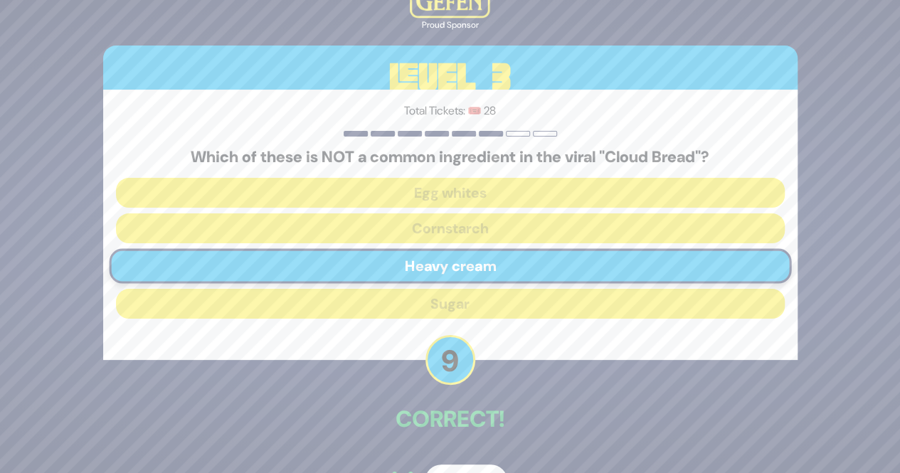
scroll to position [18, 0]
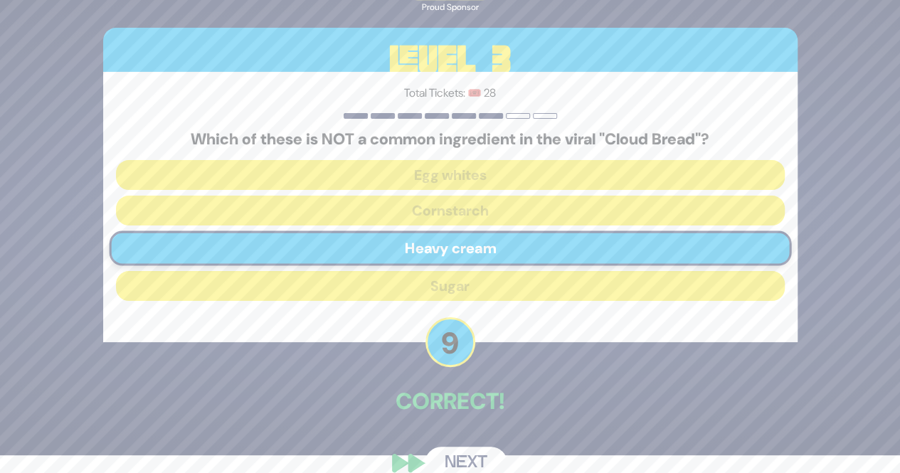
click at [455, 460] on button "Next" at bounding box center [466, 463] width 83 height 33
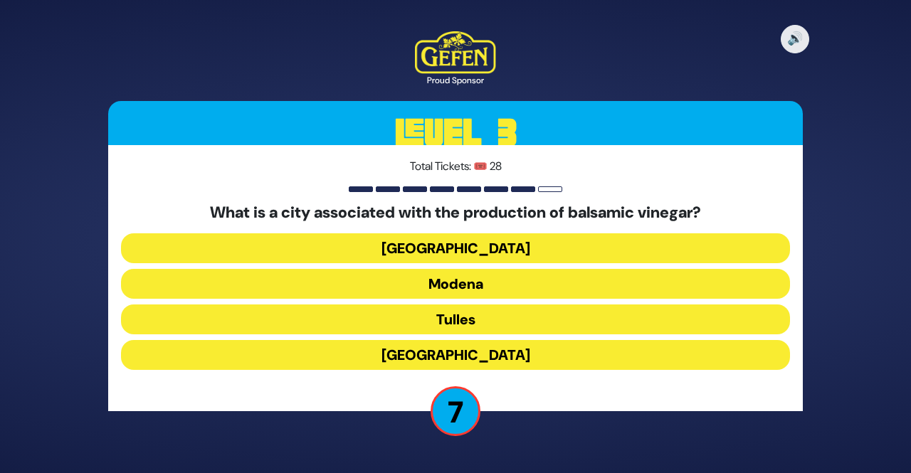
click at [391, 241] on button "Milan" at bounding box center [455, 248] width 669 height 30
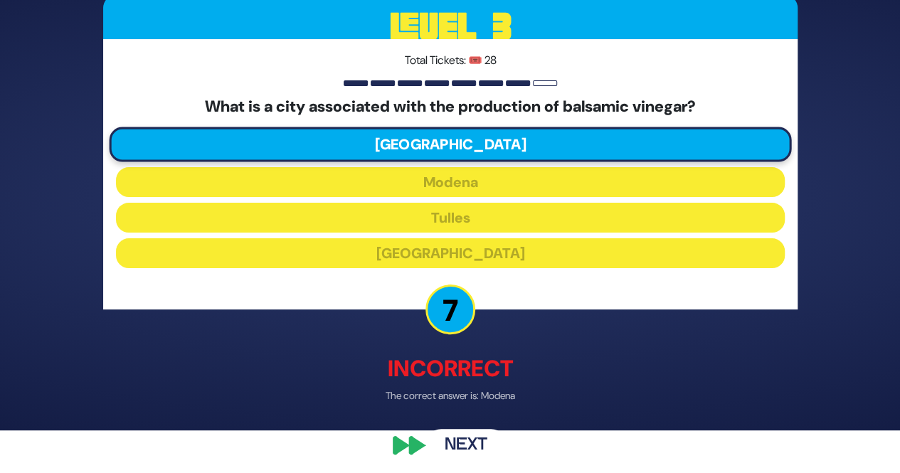
scroll to position [48, 0]
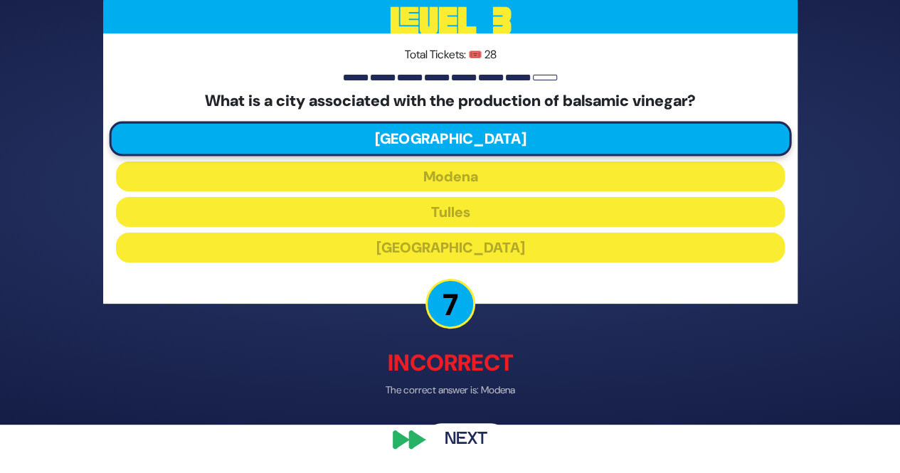
click at [470, 427] on button "Next" at bounding box center [466, 440] width 83 height 33
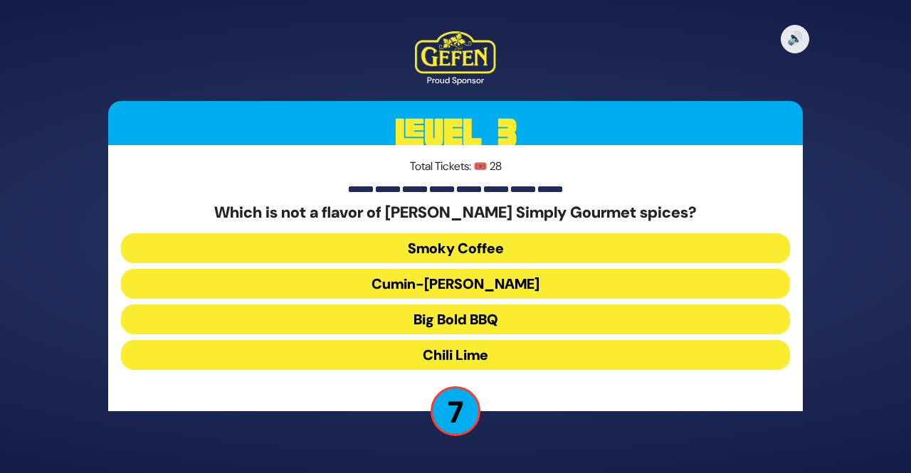
click at [426, 361] on button "Chili Lime" at bounding box center [455, 355] width 669 height 30
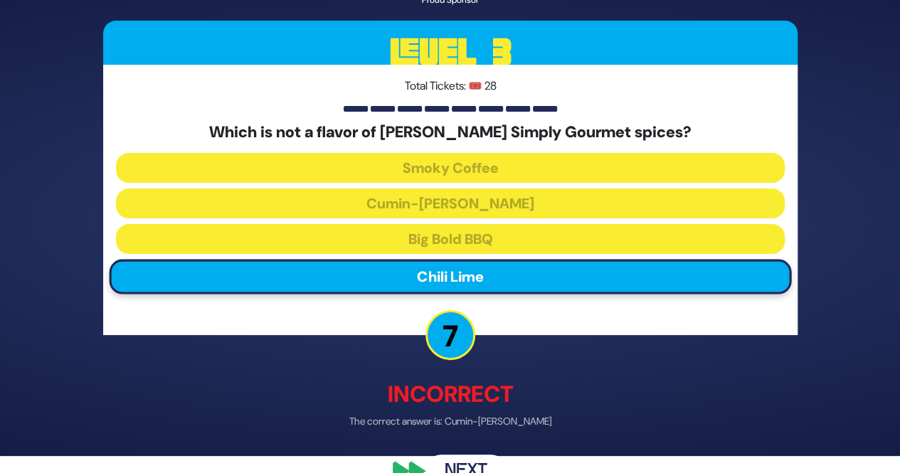
scroll to position [48, 0]
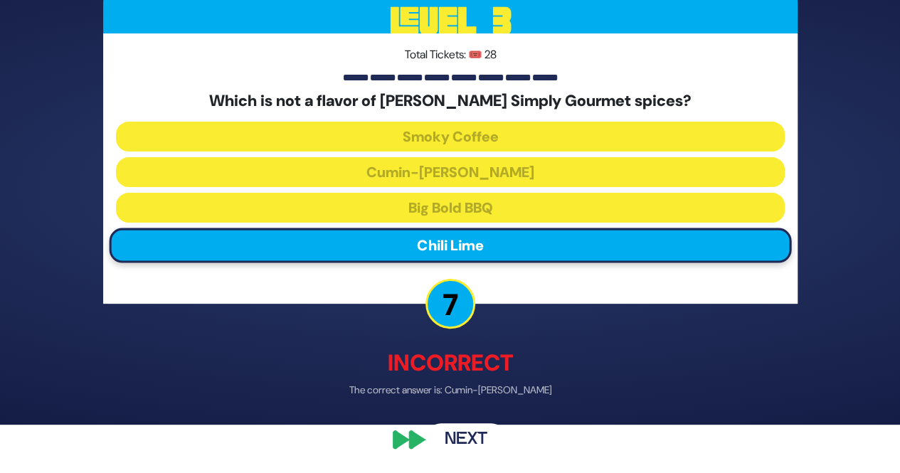
click at [463, 439] on button "Next" at bounding box center [466, 440] width 83 height 33
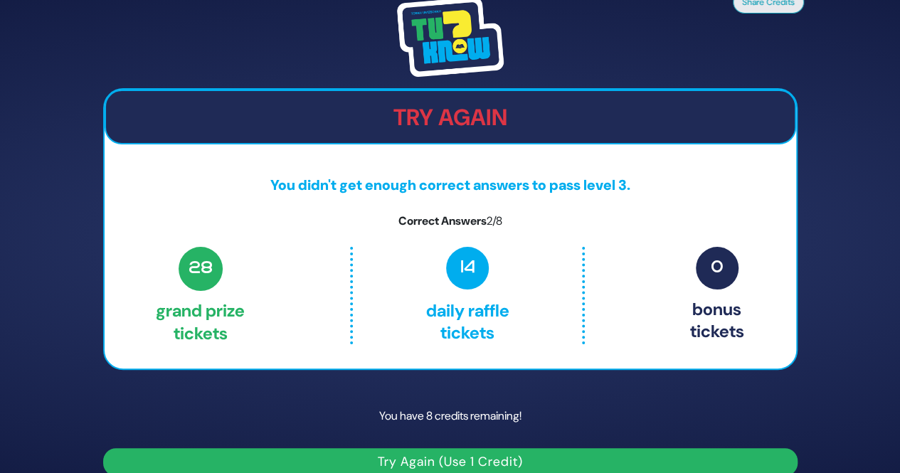
scroll to position [19, 0]
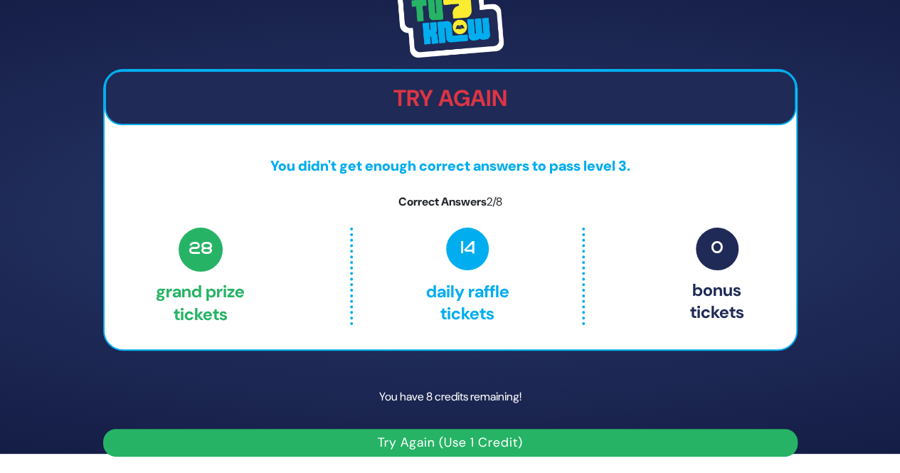
click at [378, 448] on button "Try Again (Use 1 Credit)" at bounding box center [450, 443] width 695 height 28
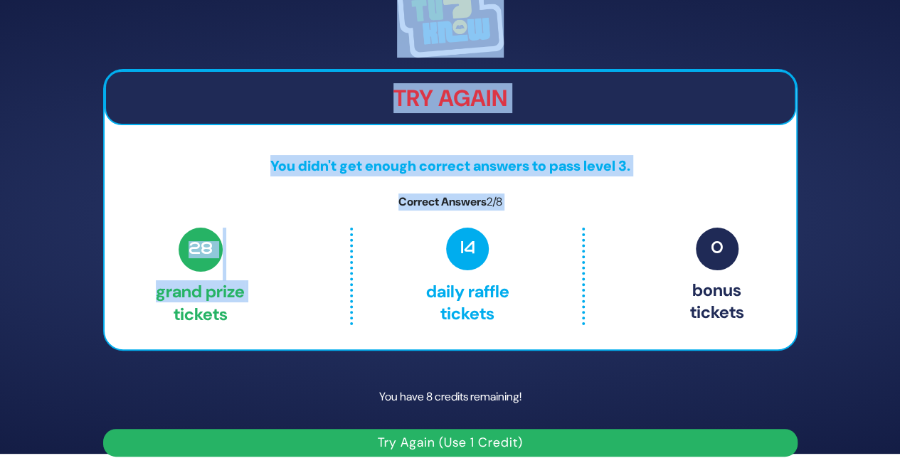
drag, startPoint x: 45, startPoint y: 349, endPoint x: 1, endPoint y: 31, distance: 321.7
click at [1, 31] on div "Share Credits Try Again You didn't get enough correct answers to pass level 3. …" at bounding box center [450, 217] width 900 height 473
click at [23, 18] on div "Share Credits Try Again You didn't get enough correct answers to pass level 3. …" at bounding box center [450, 217] width 900 height 473
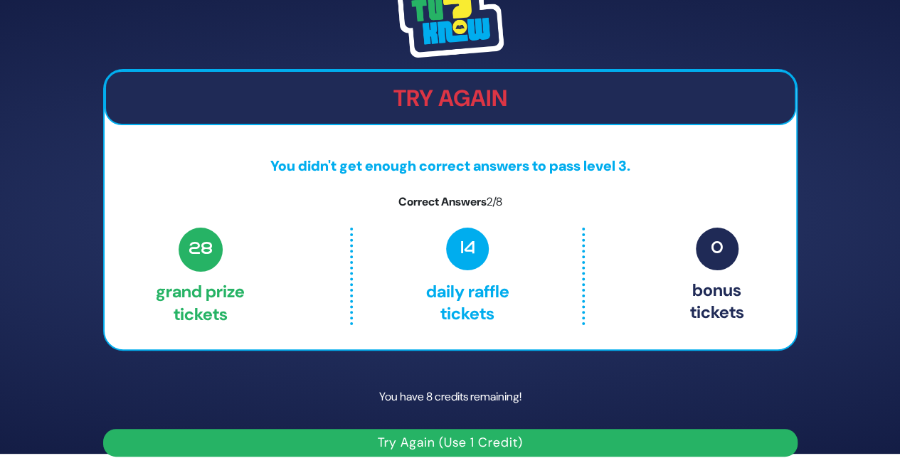
click at [201, 446] on button "Try Again (Use 1 Credit)" at bounding box center [450, 443] width 695 height 28
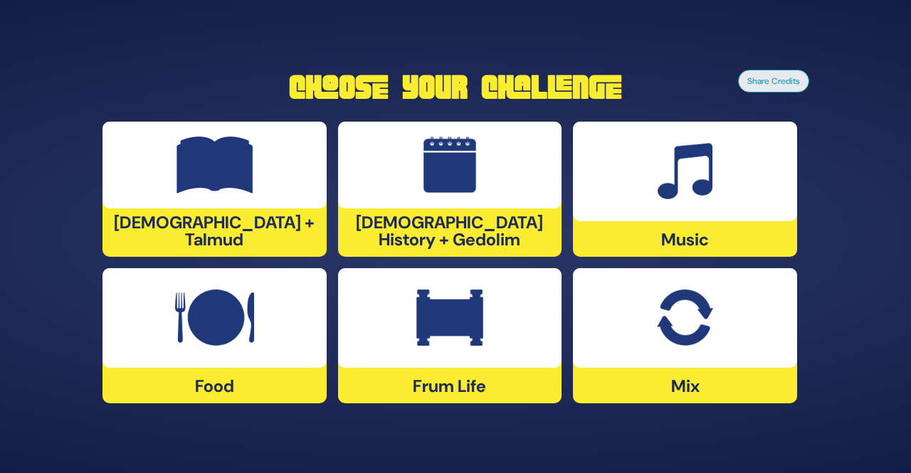
click at [646, 191] on div at bounding box center [685, 172] width 224 height 100
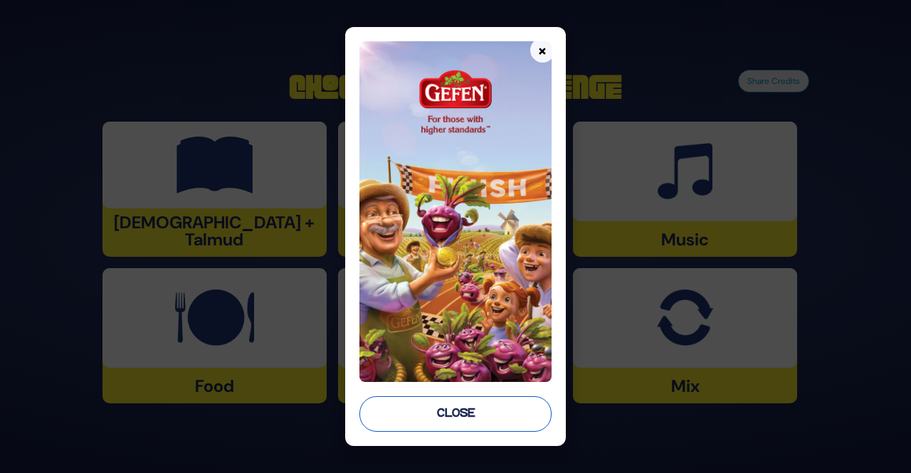
click at [463, 408] on button "Close" at bounding box center [454, 414] width 191 height 36
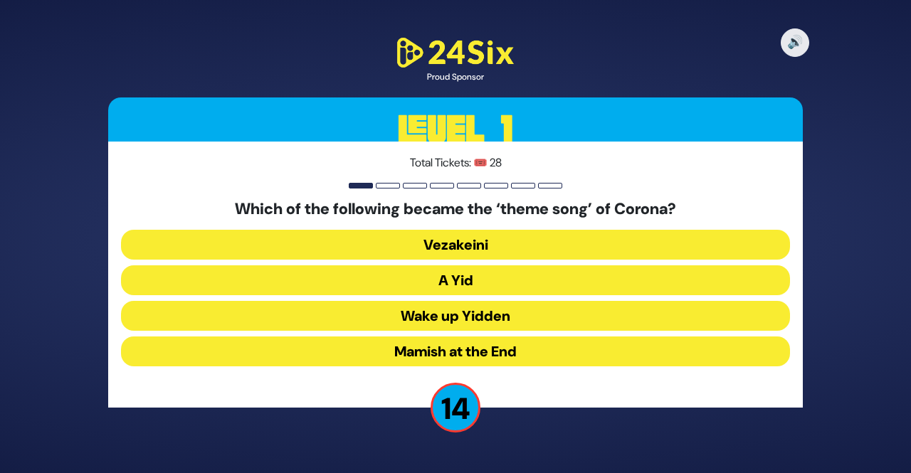
click at [445, 278] on button "A Yid" at bounding box center [455, 280] width 669 height 30
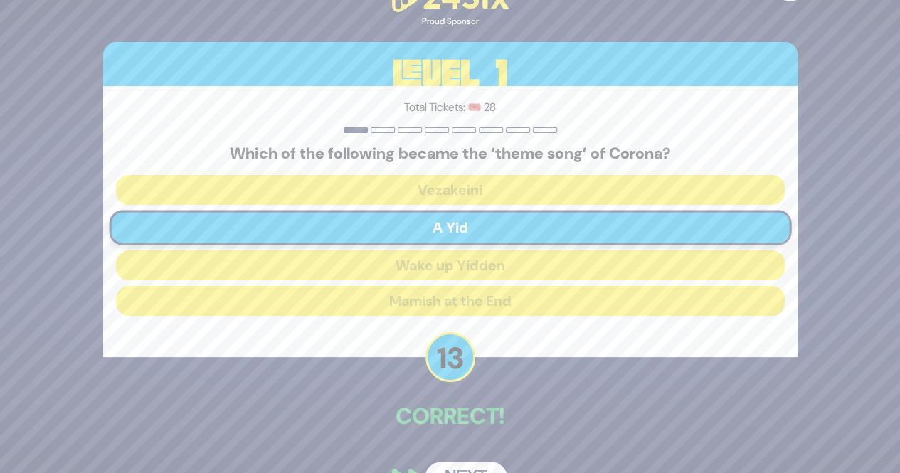
scroll to position [38, 0]
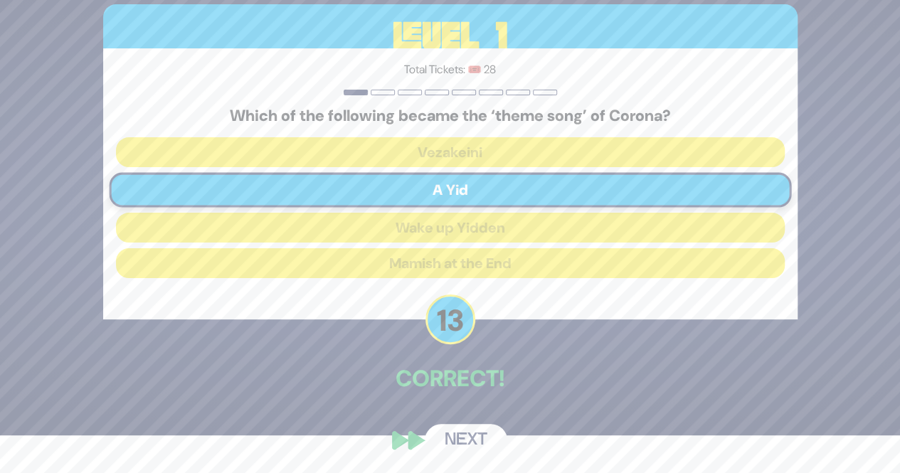
click at [463, 430] on button "Next" at bounding box center [466, 440] width 83 height 33
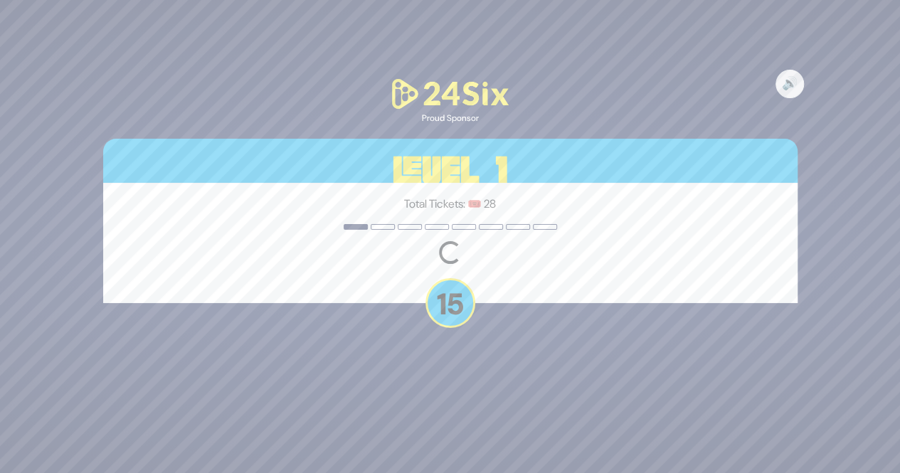
scroll to position [0, 0]
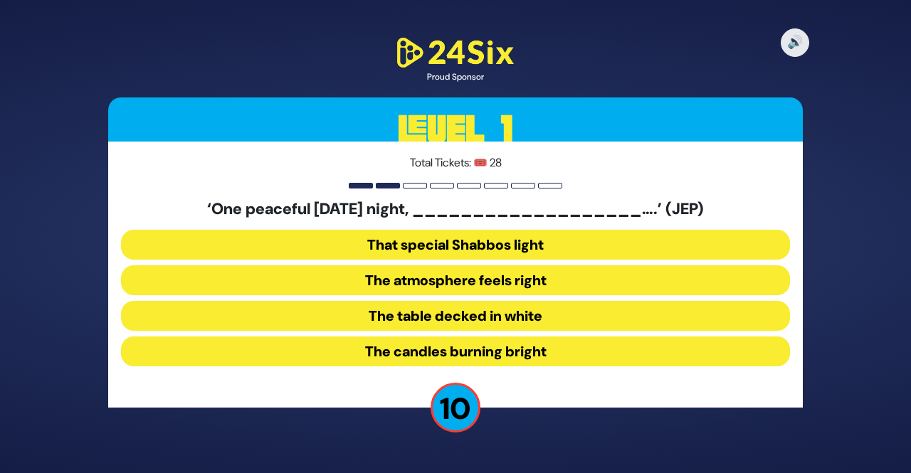
click at [400, 320] on button "The table decked in white" at bounding box center [455, 316] width 669 height 30
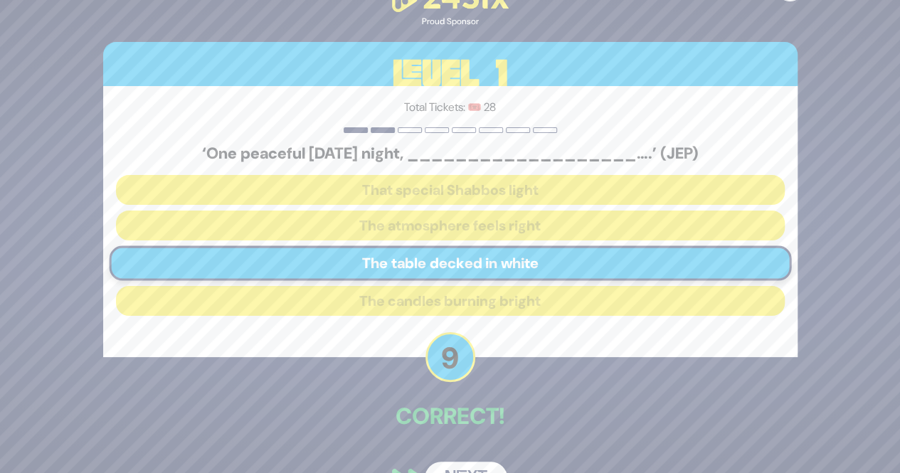
scroll to position [38, 0]
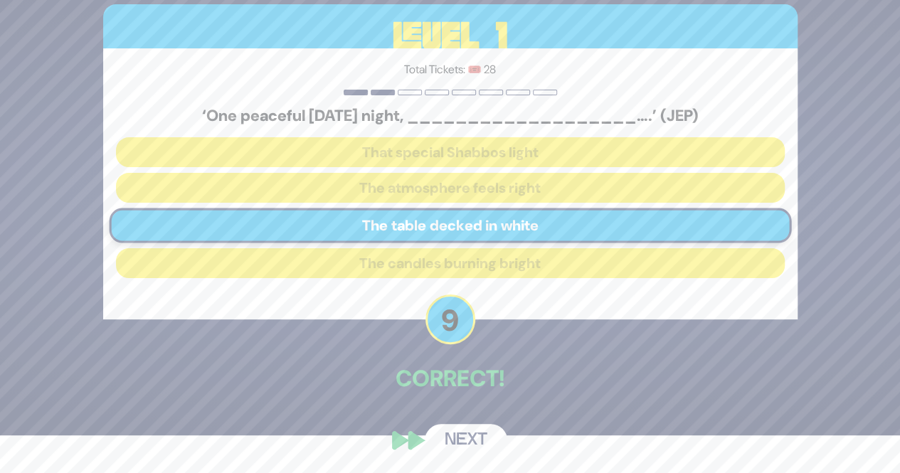
click at [452, 439] on button "Next" at bounding box center [466, 440] width 83 height 33
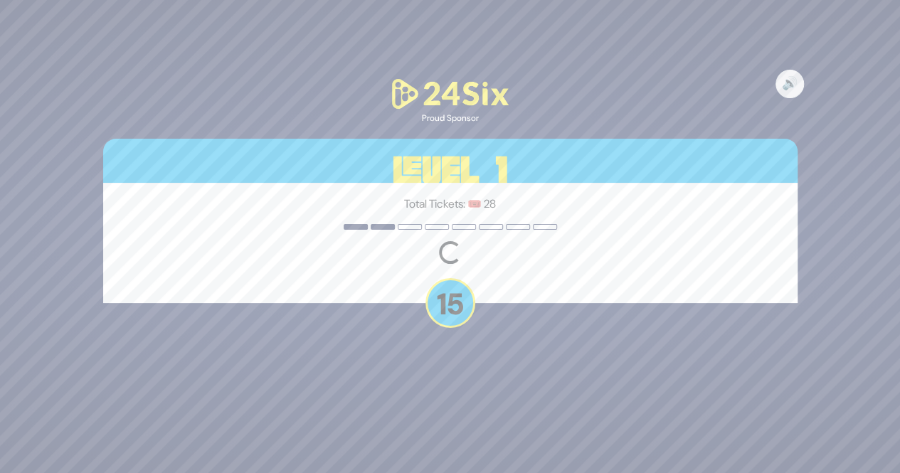
scroll to position [0, 0]
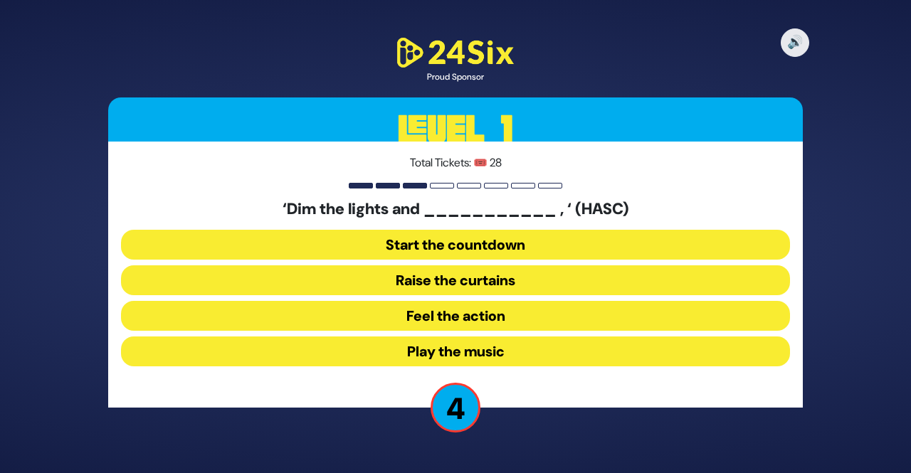
click at [433, 345] on button "Play the music" at bounding box center [455, 352] width 669 height 30
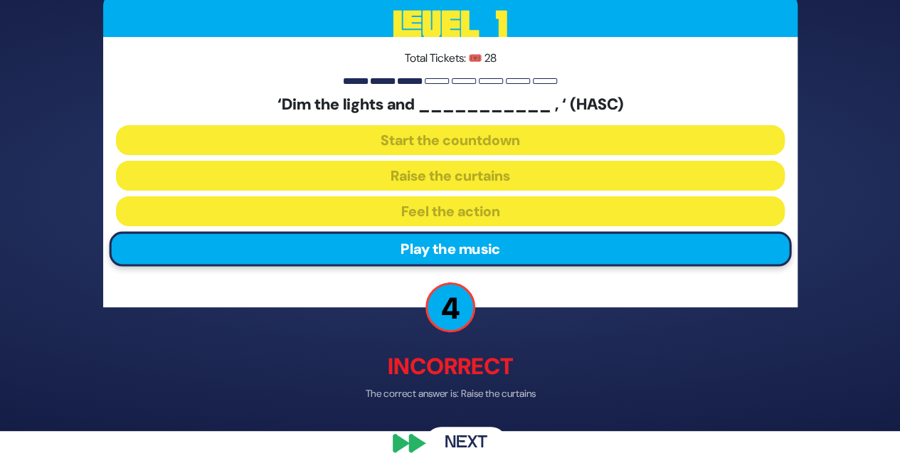
scroll to position [45, 0]
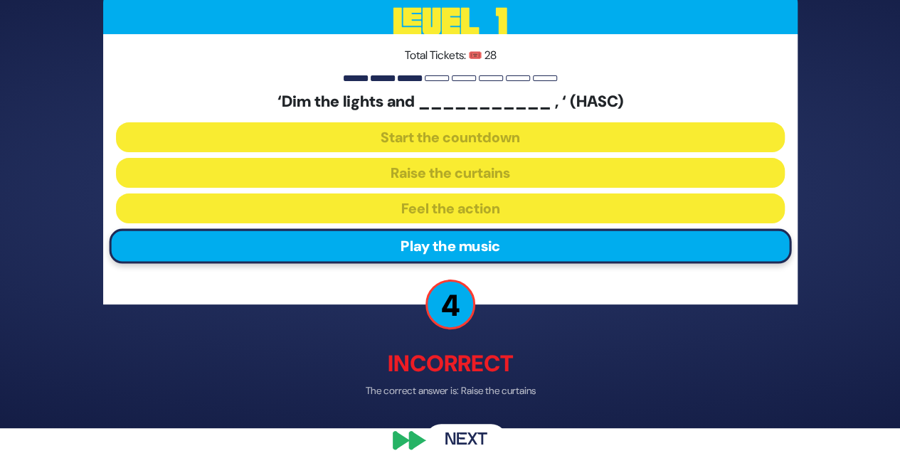
click at [470, 435] on button "Next" at bounding box center [466, 440] width 83 height 33
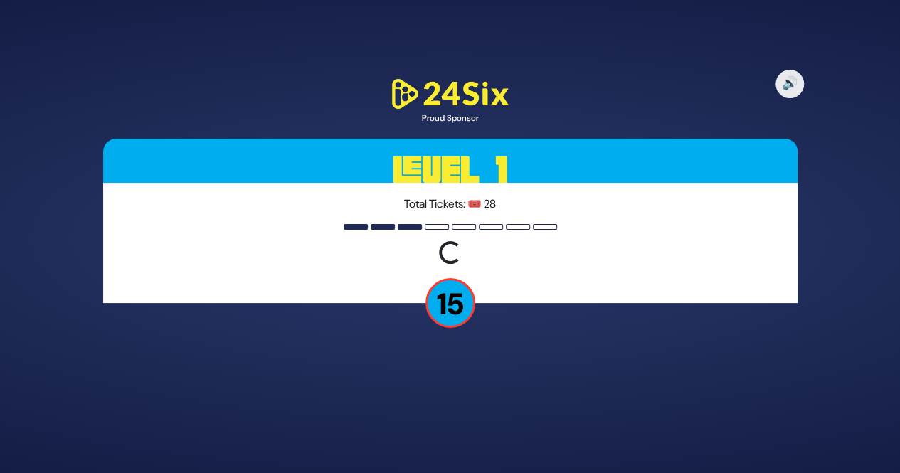
scroll to position [0, 0]
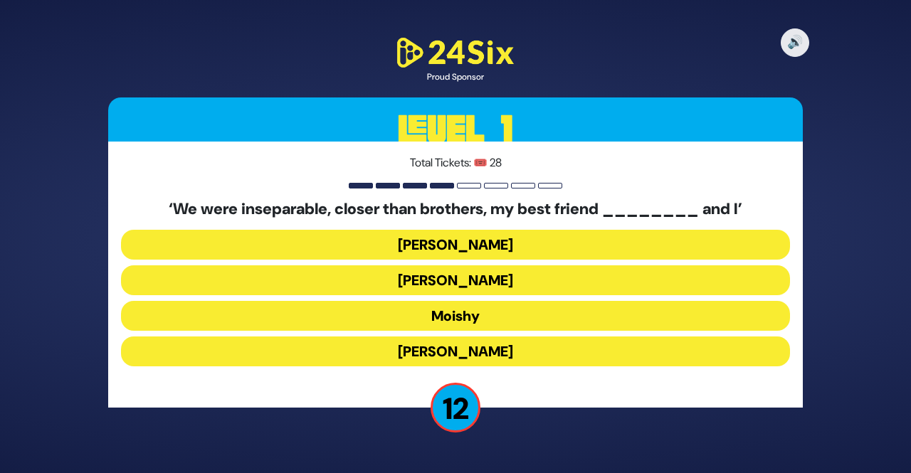
click at [448, 352] on button "[PERSON_NAME]" at bounding box center [455, 352] width 669 height 30
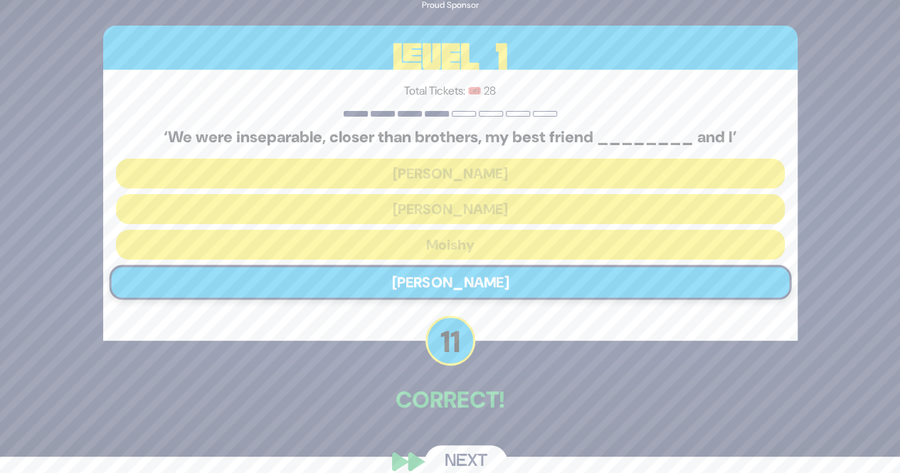
scroll to position [38, 0]
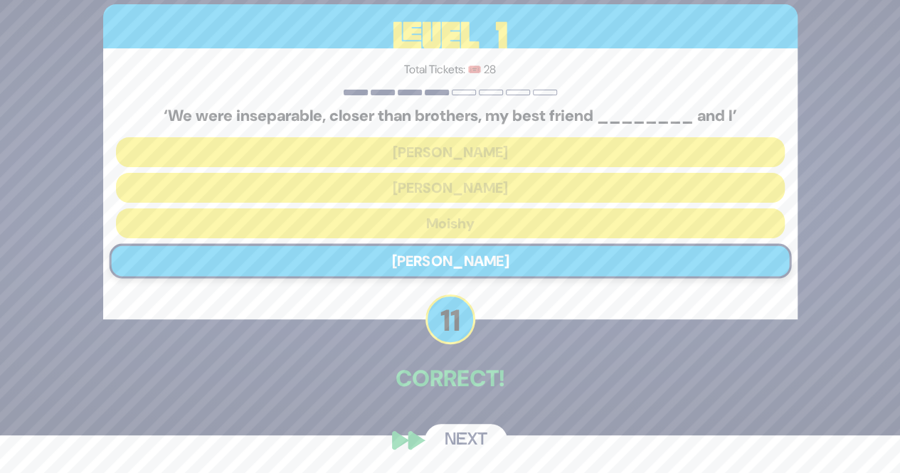
click at [451, 434] on button "Next" at bounding box center [466, 440] width 83 height 33
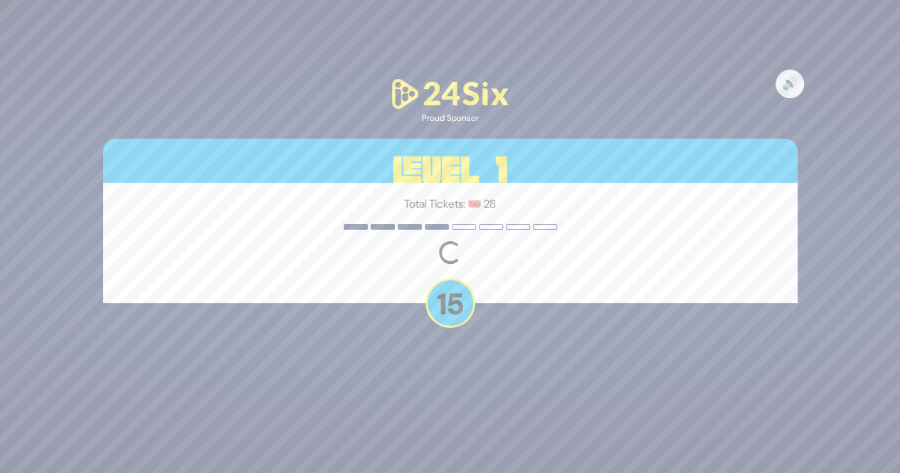
scroll to position [0, 0]
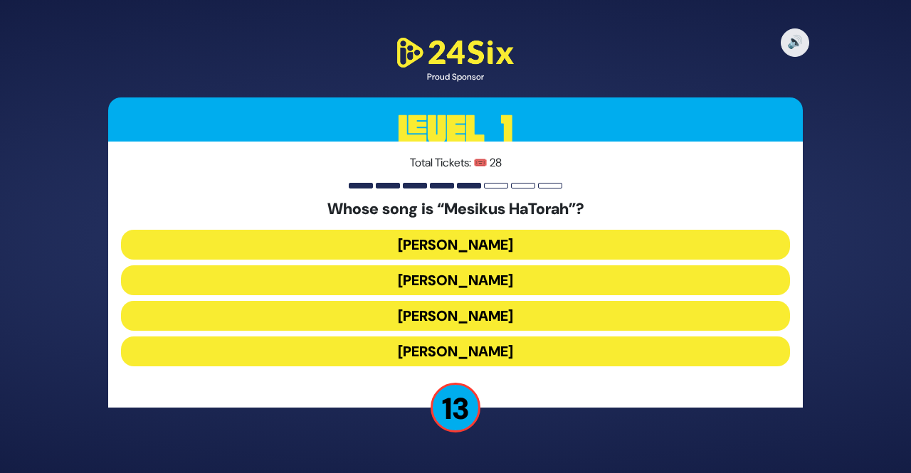
click at [438, 315] on button "[PERSON_NAME]" at bounding box center [455, 316] width 669 height 30
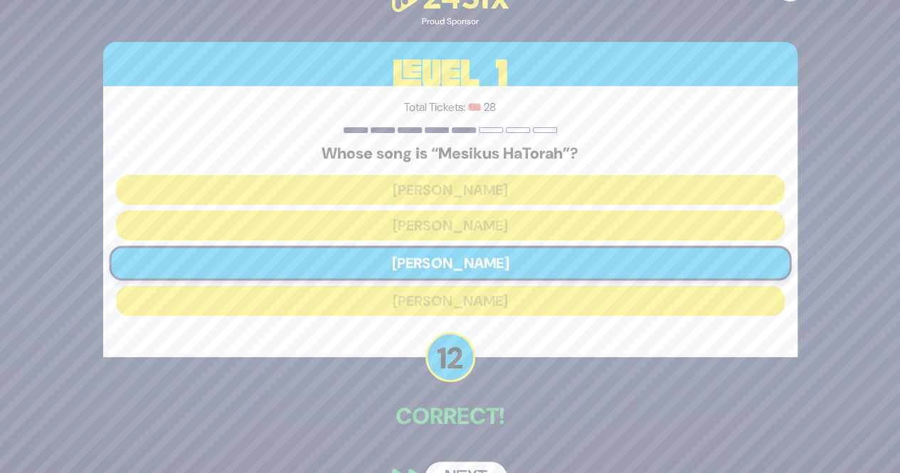
scroll to position [38, 0]
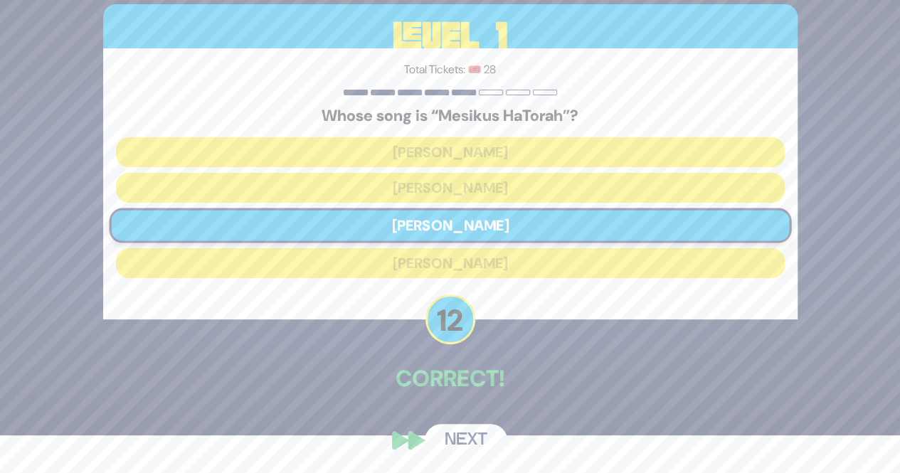
click at [465, 439] on button "Next" at bounding box center [466, 440] width 83 height 33
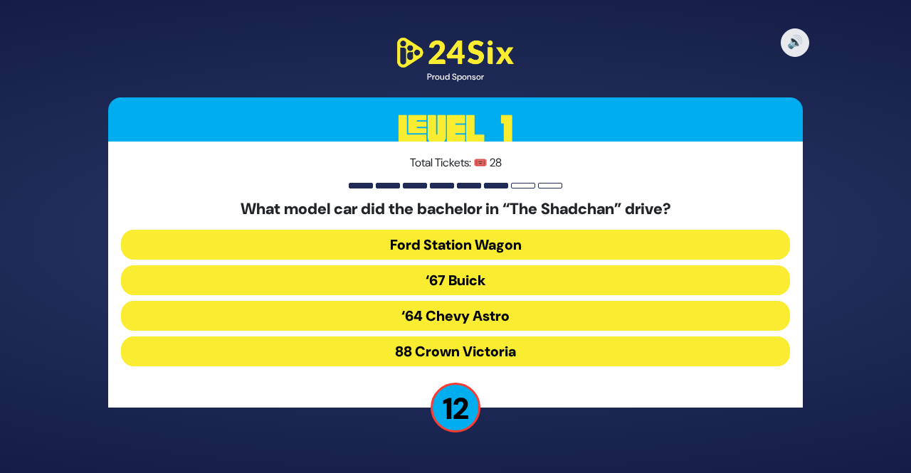
click at [444, 287] on button "‘67 Buick" at bounding box center [455, 280] width 669 height 30
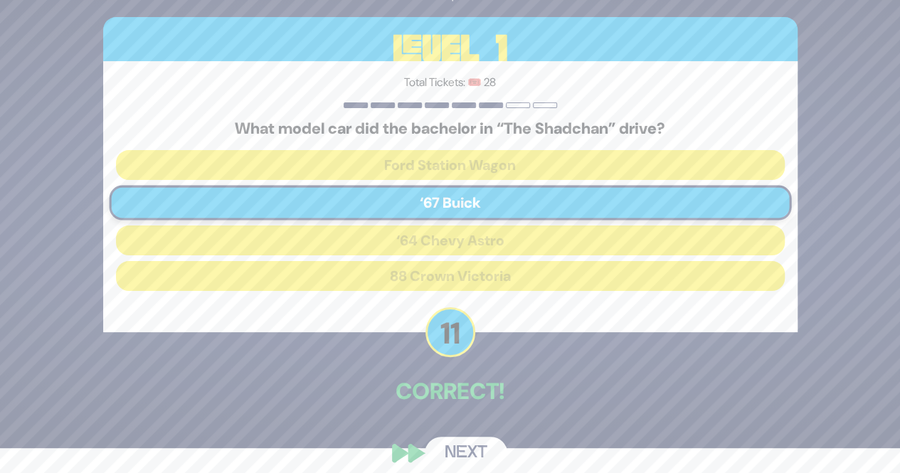
scroll to position [38, 0]
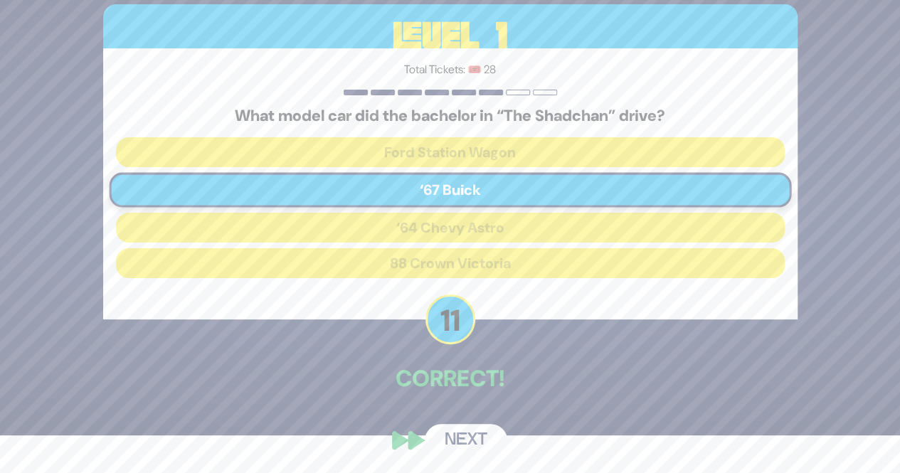
click at [464, 431] on button "Next" at bounding box center [466, 440] width 83 height 33
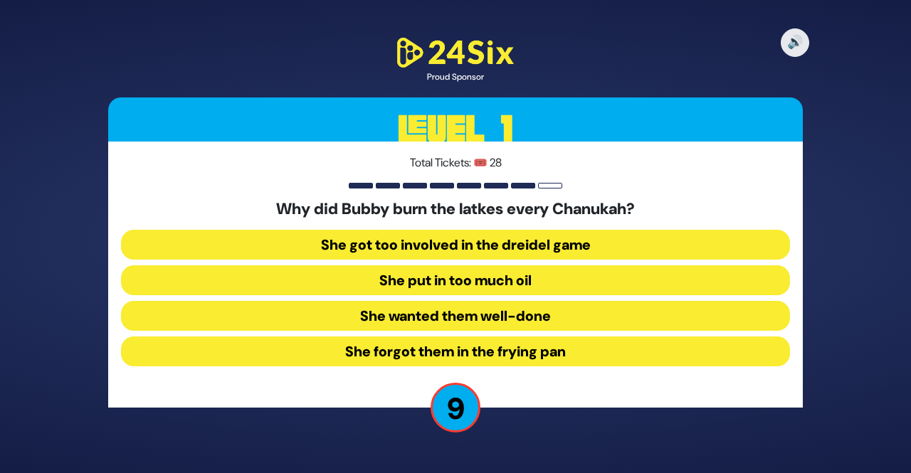
click at [411, 357] on button "She forgot them in the frying pan" at bounding box center [455, 352] width 669 height 30
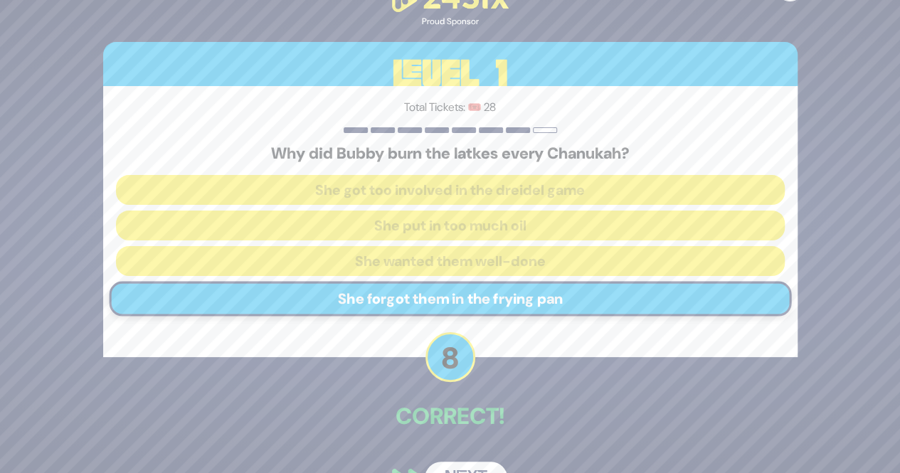
click at [458, 465] on button "Next" at bounding box center [466, 478] width 83 height 33
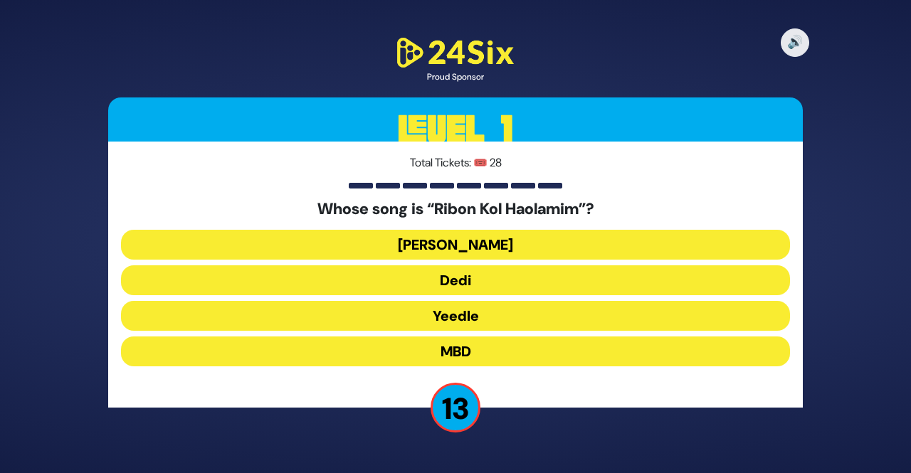
click at [450, 238] on button "[PERSON_NAME]" at bounding box center [455, 245] width 669 height 30
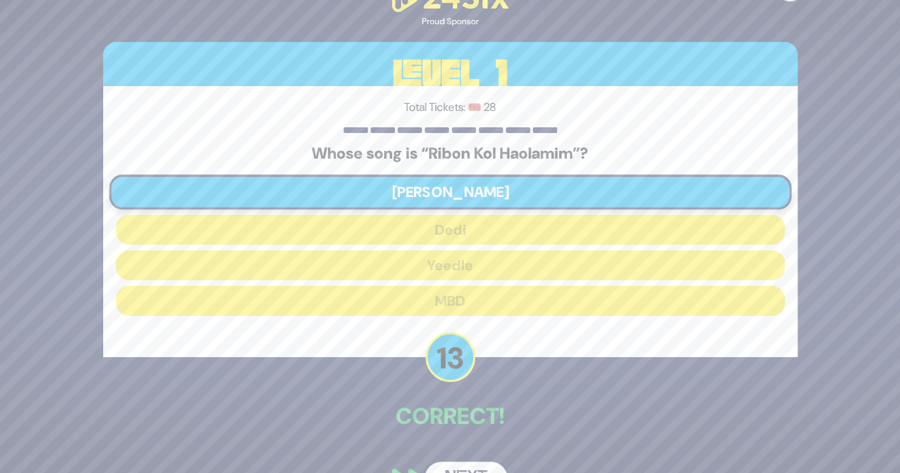
click at [455, 462] on button "Next" at bounding box center [466, 478] width 83 height 33
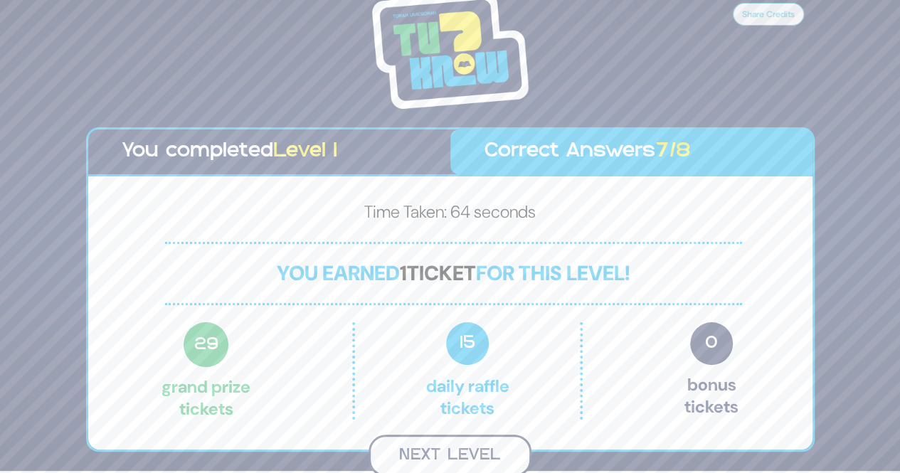
scroll to position [4, 0]
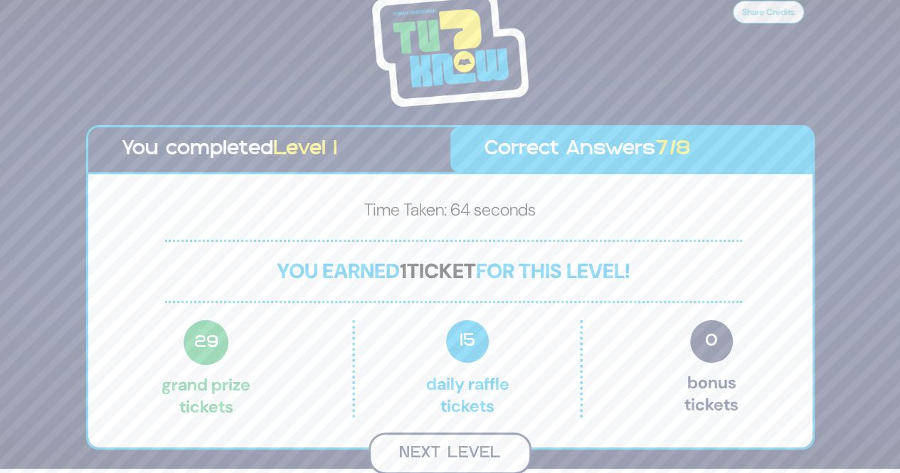
click at [408, 454] on button "Next Level" at bounding box center [450, 454] width 163 height 42
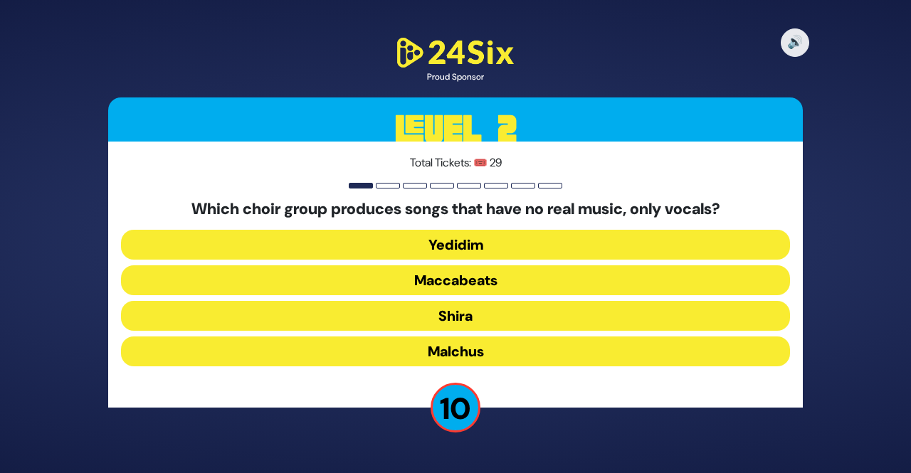
click at [418, 278] on button "Maccabeats" at bounding box center [455, 280] width 669 height 30
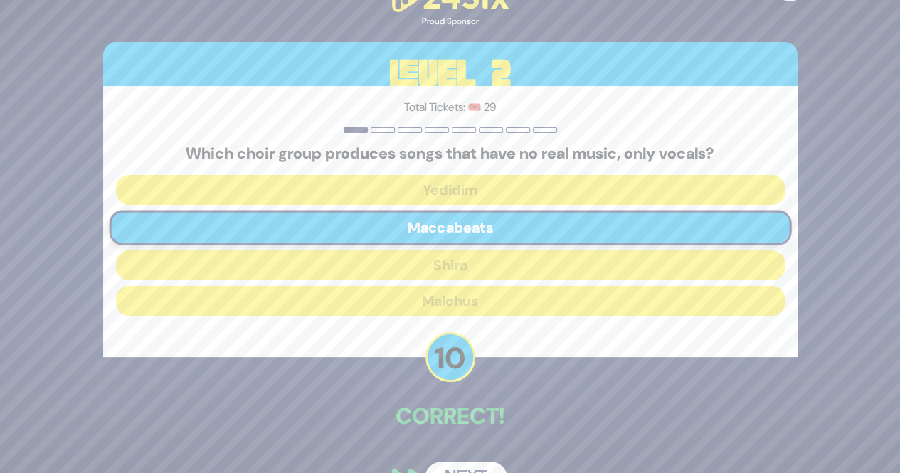
scroll to position [38, 0]
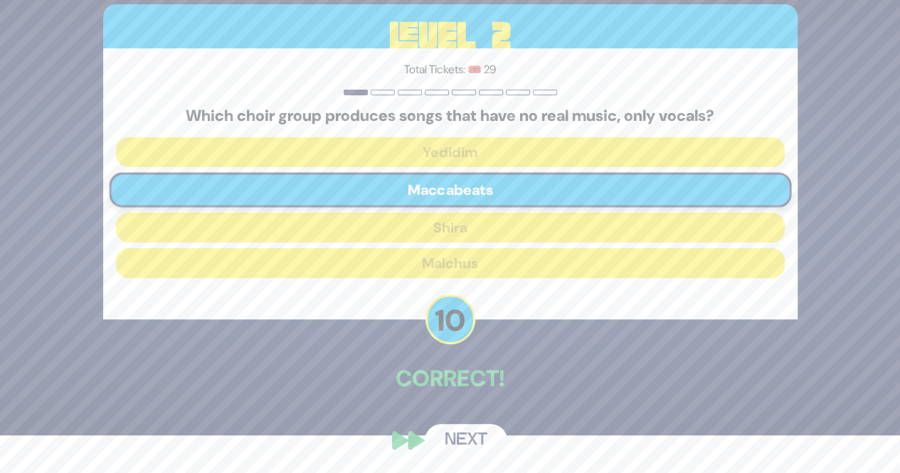
click at [458, 428] on button "Next" at bounding box center [466, 440] width 83 height 33
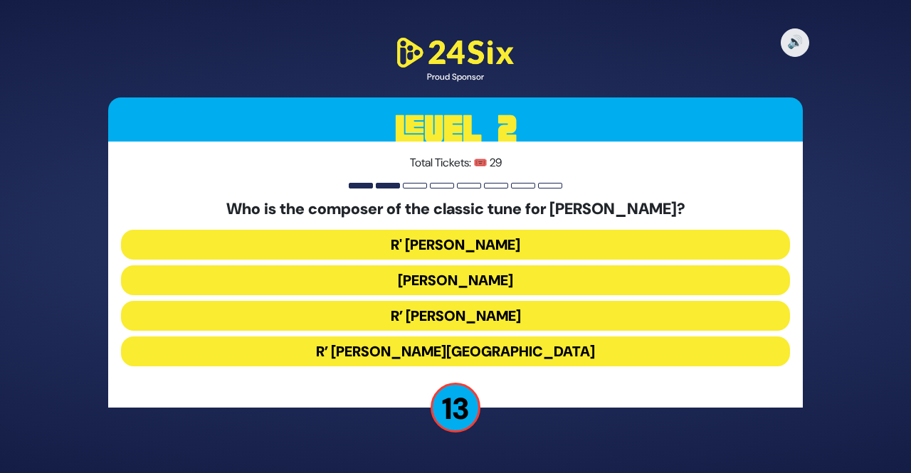
click at [430, 315] on button "R’ [PERSON_NAME]" at bounding box center [455, 316] width 669 height 30
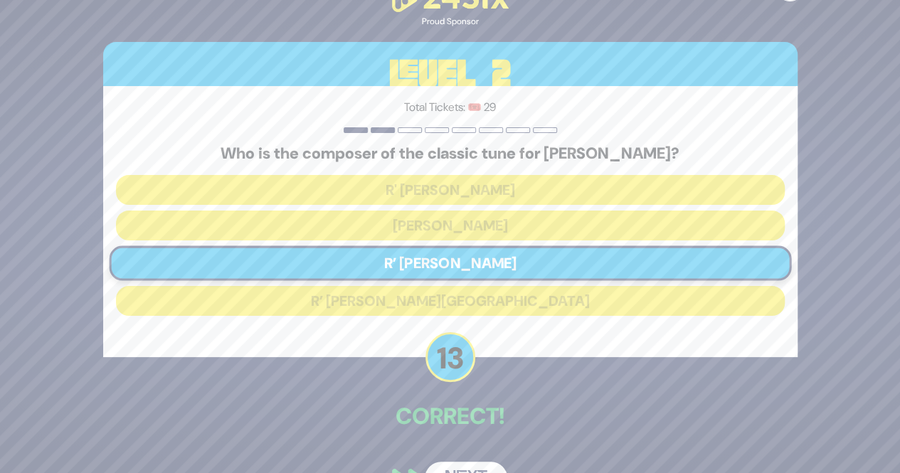
scroll to position [38, 0]
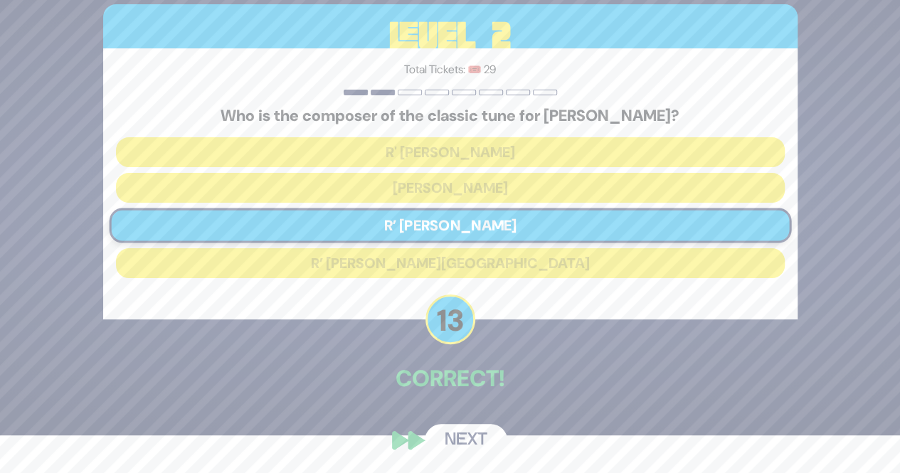
click at [460, 438] on button "Next" at bounding box center [466, 440] width 83 height 33
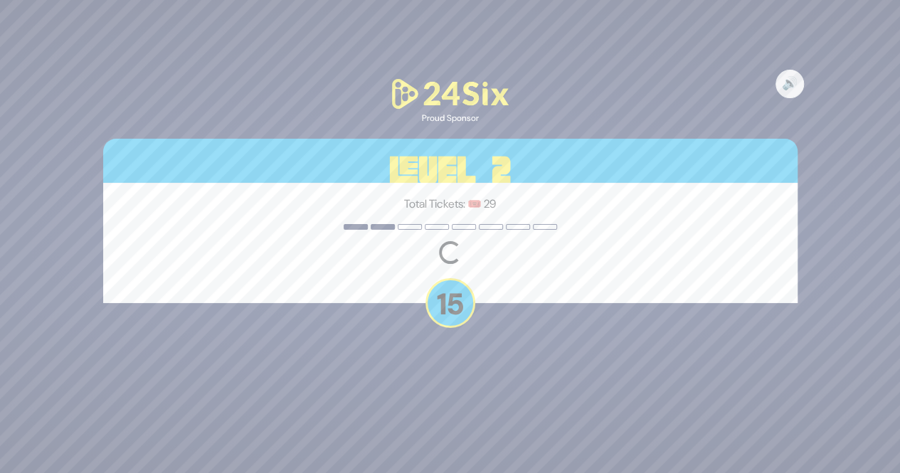
scroll to position [0, 0]
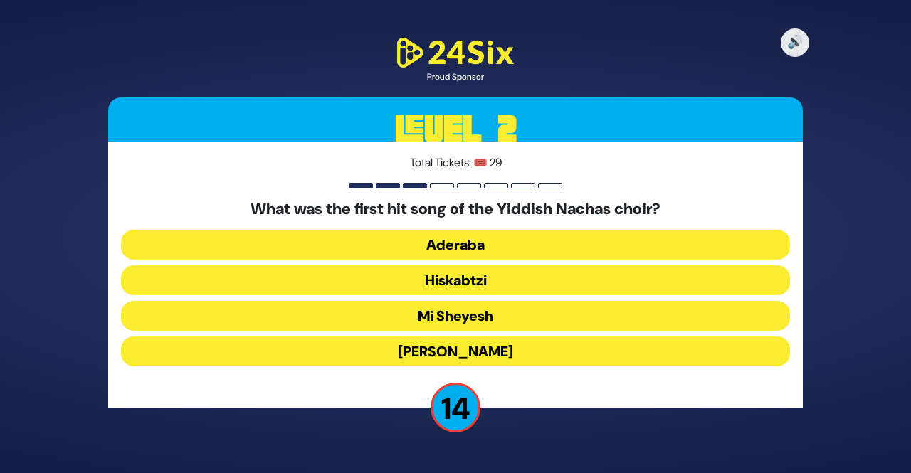
click at [447, 280] on button "Hiskabtzi" at bounding box center [455, 280] width 669 height 30
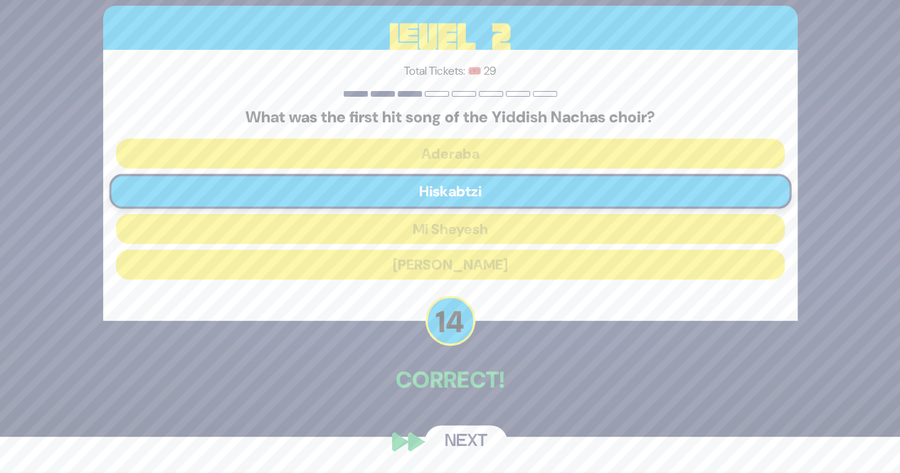
scroll to position [38, 0]
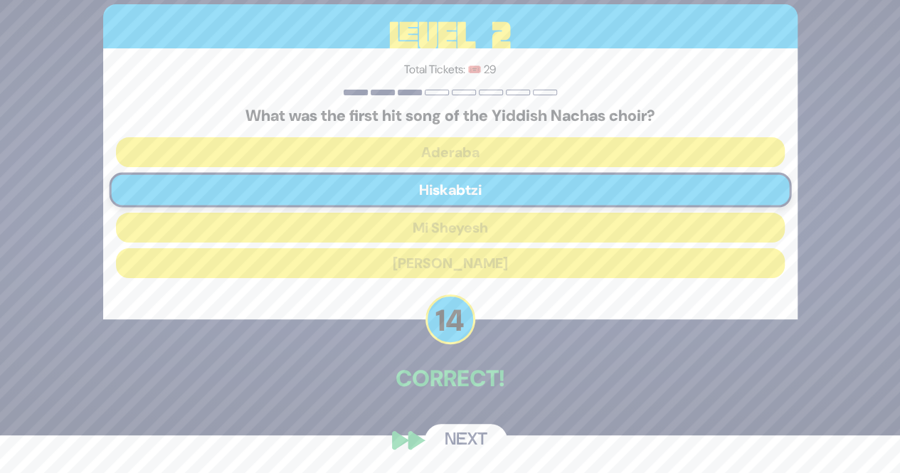
click at [468, 444] on button "Next" at bounding box center [466, 440] width 83 height 33
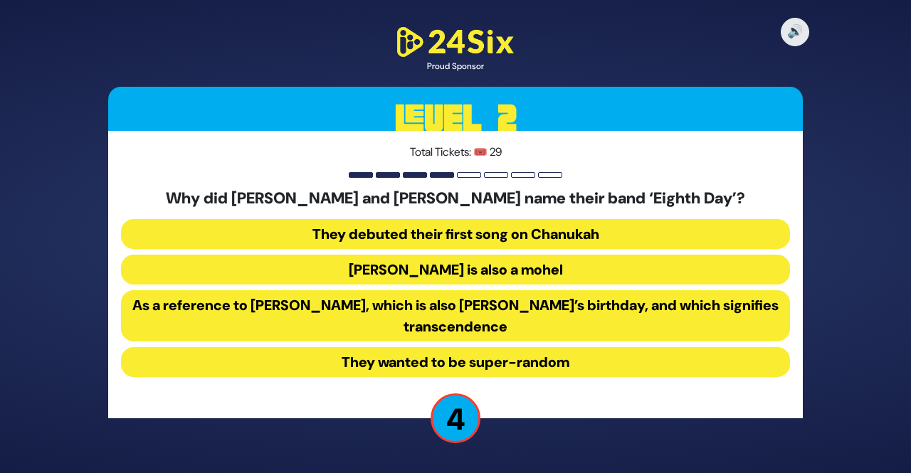
click at [153, 316] on button "As a reference to [PERSON_NAME], which is also [PERSON_NAME]’s birthday, and wh…" at bounding box center [455, 315] width 669 height 51
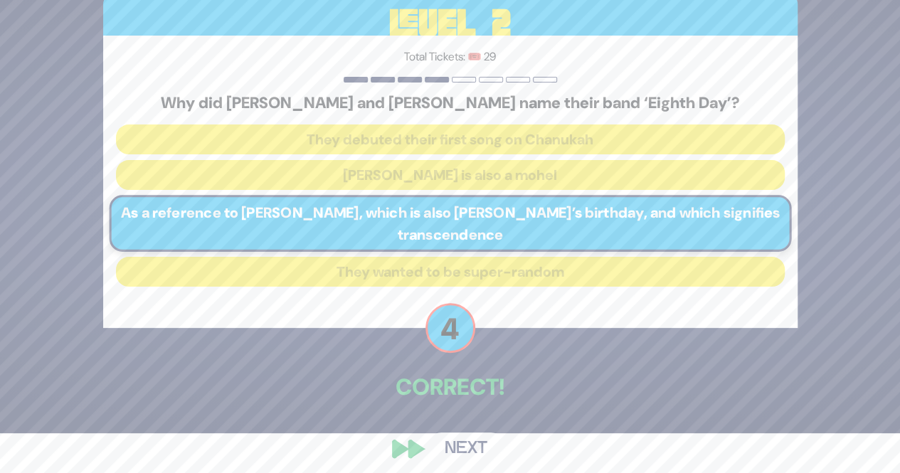
scroll to position [48, 0]
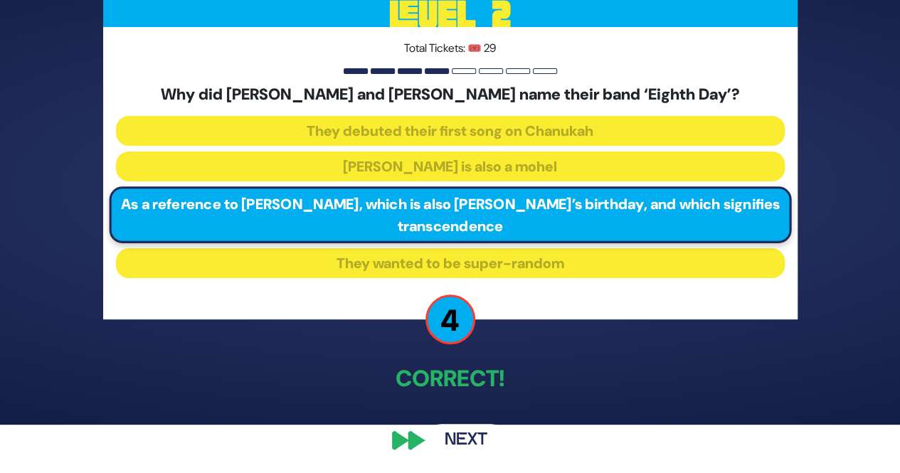
click at [447, 450] on button "Next" at bounding box center [466, 440] width 83 height 33
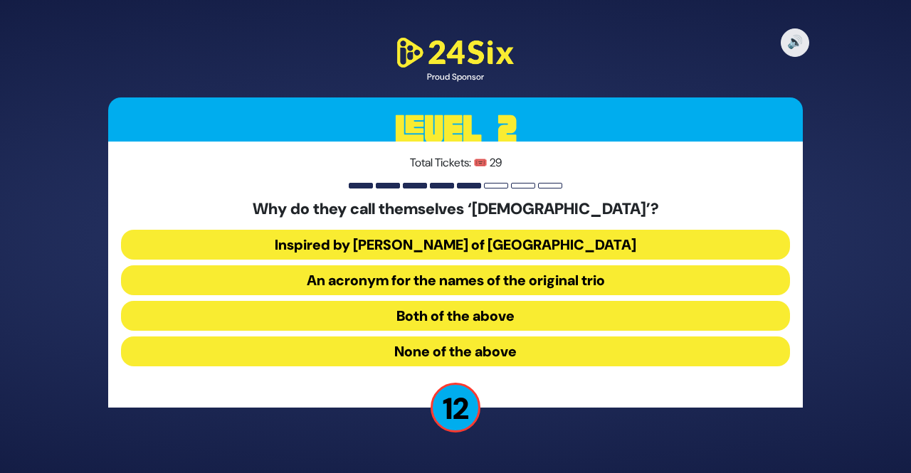
click at [391, 244] on button "Inspired by [PERSON_NAME] of [GEOGRAPHIC_DATA]" at bounding box center [455, 245] width 669 height 30
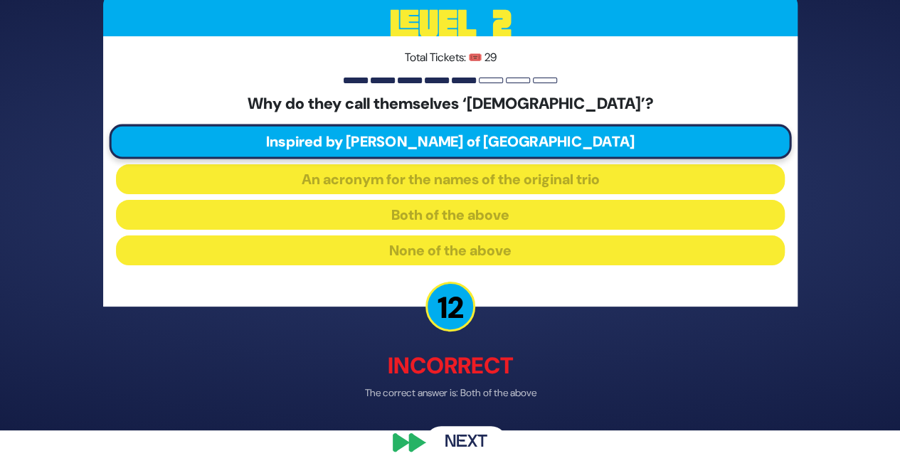
scroll to position [45, 0]
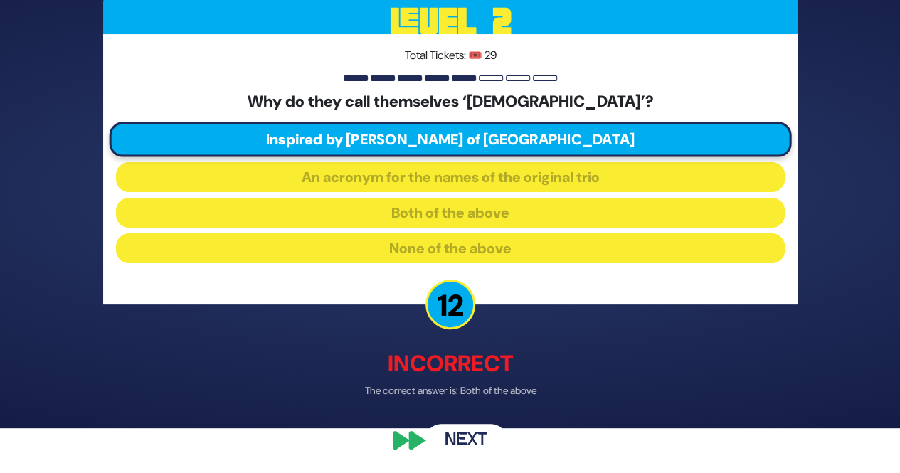
click at [443, 433] on button "Next" at bounding box center [466, 440] width 83 height 33
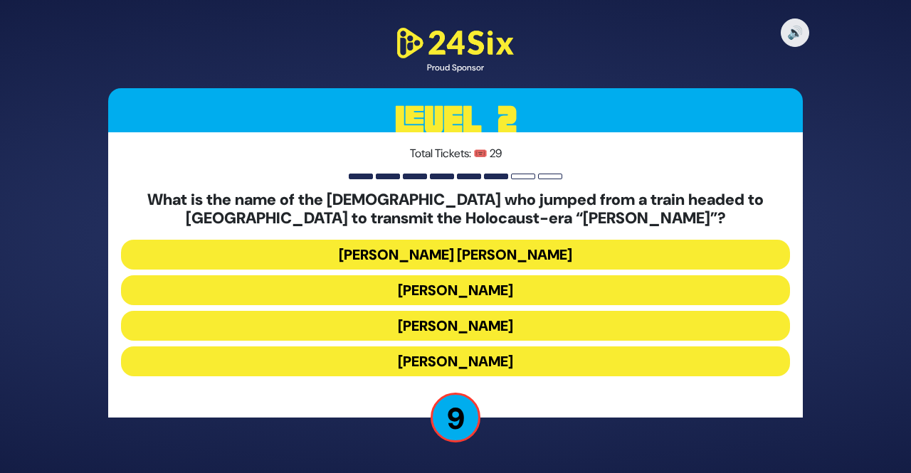
click at [379, 294] on button "[PERSON_NAME]" at bounding box center [455, 290] width 669 height 30
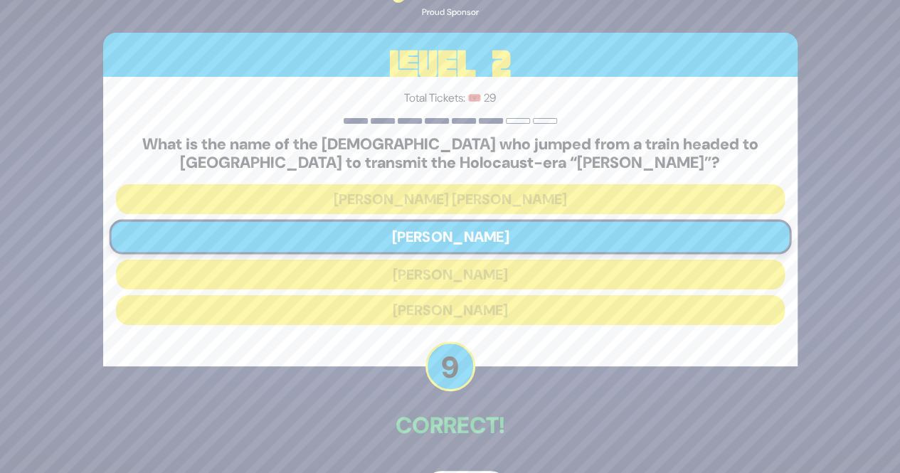
scroll to position [47, 0]
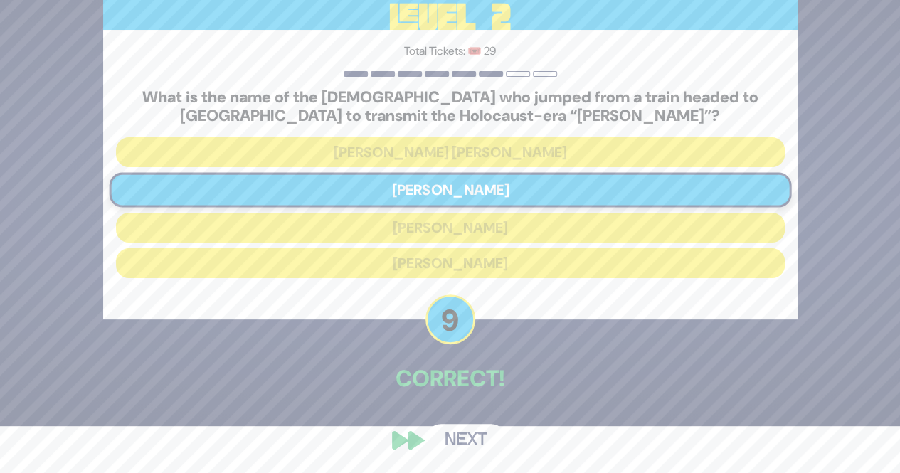
click at [467, 443] on button "Next" at bounding box center [466, 440] width 83 height 33
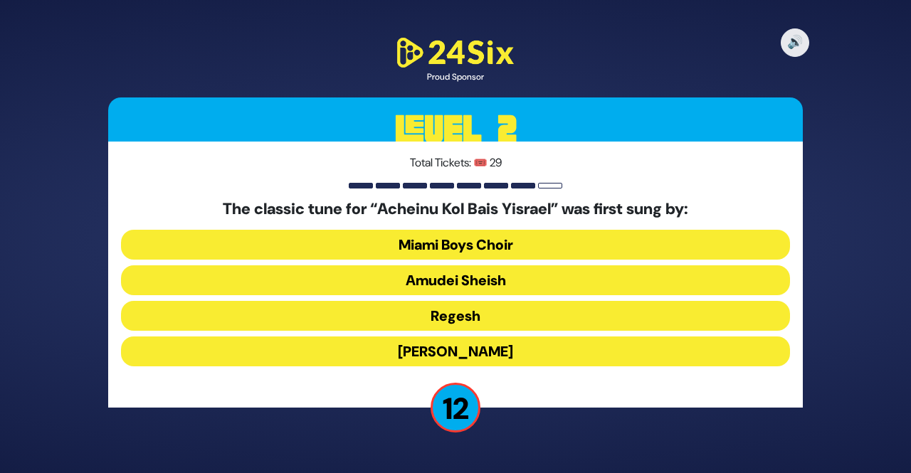
click at [438, 357] on button "Abie Rotenberg" at bounding box center [455, 352] width 669 height 30
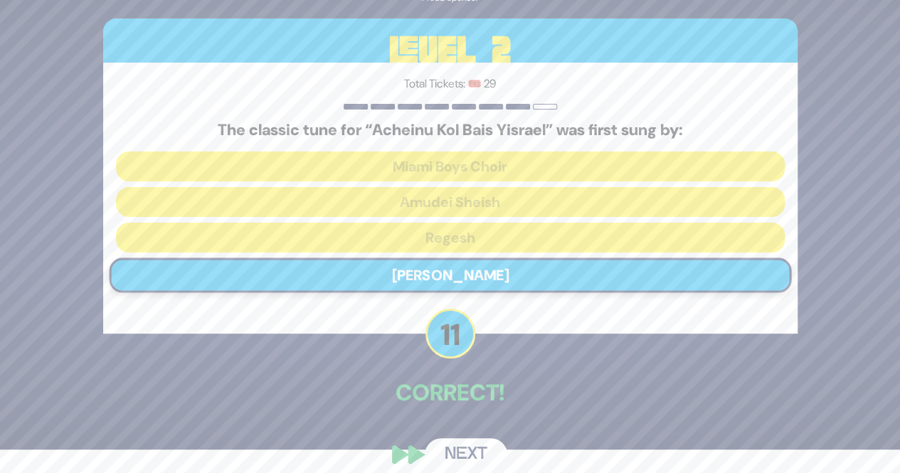
scroll to position [38, 0]
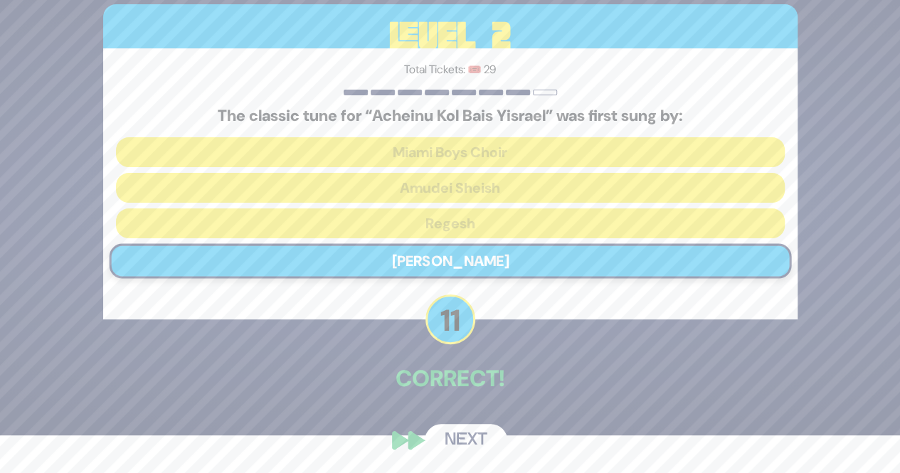
click at [453, 455] on button "Next" at bounding box center [466, 440] width 83 height 33
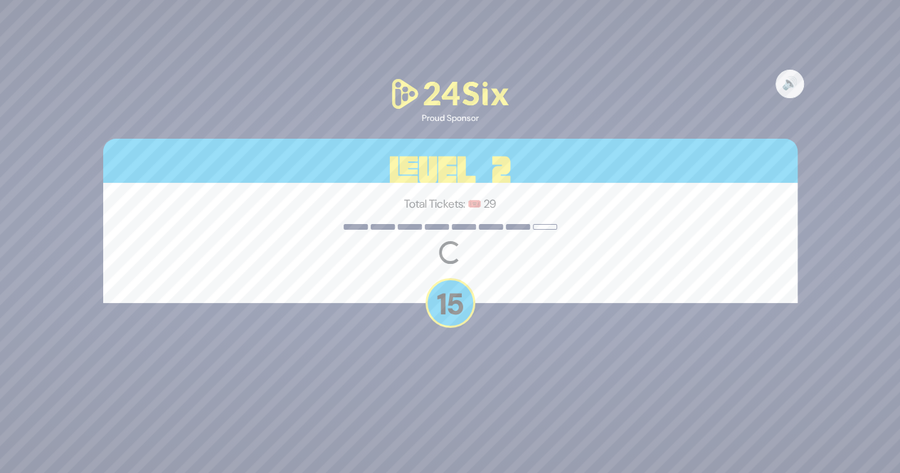
scroll to position [0, 0]
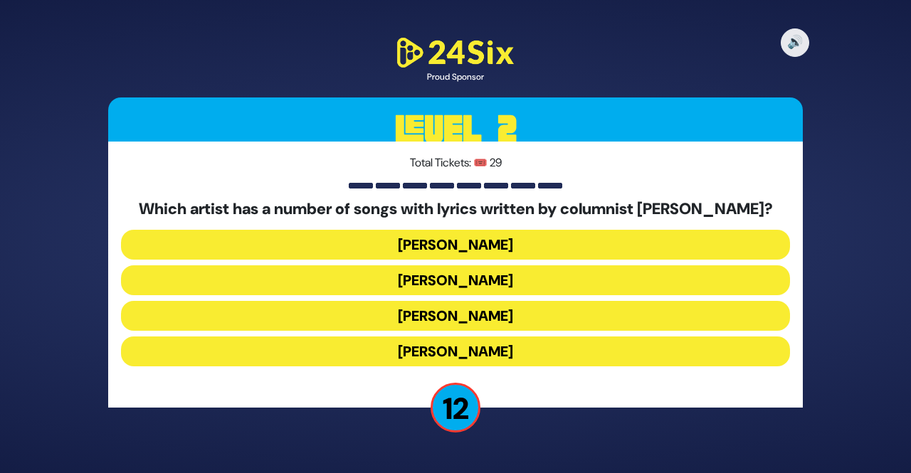
click at [391, 317] on button "[PERSON_NAME]" at bounding box center [455, 316] width 669 height 30
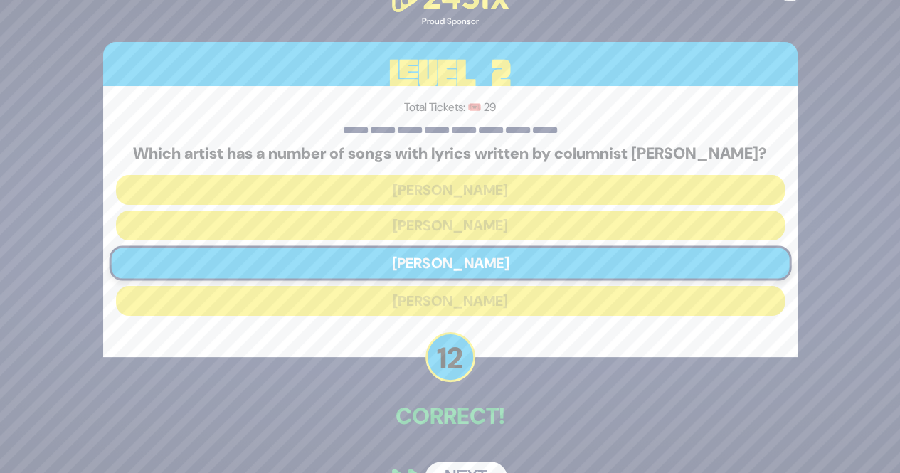
scroll to position [38, 0]
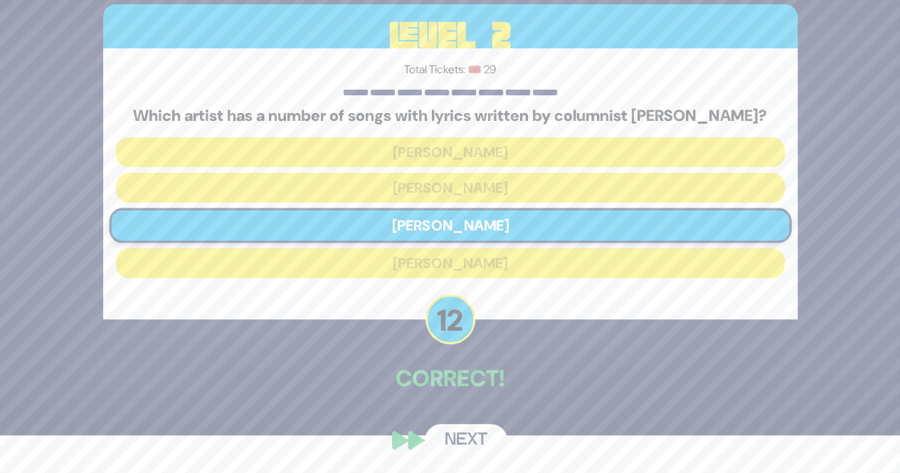
click at [458, 438] on button "Next" at bounding box center [466, 440] width 83 height 33
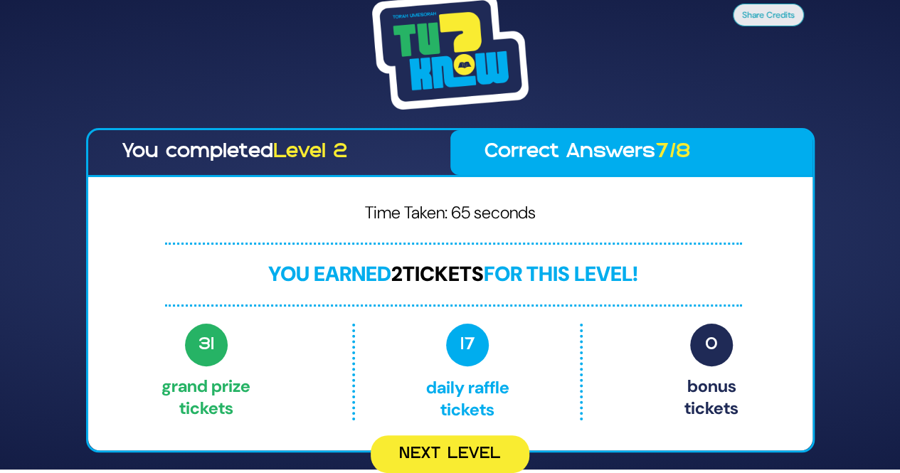
scroll to position [0, 0]
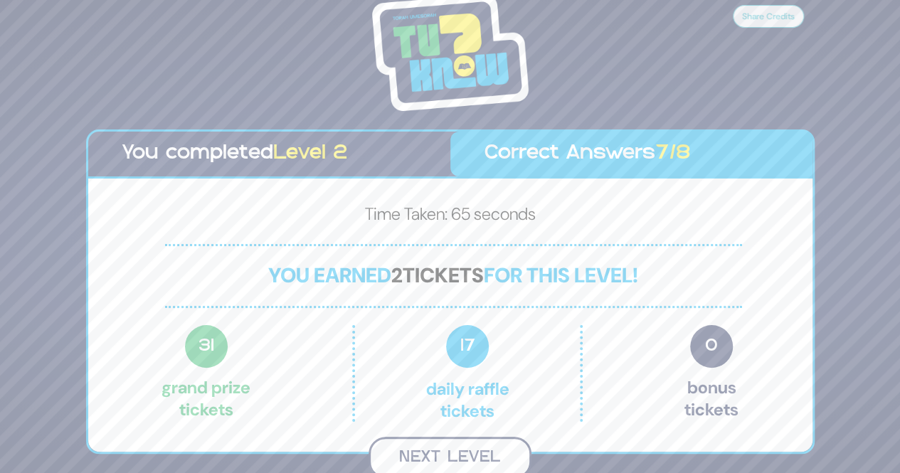
click at [457, 444] on button "Next Level" at bounding box center [450, 458] width 163 height 42
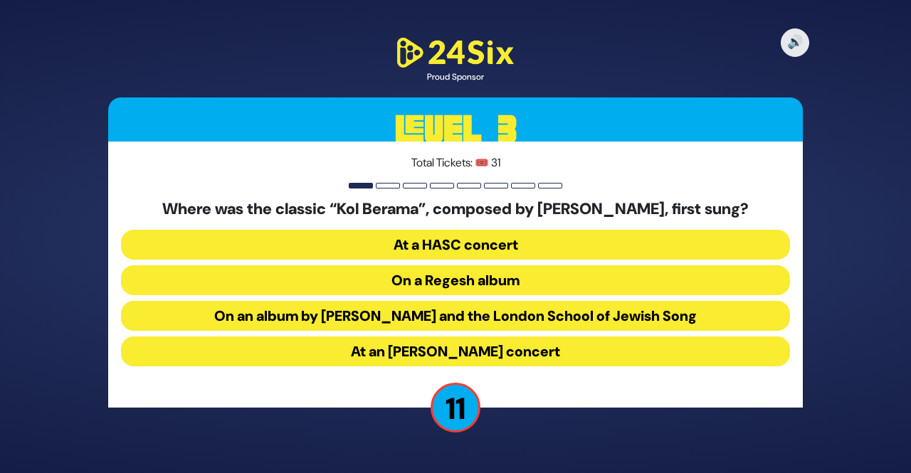
click at [417, 249] on button "At a HASC concert" at bounding box center [455, 245] width 669 height 30
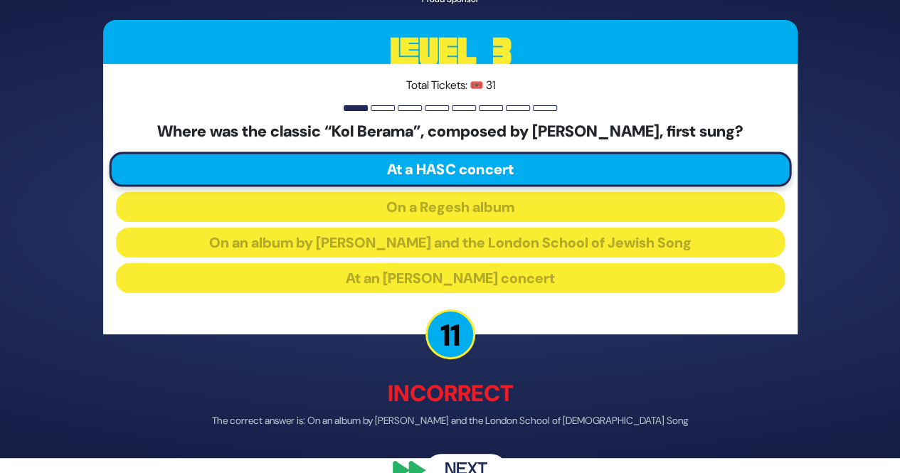
scroll to position [45, 0]
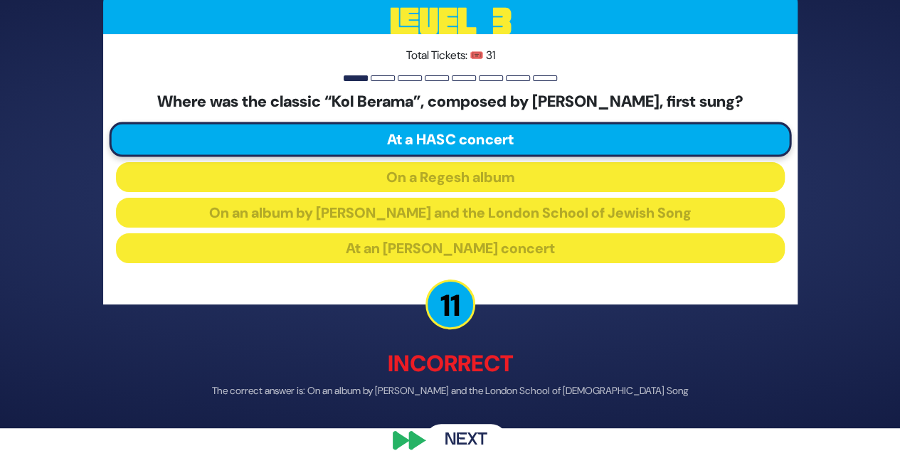
click at [457, 429] on button "Next" at bounding box center [466, 440] width 83 height 33
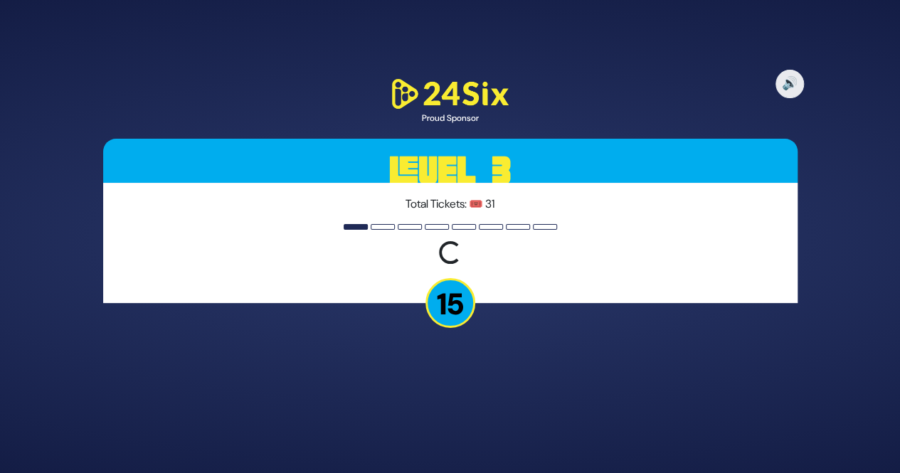
scroll to position [0, 0]
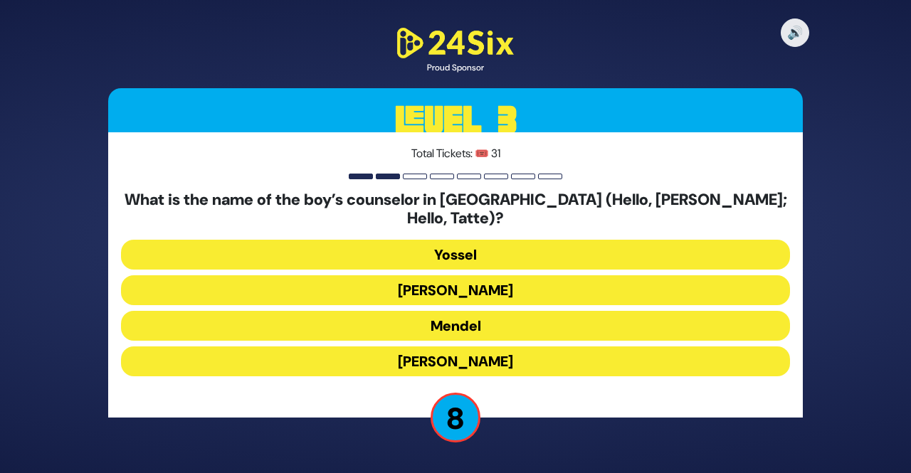
click at [421, 248] on button "Yossel" at bounding box center [455, 255] width 669 height 30
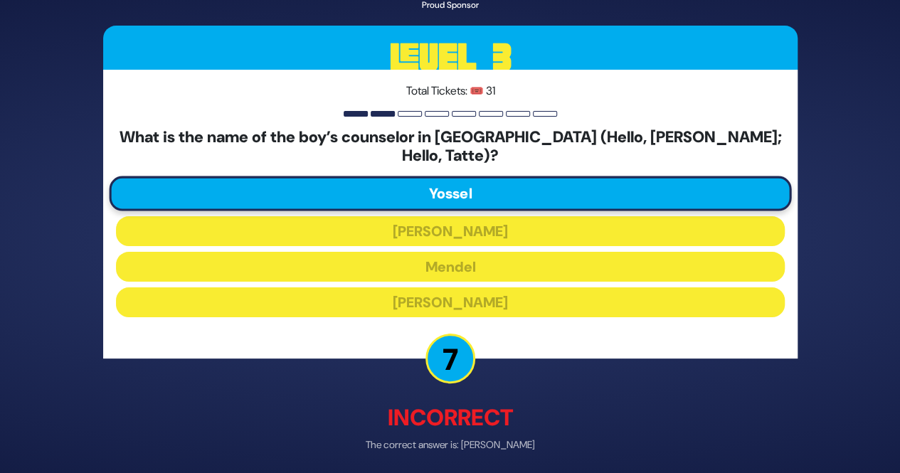
scroll to position [45, 0]
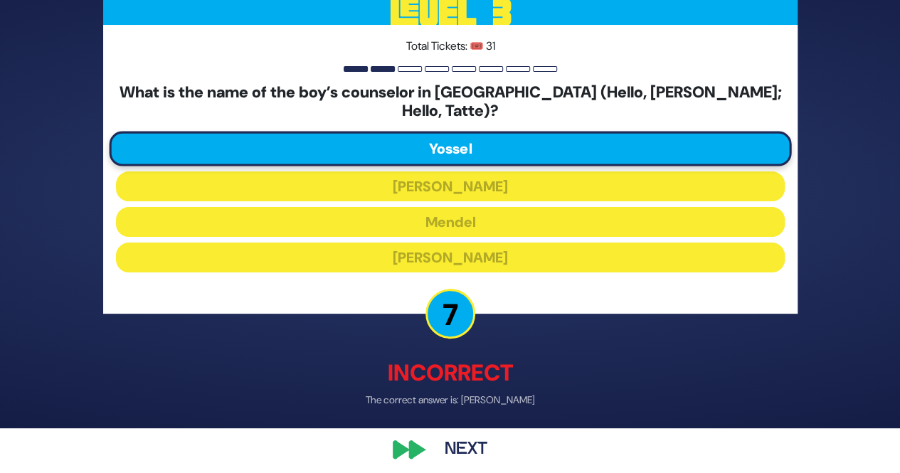
click at [463, 438] on button "Next" at bounding box center [466, 449] width 83 height 33
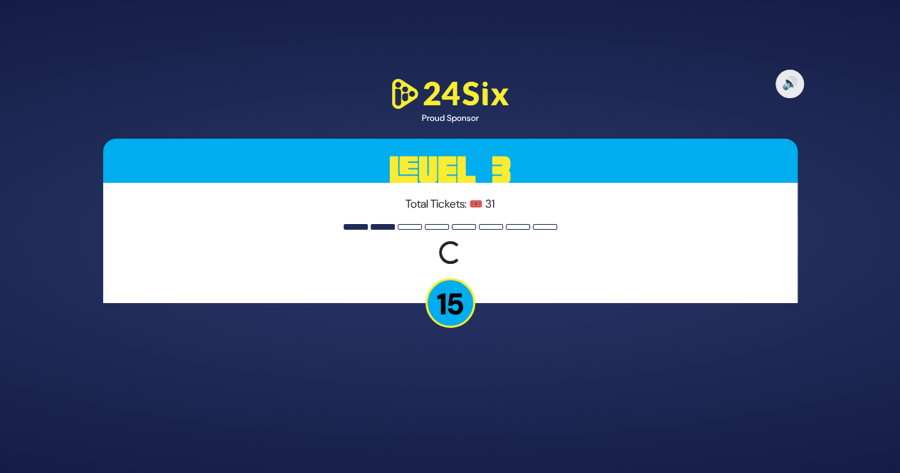
scroll to position [0, 0]
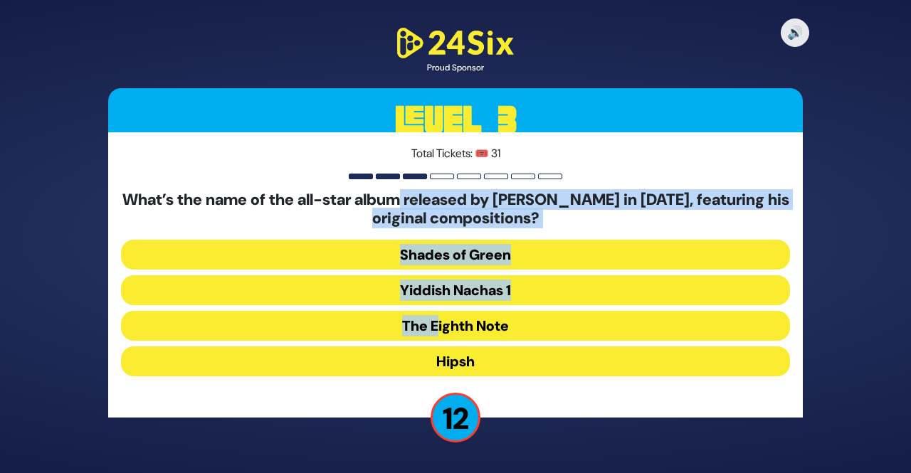
drag, startPoint x: 421, startPoint y: 205, endPoint x: 437, endPoint y: 318, distance: 114.3
click at [437, 318] on div "What’s the name of the all-star album released by Yossi Green in 2008, featurin…" at bounding box center [455, 286] width 669 height 191
click at [437, 318] on button "The Eighth Note" at bounding box center [455, 326] width 669 height 30
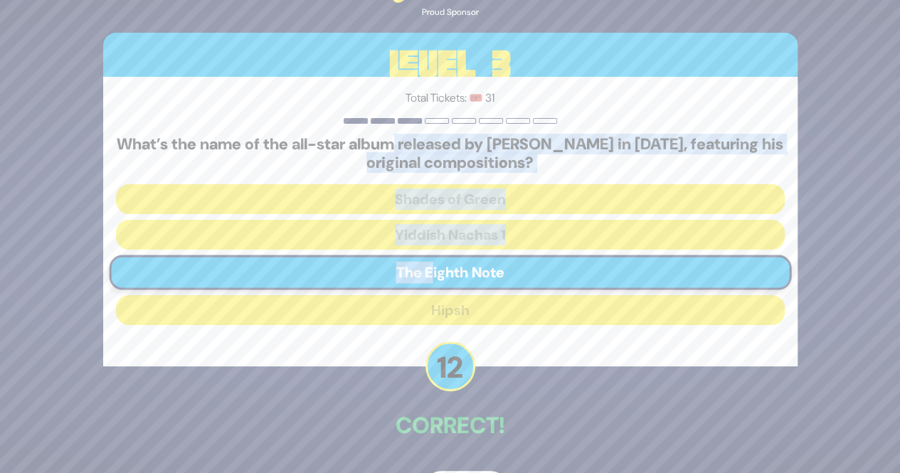
scroll to position [47, 0]
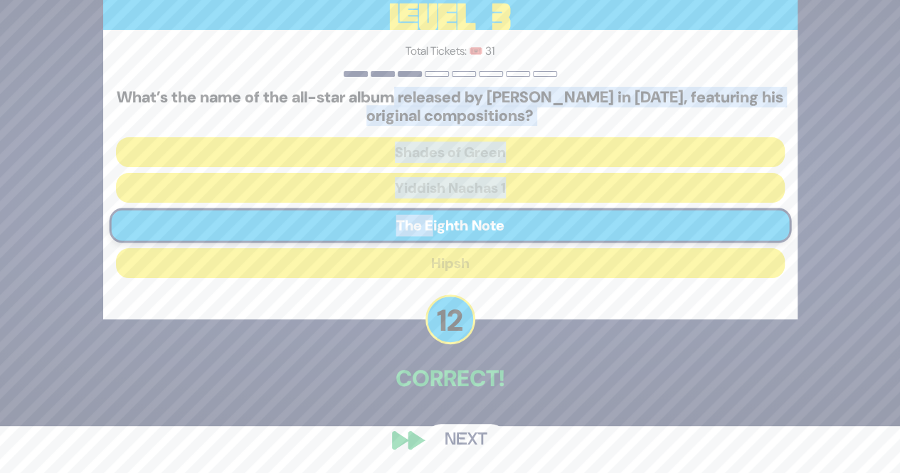
click at [464, 440] on button "Next" at bounding box center [466, 440] width 83 height 33
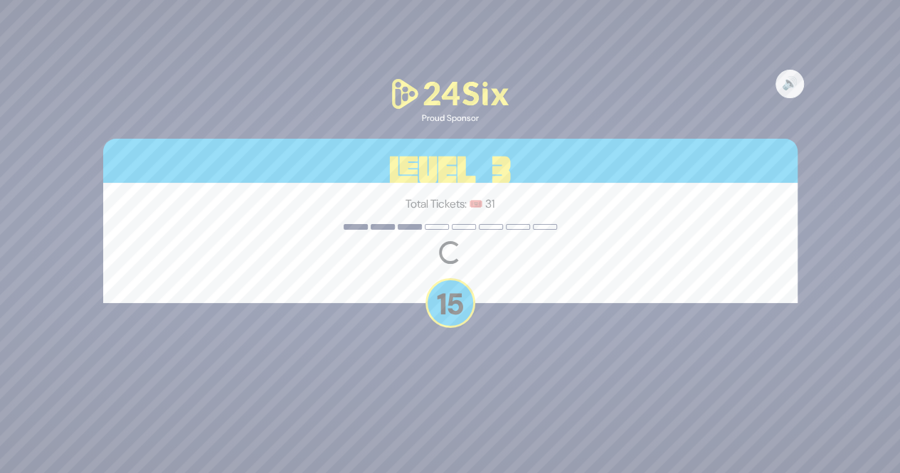
scroll to position [0, 0]
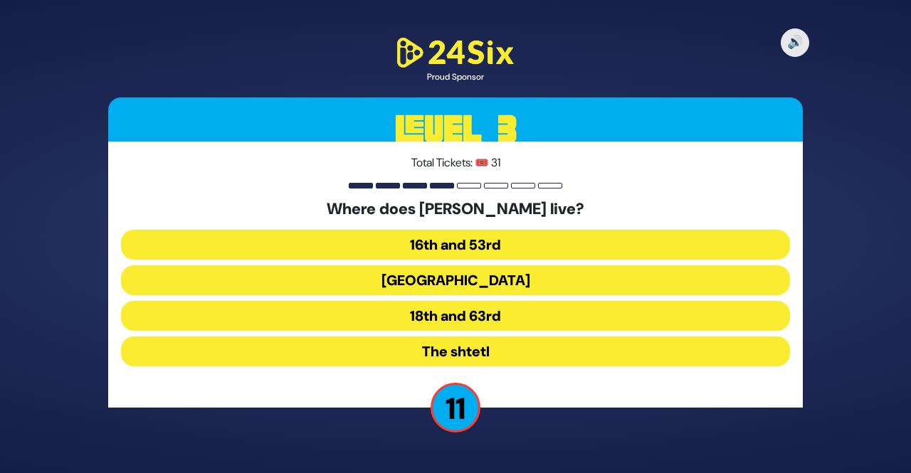
click at [411, 238] on button "16th and 53rd" at bounding box center [455, 245] width 669 height 30
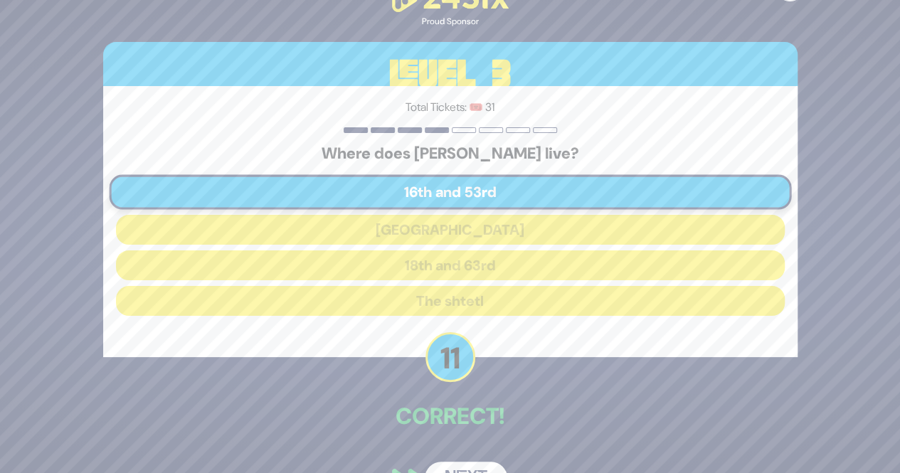
click at [441, 465] on button "Next" at bounding box center [466, 478] width 83 height 33
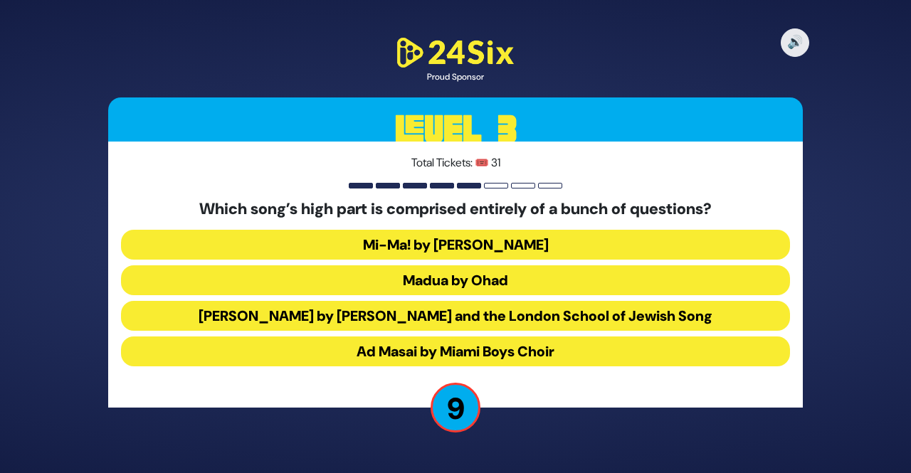
click at [378, 317] on button "[PERSON_NAME] by [PERSON_NAME] and the London School of Jewish Song" at bounding box center [455, 316] width 669 height 30
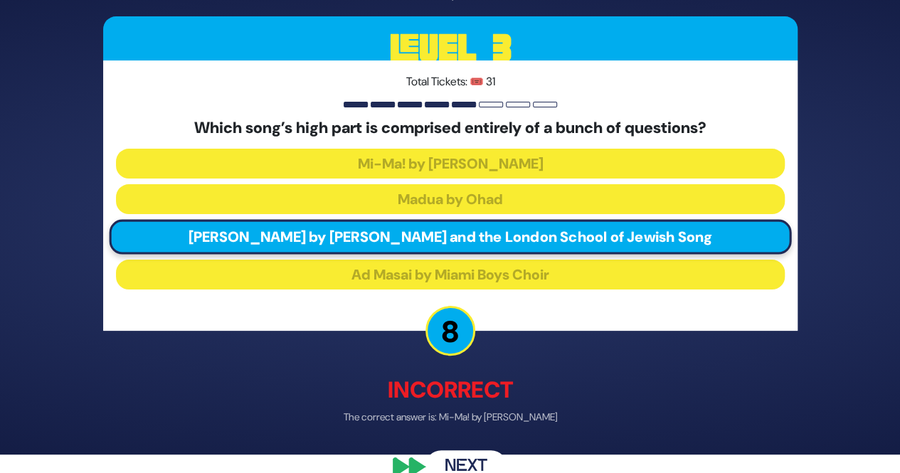
scroll to position [45, 0]
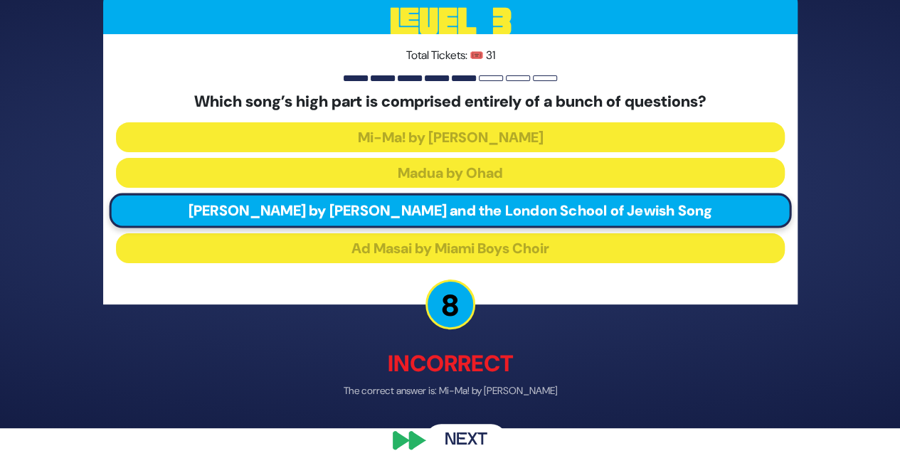
click at [454, 447] on button "Next" at bounding box center [466, 440] width 83 height 33
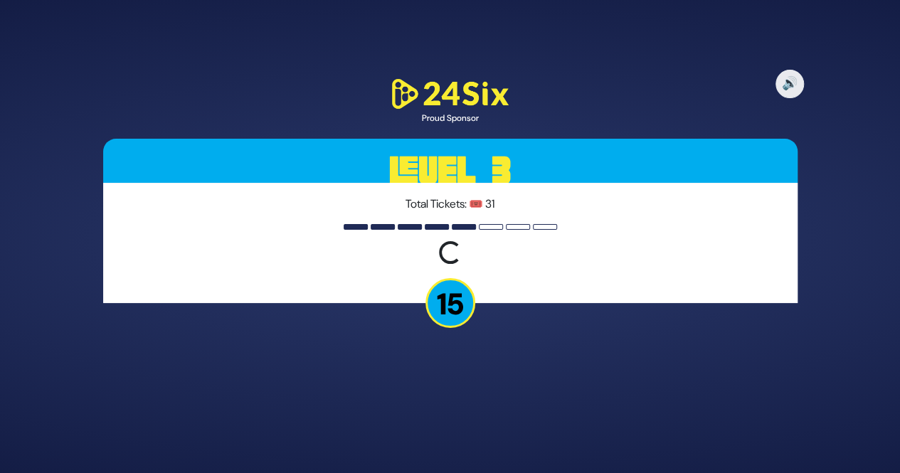
scroll to position [0, 0]
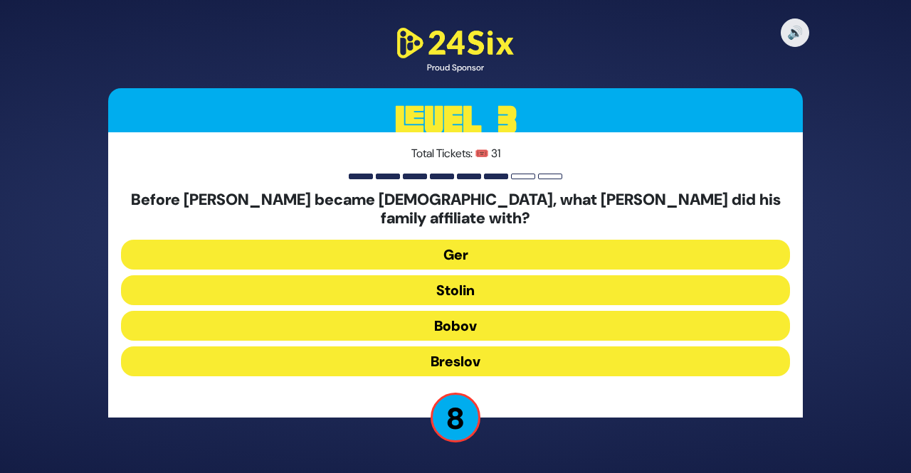
click at [457, 318] on button "Bobov" at bounding box center [455, 326] width 669 height 30
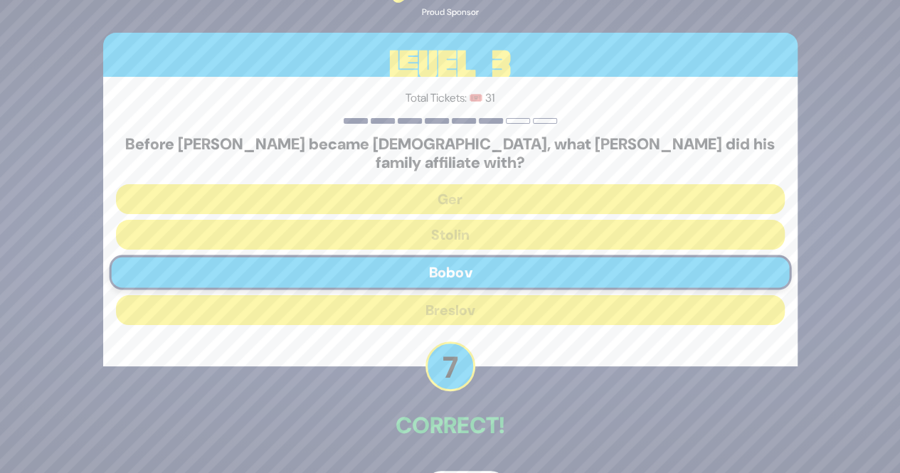
scroll to position [38, 0]
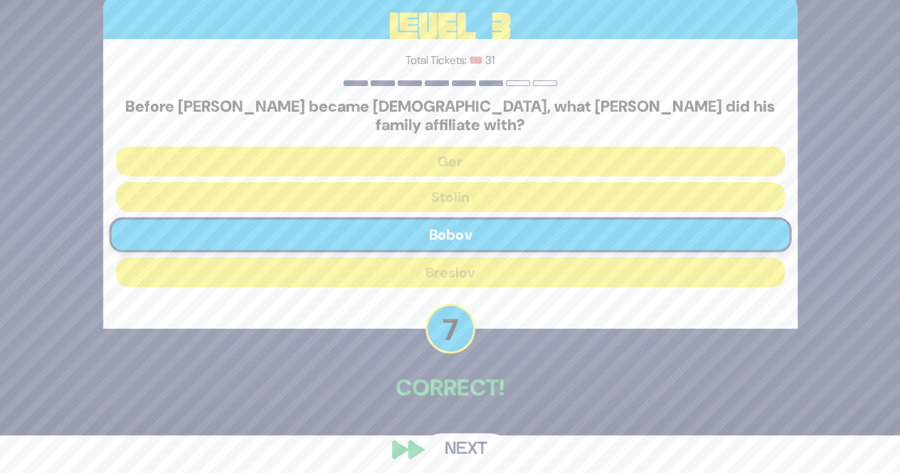
click at [445, 450] on button "Next" at bounding box center [466, 449] width 83 height 33
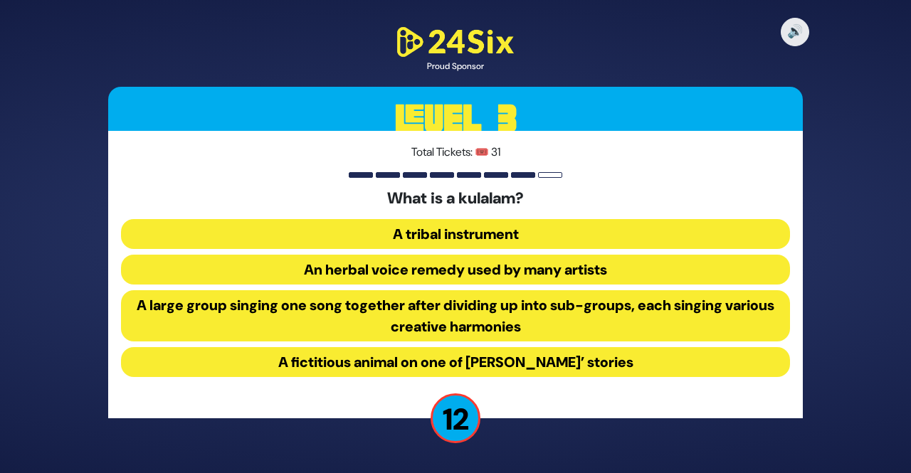
click at [416, 333] on button "A large group singing one song together after dividing up into sub-groups, each…" at bounding box center [455, 315] width 669 height 51
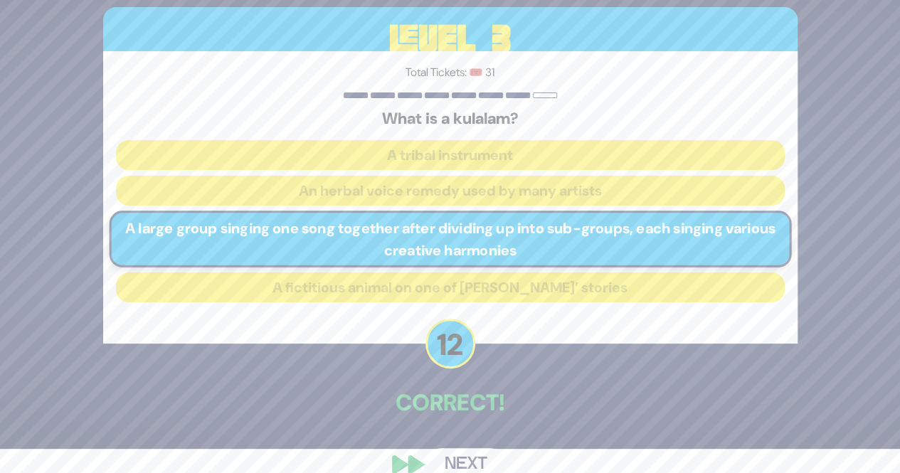
scroll to position [40, 0]
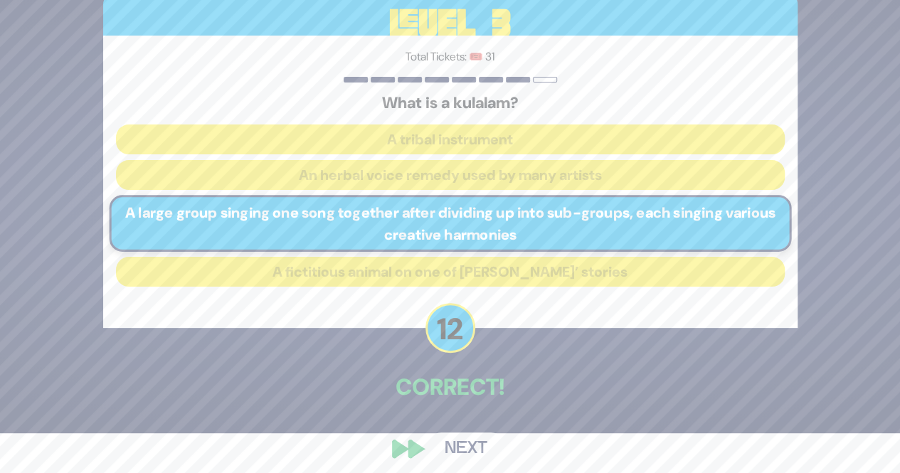
click at [456, 449] on button "Next" at bounding box center [466, 449] width 83 height 33
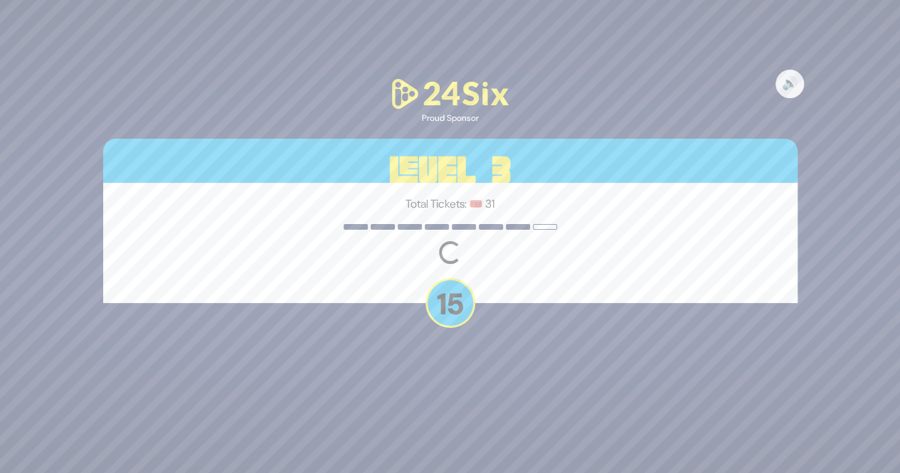
scroll to position [0, 0]
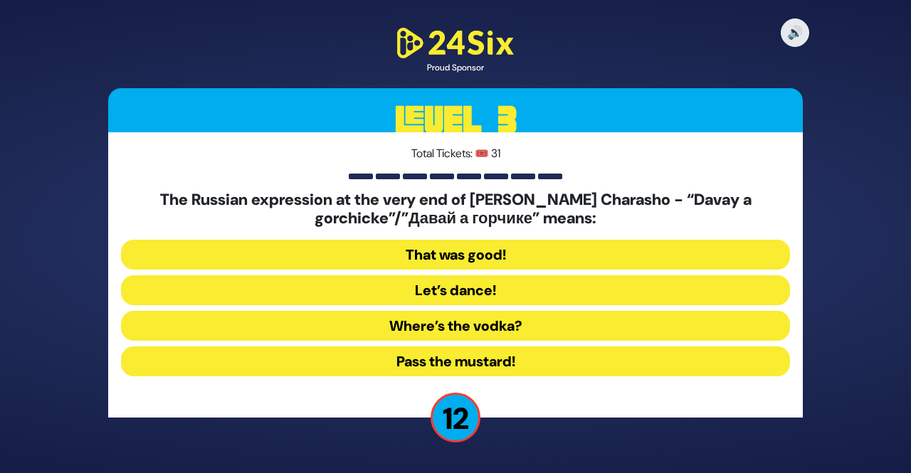
click at [444, 366] on button "Pass the mustard!" at bounding box center [455, 362] width 669 height 30
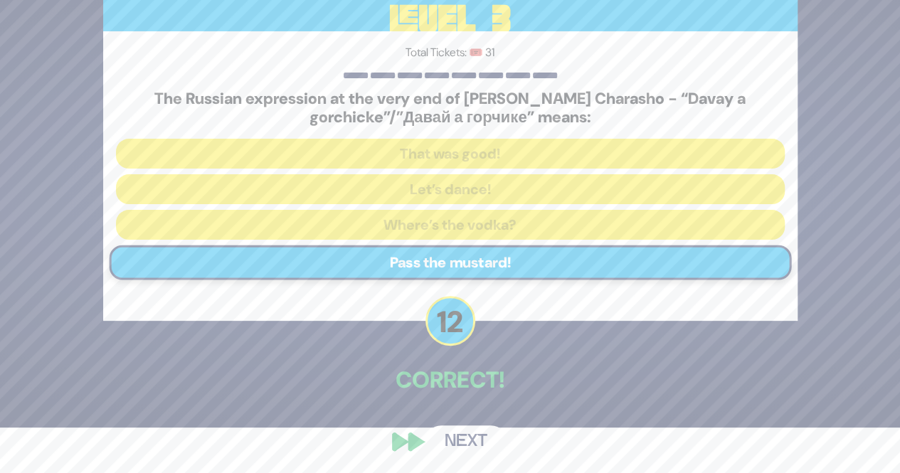
scroll to position [47, 0]
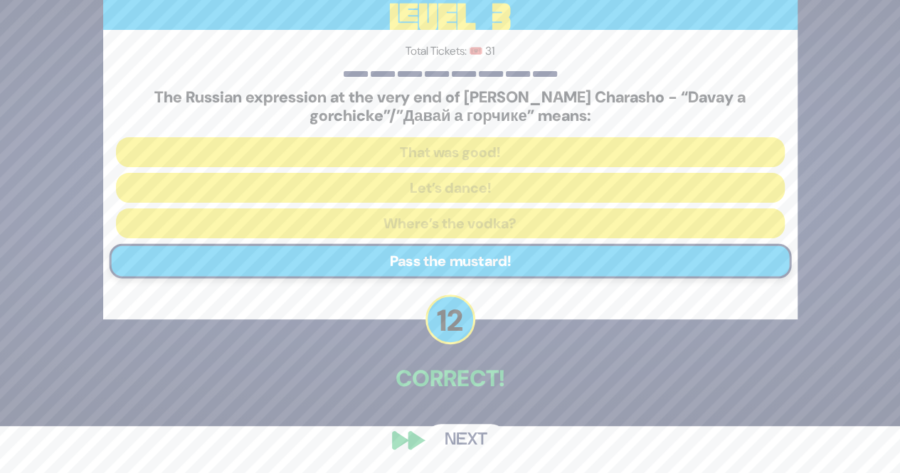
click at [477, 438] on button "Next" at bounding box center [466, 440] width 83 height 33
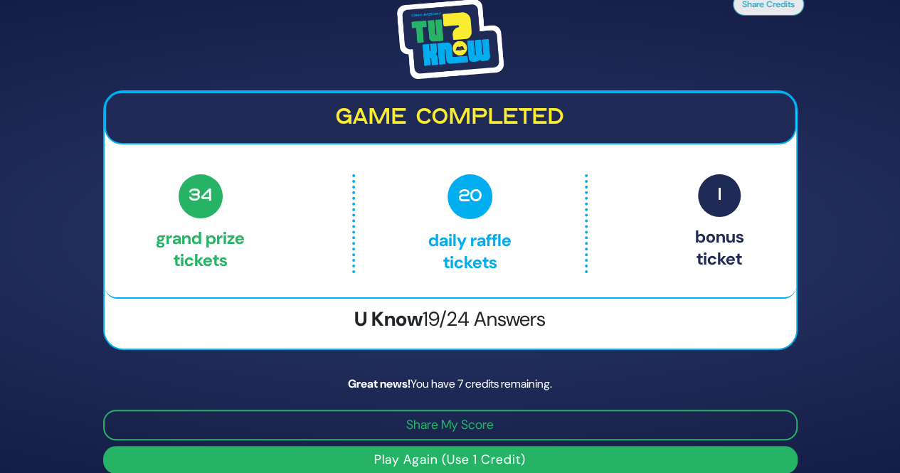
scroll to position [17, 0]
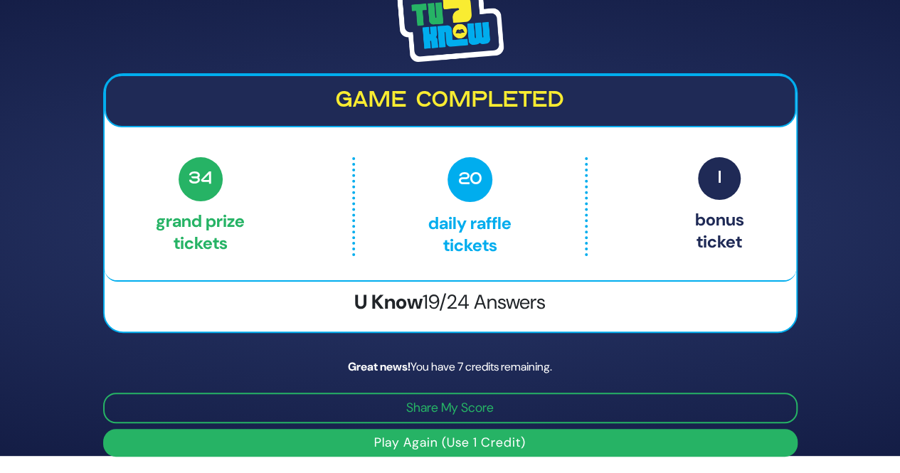
click at [376, 443] on button "Play Again (Use 1 Credit)" at bounding box center [450, 443] width 695 height 28
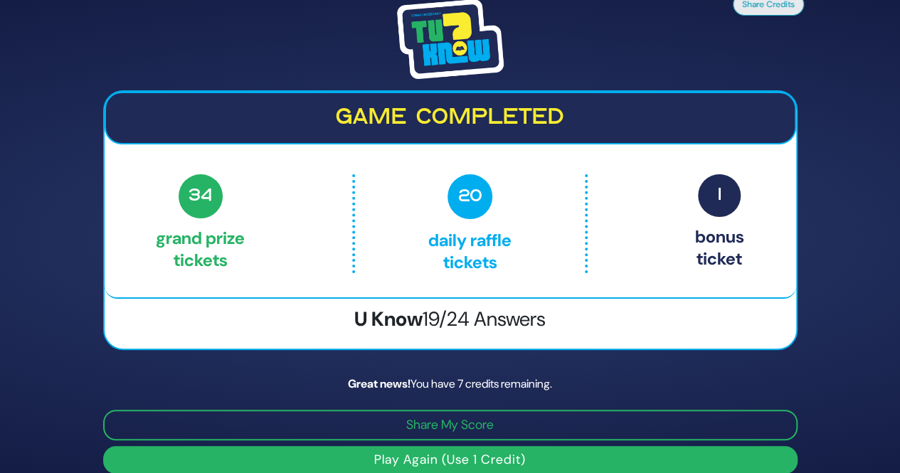
click at [253, 472] on button "Play Again (Use 1 Credit)" at bounding box center [450, 460] width 695 height 28
click at [245, 452] on button "Play Again (Use 1 Credit)" at bounding box center [450, 460] width 695 height 28
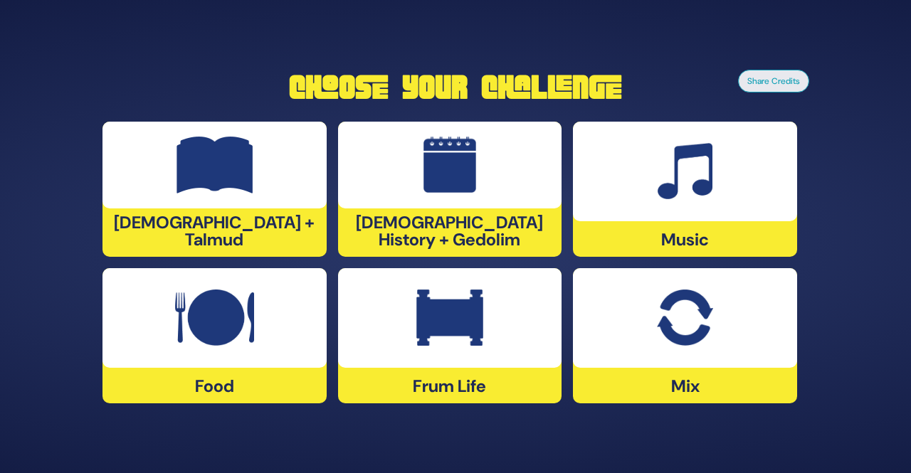
click at [618, 159] on div at bounding box center [685, 172] width 224 height 100
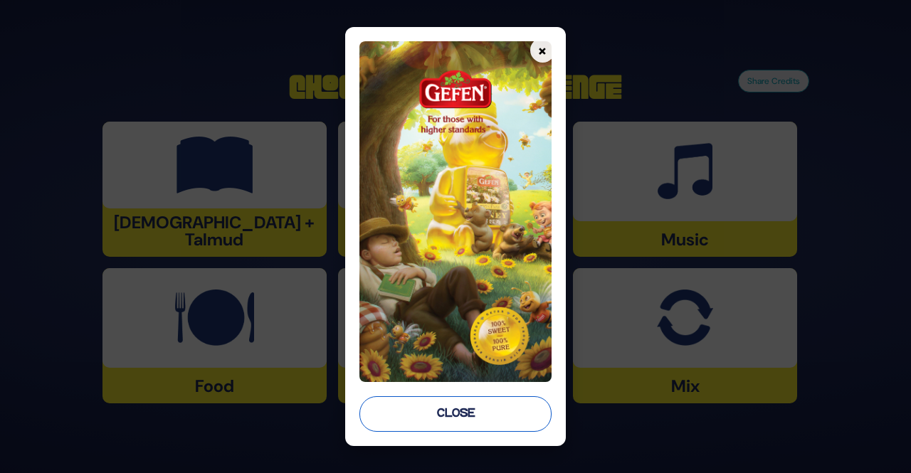
click at [479, 411] on button "Close" at bounding box center [454, 414] width 191 height 36
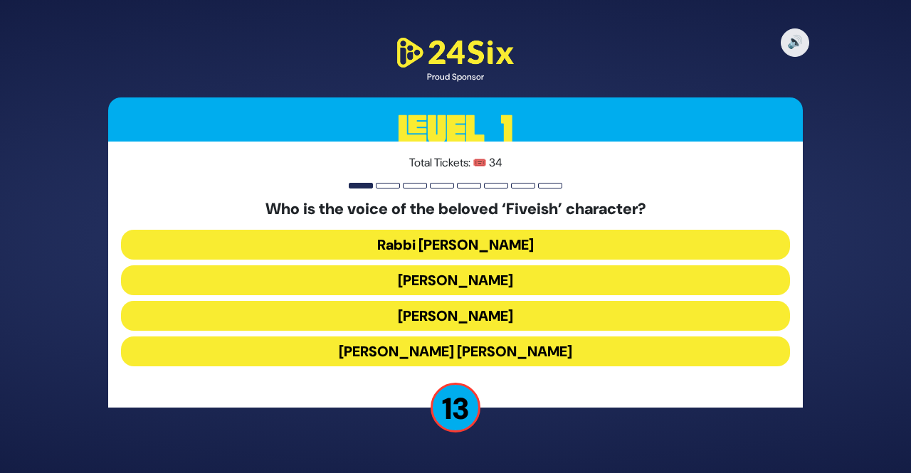
click at [501, 319] on button "[PERSON_NAME]" at bounding box center [455, 316] width 669 height 30
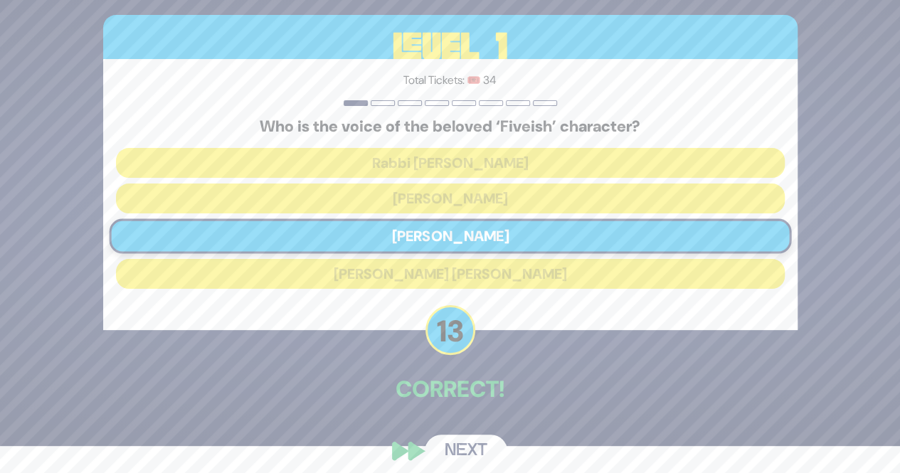
scroll to position [38, 0]
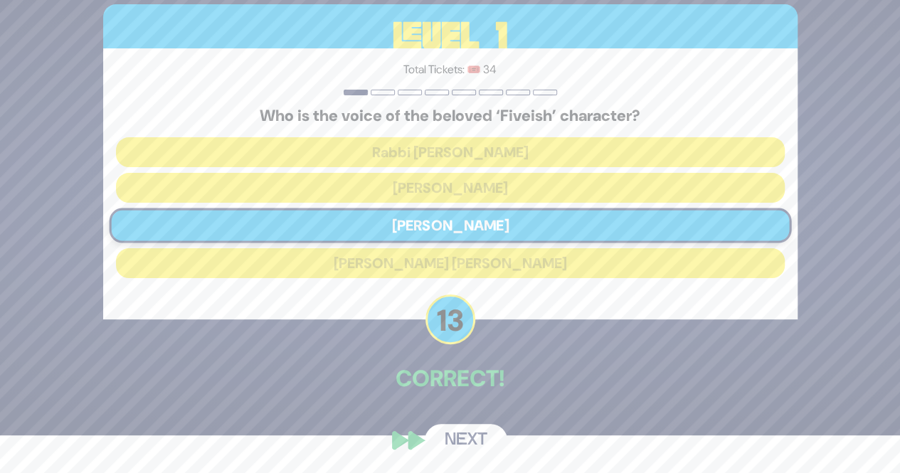
click at [475, 434] on button "Next" at bounding box center [466, 440] width 83 height 33
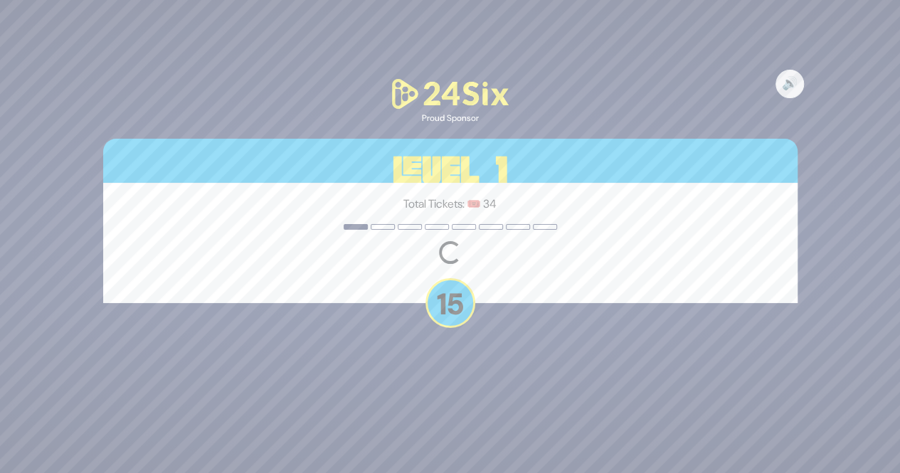
scroll to position [0, 0]
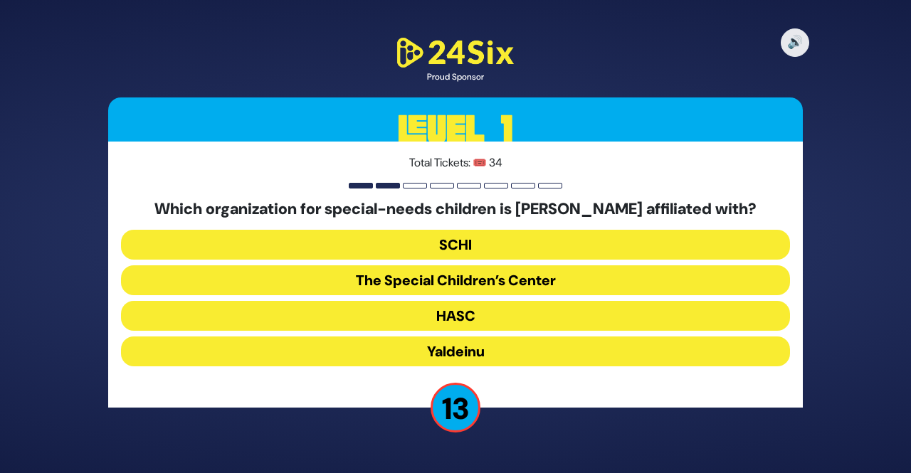
click at [378, 281] on button "The Special Children’s Center" at bounding box center [455, 280] width 669 height 30
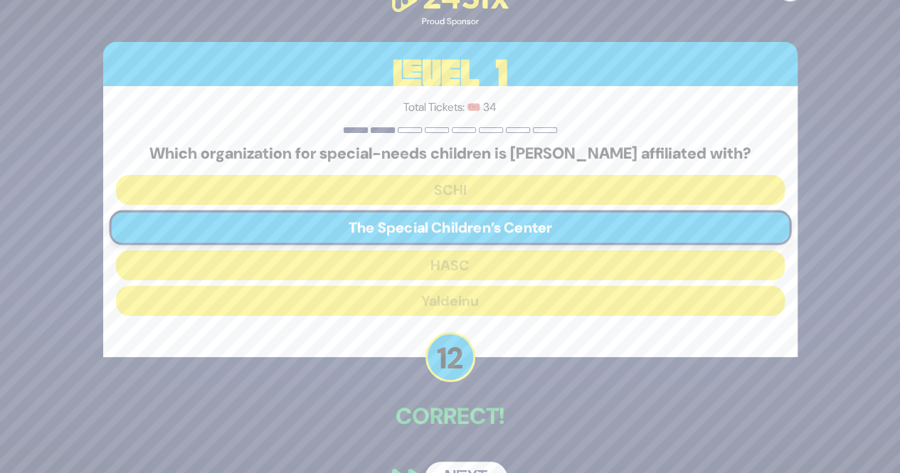
drag, startPoint x: 378, startPoint y: 281, endPoint x: 418, endPoint y: 357, distance: 86.3
click at [418, 357] on div "🔊 Proud Sponsor Level 1 Total Tickets: 🎟️ 34 Which organization for special-nee…" at bounding box center [450, 236] width 729 height 549
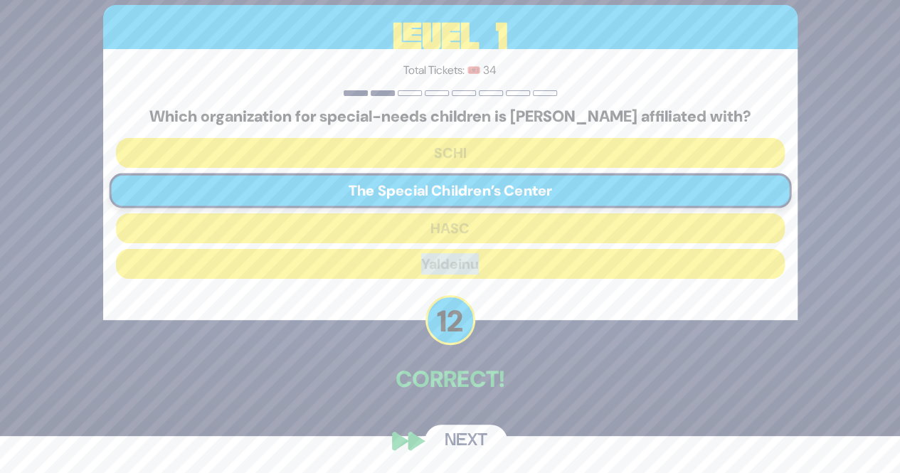
scroll to position [38, 0]
click at [880, 395] on div "🔊 Proud Sponsor Level 1 Total Tickets: 🎟️ 34 Which organization for special-nee…" at bounding box center [450, 198] width 900 height 473
click at [457, 439] on button "Next" at bounding box center [466, 440] width 83 height 33
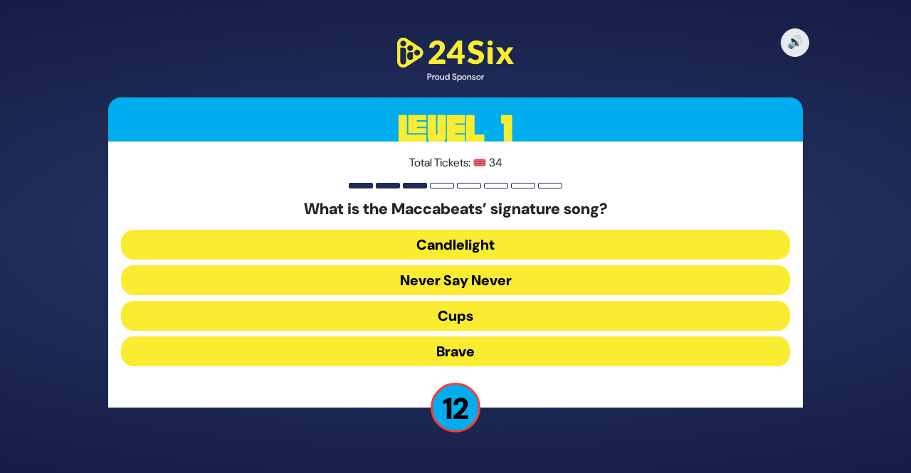
click at [412, 347] on button "Brave" at bounding box center [455, 352] width 669 height 30
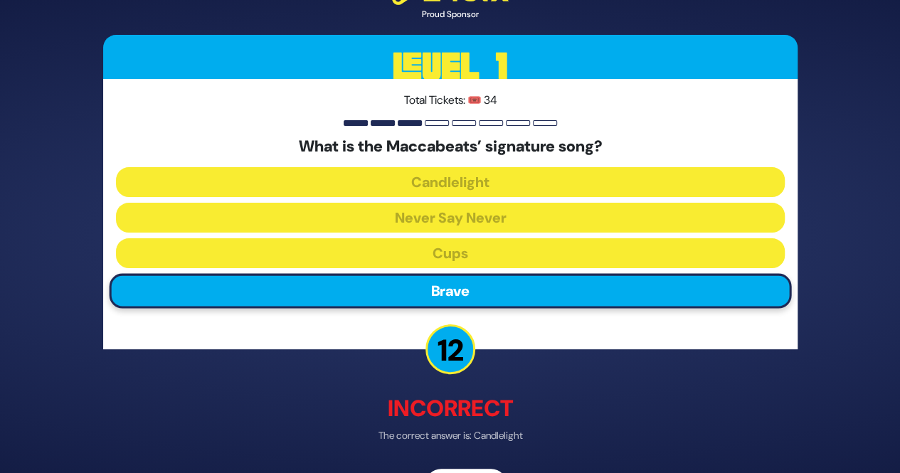
scroll to position [45, 0]
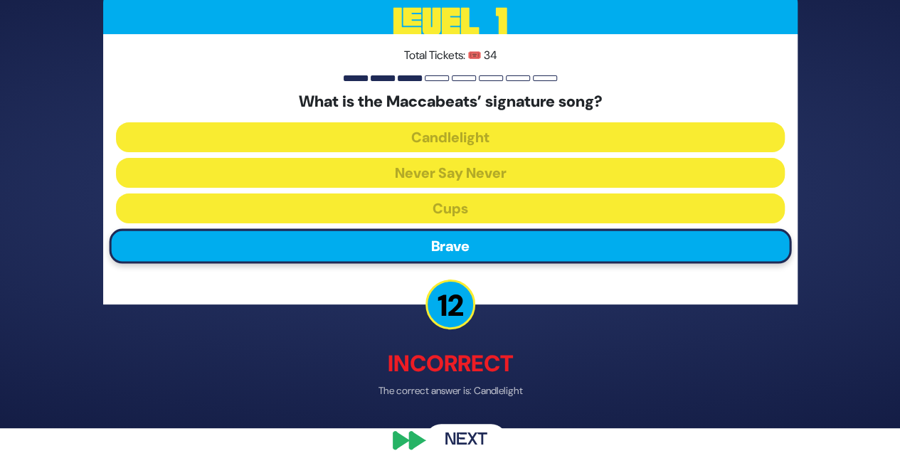
click at [448, 436] on button "Next" at bounding box center [466, 440] width 83 height 33
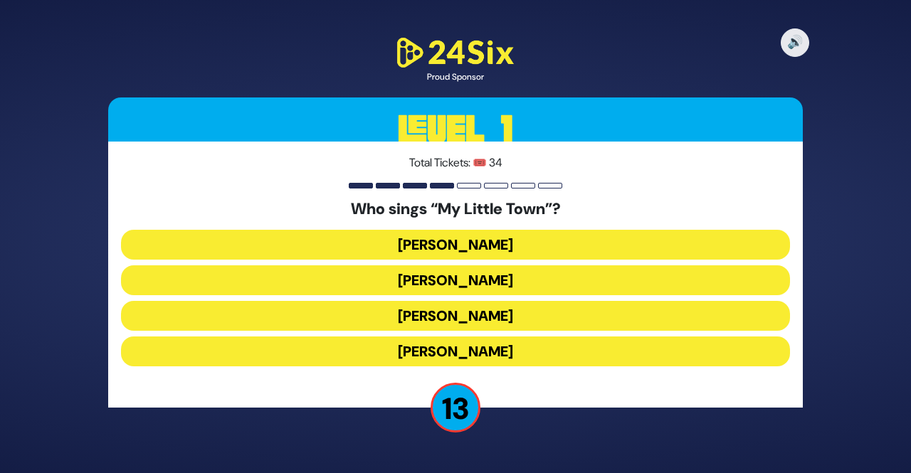
click at [401, 322] on button "Shulem Lemmer" at bounding box center [455, 316] width 669 height 30
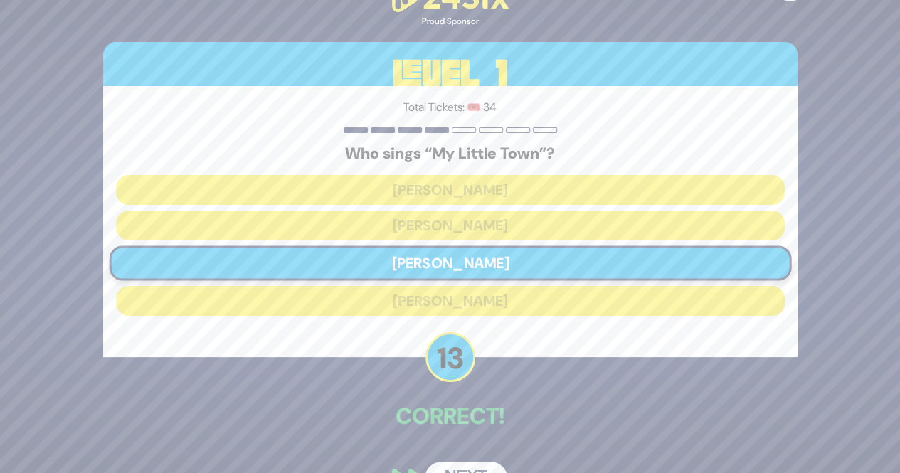
scroll to position [38, 0]
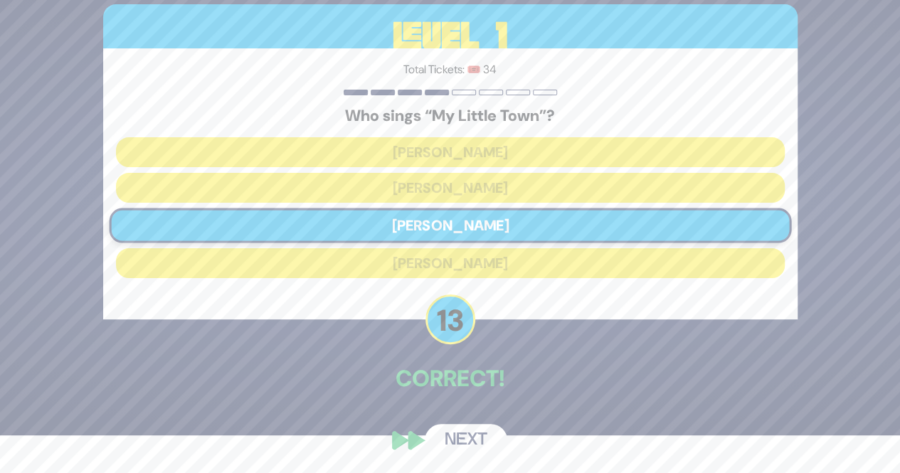
click at [460, 455] on button "Next" at bounding box center [466, 440] width 83 height 33
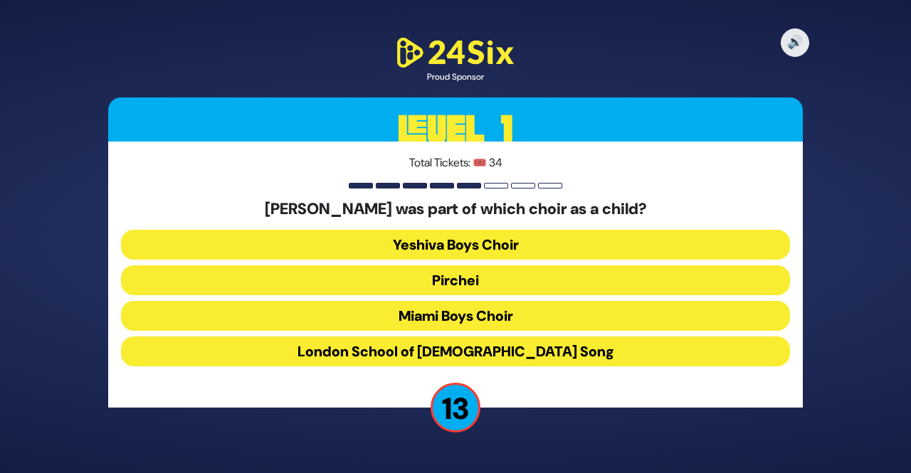
click at [500, 322] on button "Miami Boys Choir" at bounding box center [455, 316] width 669 height 30
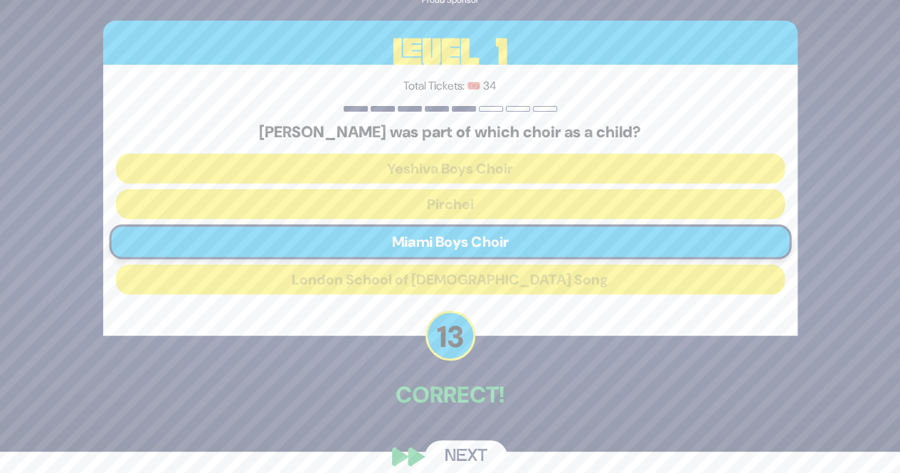
scroll to position [38, 0]
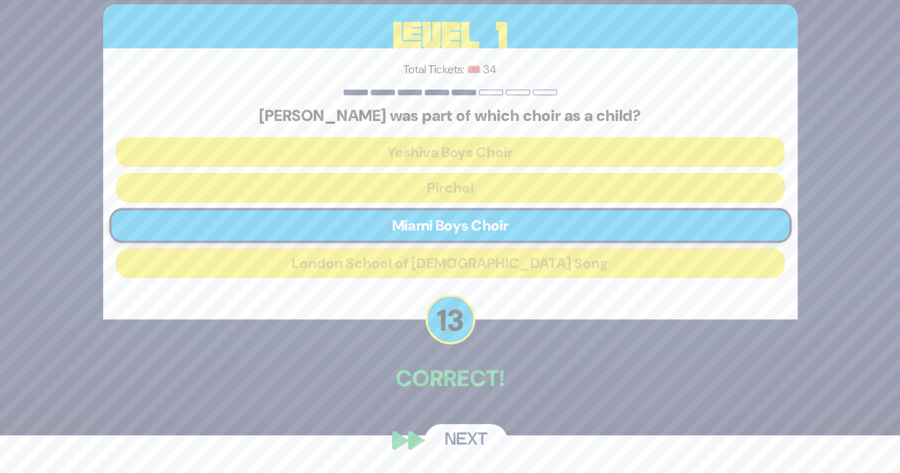
click at [463, 443] on button "Next" at bounding box center [466, 440] width 83 height 33
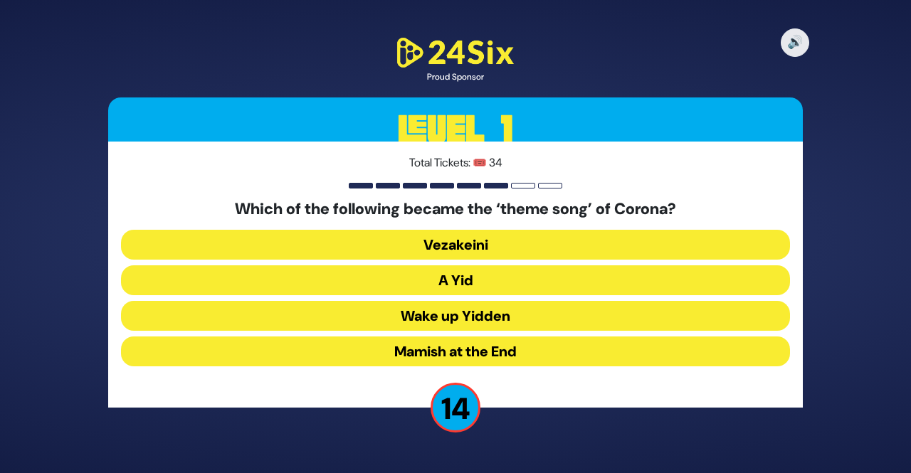
click at [453, 277] on button "A Yid" at bounding box center [455, 280] width 669 height 30
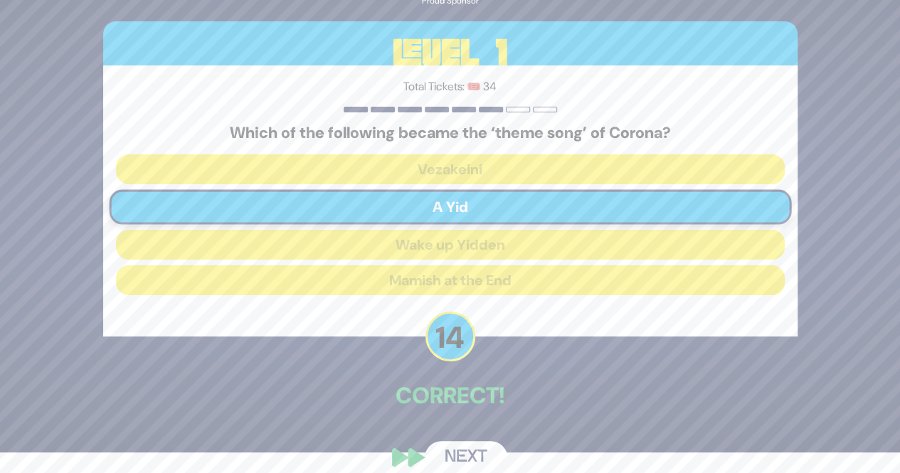
scroll to position [38, 0]
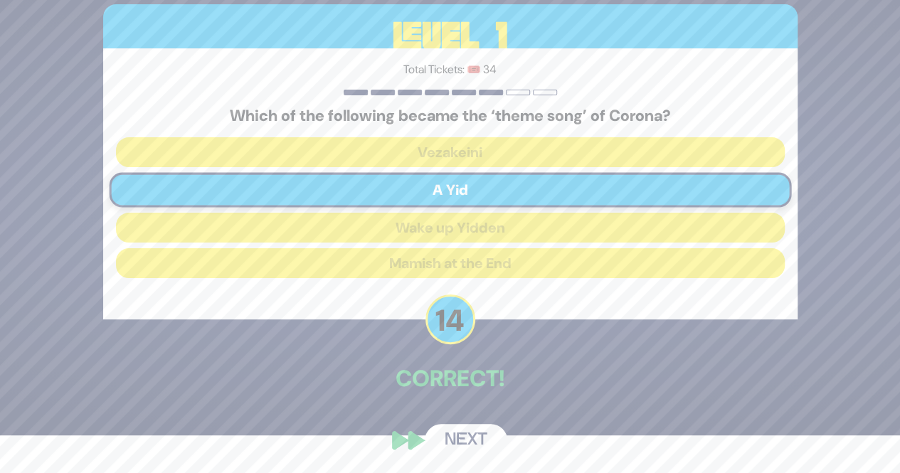
click at [465, 439] on button "Next" at bounding box center [466, 440] width 83 height 33
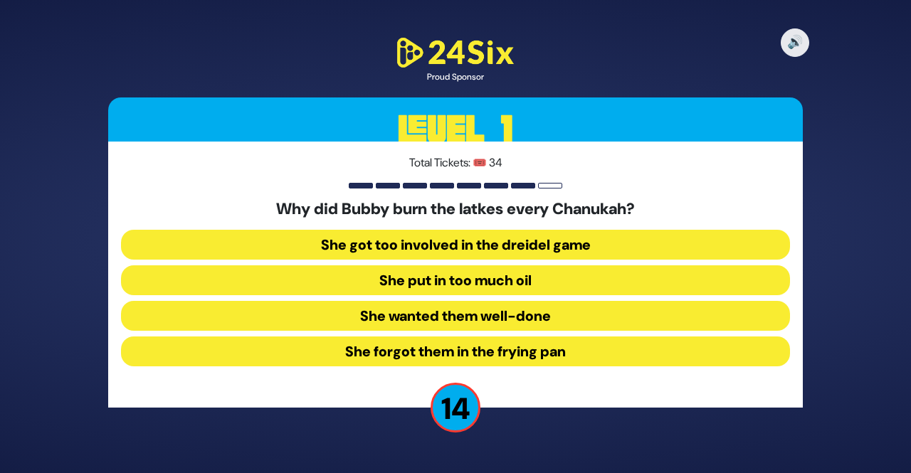
click at [472, 356] on button "She forgot them in the frying pan" at bounding box center [455, 352] width 669 height 30
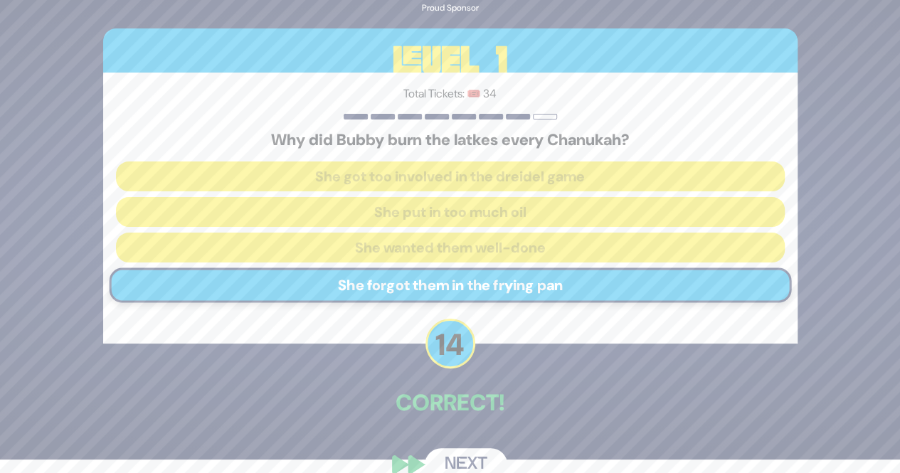
scroll to position [38, 0]
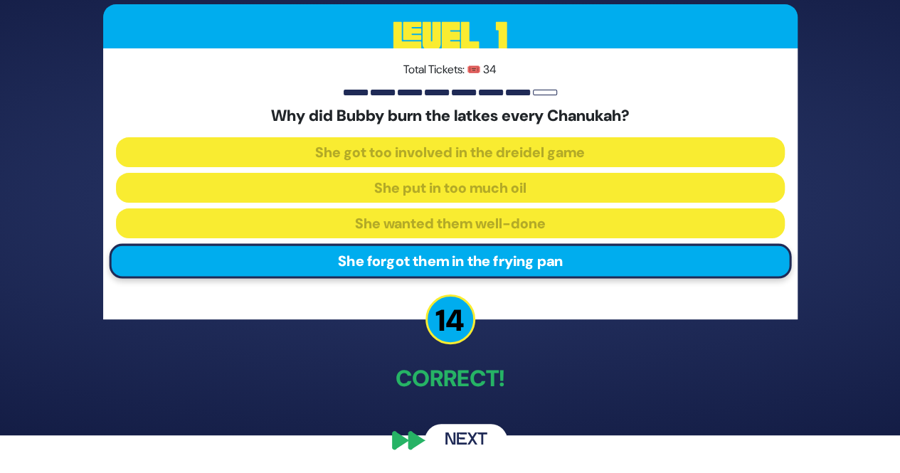
click at [437, 433] on button "Next" at bounding box center [466, 440] width 83 height 33
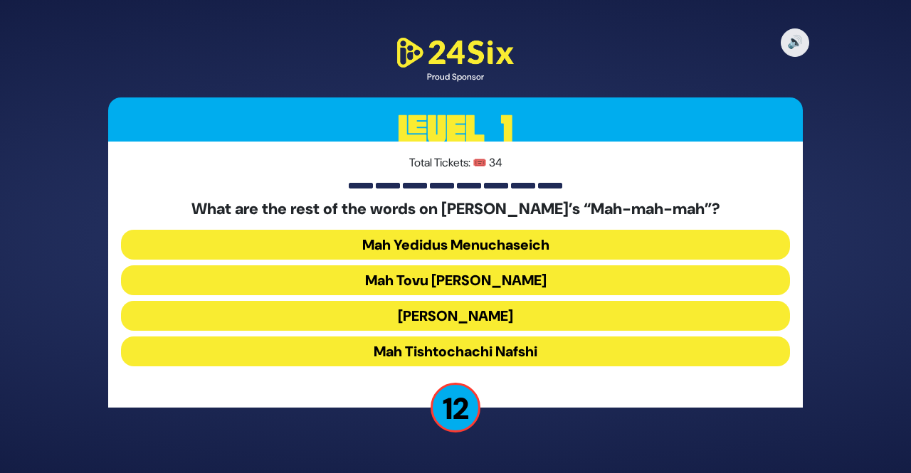
click at [360, 283] on button "Mah Tovu Ohalecha Yaakov" at bounding box center [455, 280] width 669 height 30
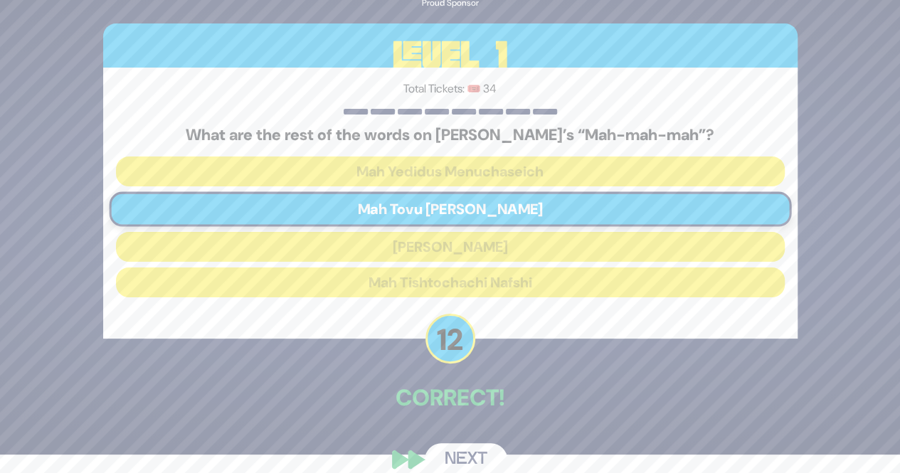
scroll to position [33, 0]
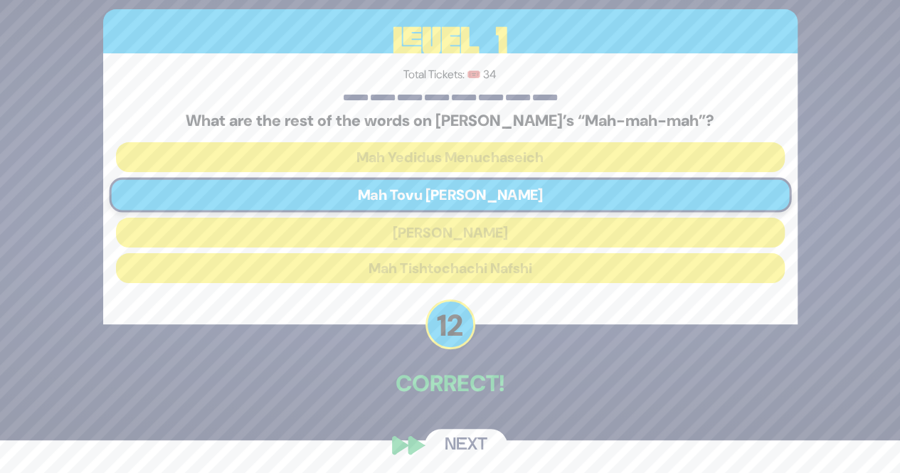
click at [461, 441] on button "Next" at bounding box center [466, 445] width 83 height 33
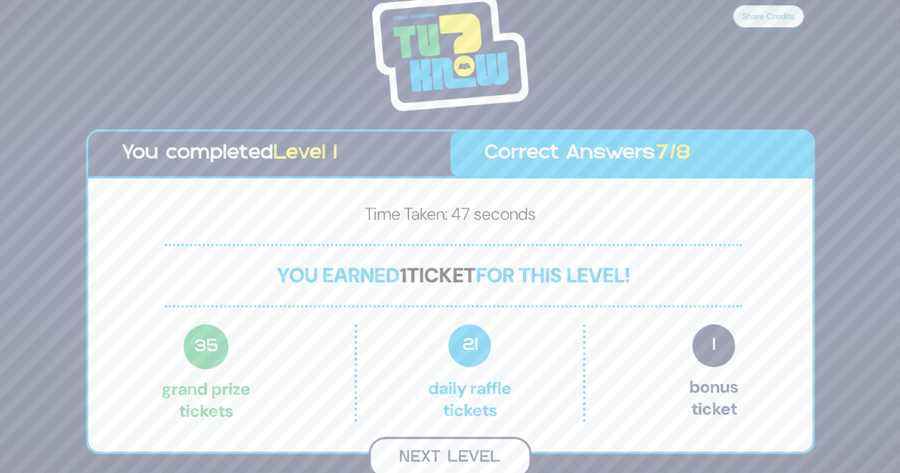
click at [457, 458] on button "Next Level" at bounding box center [450, 458] width 163 height 42
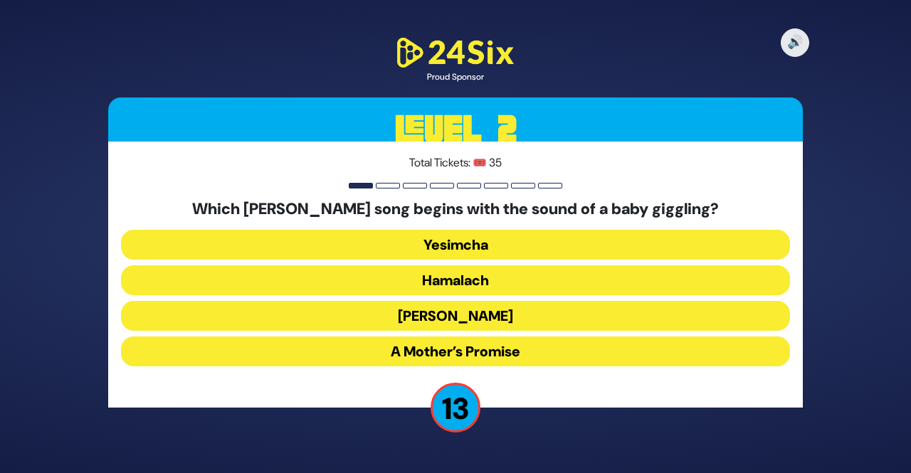
click at [438, 317] on button "Zeh Hakatan" at bounding box center [455, 316] width 669 height 30
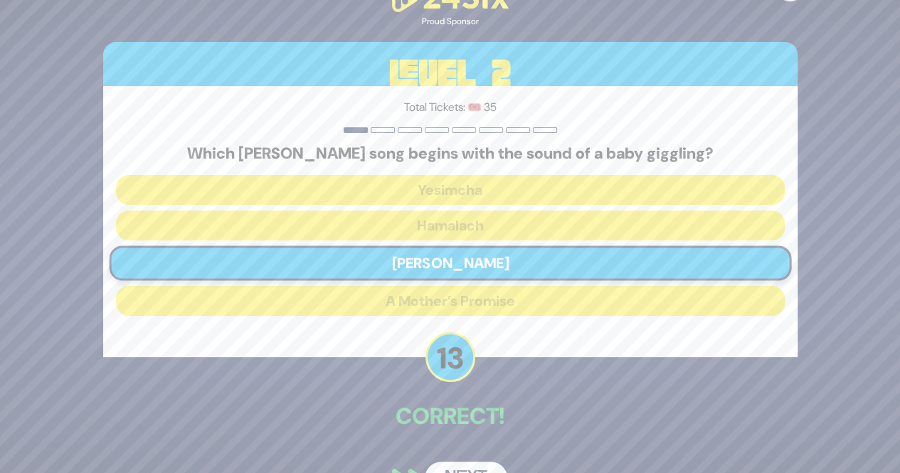
scroll to position [38, 0]
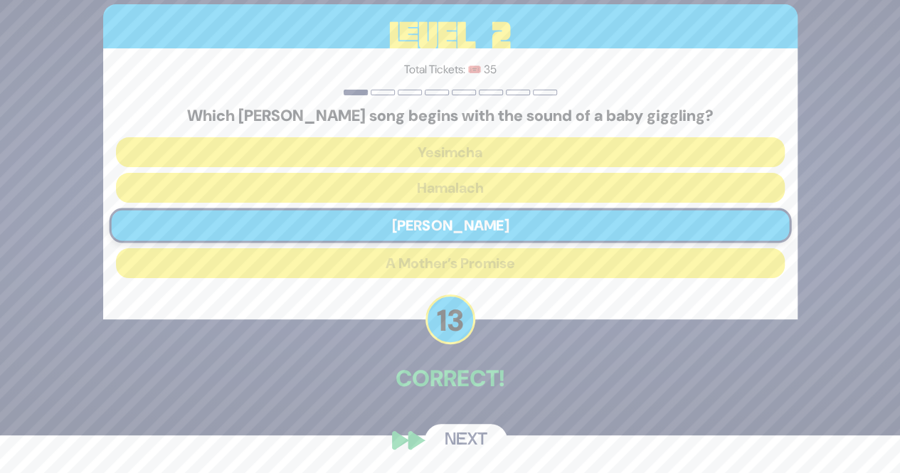
click at [451, 424] on button "Next" at bounding box center [466, 440] width 83 height 33
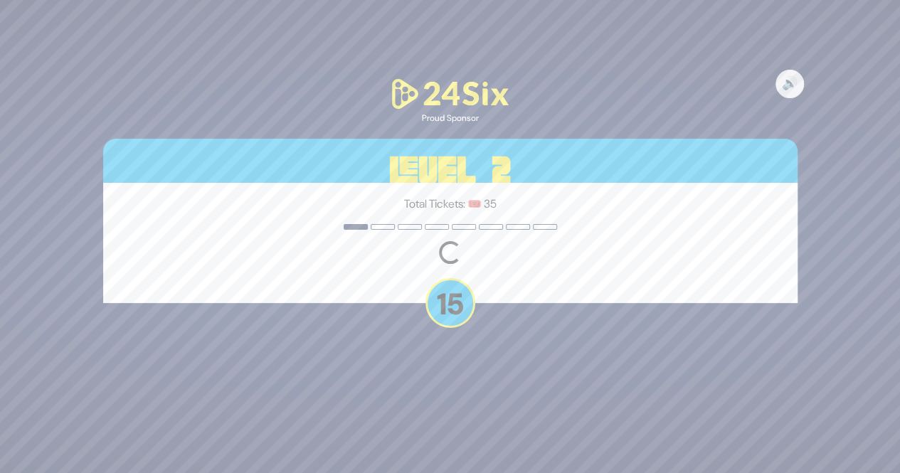
scroll to position [0, 0]
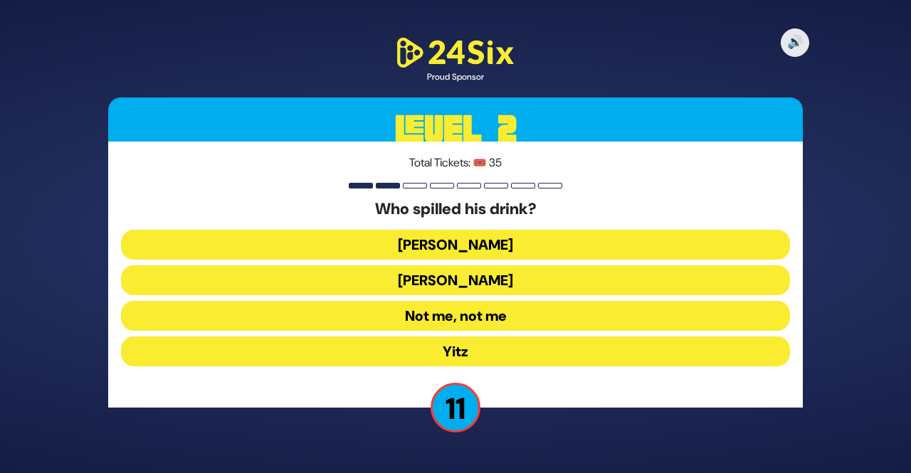
click at [406, 253] on button "Asher Zelig" at bounding box center [455, 245] width 669 height 30
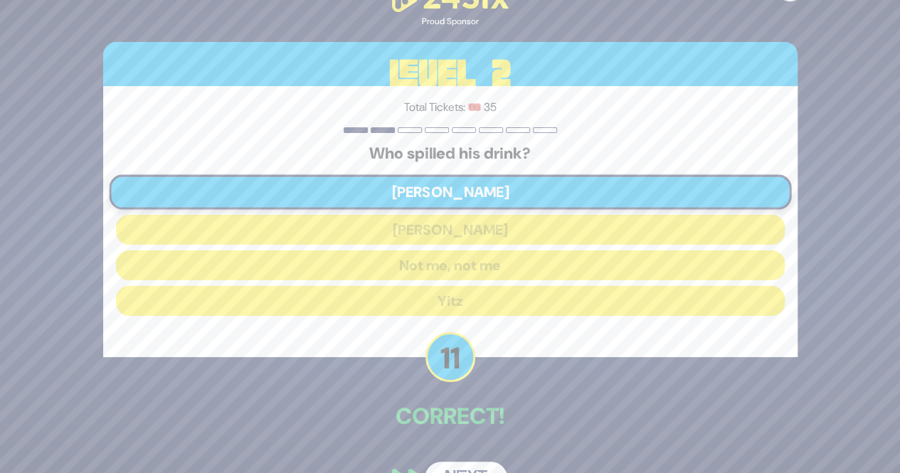
scroll to position [38, 0]
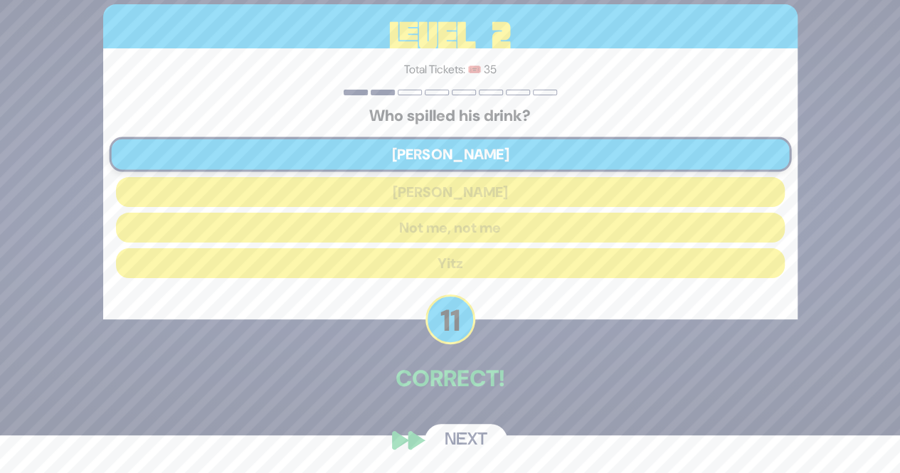
click at [469, 429] on button "Next" at bounding box center [466, 440] width 83 height 33
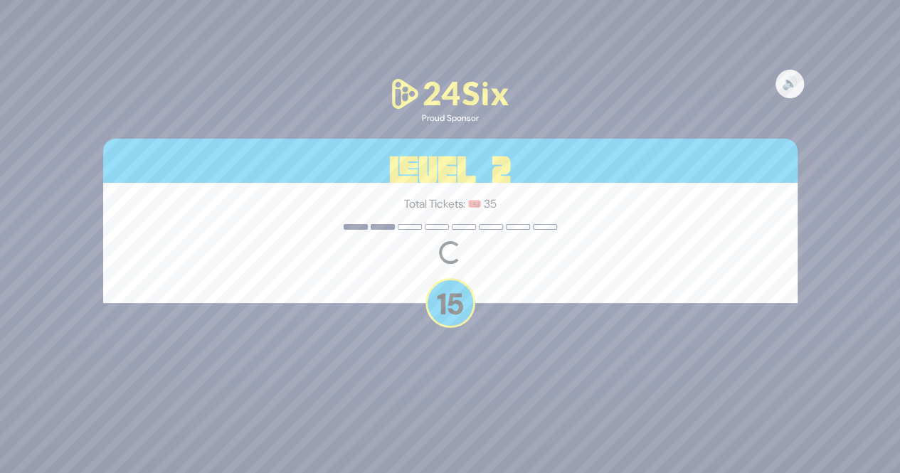
scroll to position [0, 0]
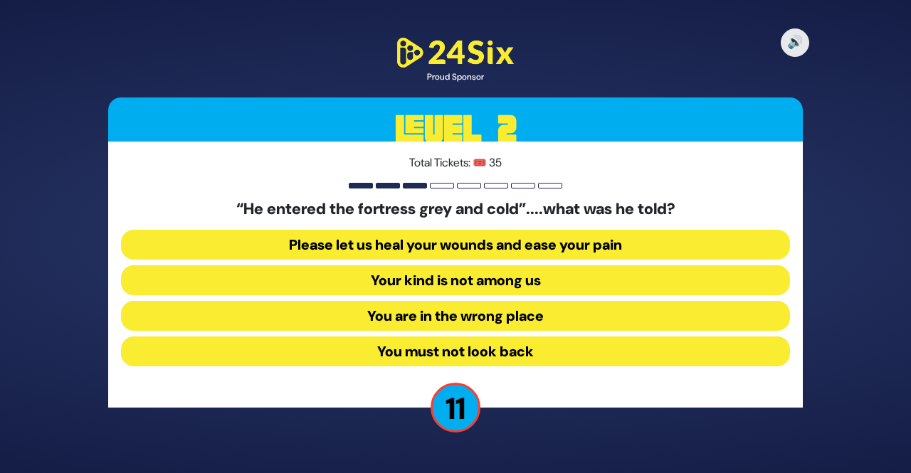
click at [443, 283] on button "Your kind is not among us" at bounding box center [455, 280] width 669 height 30
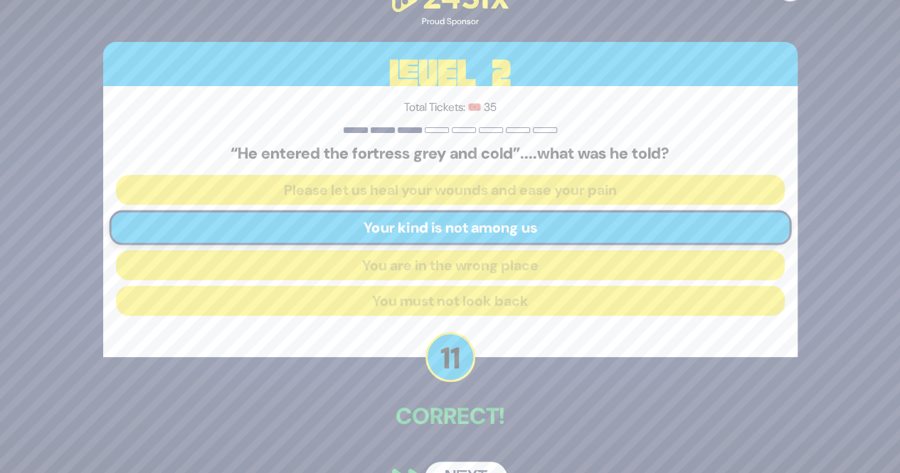
scroll to position [38, 0]
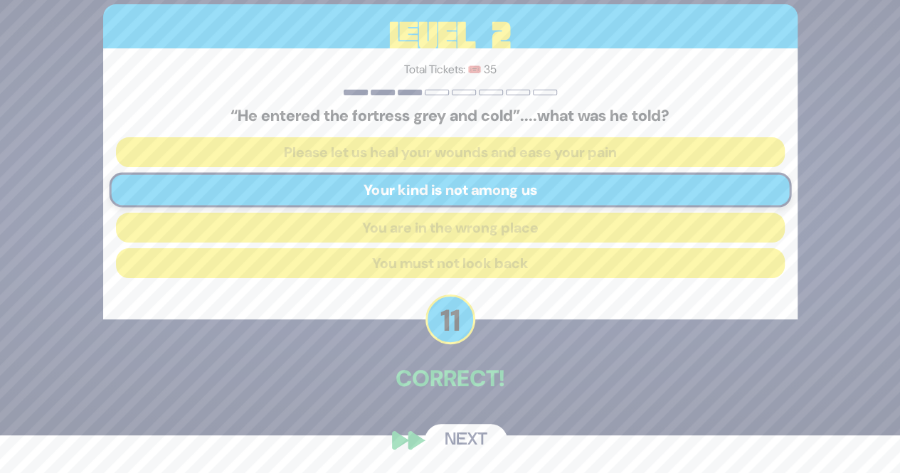
click at [468, 428] on button "Next" at bounding box center [466, 440] width 83 height 33
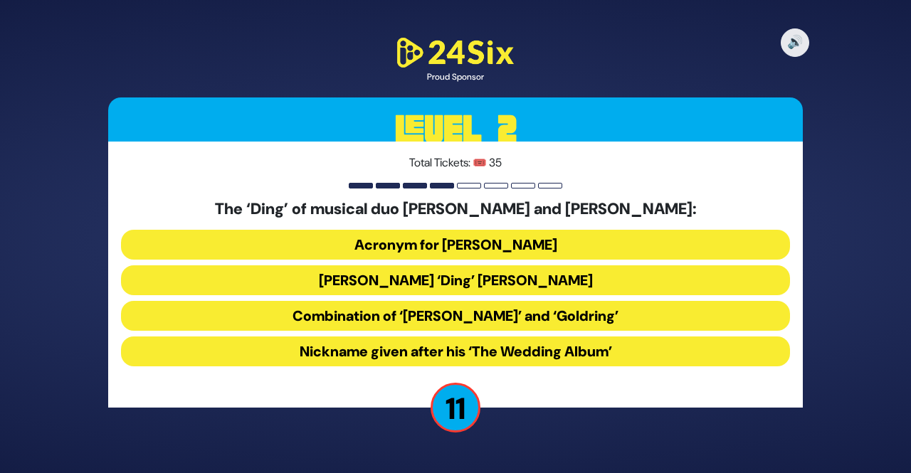
click at [430, 243] on button "Acronym for Dovid Nachman Golding" at bounding box center [455, 245] width 669 height 30
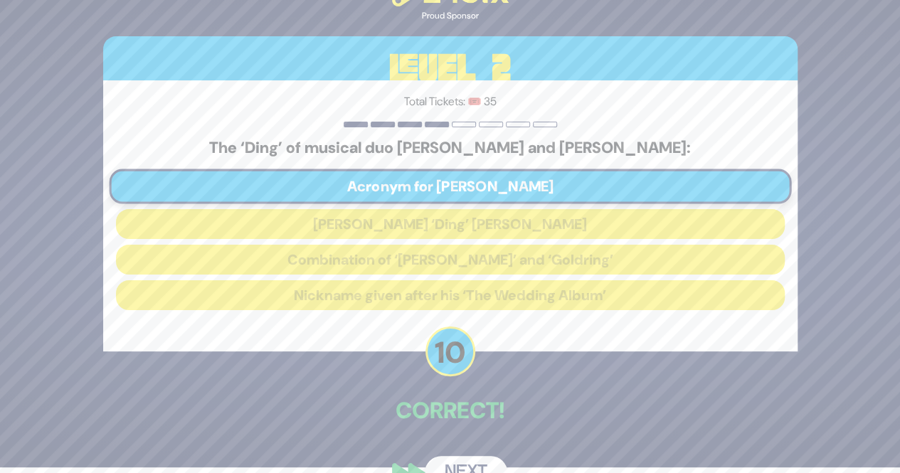
scroll to position [38, 0]
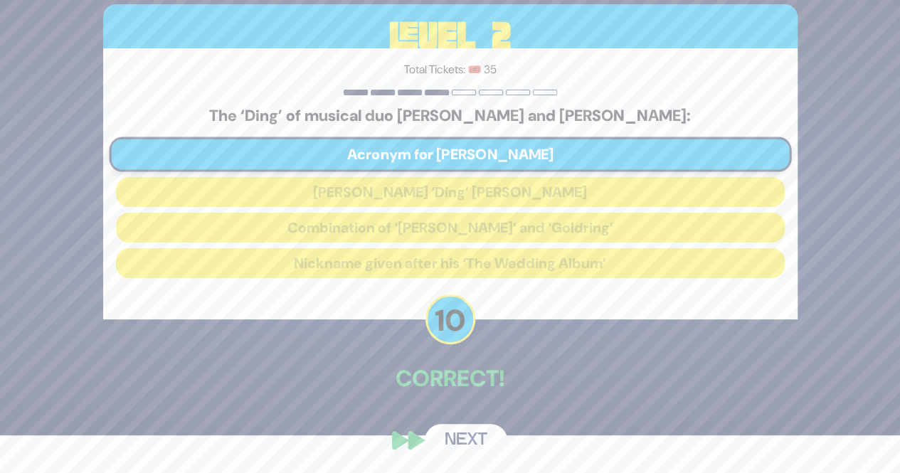
click at [443, 429] on button "Next" at bounding box center [466, 440] width 83 height 33
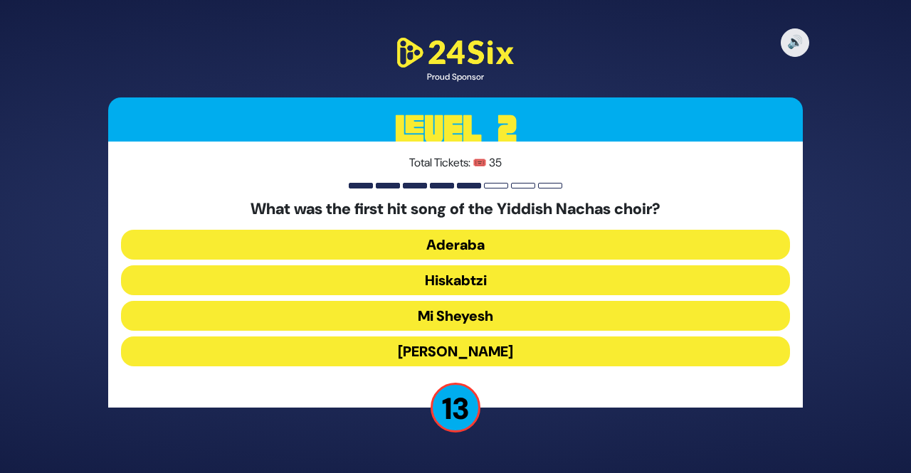
click at [418, 284] on button "Hiskabtzi" at bounding box center [455, 280] width 669 height 30
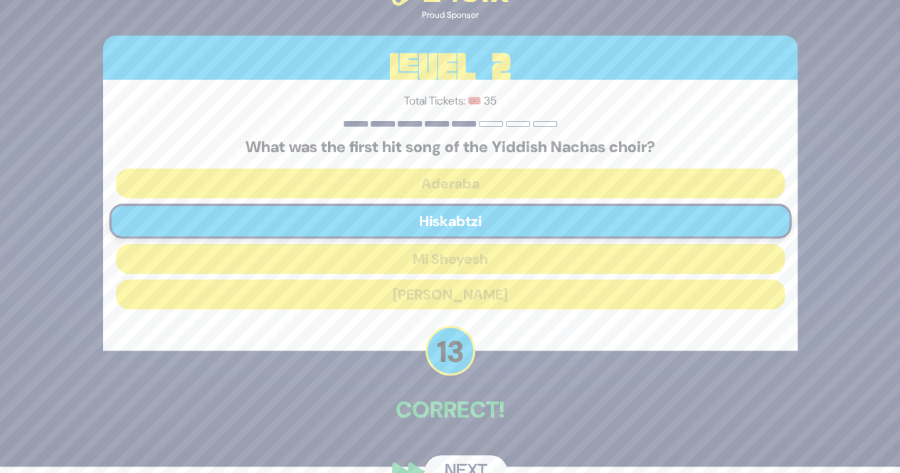
scroll to position [38, 0]
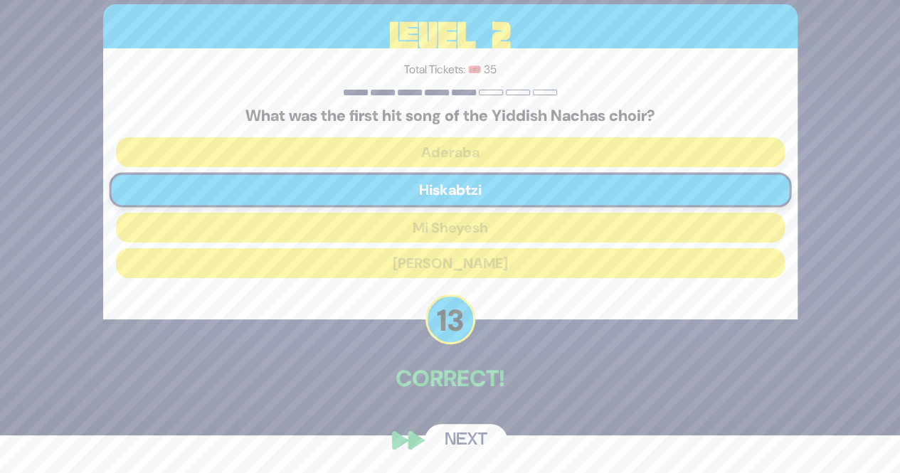
click at [448, 428] on button "Next" at bounding box center [466, 440] width 83 height 33
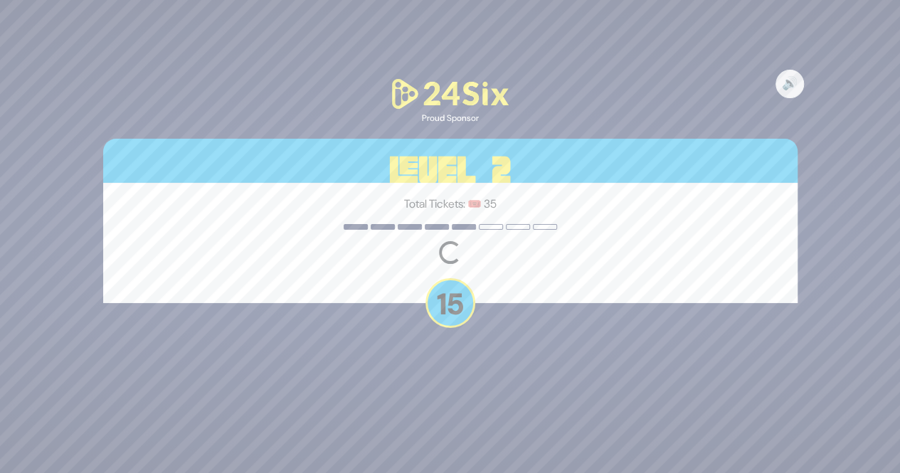
scroll to position [0, 0]
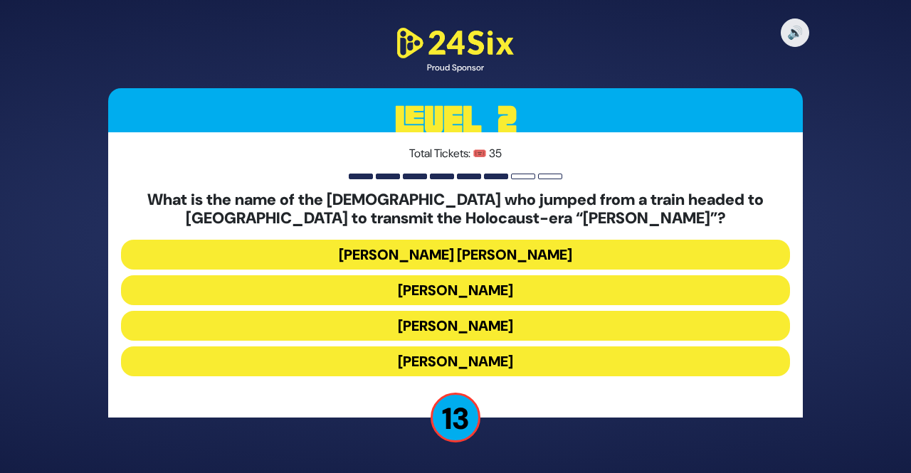
click at [467, 285] on button "Mordechai Fastag" at bounding box center [455, 290] width 669 height 30
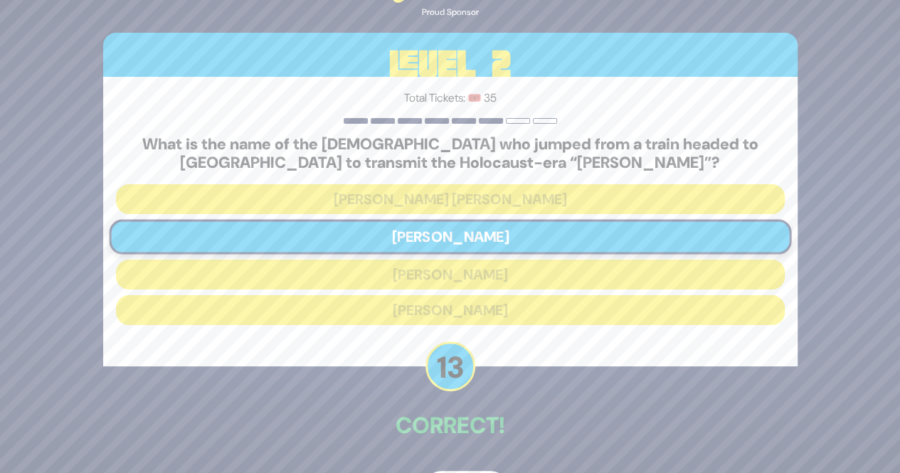
scroll to position [47, 0]
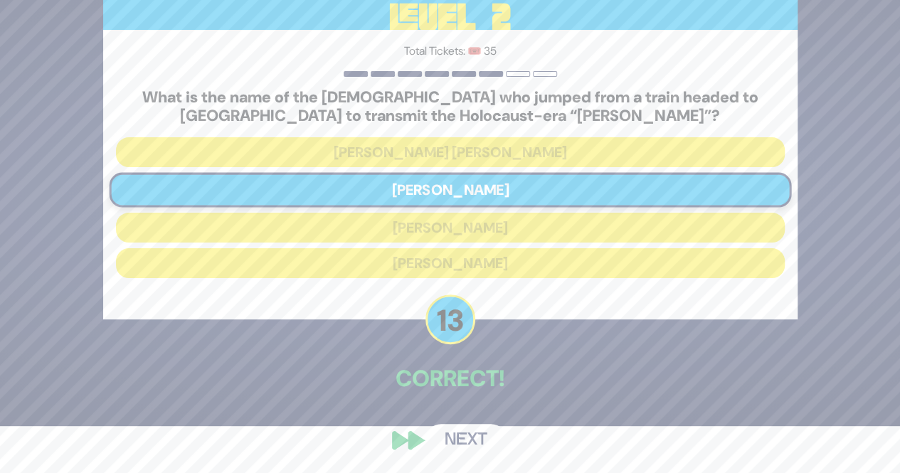
click at [451, 440] on button "Next" at bounding box center [466, 440] width 83 height 33
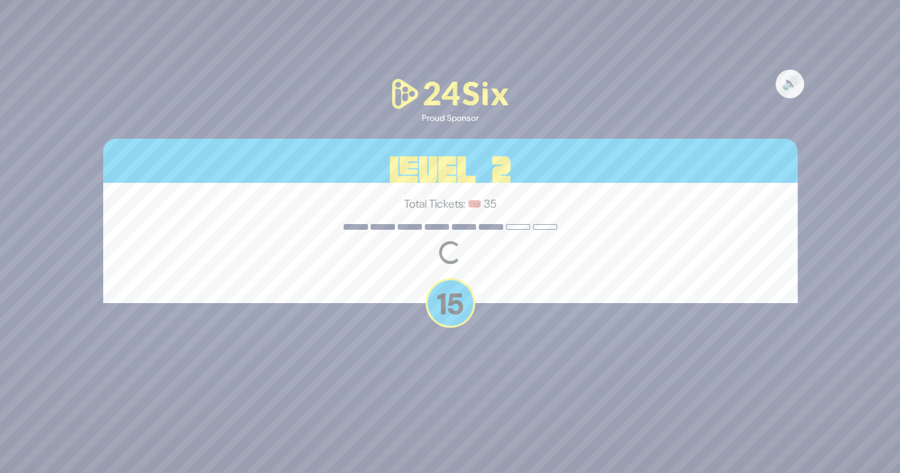
scroll to position [0, 0]
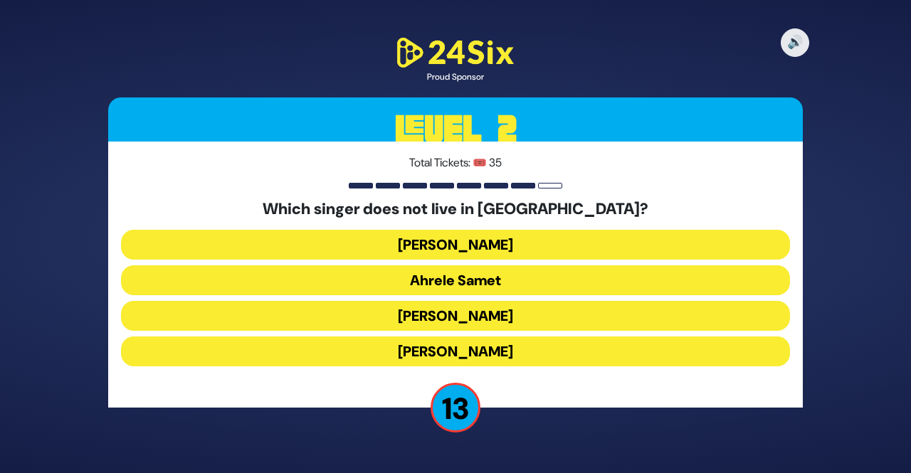
click at [442, 347] on button "Eitan Katz" at bounding box center [455, 352] width 669 height 30
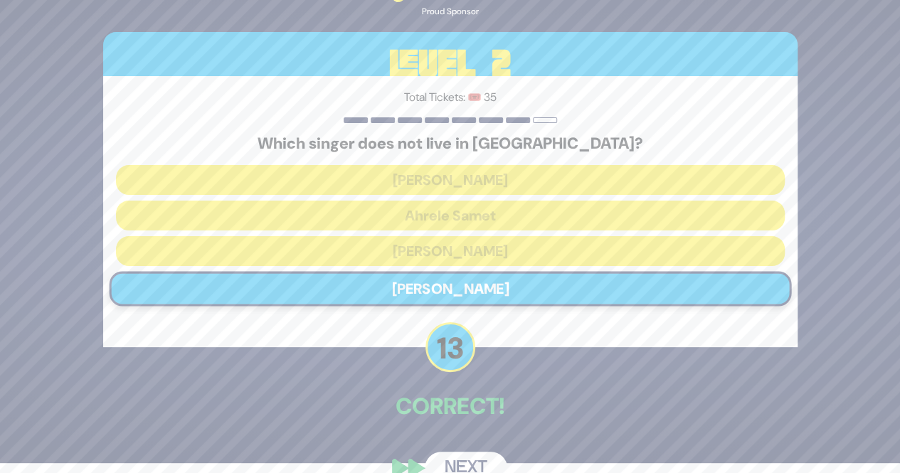
scroll to position [38, 0]
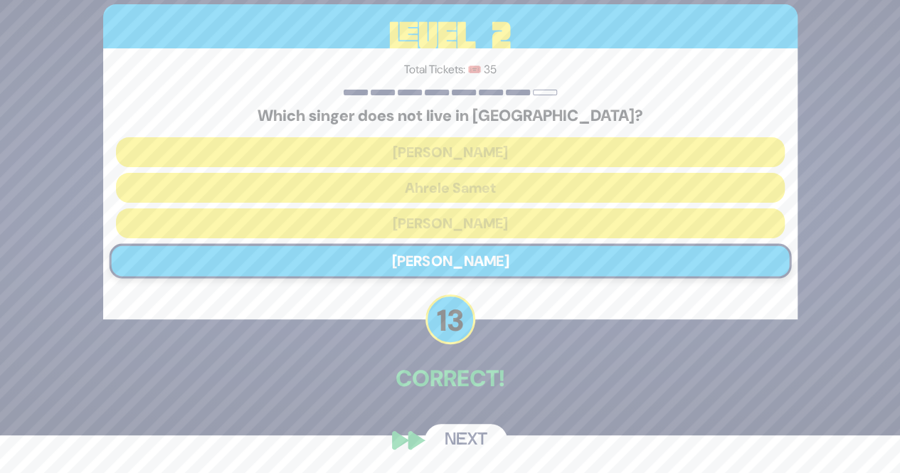
click at [468, 445] on button "Next" at bounding box center [466, 440] width 83 height 33
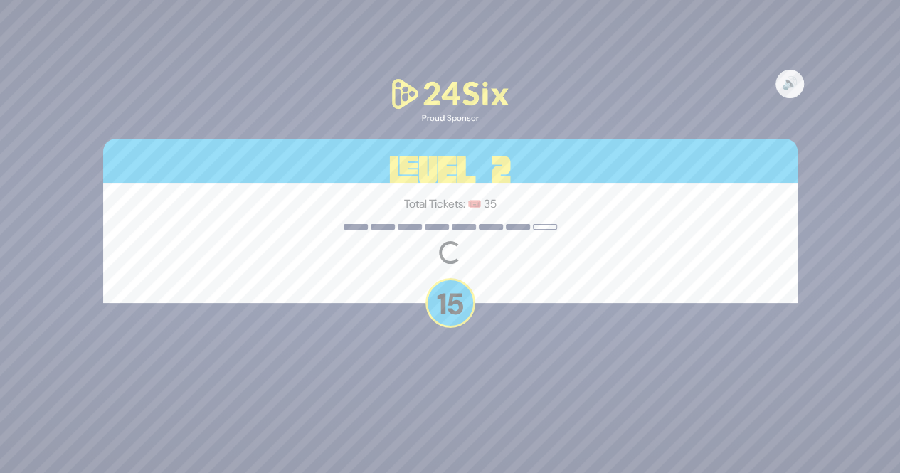
scroll to position [0, 0]
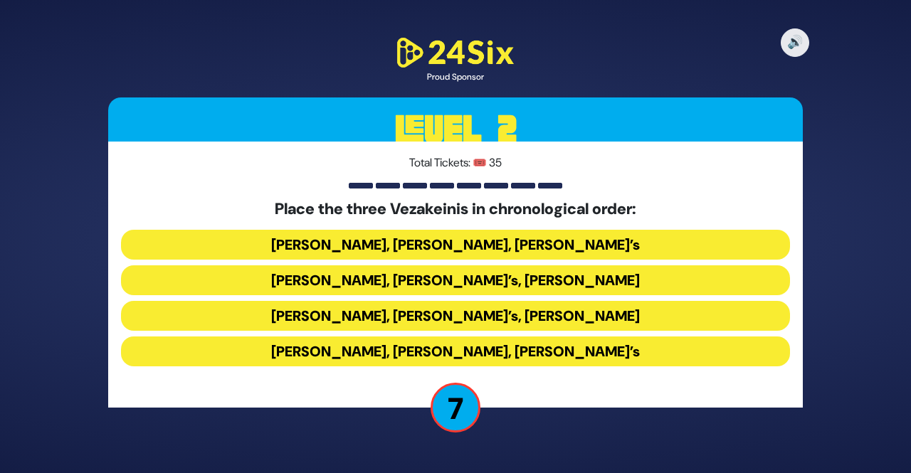
click at [288, 358] on button "Avraham Fried’s, Baruch Levine’s, Bonei Olam’s" at bounding box center [455, 352] width 669 height 30
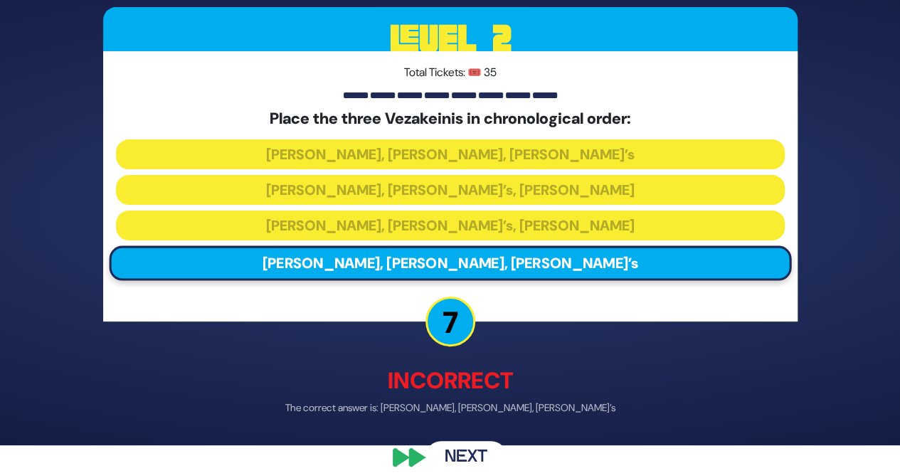
scroll to position [45, 0]
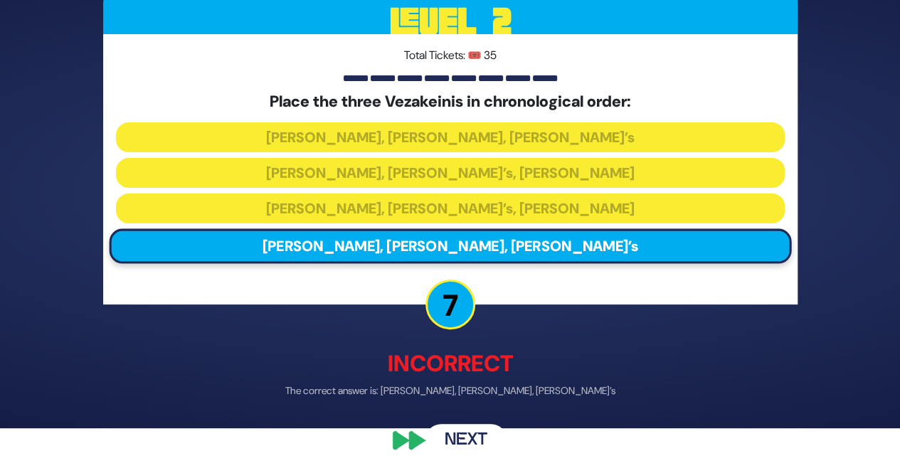
click at [458, 429] on button "Next" at bounding box center [466, 440] width 83 height 33
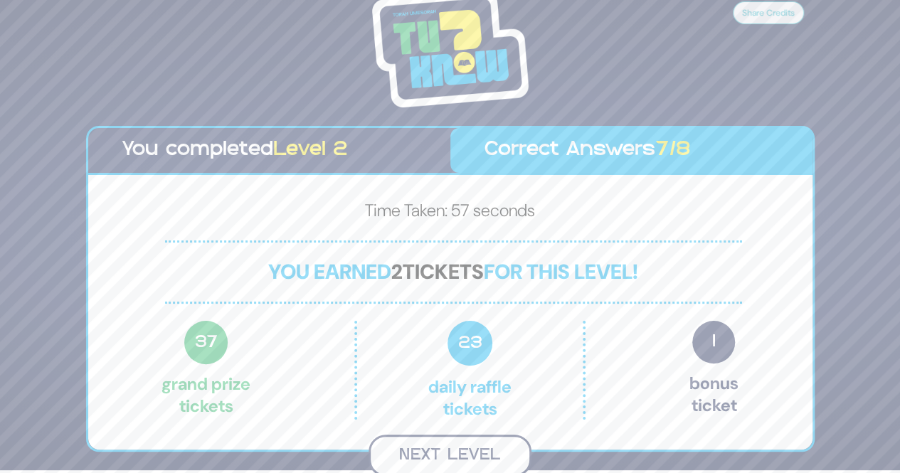
scroll to position [1, 0]
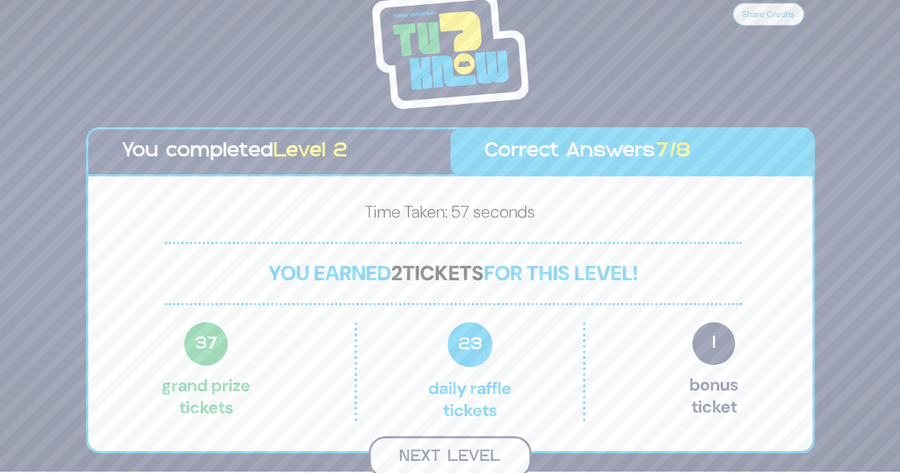
click at [431, 453] on button "Next Level" at bounding box center [450, 457] width 163 height 42
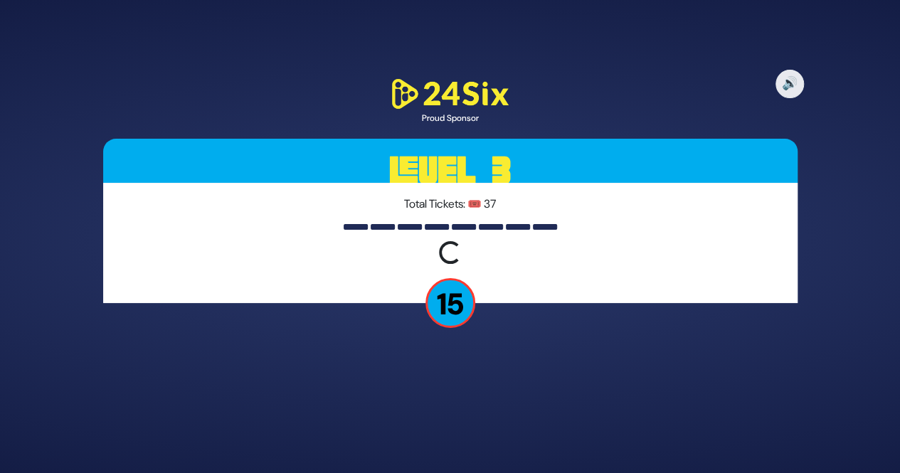
scroll to position [0, 0]
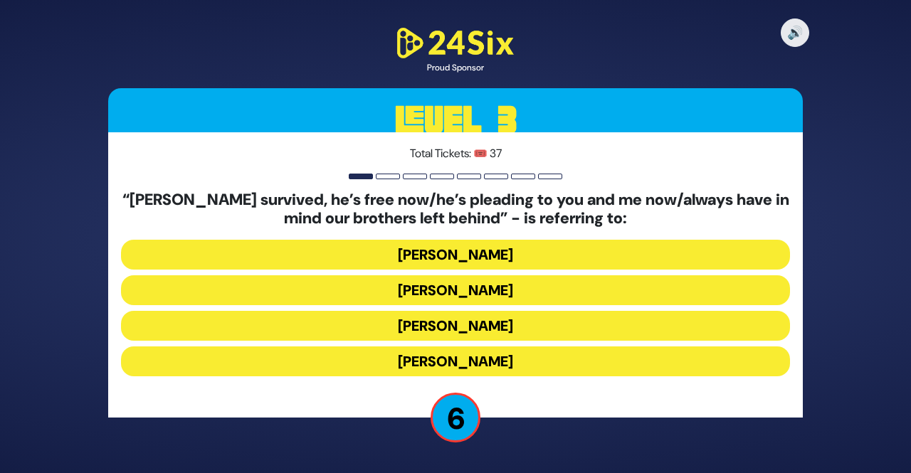
click at [444, 293] on button "Yosef Mendelovitch" at bounding box center [455, 290] width 669 height 30
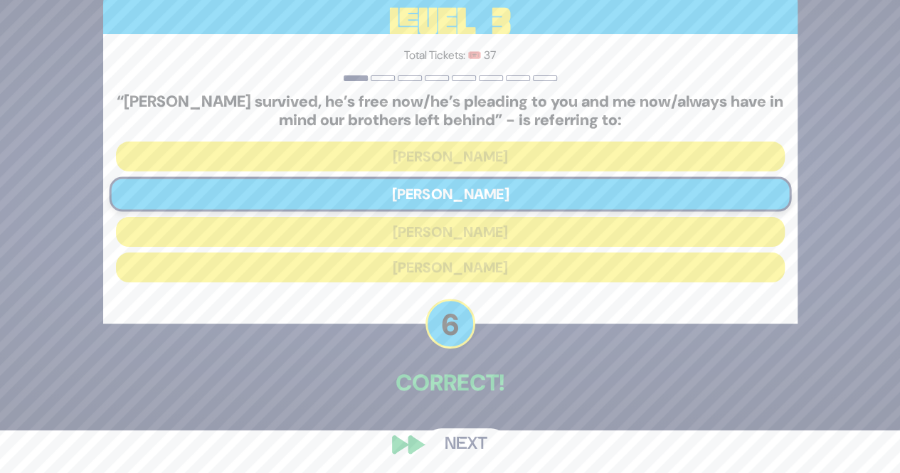
scroll to position [47, 0]
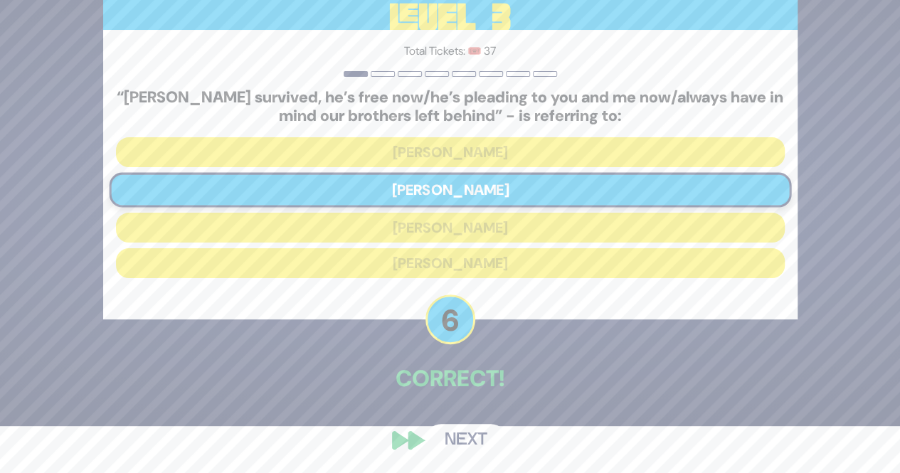
click at [458, 440] on button "Next" at bounding box center [466, 440] width 83 height 33
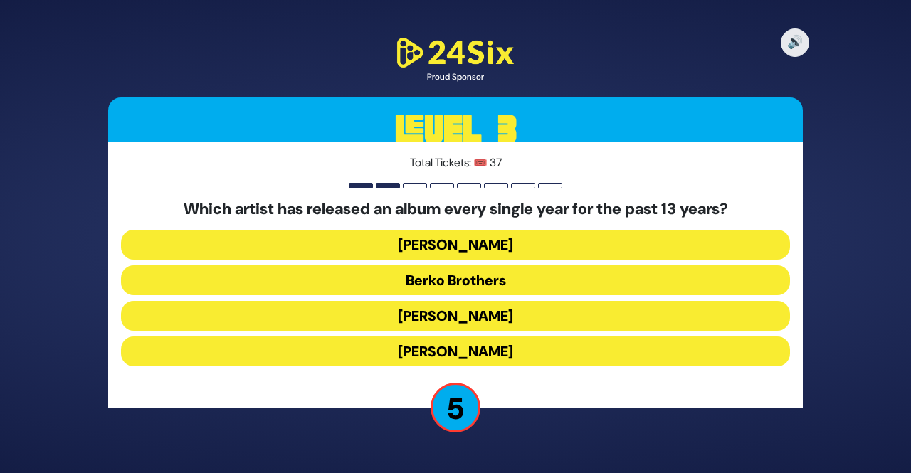
click at [405, 280] on button "Berko Brothers" at bounding box center [455, 280] width 669 height 30
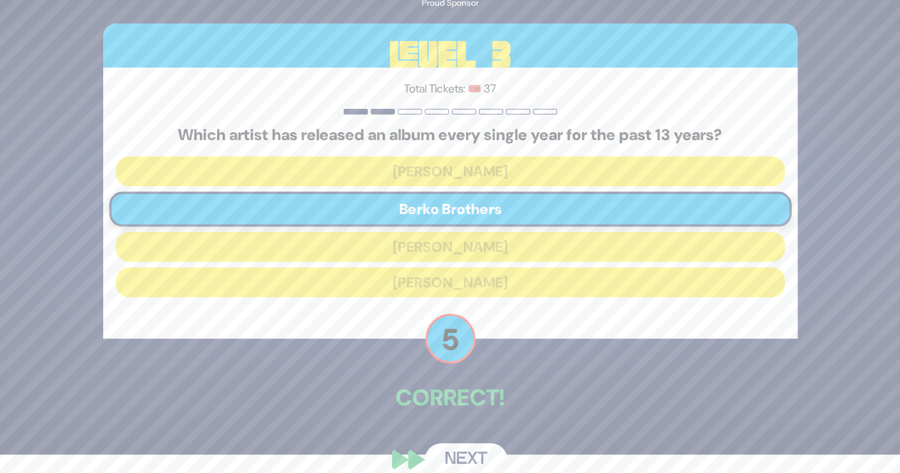
scroll to position [38, 0]
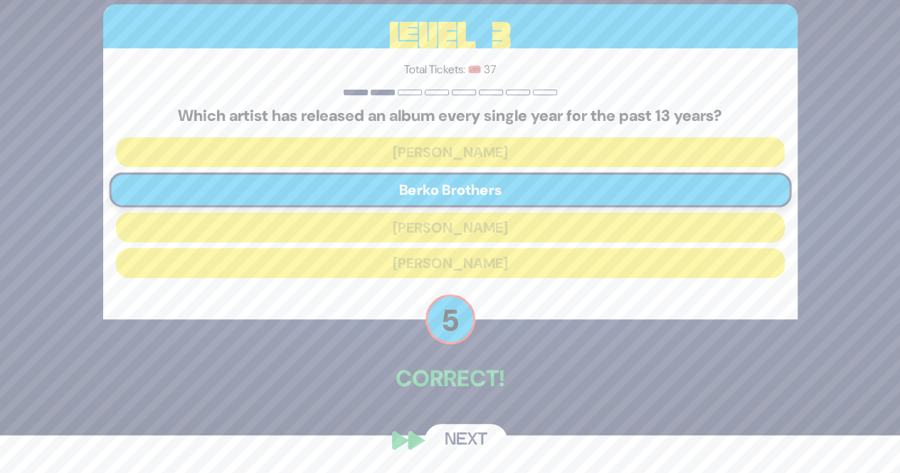
click at [453, 441] on button "Next" at bounding box center [466, 440] width 83 height 33
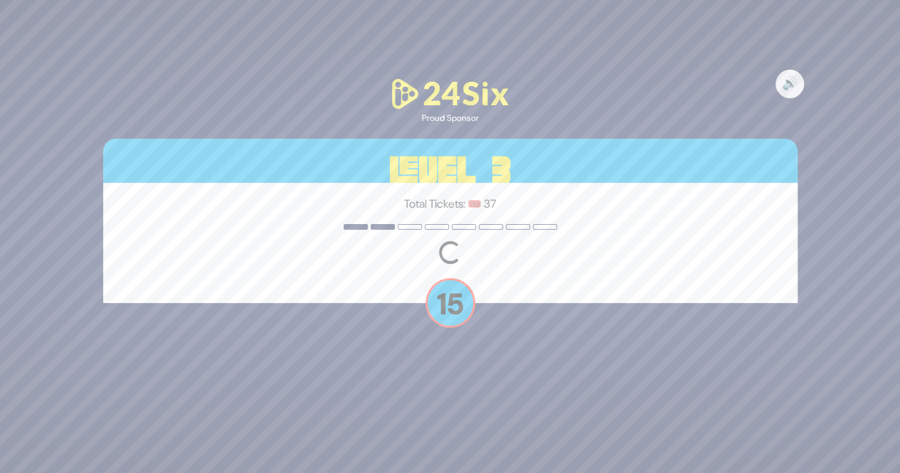
scroll to position [0, 0]
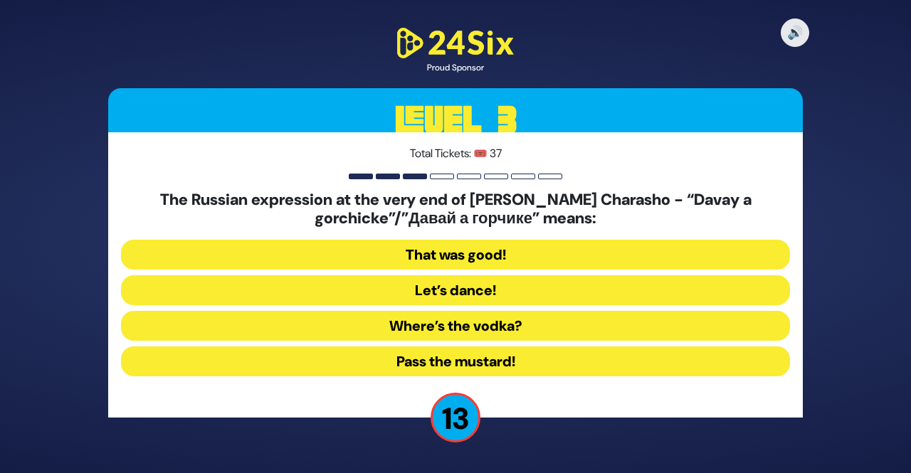
click at [354, 357] on button "Pass the mustard!" at bounding box center [455, 362] width 669 height 30
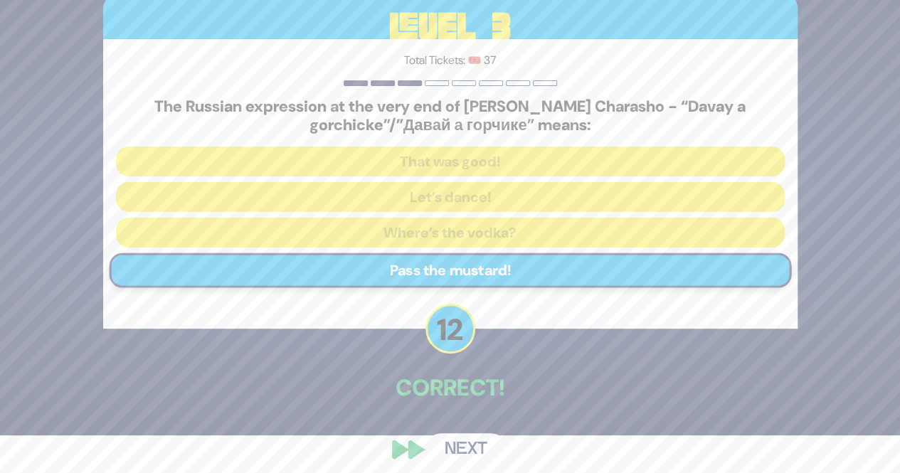
scroll to position [47, 0]
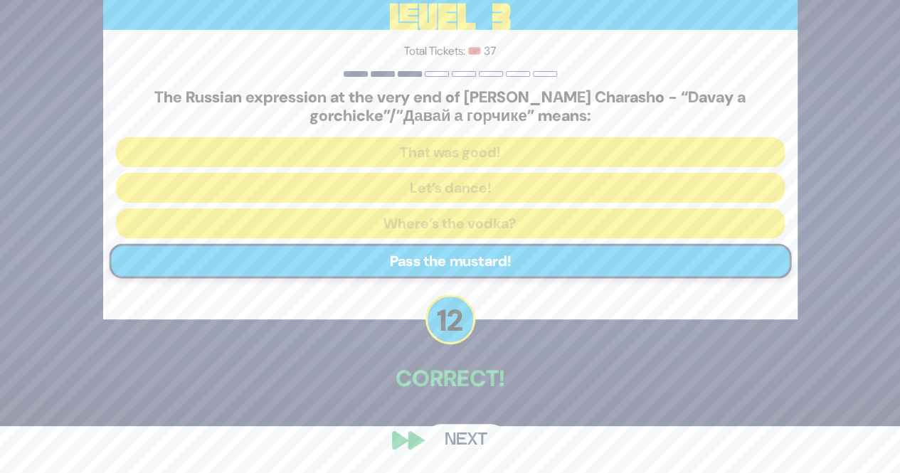
click at [451, 428] on button "Next" at bounding box center [466, 440] width 83 height 33
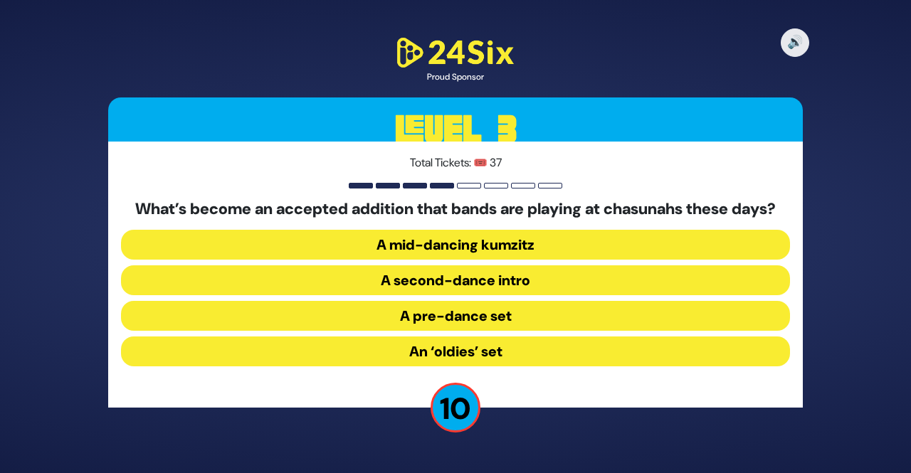
click at [404, 324] on button "A pre-dance set" at bounding box center [455, 316] width 669 height 30
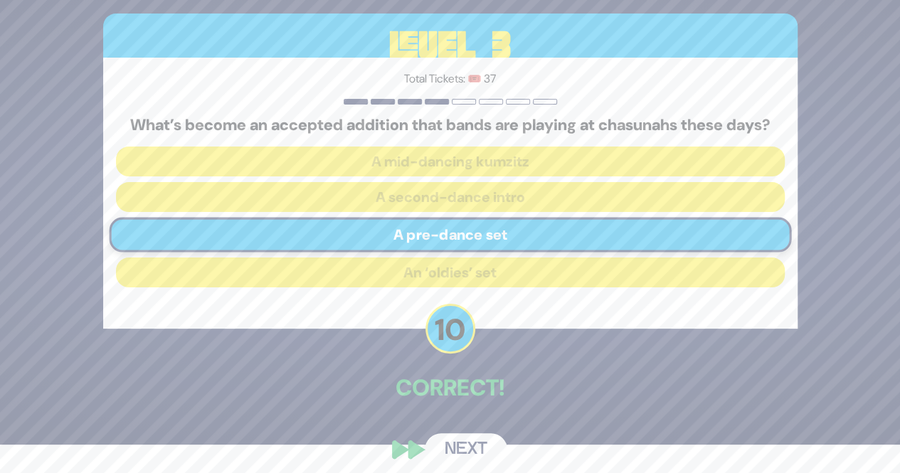
scroll to position [47, 0]
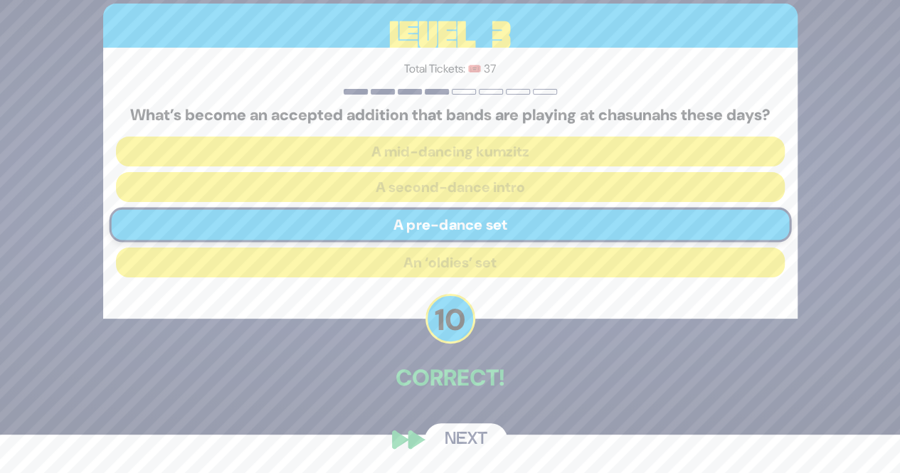
click at [454, 446] on button "Next" at bounding box center [466, 439] width 83 height 33
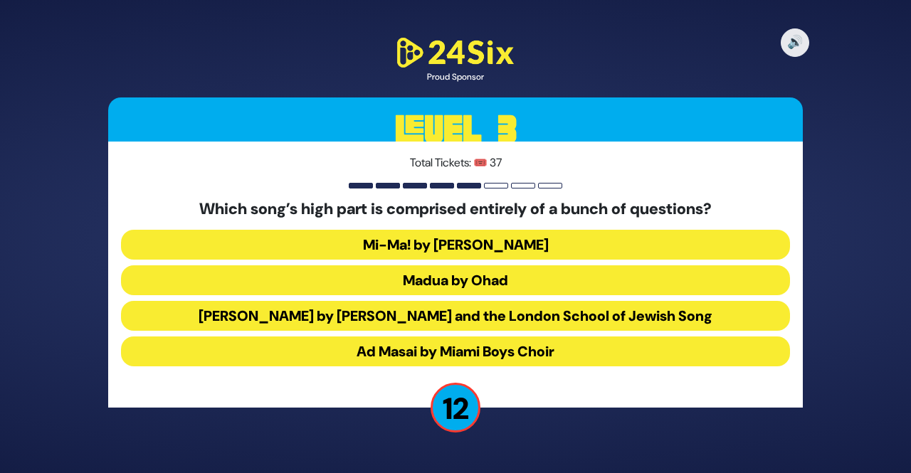
click at [428, 245] on button "Mi-Ma! by Avraham Fried" at bounding box center [455, 245] width 669 height 30
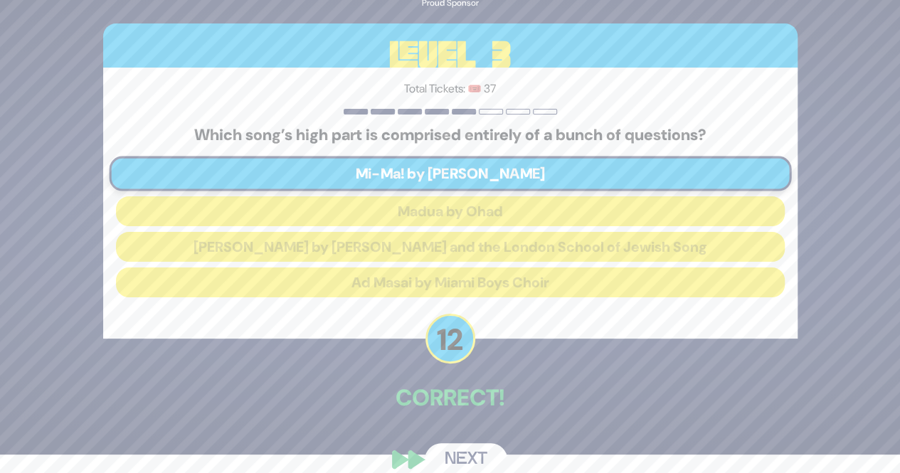
scroll to position [38, 0]
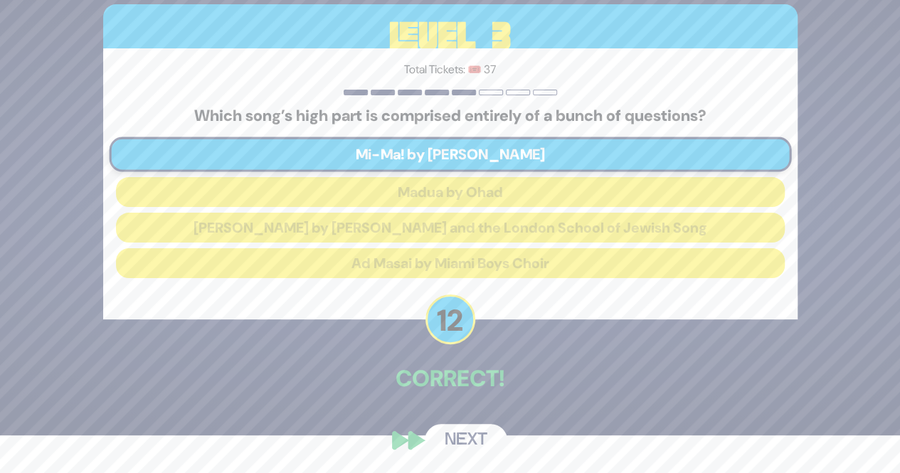
click at [457, 429] on button "Next" at bounding box center [466, 440] width 83 height 33
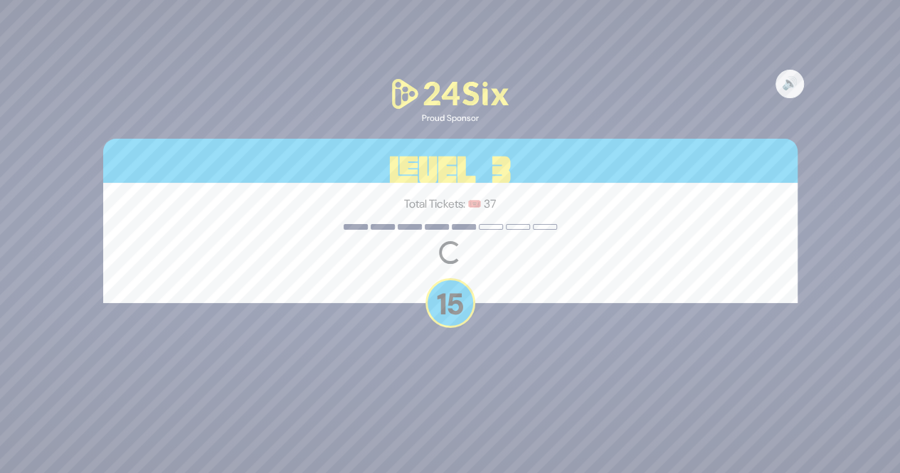
scroll to position [0, 0]
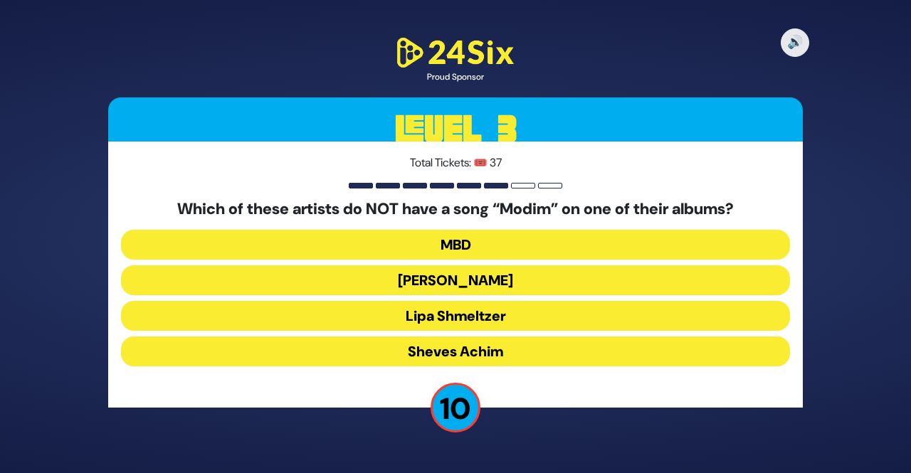
click at [383, 310] on button "Lipa Shmeltzer" at bounding box center [455, 316] width 669 height 30
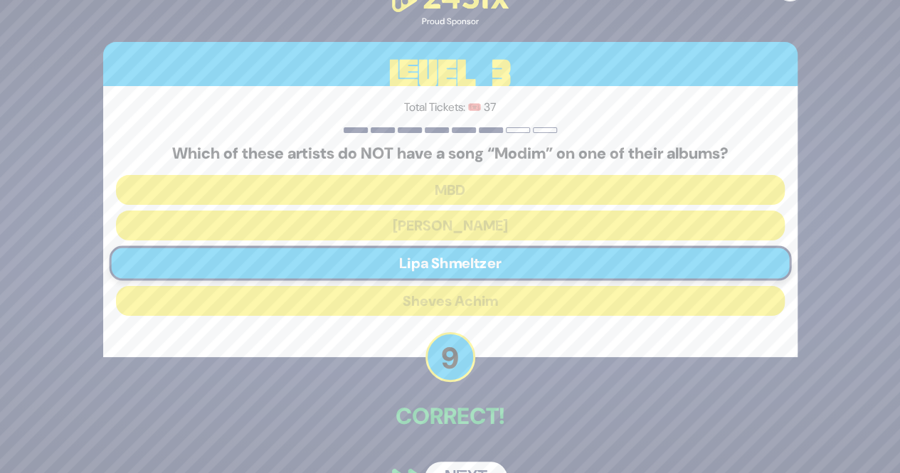
scroll to position [38, 0]
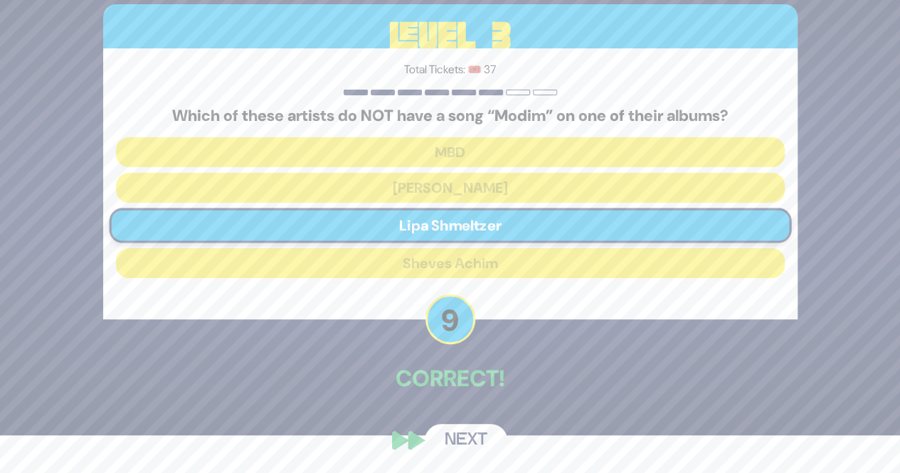
click at [451, 438] on button "Next" at bounding box center [466, 440] width 83 height 33
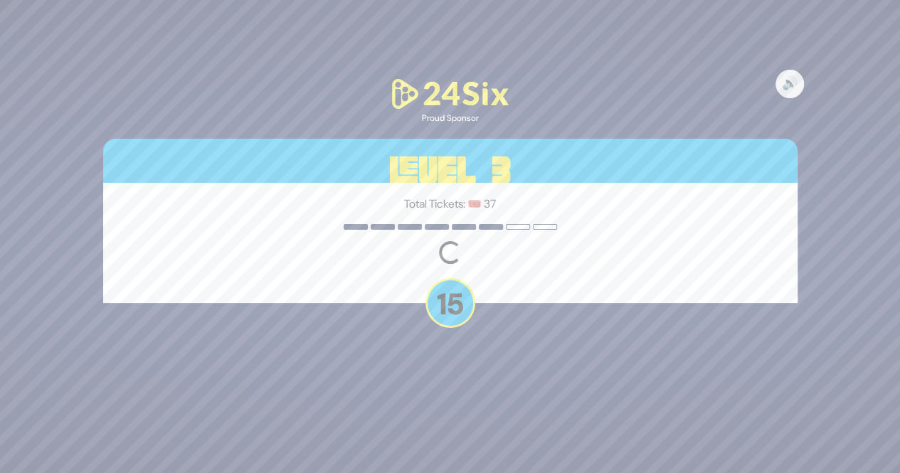
scroll to position [0, 0]
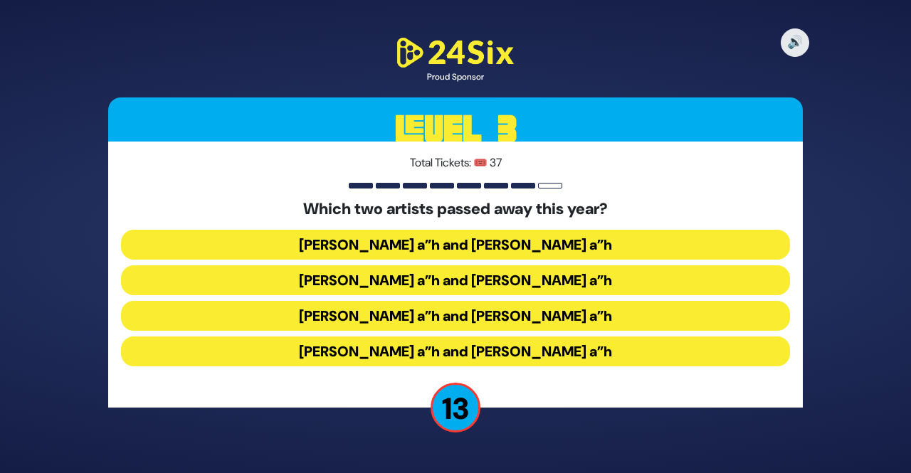
click at [395, 244] on button "Yigal Calek a”h and Avi Piamenta a”h" at bounding box center [455, 245] width 669 height 30
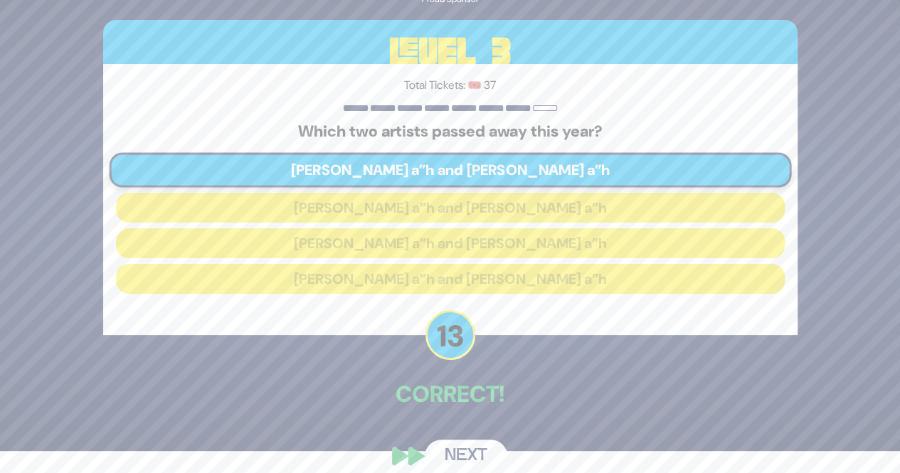
scroll to position [38, 0]
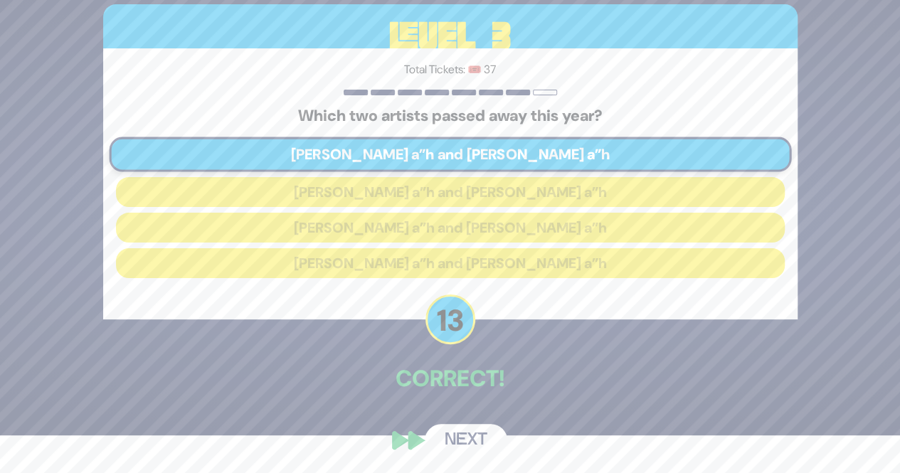
click at [469, 426] on button "Next" at bounding box center [466, 440] width 83 height 33
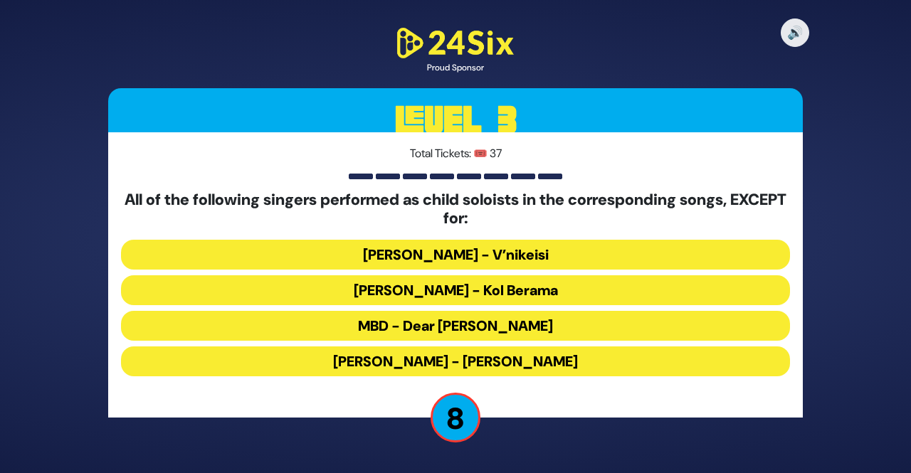
click at [390, 322] on button "MBD - Dear Nikolai" at bounding box center [455, 326] width 669 height 30
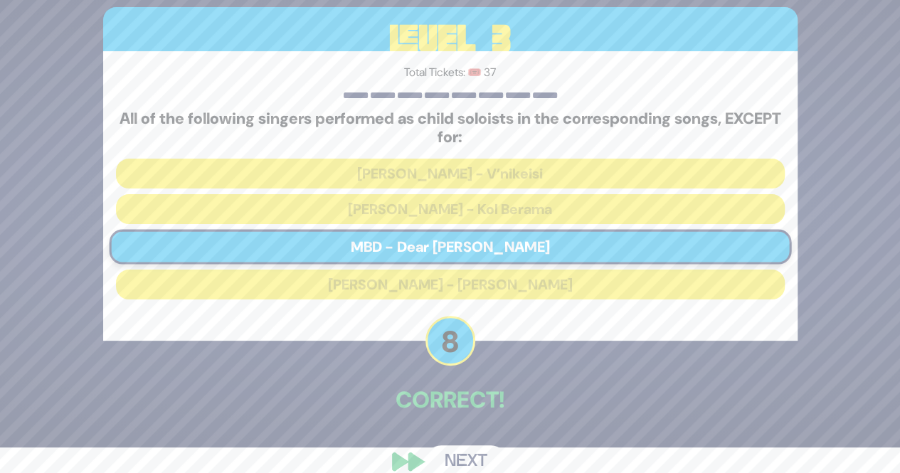
scroll to position [47, 0]
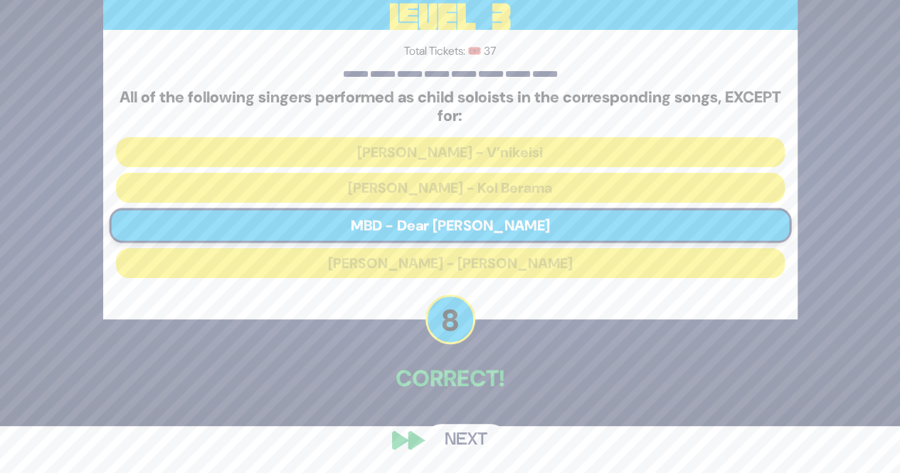
click at [452, 438] on button "Next" at bounding box center [466, 440] width 83 height 33
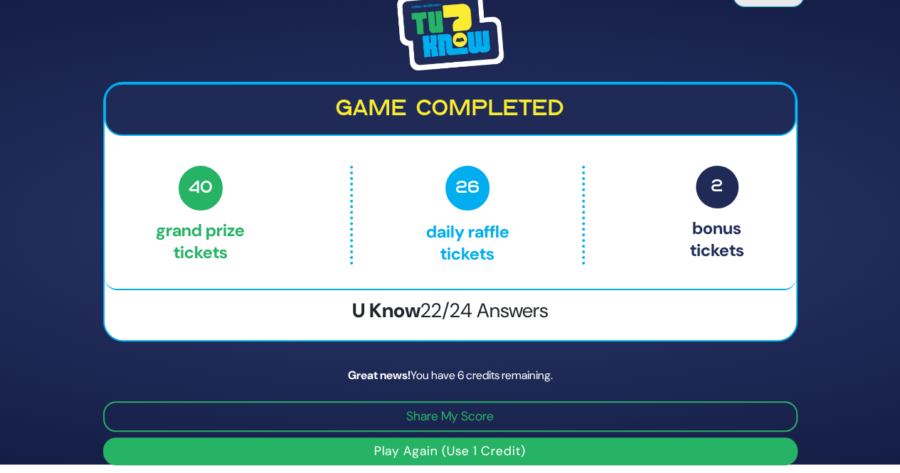
scroll to position [17, 0]
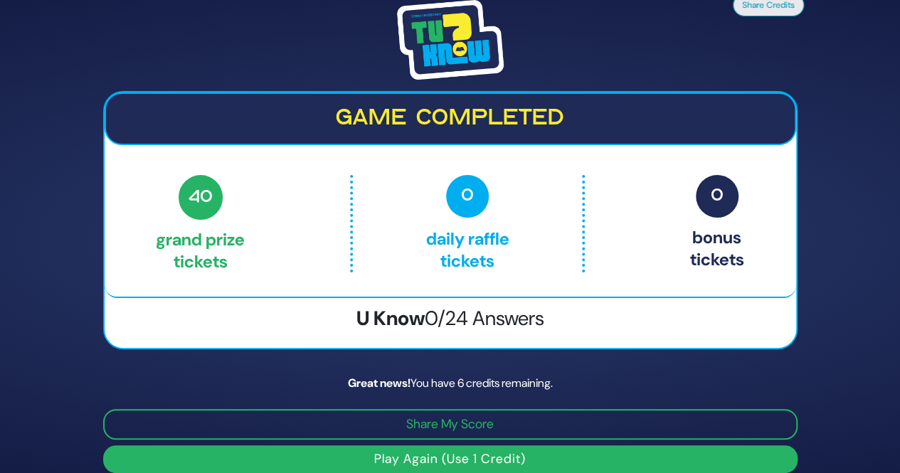
scroll to position [17, 0]
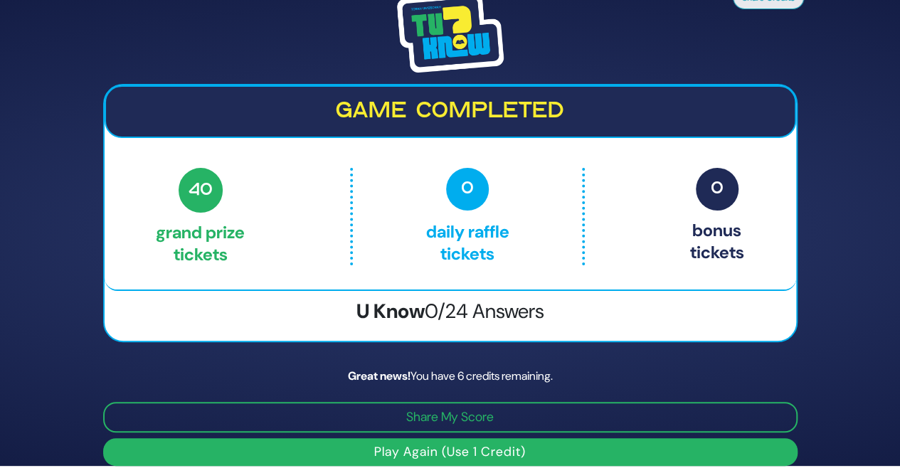
scroll to position [17, 0]
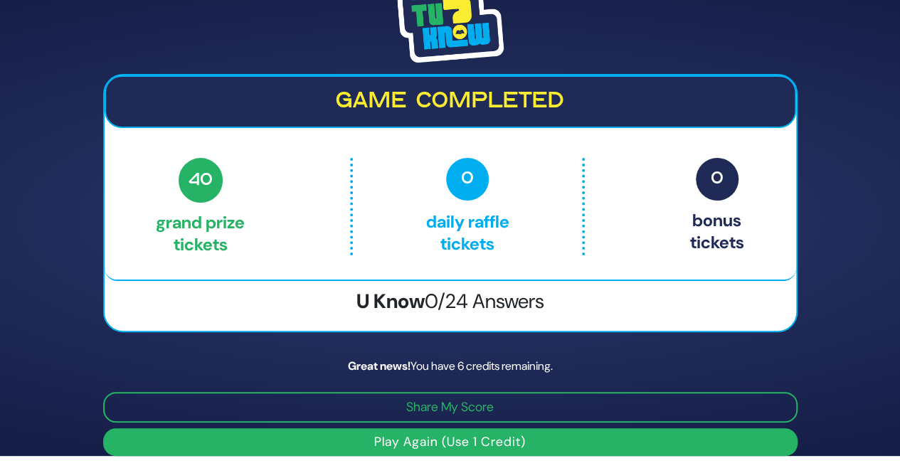
click at [248, 443] on button "Play Again (Use 1 Credit)" at bounding box center [450, 442] width 695 height 28
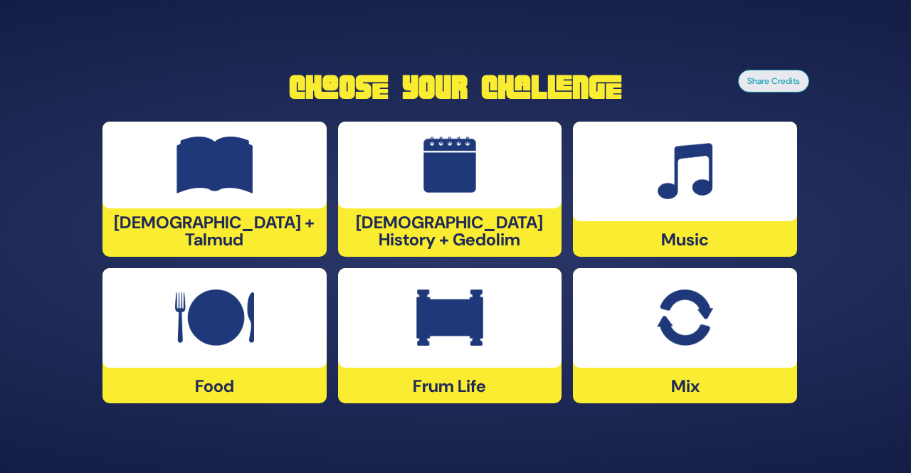
click at [438, 355] on div at bounding box center [450, 318] width 224 height 100
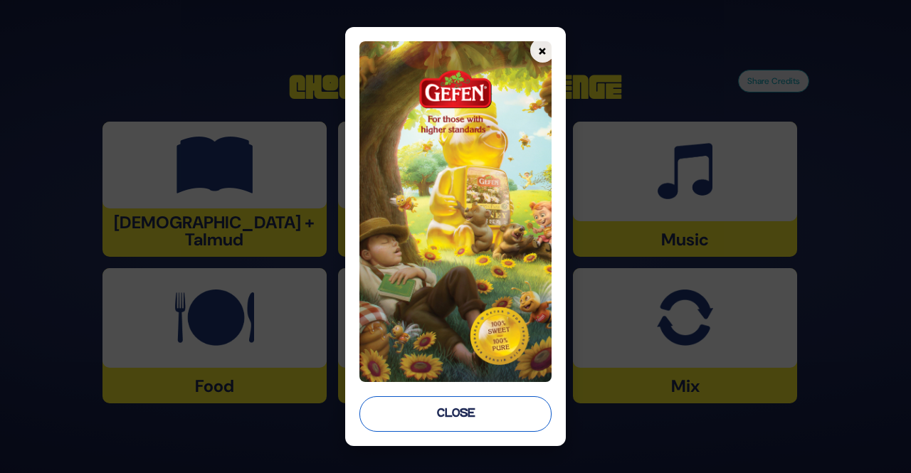
click at [498, 403] on button "Close" at bounding box center [454, 414] width 191 height 36
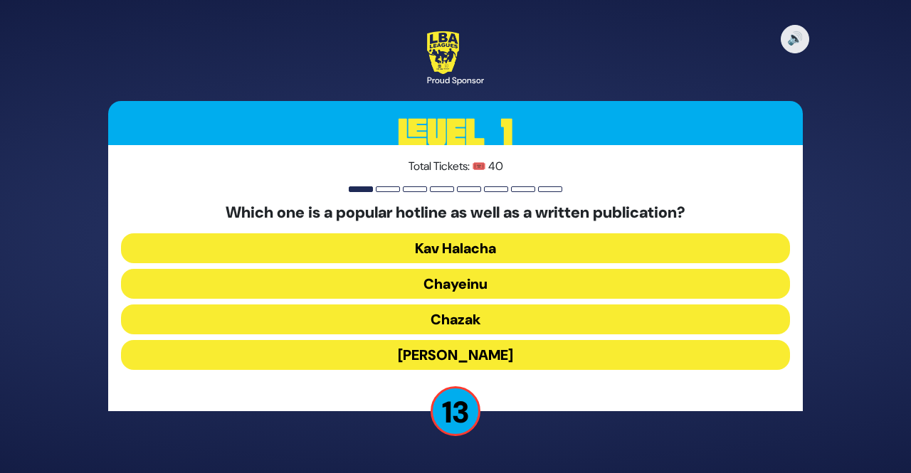
click at [457, 282] on button "Chayeinu" at bounding box center [455, 284] width 669 height 30
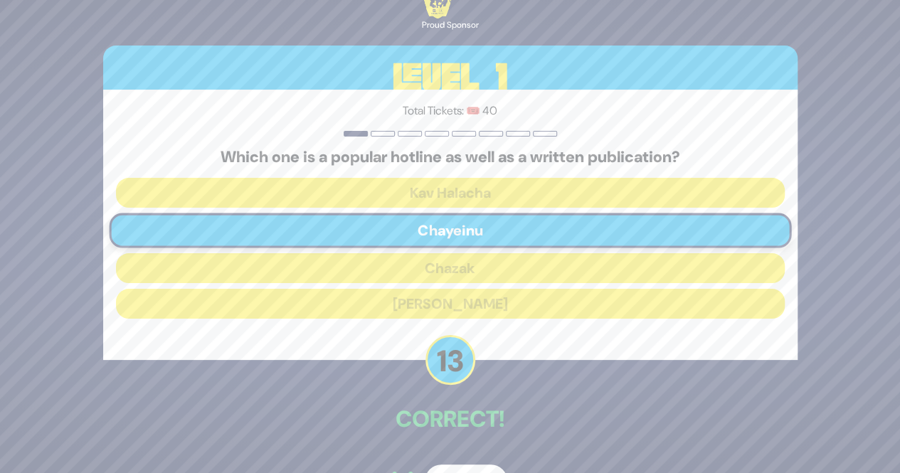
scroll to position [41, 0]
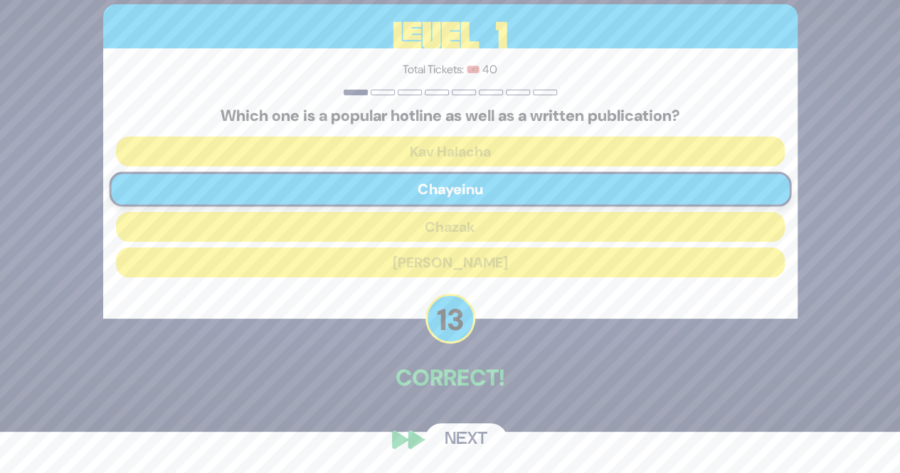
click at [445, 448] on button "Next" at bounding box center [466, 439] width 83 height 33
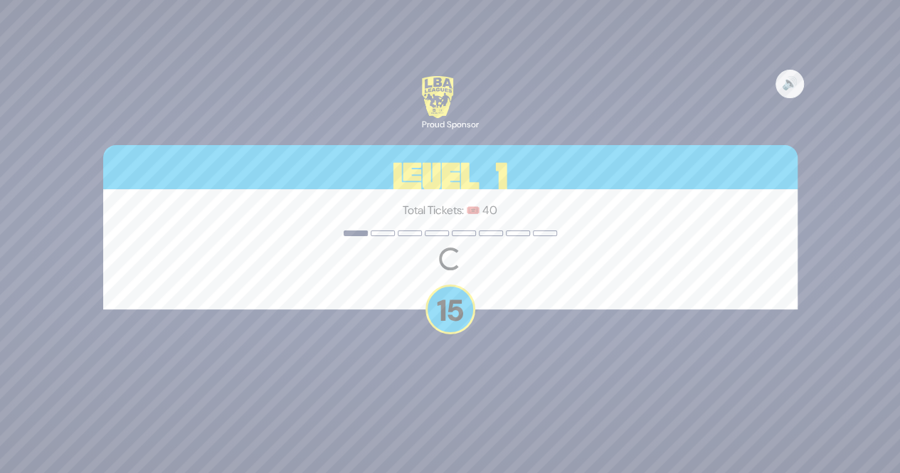
scroll to position [0, 0]
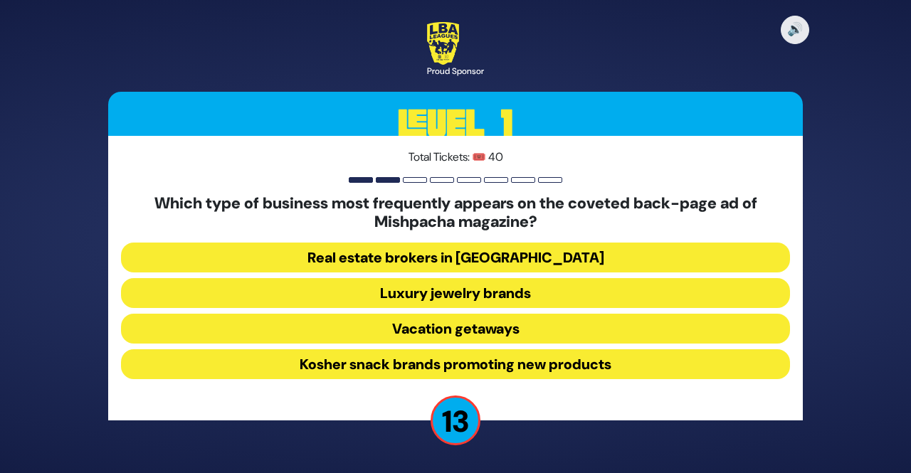
click at [450, 288] on button "Luxury jewelry brands" at bounding box center [455, 293] width 669 height 30
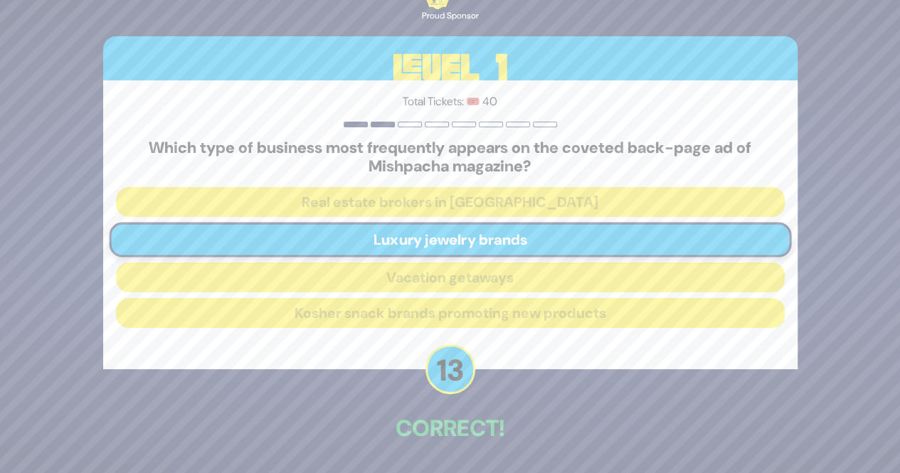
scroll to position [50, 0]
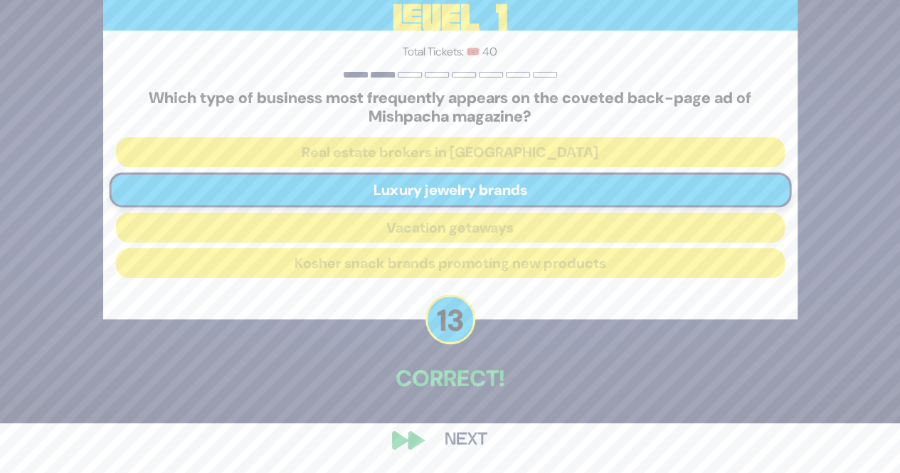
click at [456, 453] on button "Next" at bounding box center [466, 440] width 83 height 33
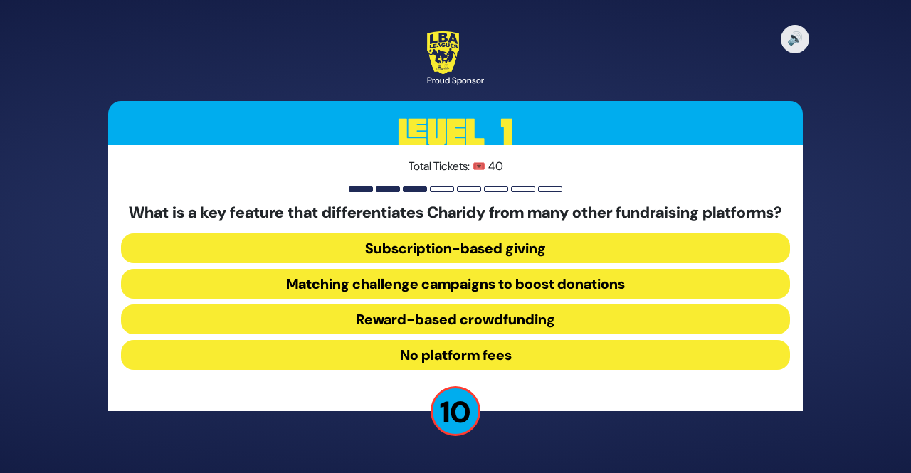
click at [458, 295] on button "Matching challenge campaigns to boost donations" at bounding box center [455, 284] width 669 height 30
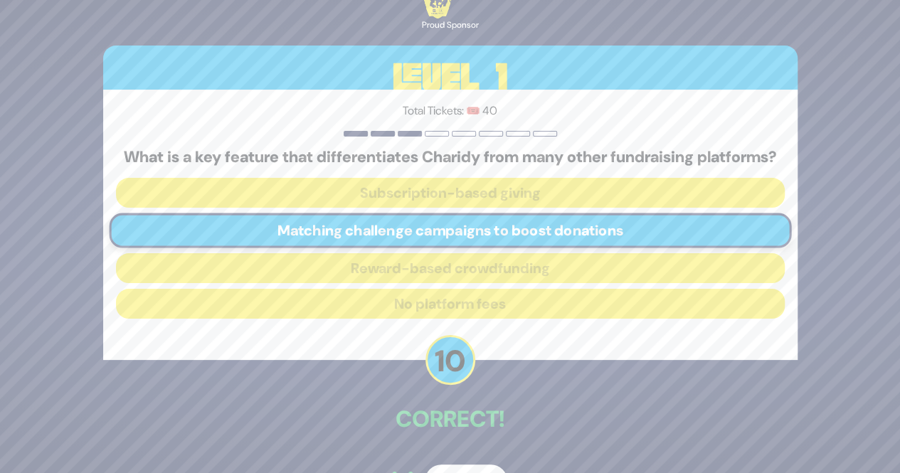
scroll to position [50, 0]
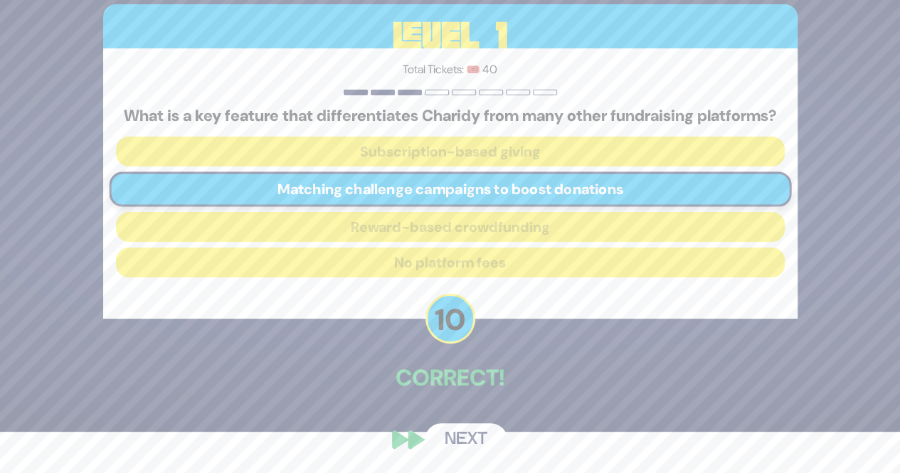
click at [472, 449] on button "Next" at bounding box center [466, 439] width 83 height 33
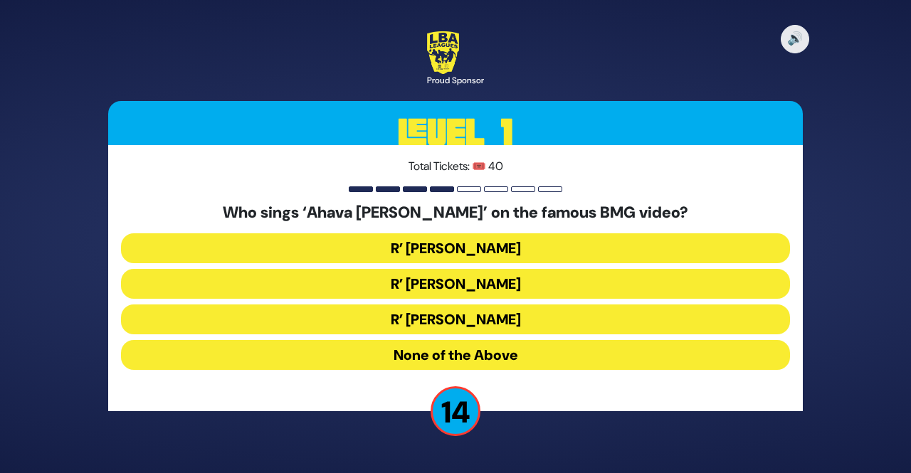
click at [420, 285] on button "R’ Ephraim Wachsman" at bounding box center [455, 284] width 669 height 30
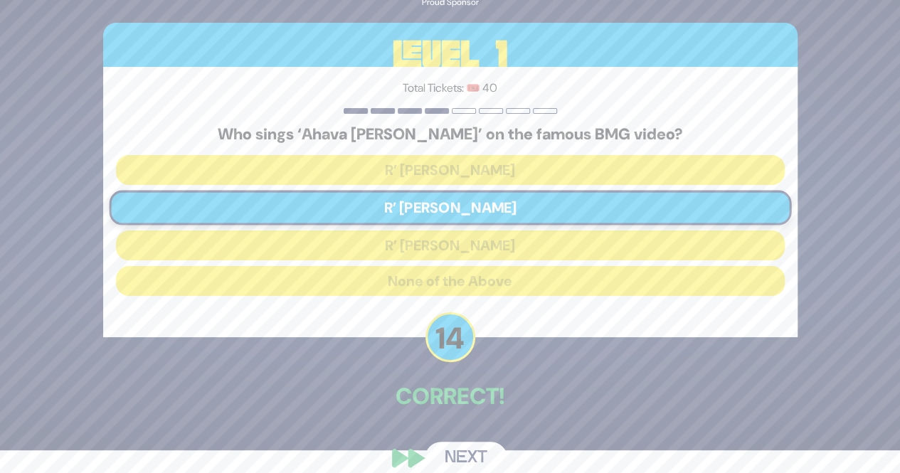
scroll to position [41, 0]
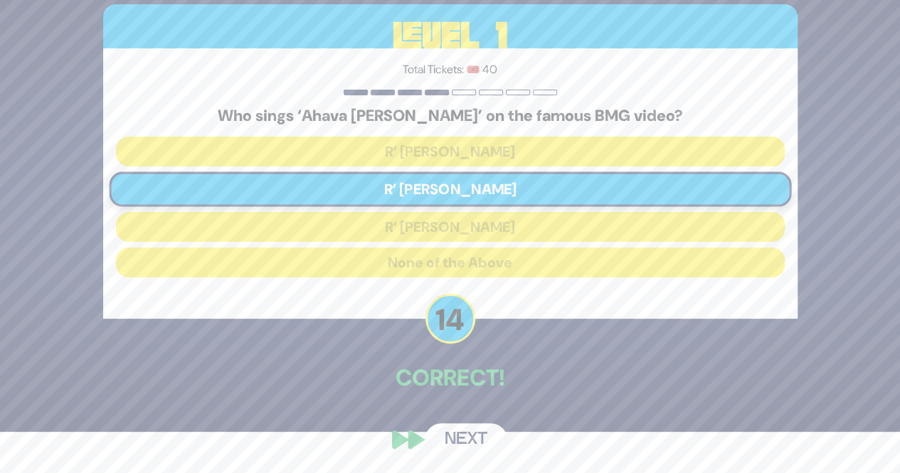
click at [469, 453] on button "Next" at bounding box center [466, 439] width 83 height 33
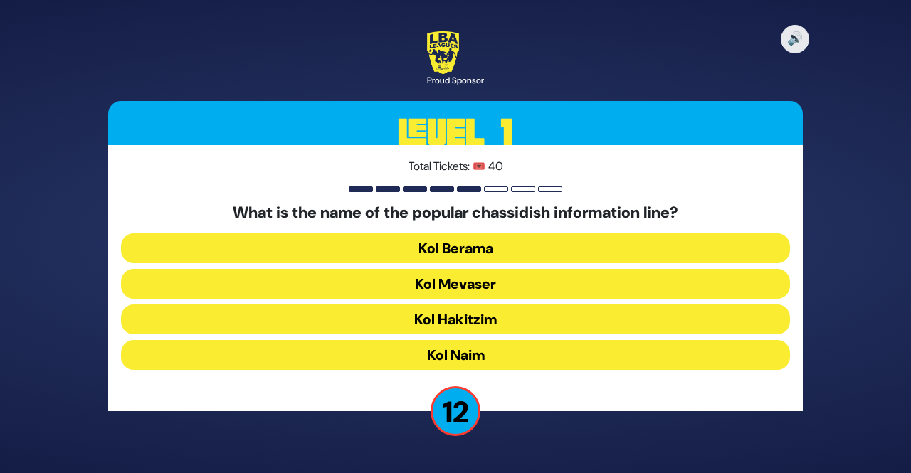
click at [433, 285] on button "Kol Mevaser" at bounding box center [455, 284] width 669 height 30
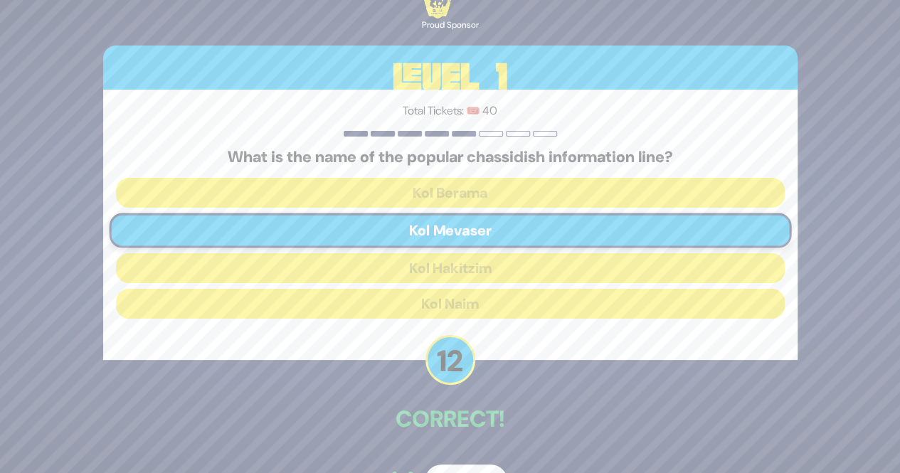
scroll to position [41, 0]
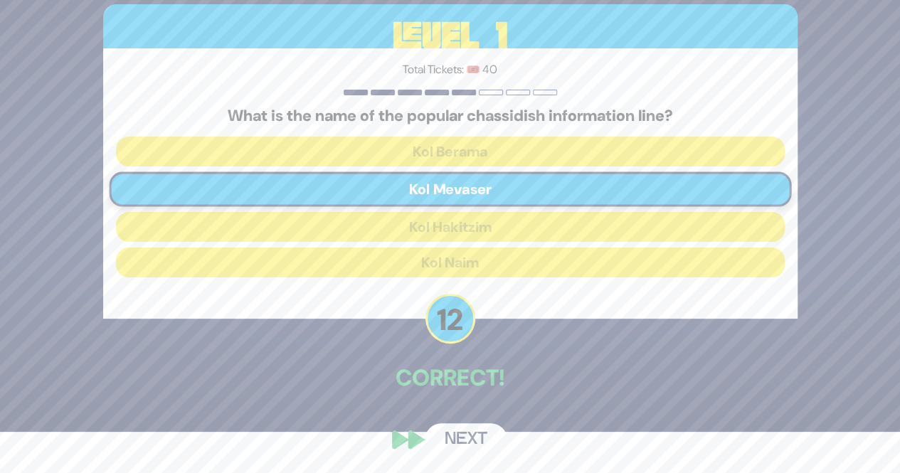
click at [465, 433] on button "Next" at bounding box center [466, 439] width 83 height 33
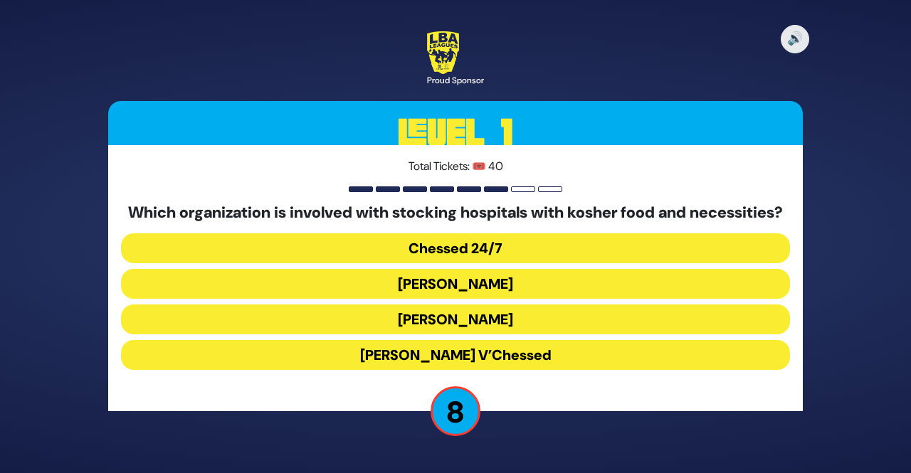
click at [401, 291] on button "Yad Sarah" at bounding box center [455, 284] width 669 height 30
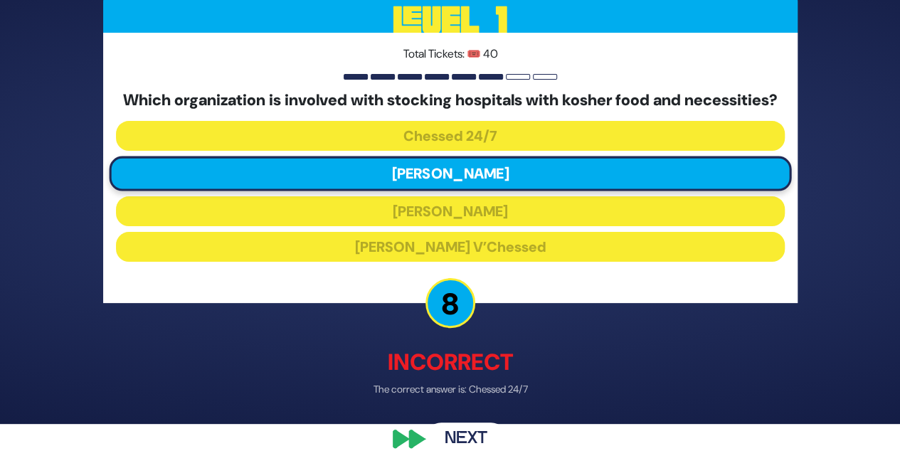
scroll to position [58, 0]
click at [472, 435] on button "Next" at bounding box center [466, 439] width 83 height 33
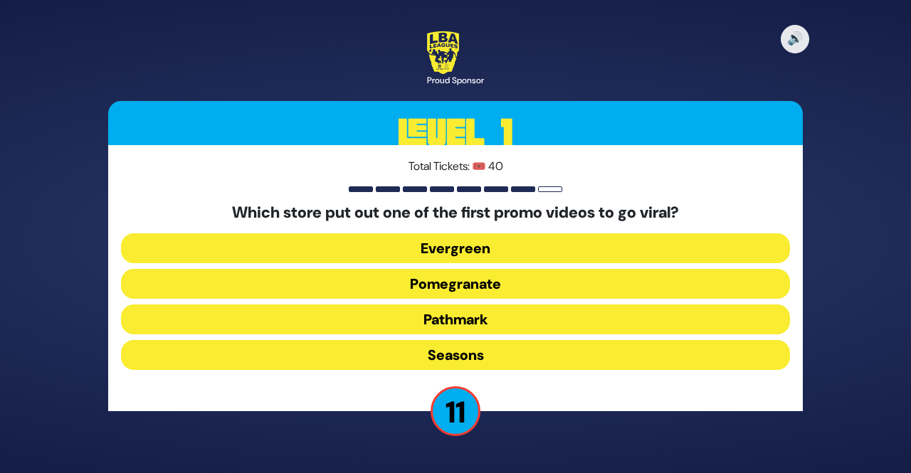
click at [384, 283] on button "Pomegranate" at bounding box center [455, 284] width 669 height 30
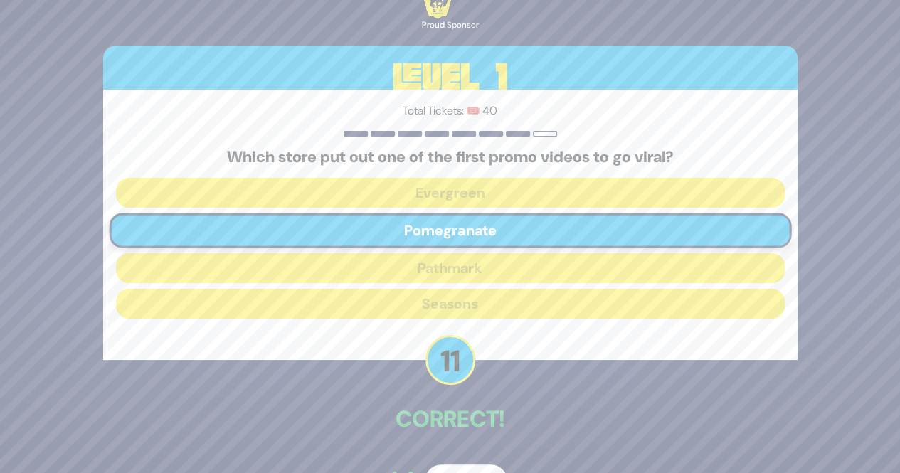
scroll to position [41, 0]
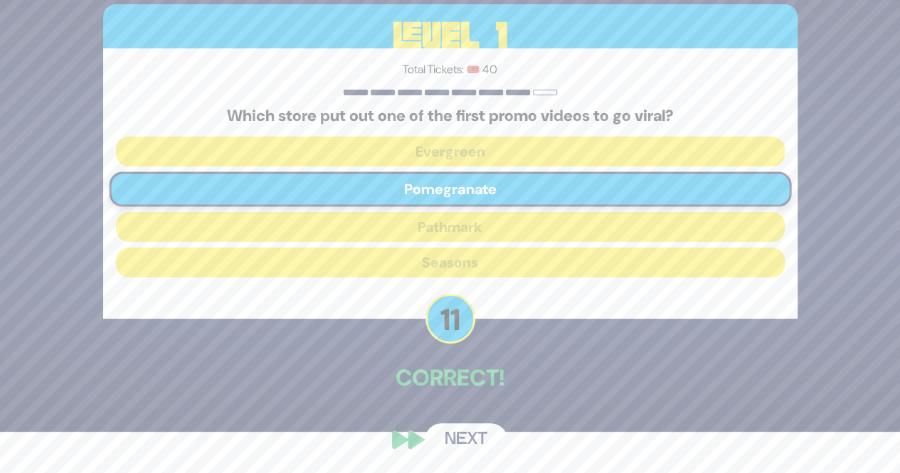
click at [463, 429] on button "Next" at bounding box center [466, 439] width 83 height 33
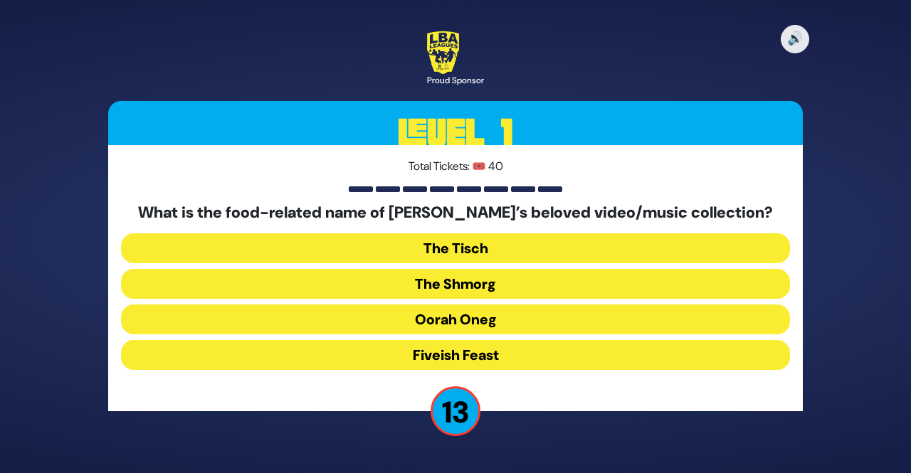
click at [432, 278] on button "The Shmorg" at bounding box center [455, 284] width 669 height 30
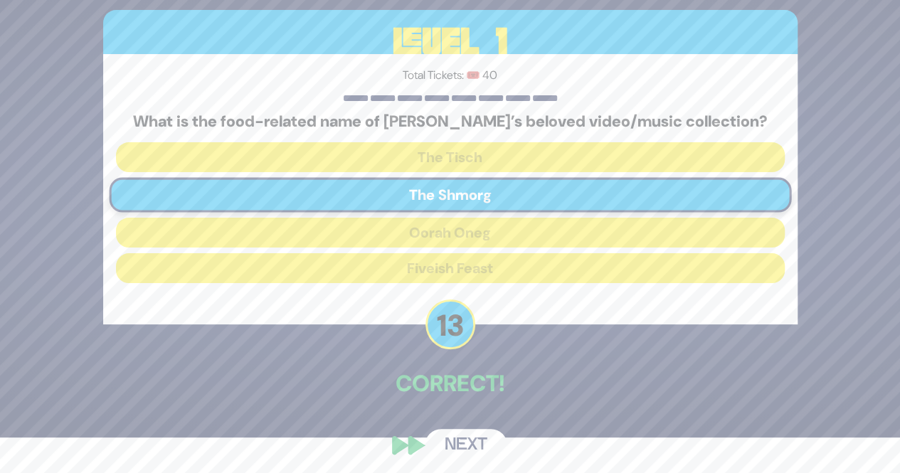
scroll to position [41, 0]
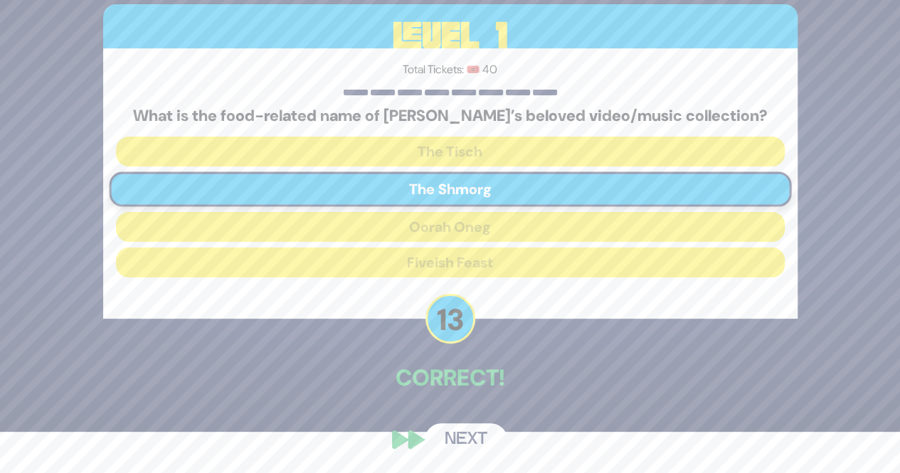
click at [460, 429] on button "Next" at bounding box center [466, 439] width 83 height 33
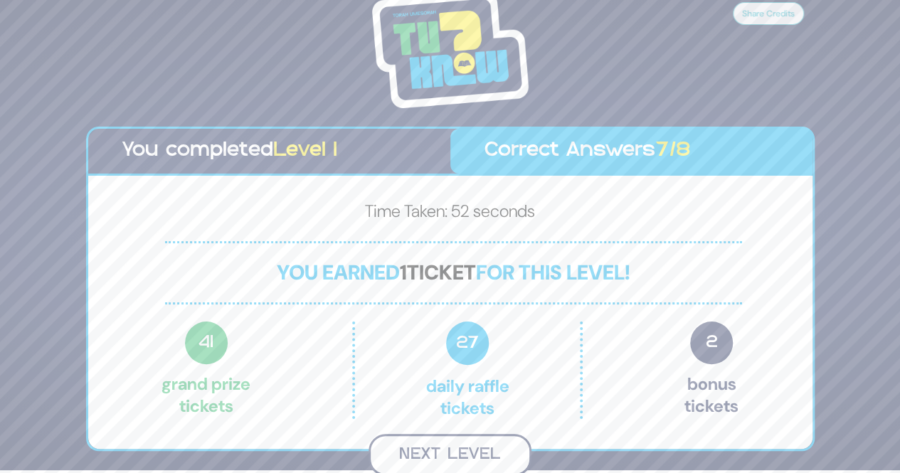
scroll to position [1, 0]
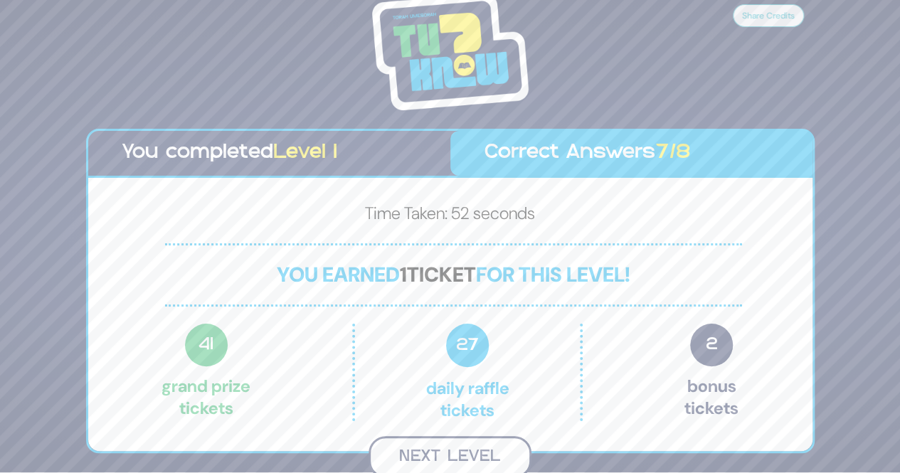
click at [433, 443] on button "Next Level" at bounding box center [450, 457] width 163 height 42
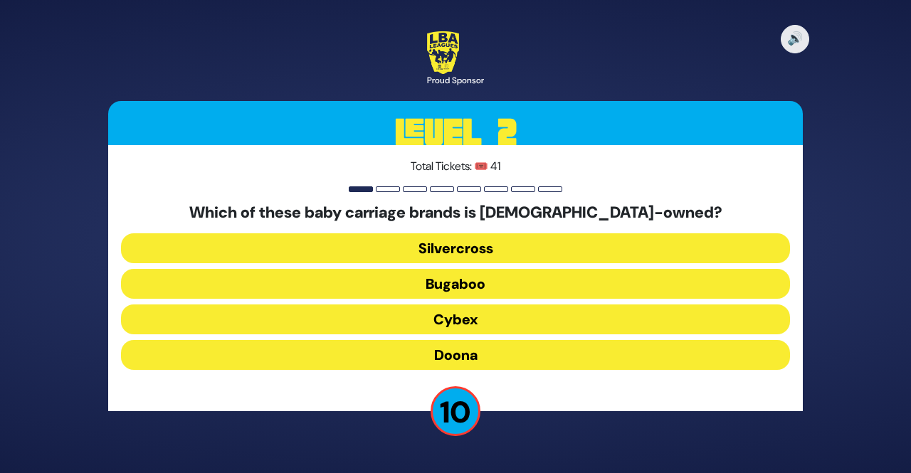
click at [386, 357] on button "Doona" at bounding box center [455, 355] width 669 height 30
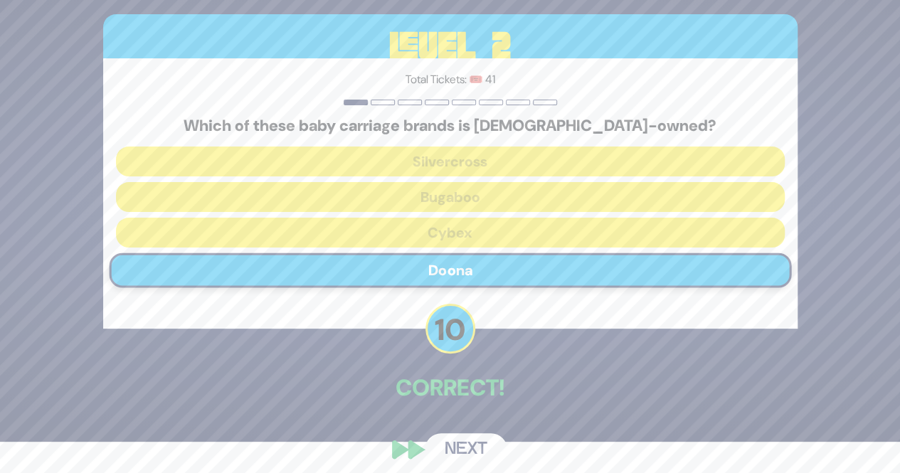
scroll to position [41, 0]
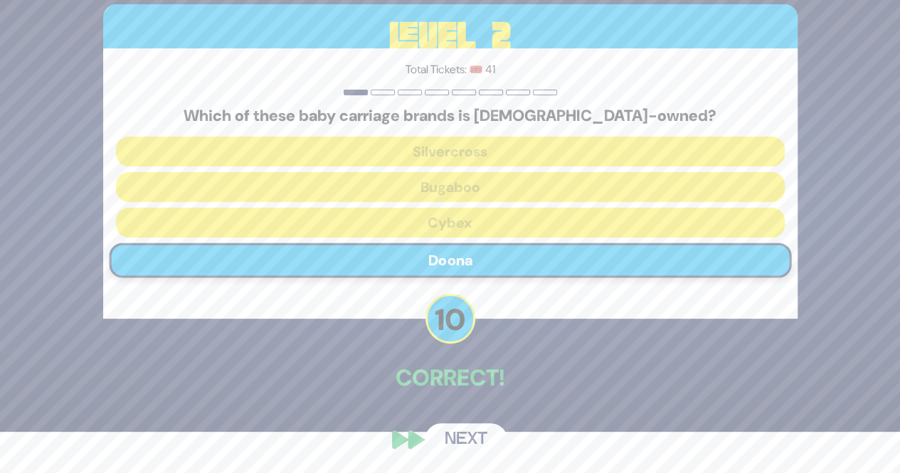
click at [457, 433] on button "Next" at bounding box center [466, 439] width 83 height 33
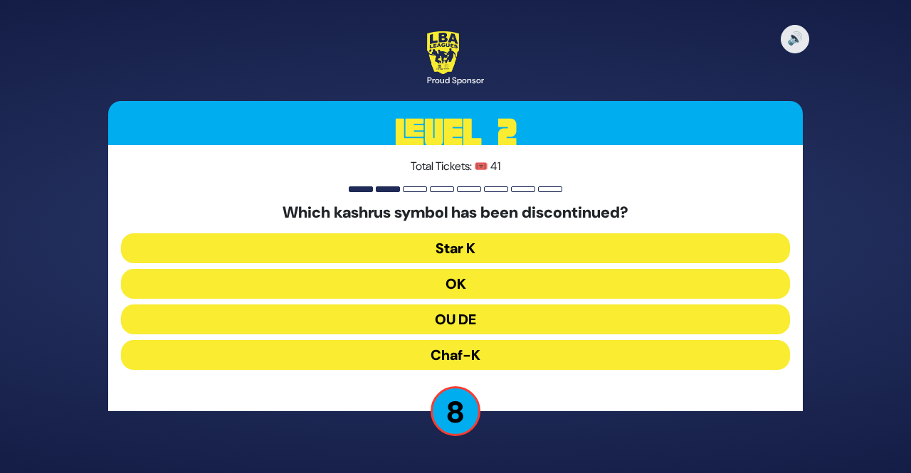
click at [431, 351] on button "Chaf-K" at bounding box center [455, 355] width 669 height 30
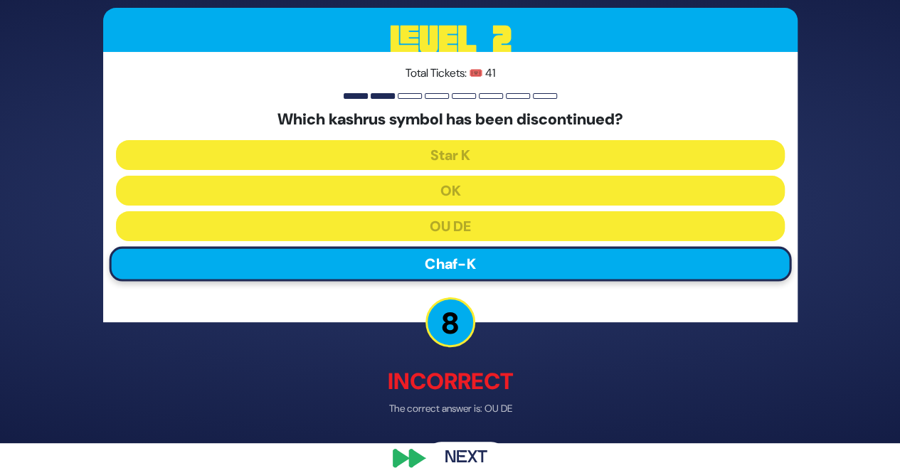
scroll to position [48, 0]
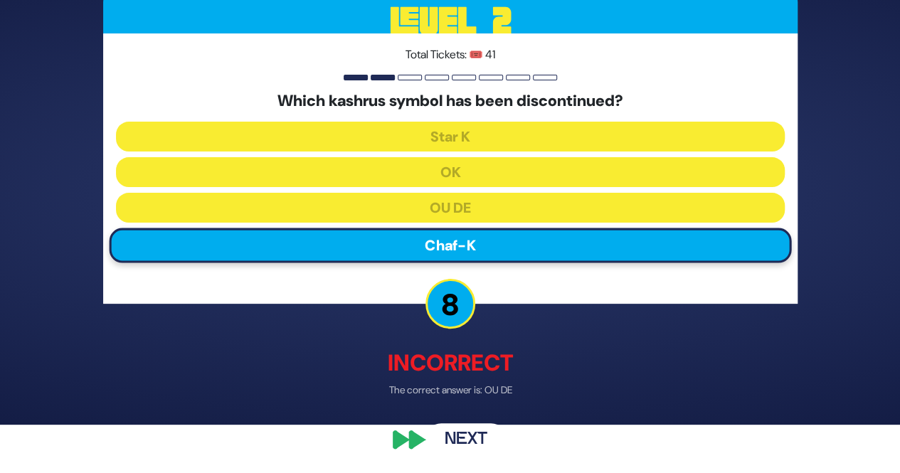
click at [457, 438] on button "Next" at bounding box center [466, 440] width 83 height 33
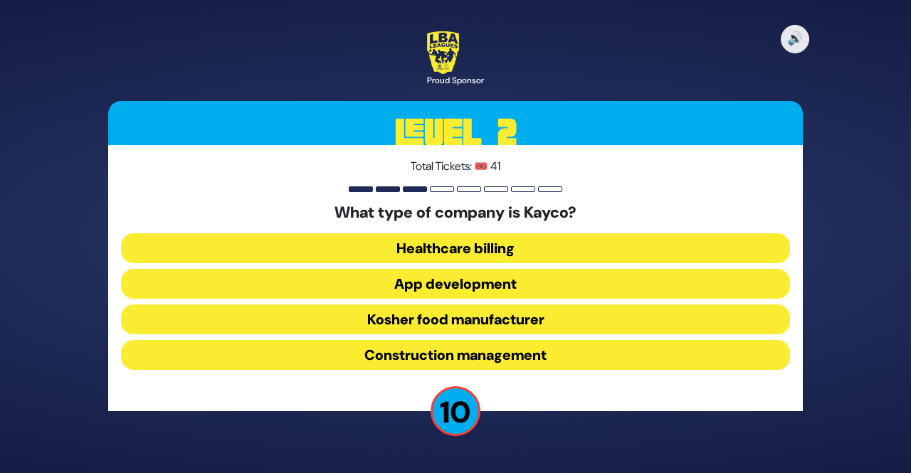
click at [382, 323] on button "Kosher food manufacturer" at bounding box center [455, 320] width 669 height 30
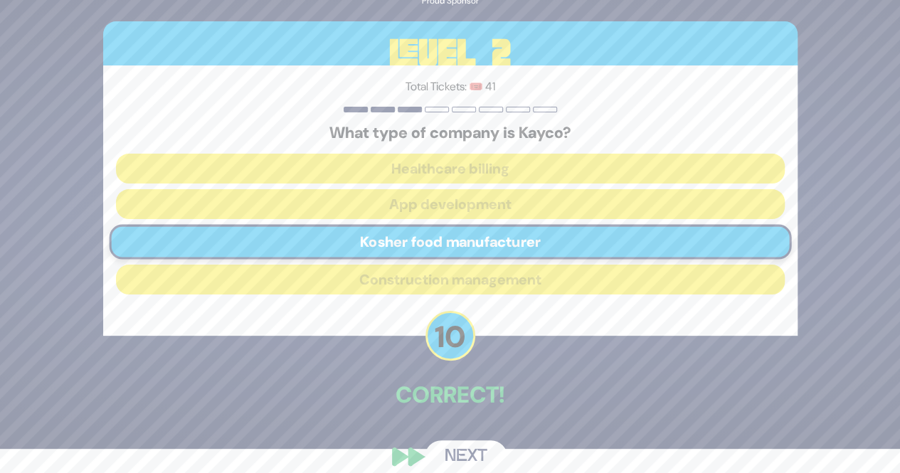
scroll to position [41, 0]
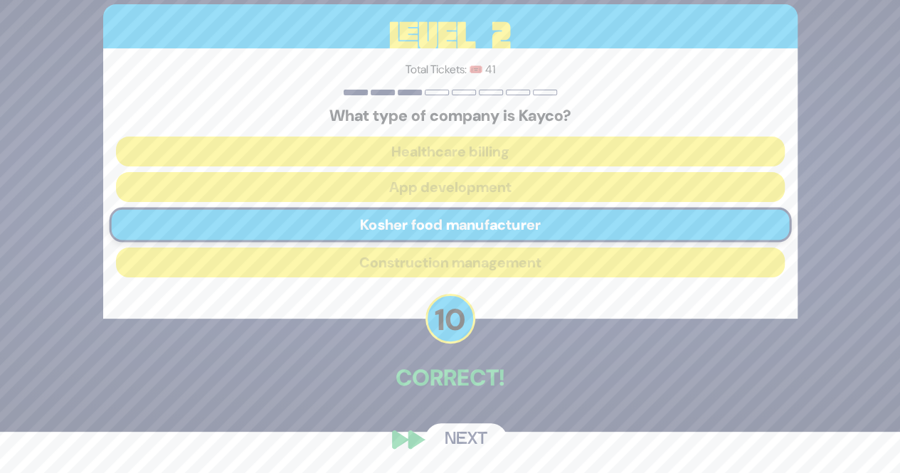
click at [439, 436] on button "Next" at bounding box center [466, 439] width 83 height 33
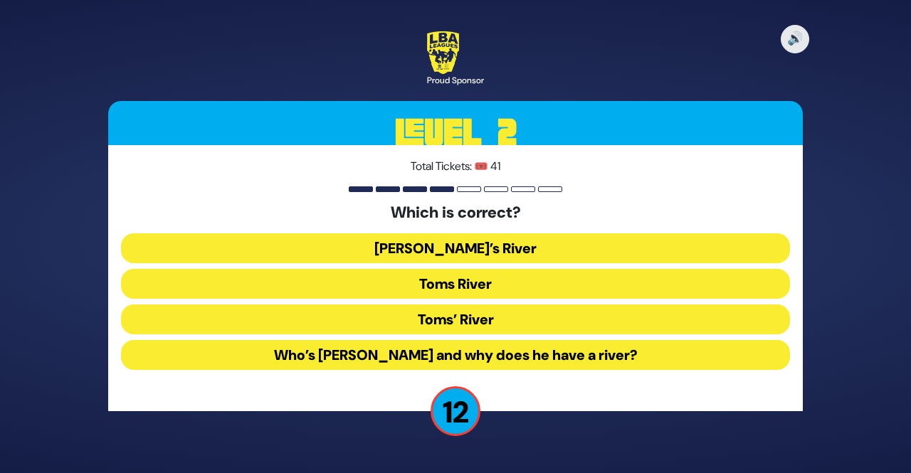
click at [429, 282] on button "Toms River" at bounding box center [455, 284] width 669 height 30
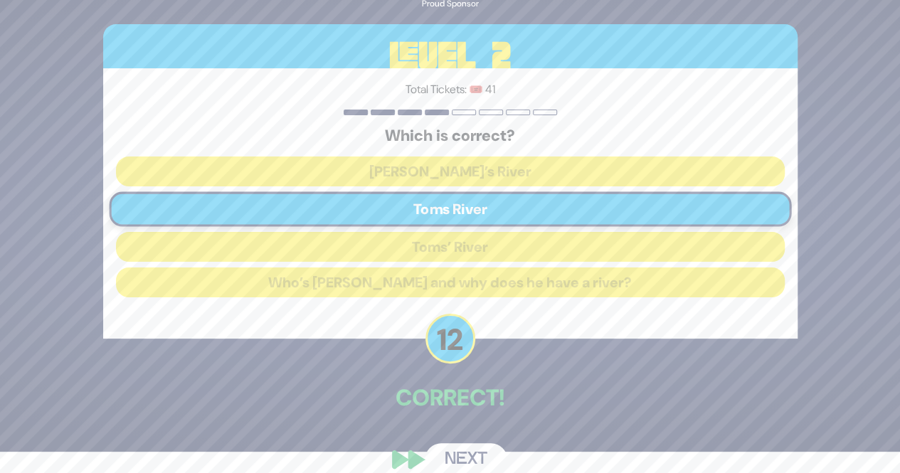
scroll to position [41, 0]
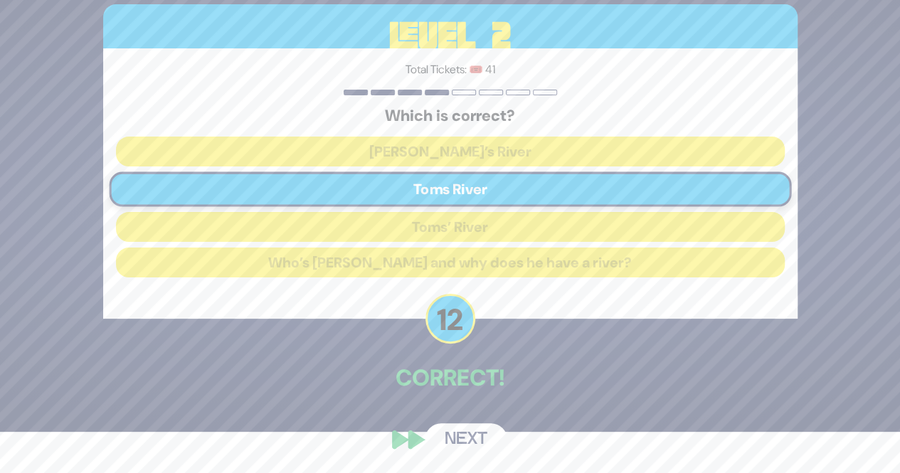
click at [456, 435] on button "Next" at bounding box center [466, 439] width 83 height 33
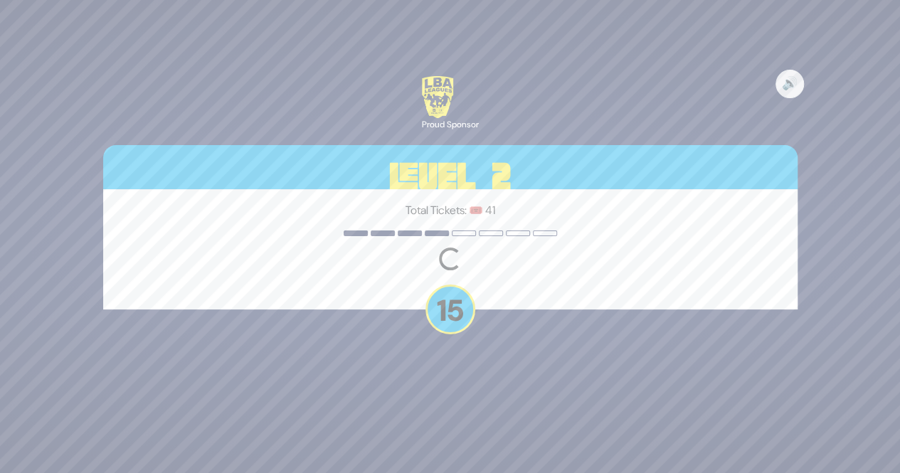
scroll to position [0, 0]
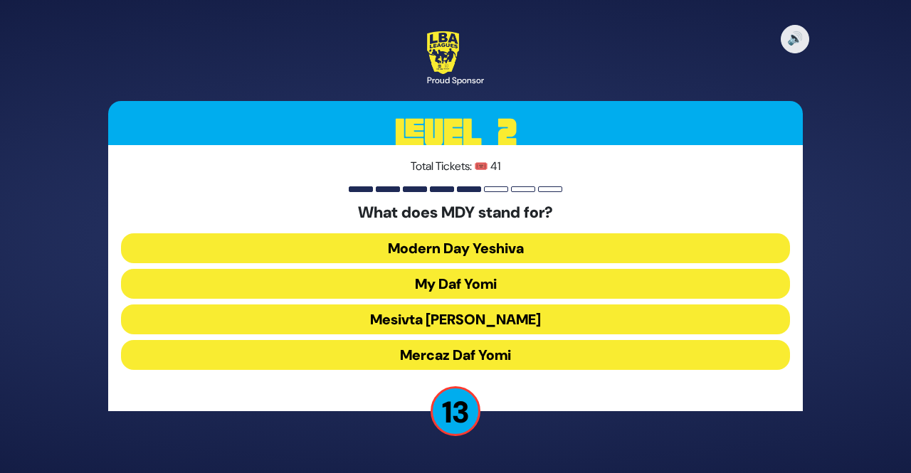
click at [439, 349] on button "Mercaz Daf Yomi" at bounding box center [455, 355] width 669 height 30
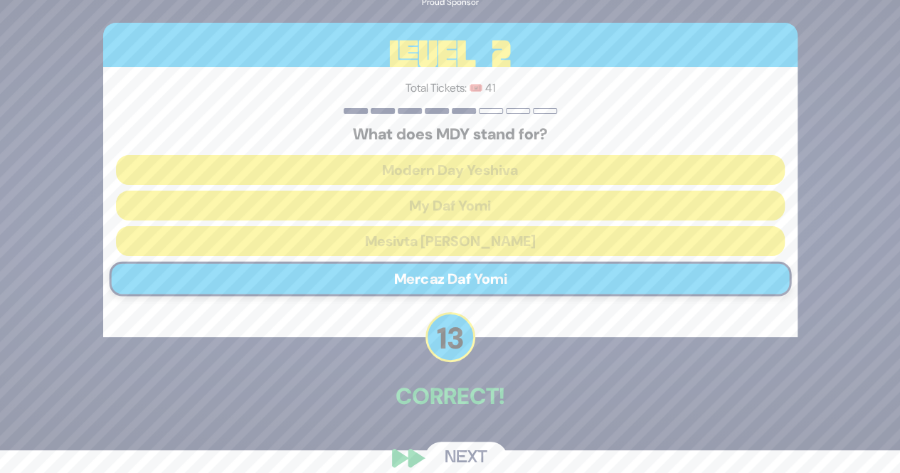
scroll to position [41, 0]
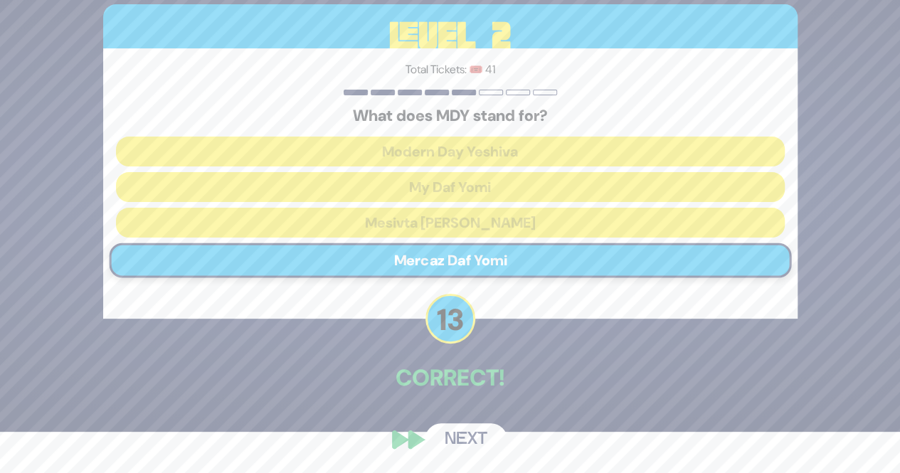
click at [458, 443] on button "Next" at bounding box center [466, 439] width 83 height 33
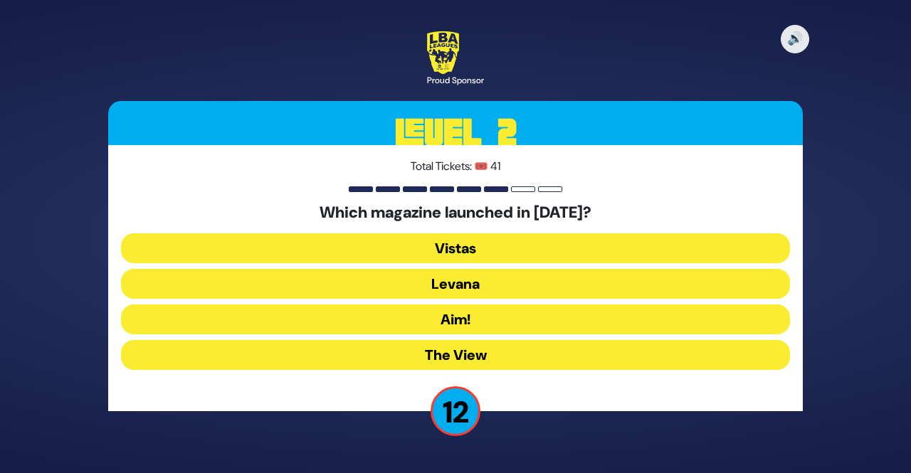
click at [425, 291] on button "Levana" at bounding box center [455, 284] width 669 height 30
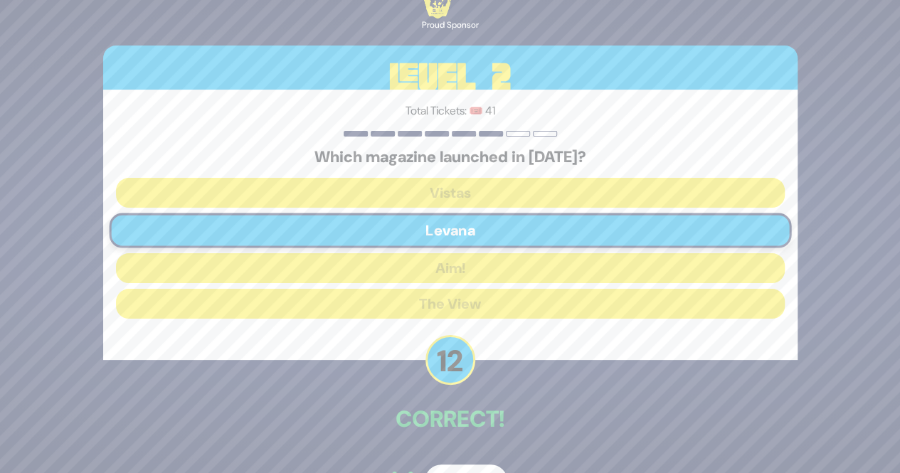
scroll to position [41, 0]
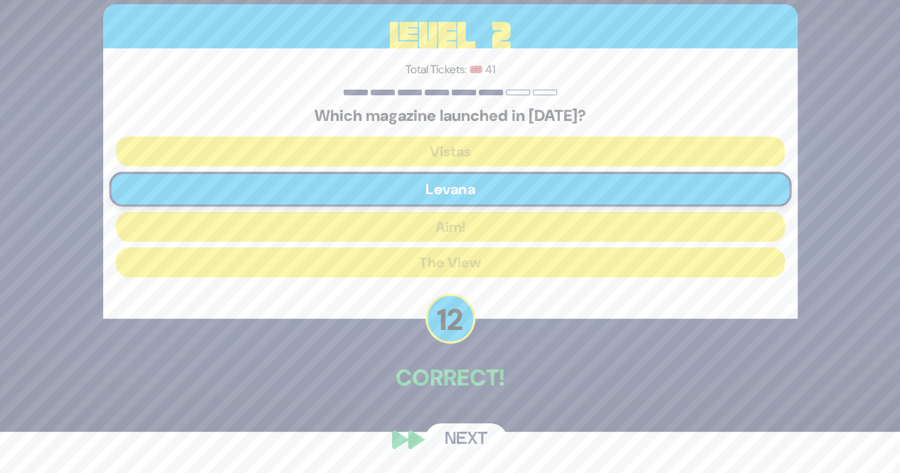
click at [445, 429] on button "Next" at bounding box center [466, 439] width 83 height 33
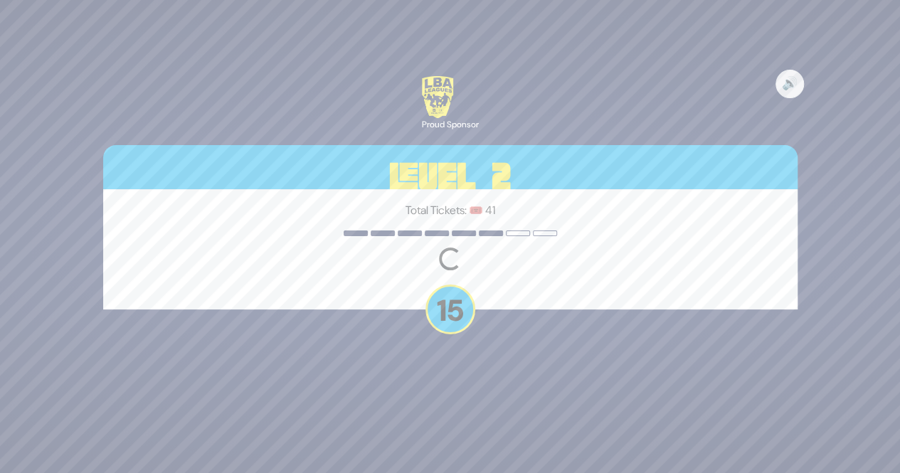
scroll to position [0, 0]
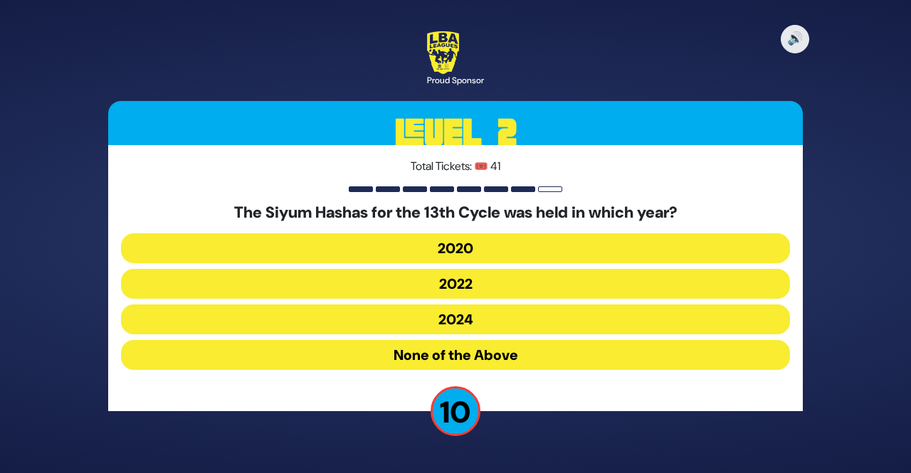
click at [408, 248] on button "2020" at bounding box center [455, 248] width 669 height 30
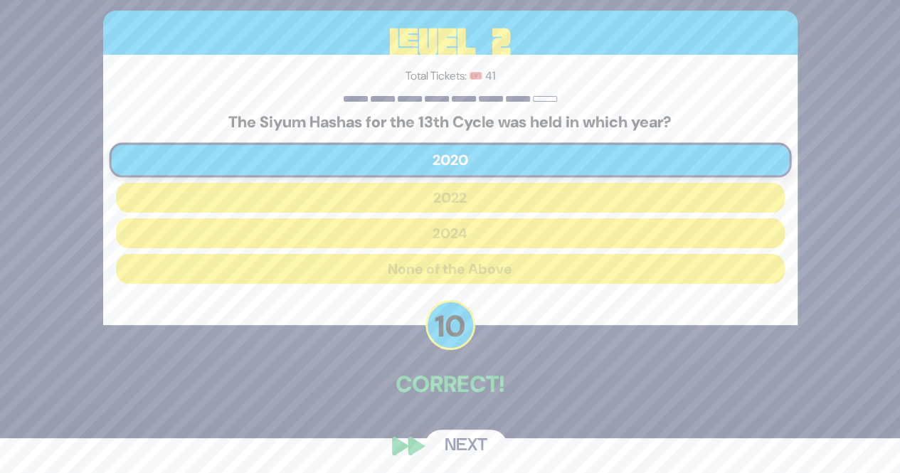
scroll to position [41, 0]
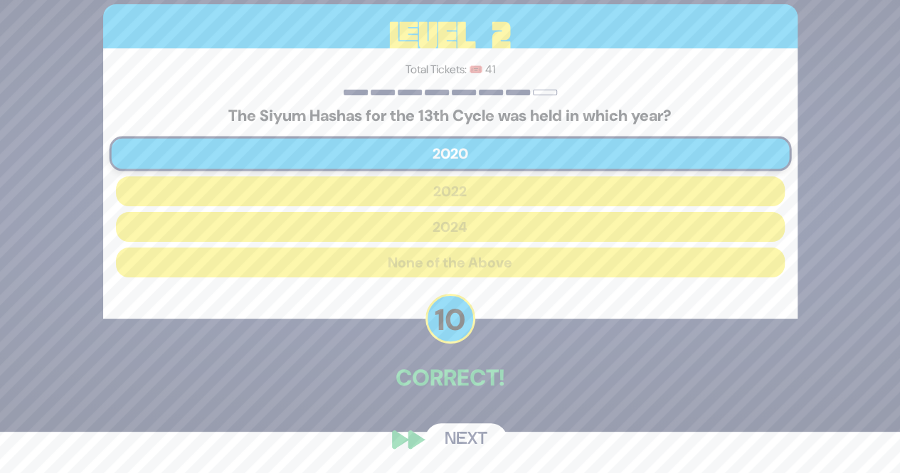
click at [445, 438] on button "Next" at bounding box center [466, 439] width 83 height 33
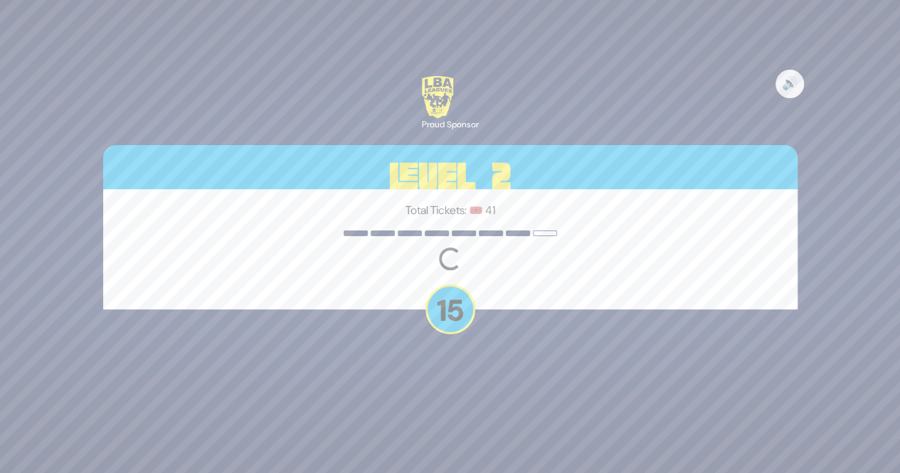
scroll to position [0, 0]
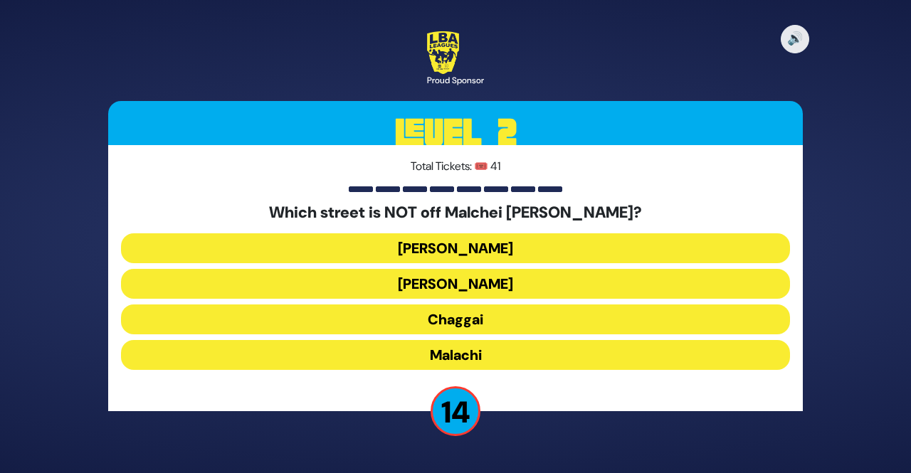
click at [403, 321] on button "Chaggai" at bounding box center [455, 320] width 669 height 30
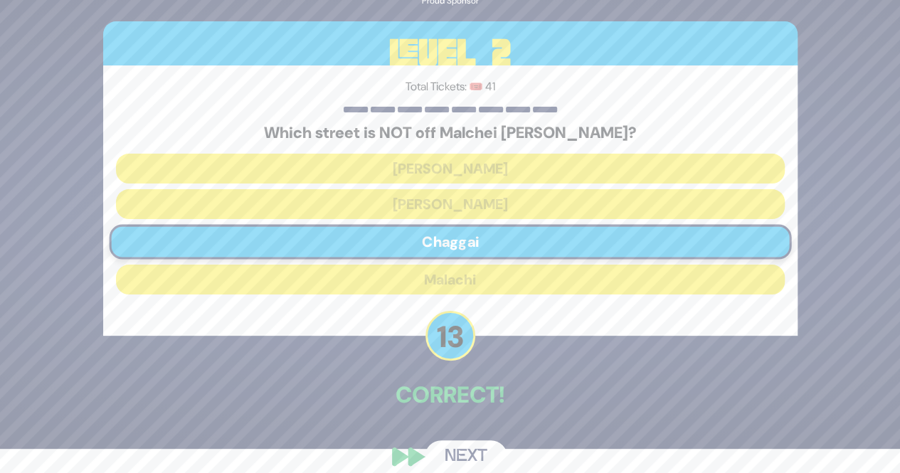
scroll to position [41, 0]
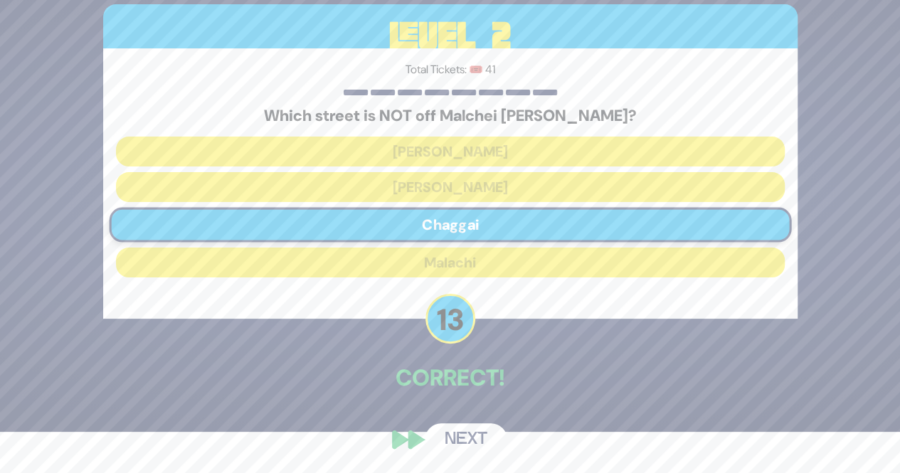
click at [445, 436] on button "Next" at bounding box center [466, 439] width 83 height 33
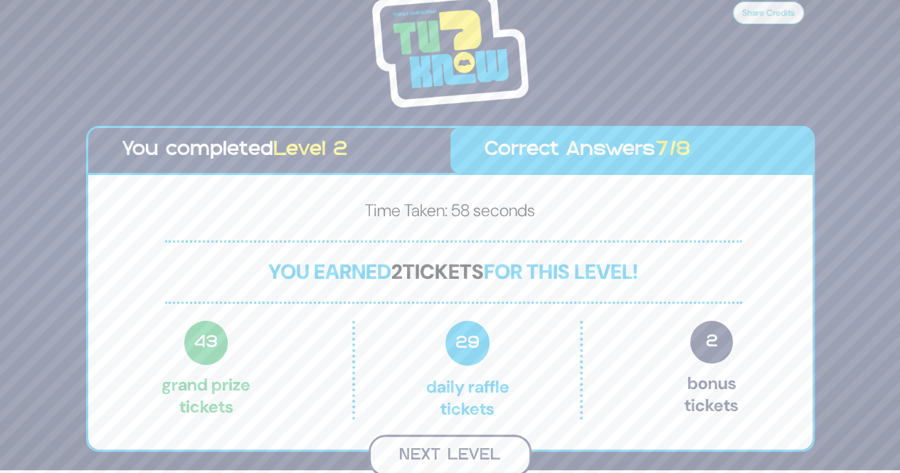
scroll to position [1, 0]
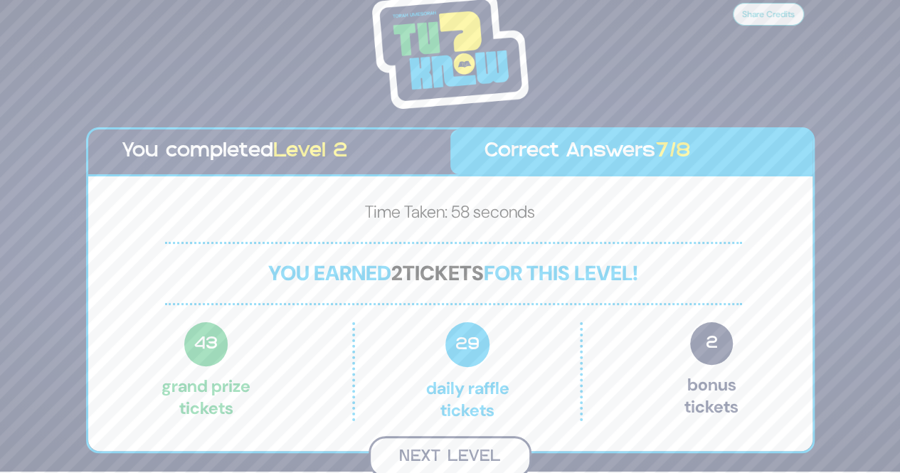
click at [448, 438] on button "Next Level" at bounding box center [450, 457] width 163 height 42
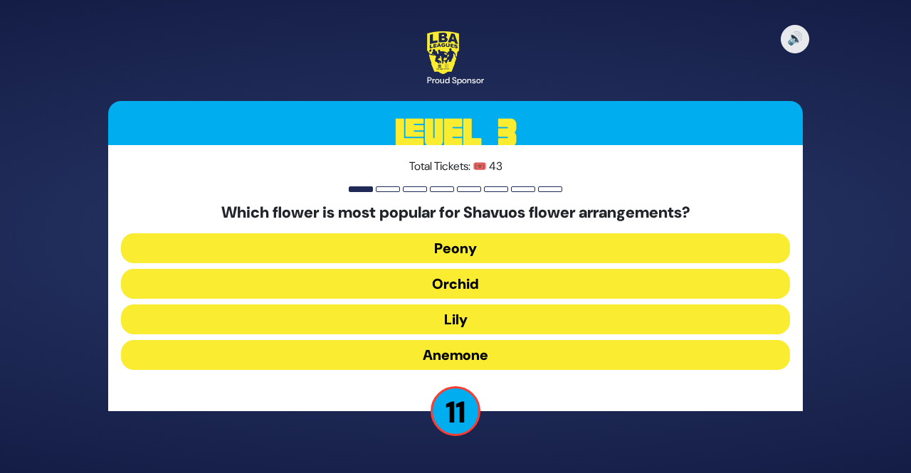
click at [466, 245] on button "Peony" at bounding box center [455, 248] width 669 height 30
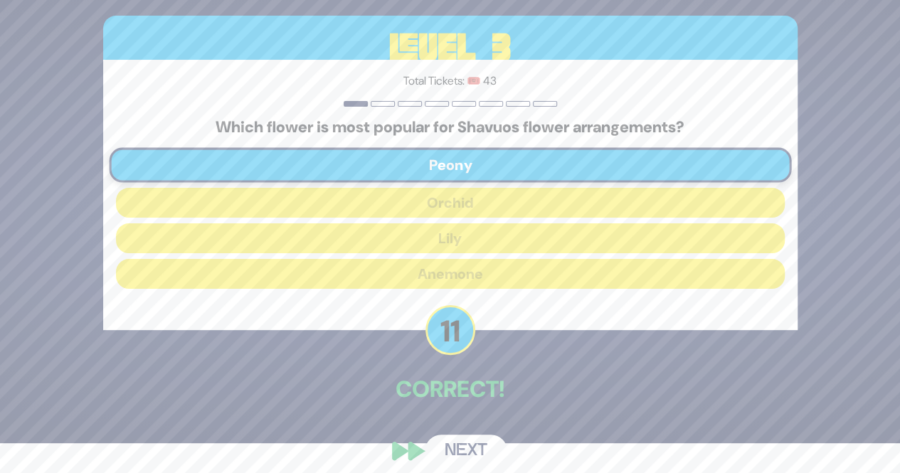
scroll to position [41, 0]
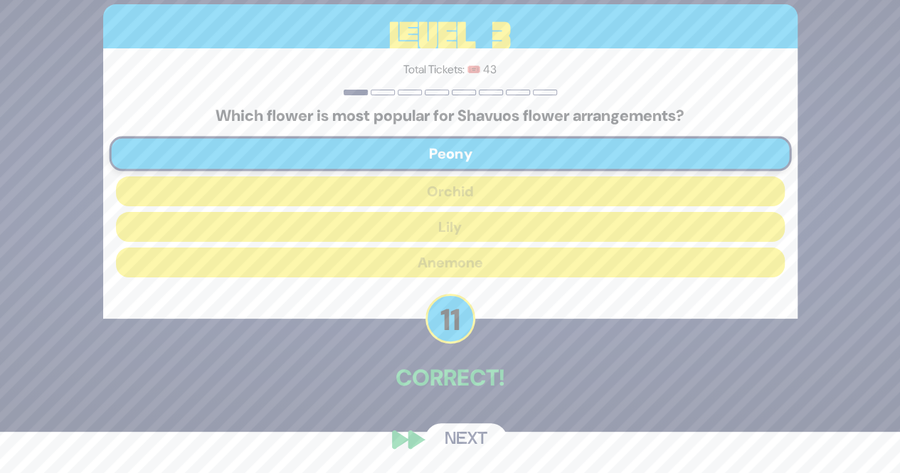
click at [471, 433] on button "Next" at bounding box center [466, 439] width 83 height 33
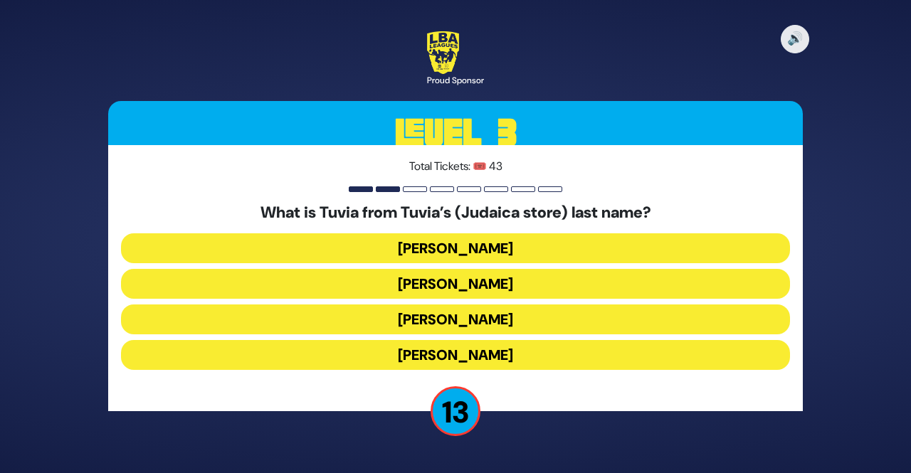
click at [405, 313] on button "Rotberg" at bounding box center [455, 320] width 669 height 30
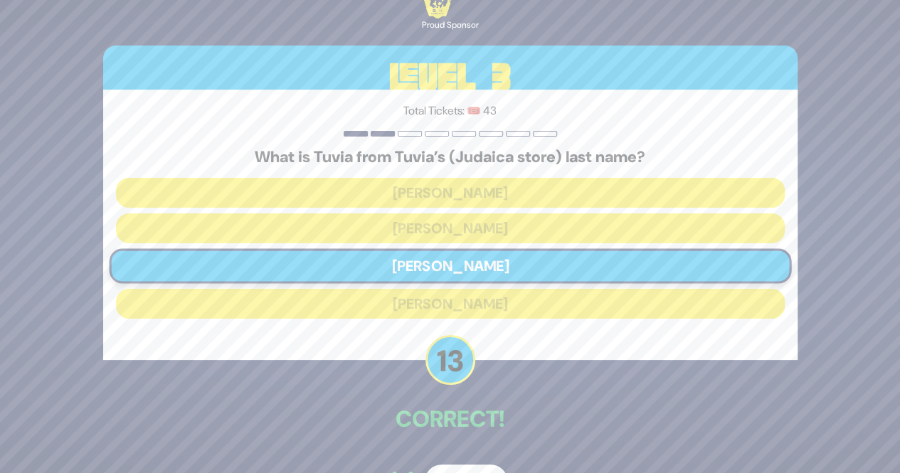
scroll to position [41, 0]
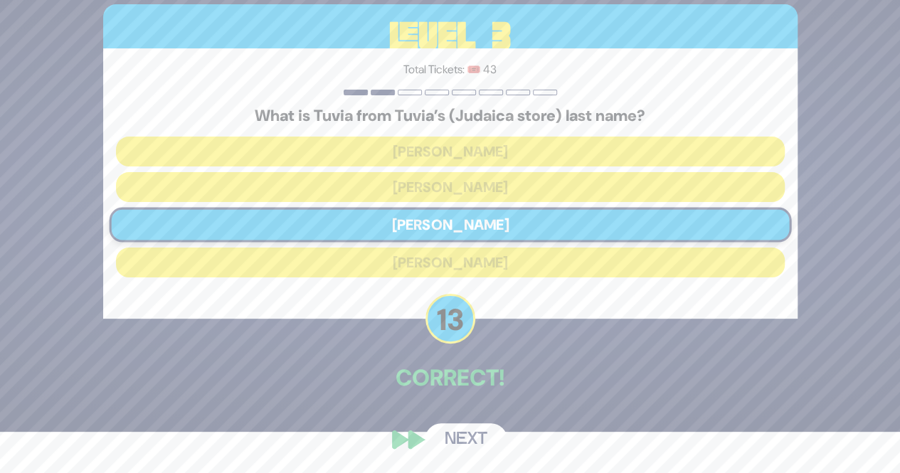
click at [445, 426] on button "Next" at bounding box center [466, 439] width 83 height 33
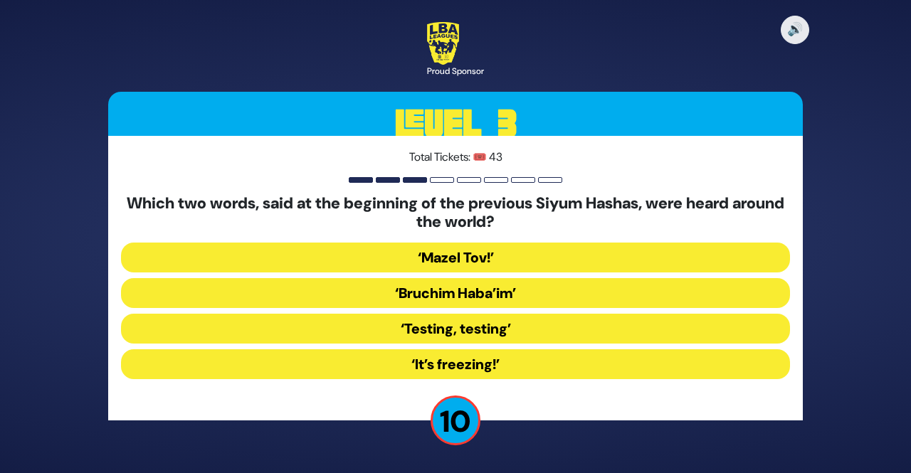
click at [419, 251] on button "‘Mazel Tov!’" at bounding box center [455, 258] width 669 height 30
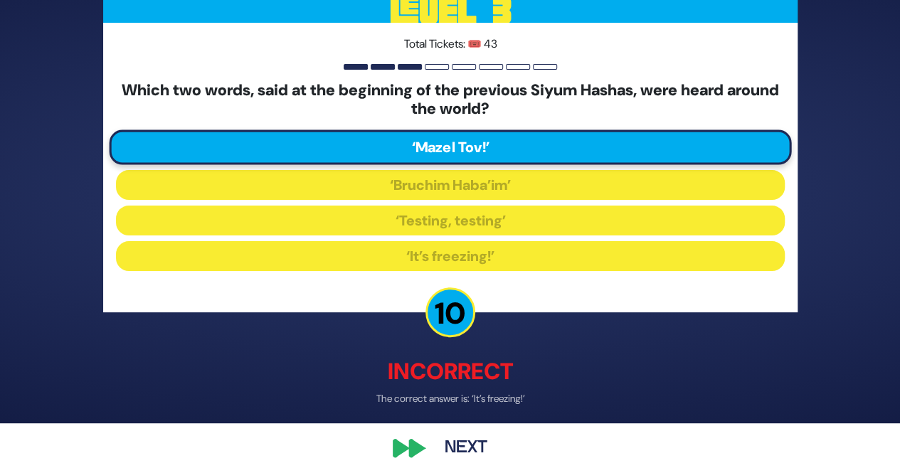
scroll to position [58, 0]
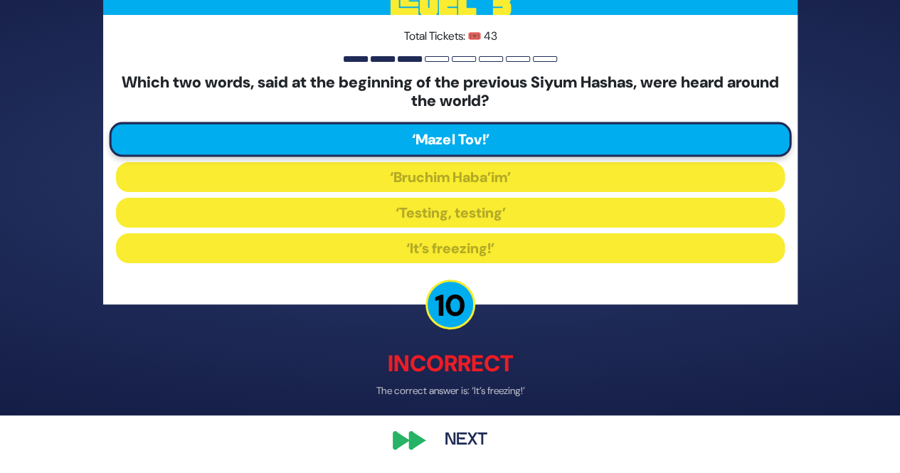
click at [455, 445] on button "Next" at bounding box center [466, 440] width 83 height 33
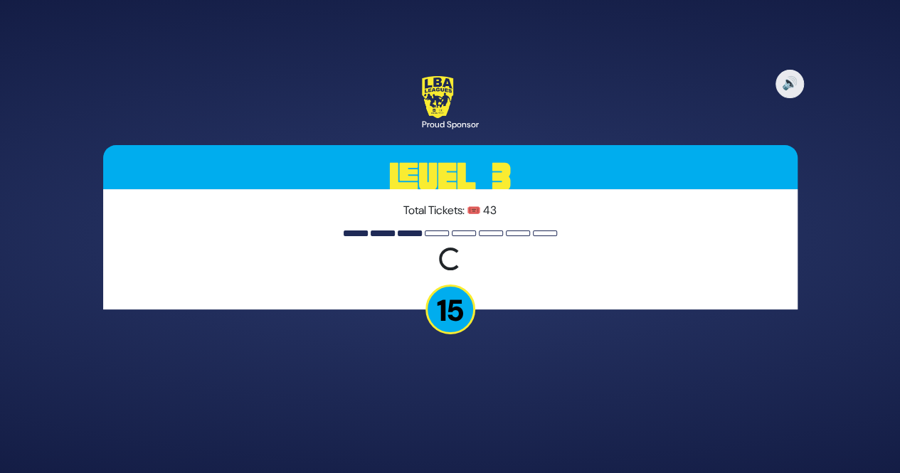
scroll to position [0, 0]
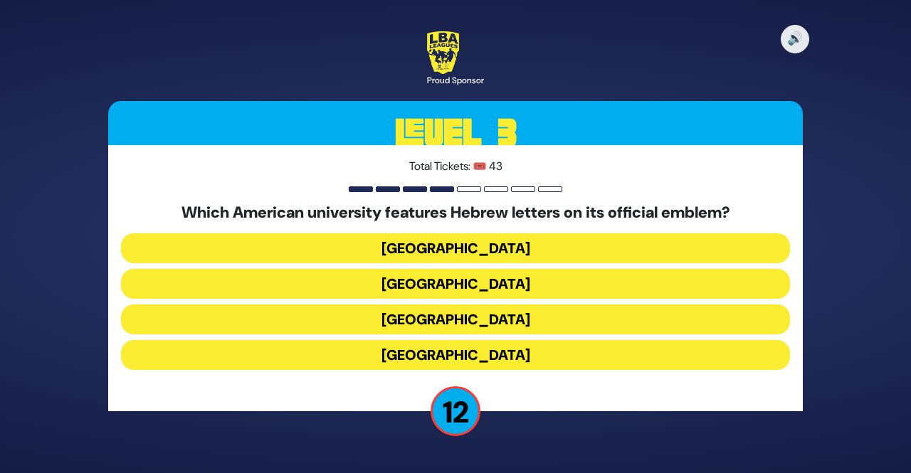
click at [394, 286] on button "Yale University" at bounding box center [455, 284] width 669 height 30
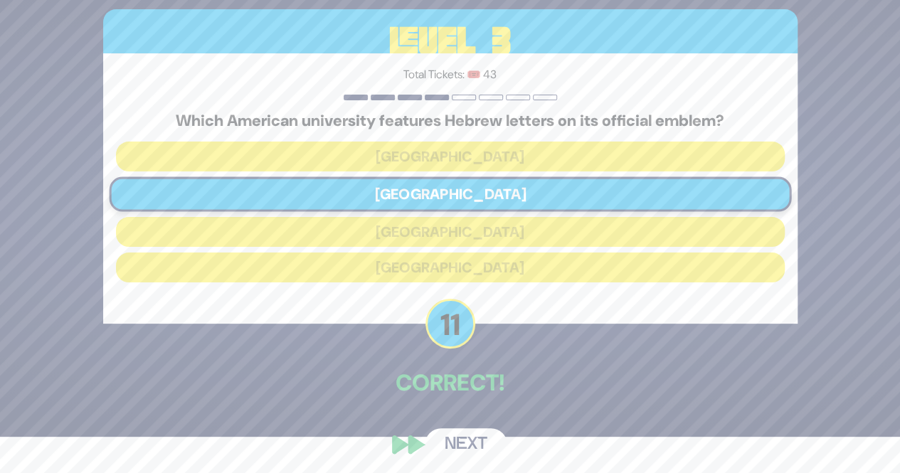
scroll to position [41, 0]
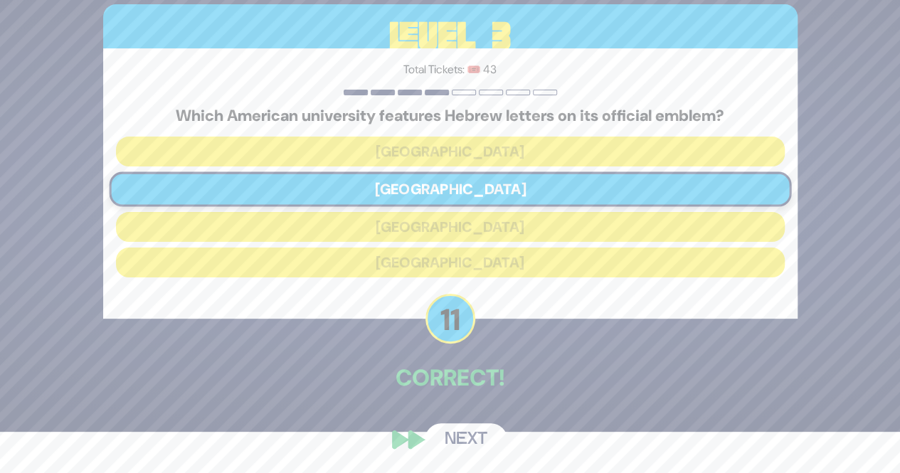
click at [459, 458] on div "🔊 Proud Sponsor Level 3 Total Tickets: 🎟️ 43 Which American university features…" at bounding box center [450, 195] width 729 height 556
click at [453, 443] on button "Next" at bounding box center [466, 439] width 83 height 33
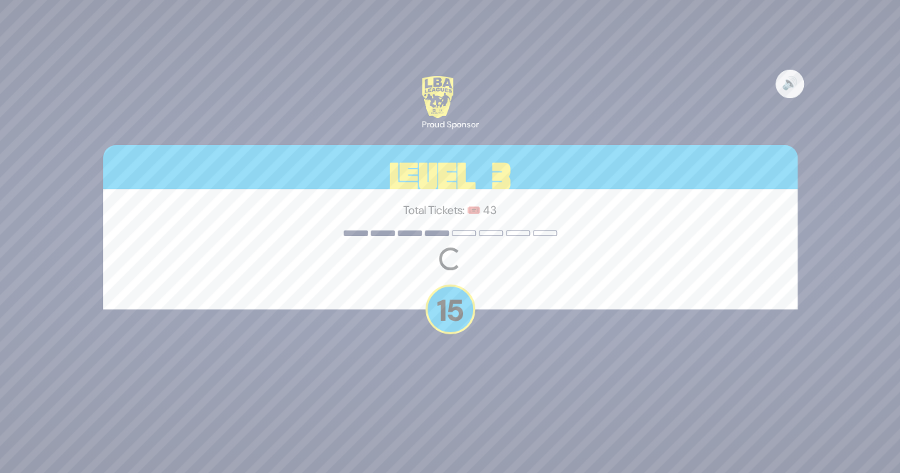
scroll to position [0, 0]
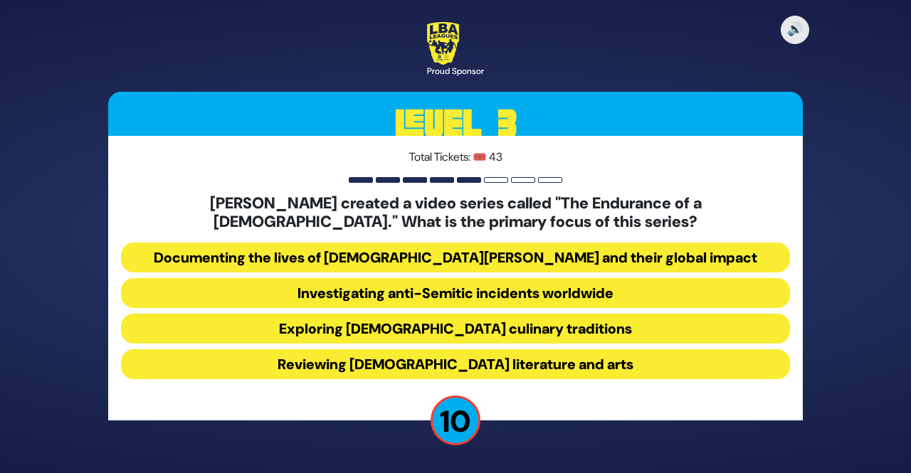
click at [389, 331] on button "Exploring Jewish culinary traditions" at bounding box center [455, 329] width 669 height 30
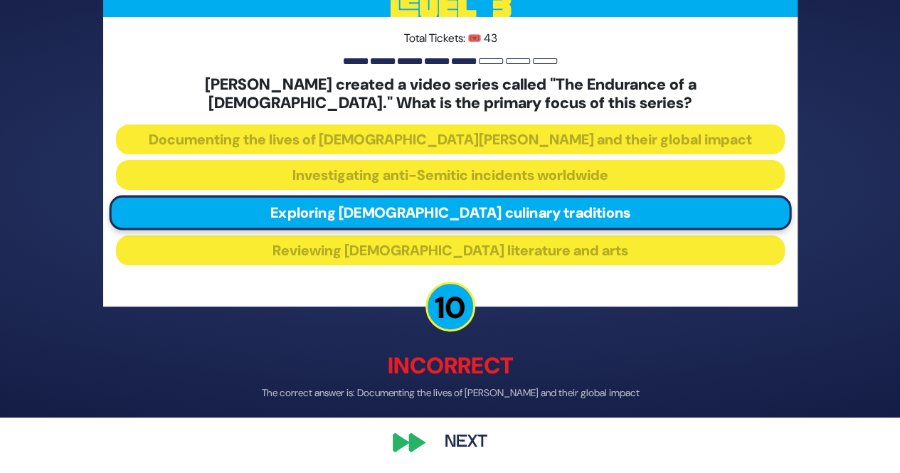
scroll to position [58, 0]
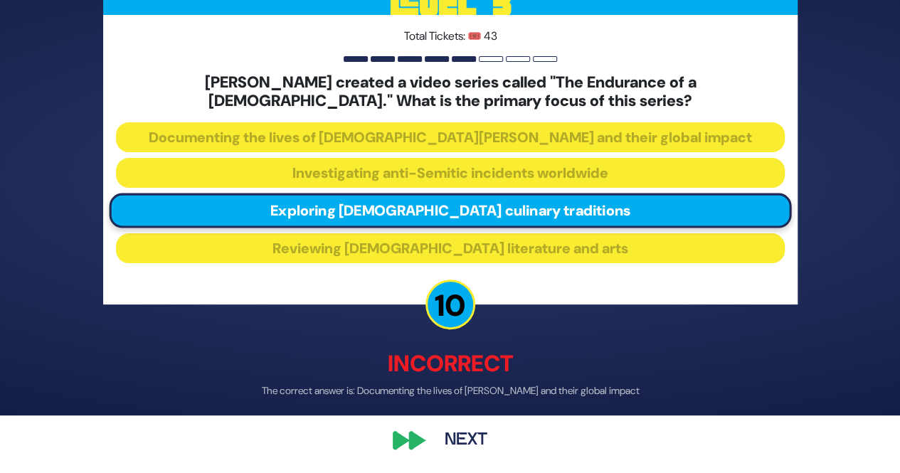
click at [463, 440] on button "Next" at bounding box center [466, 440] width 83 height 33
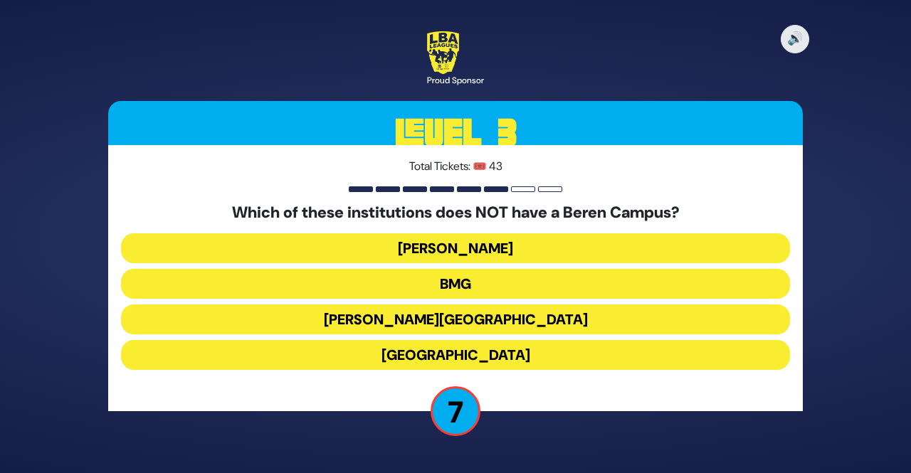
click at [438, 325] on button "Chaim Berlin" at bounding box center [455, 320] width 669 height 30
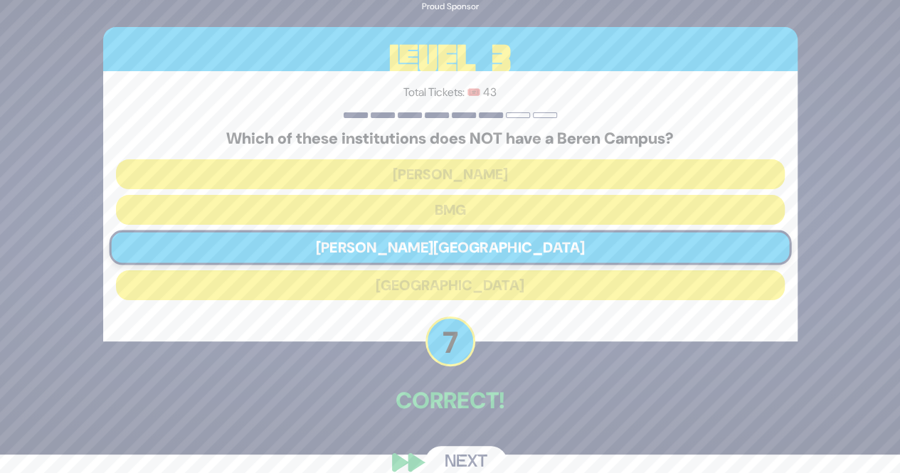
scroll to position [41, 0]
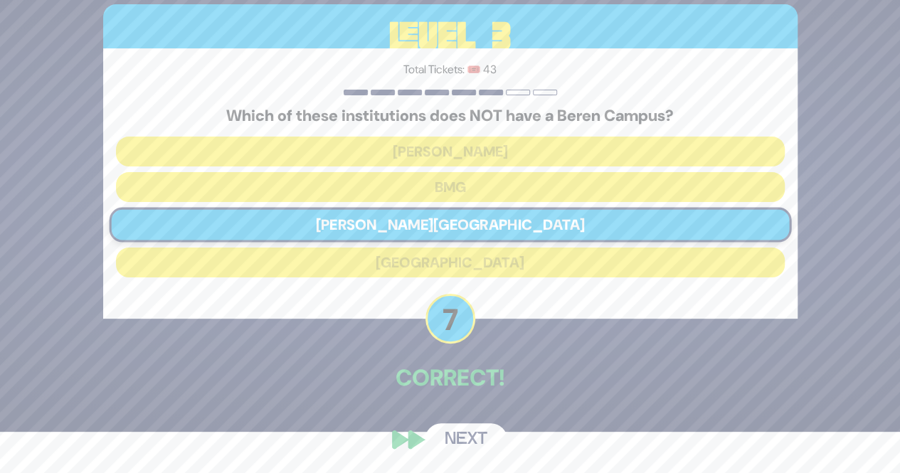
click at [445, 431] on button "Next" at bounding box center [466, 439] width 83 height 33
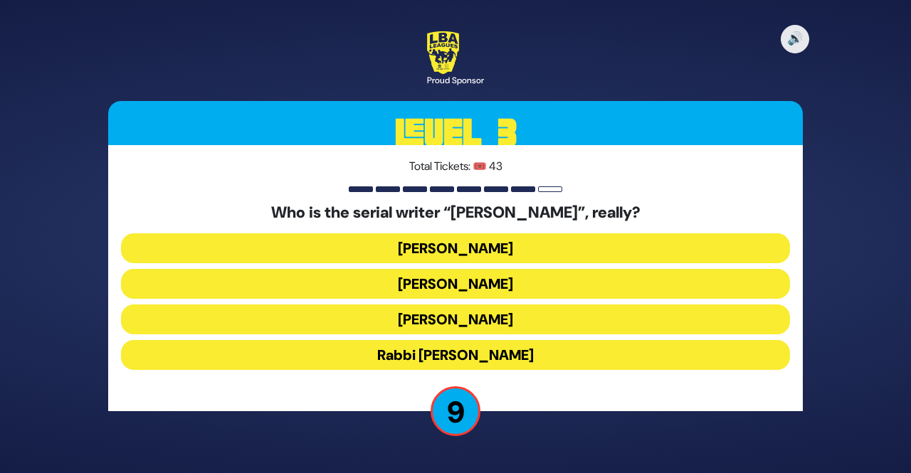
click at [393, 251] on button "Nachman Seltzer" at bounding box center [455, 248] width 669 height 30
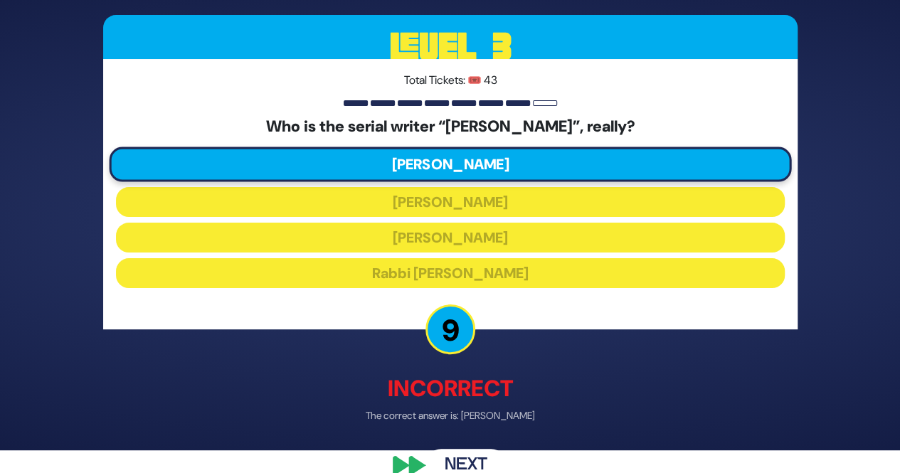
scroll to position [27, 0]
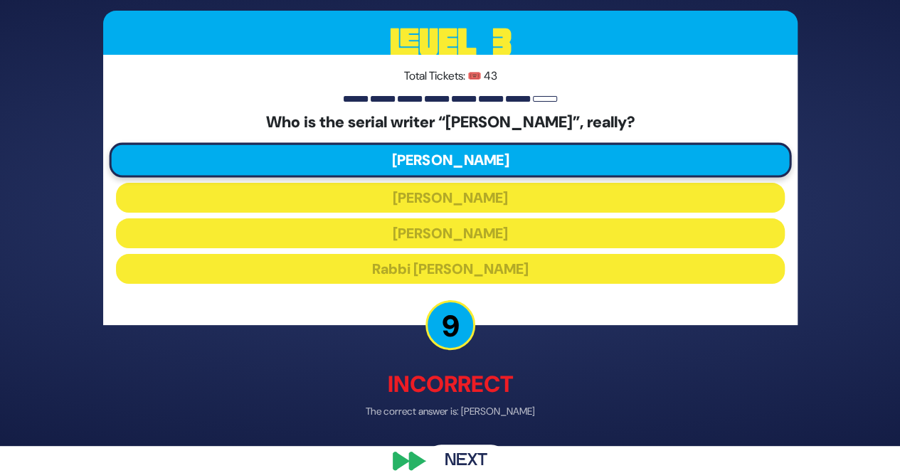
click at [458, 452] on button "Next" at bounding box center [466, 461] width 83 height 33
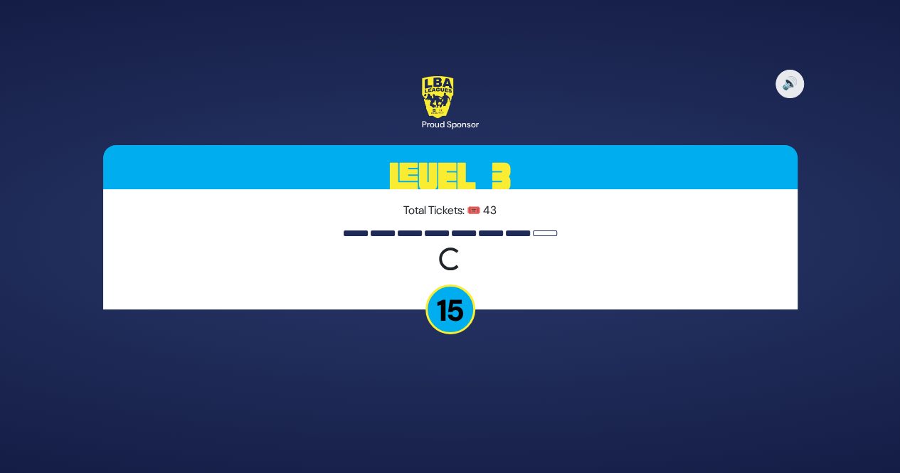
scroll to position [0, 0]
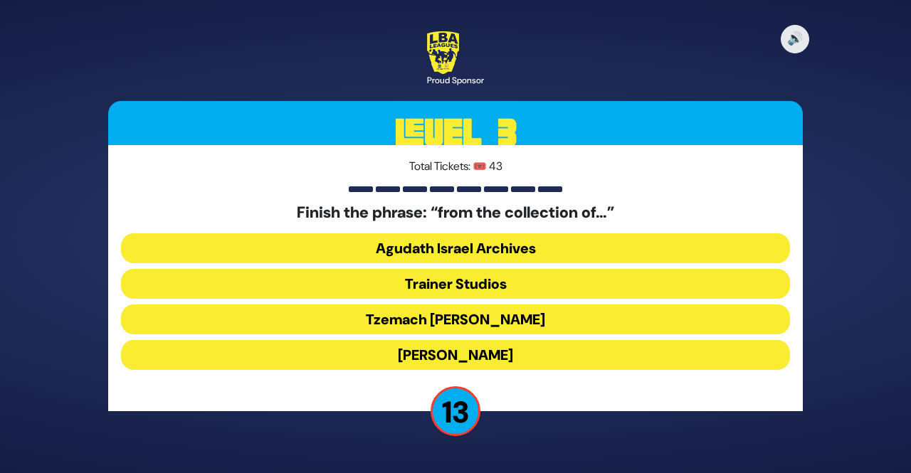
click at [426, 344] on button "Moshe D. Yarmish" at bounding box center [455, 355] width 669 height 30
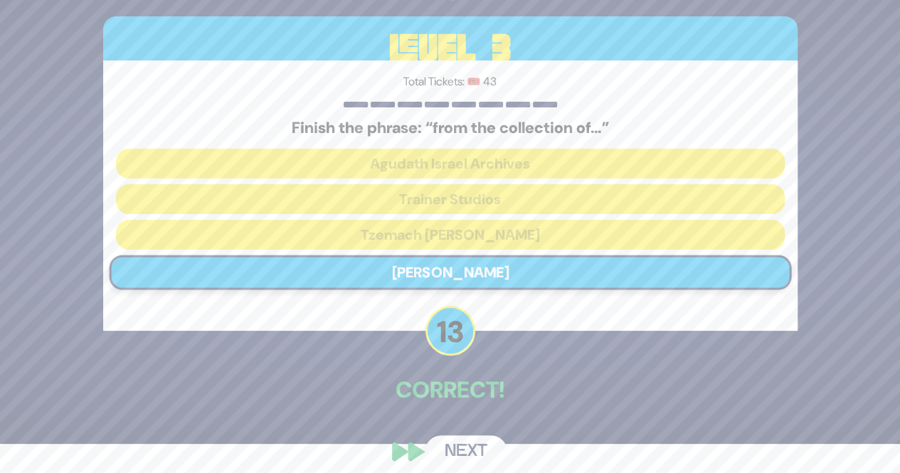
scroll to position [34, 0]
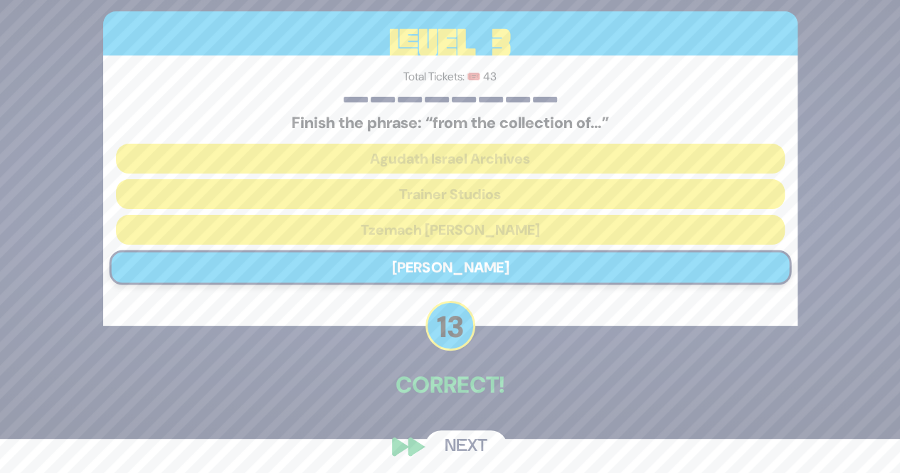
click at [458, 450] on button "Next" at bounding box center [466, 447] width 83 height 33
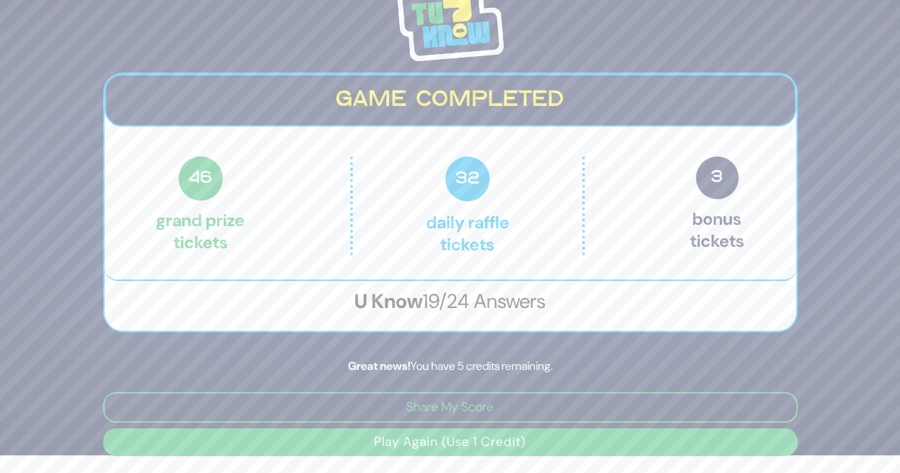
scroll to position [0, 0]
